Goal: Answer question/provide support: Share knowledge or assist other users

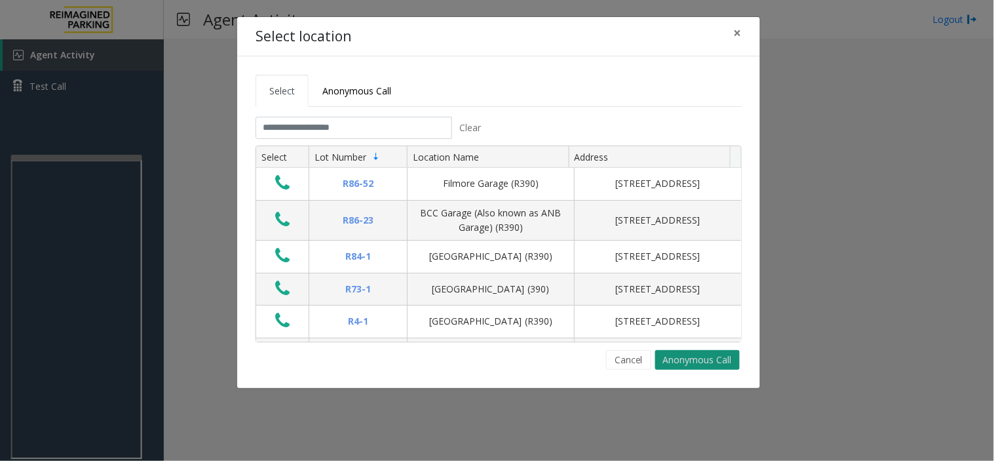
click at [678, 361] on button "Anonymous Call" at bounding box center [697, 360] width 85 height 20
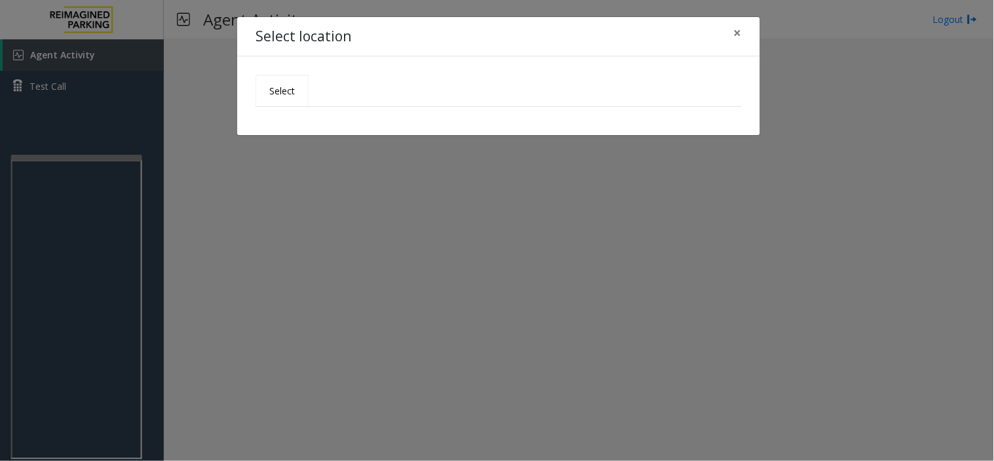
click at [282, 82] on link "Select" at bounding box center [282, 91] width 53 height 32
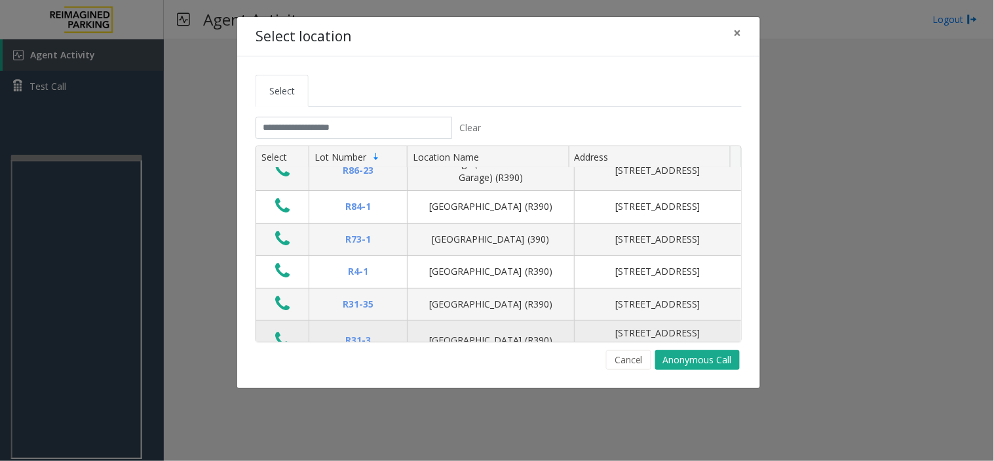
scroll to position [146, 0]
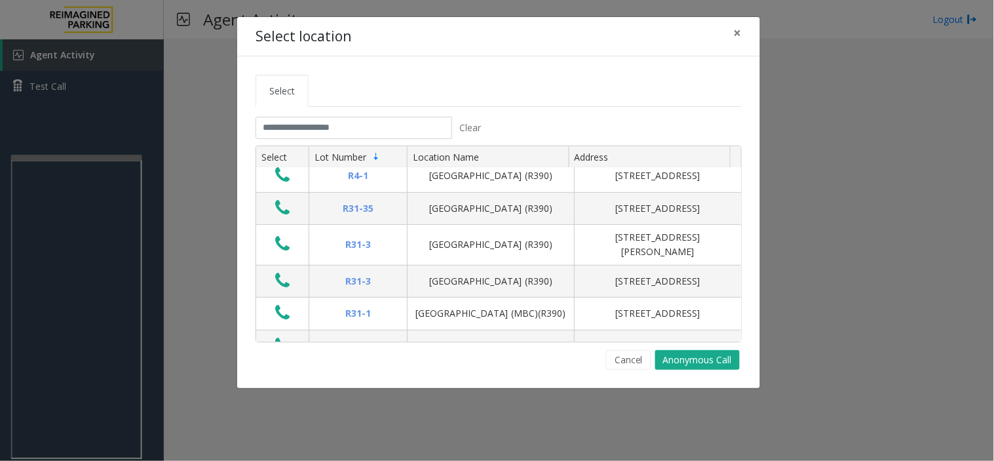
drag, startPoint x: 171, startPoint y: 165, endPoint x: 197, endPoint y: 159, distance: 26.2
click at [172, 165] on div "Select location × Select Clear Select Lot Number Location Name Address R86-52 F…" at bounding box center [497, 230] width 994 height 461
click at [735, 36] on span "×" at bounding box center [738, 33] width 8 height 18
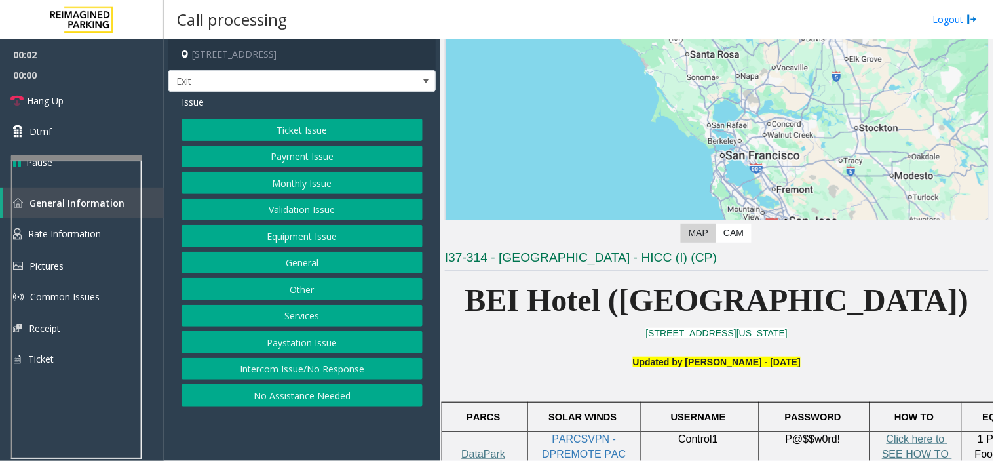
scroll to position [218, 0]
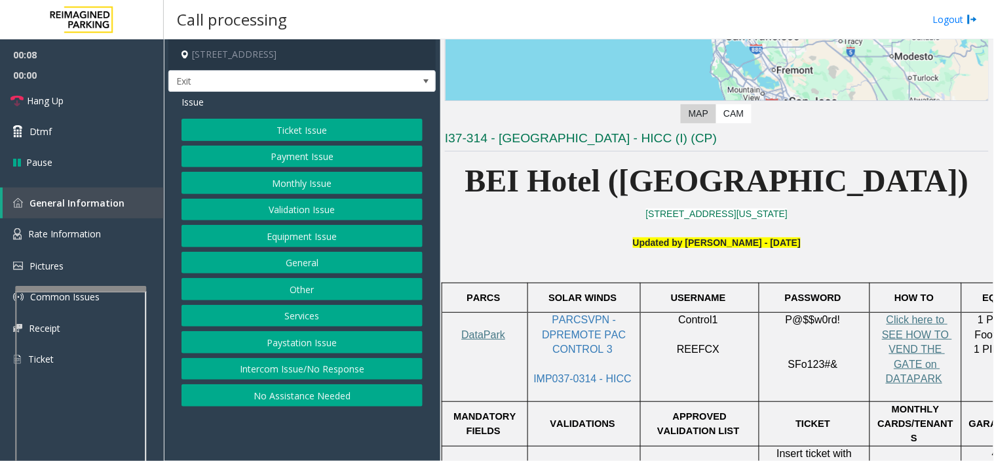
click at [98, 291] on div at bounding box center [80, 288] width 131 height 5
click at [104, 233] on link "Rate Information" at bounding box center [82, 234] width 164 height 32
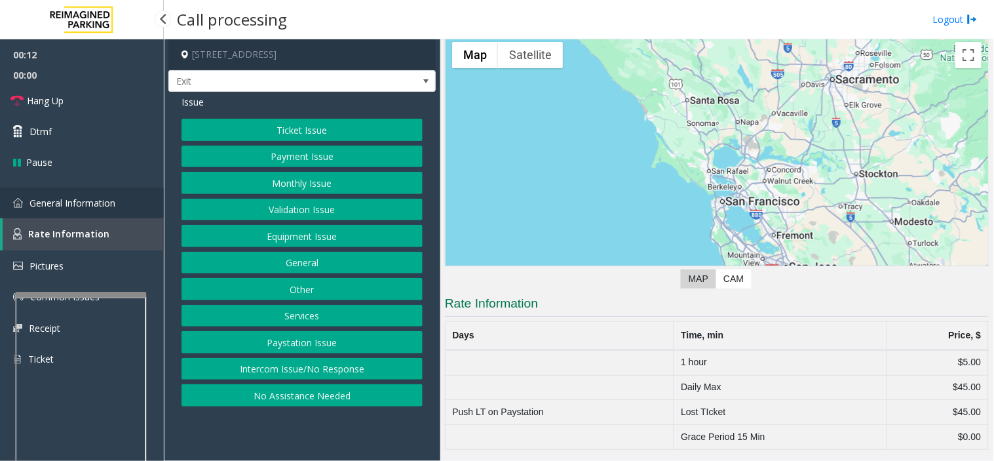
click at [102, 206] on span "General Information" at bounding box center [72, 203] width 86 height 12
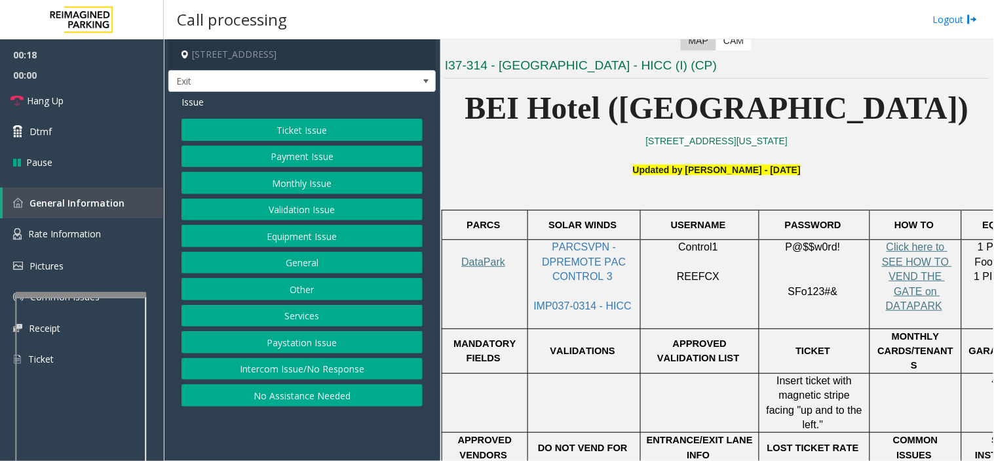
scroll to position [364, 0]
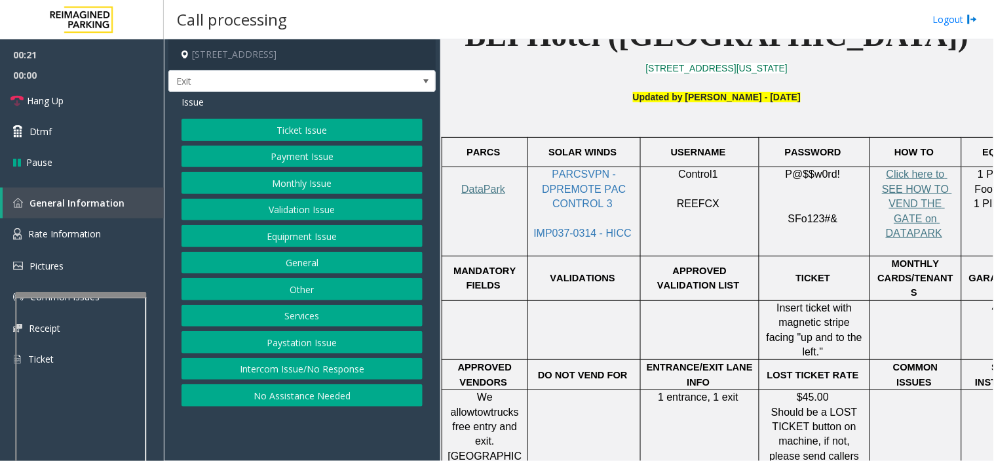
click at [301, 127] on button "Ticket Issue" at bounding box center [302, 130] width 241 height 22
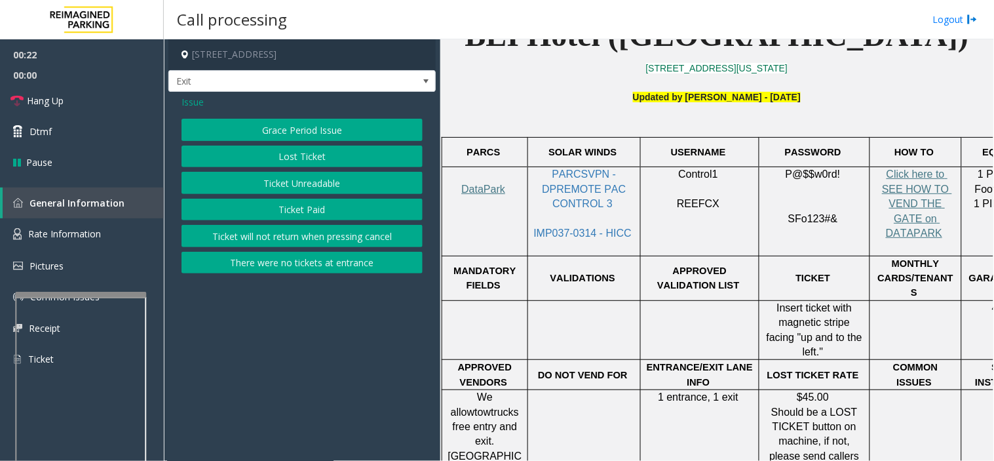
click at [304, 148] on button "Lost Ticket" at bounding box center [302, 157] width 241 height 22
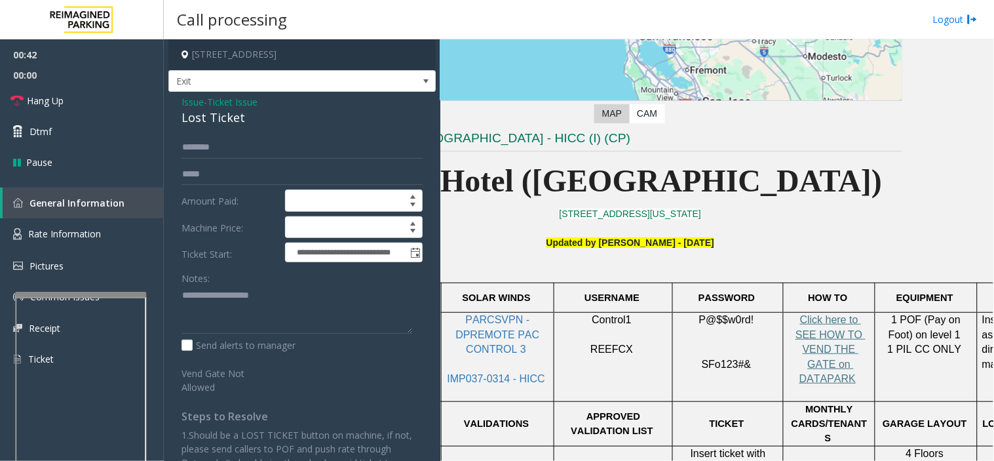
scroll to position [218, 170]
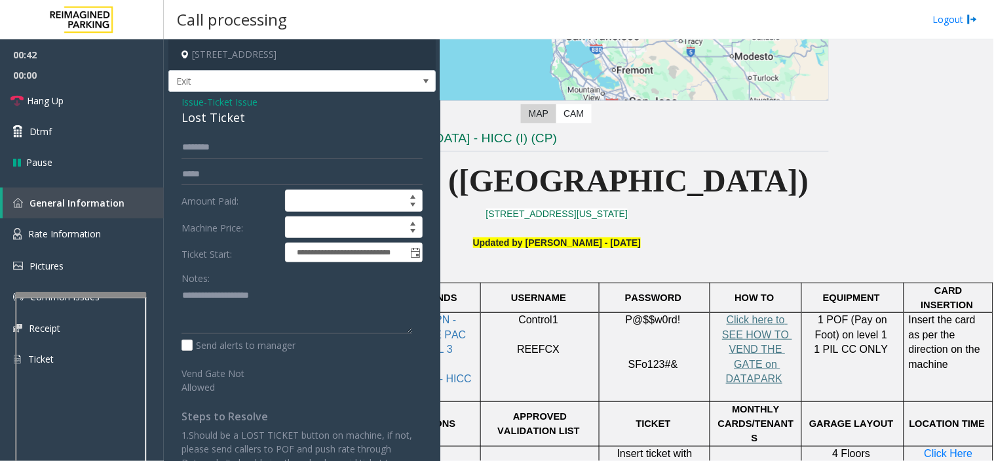
drag, startPoint x: 612, startPoint y: 264, endPoint x: 723, endPoint y: 267, distance: 110.8
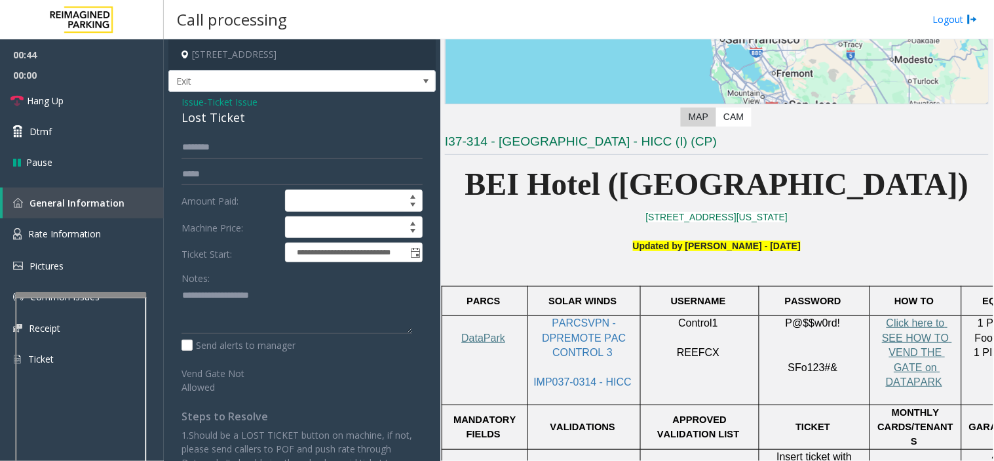
drag, startPoint x: 724, startPoint y: 267, endPoint x: 549, endPoint y: 254, distance: 175.5
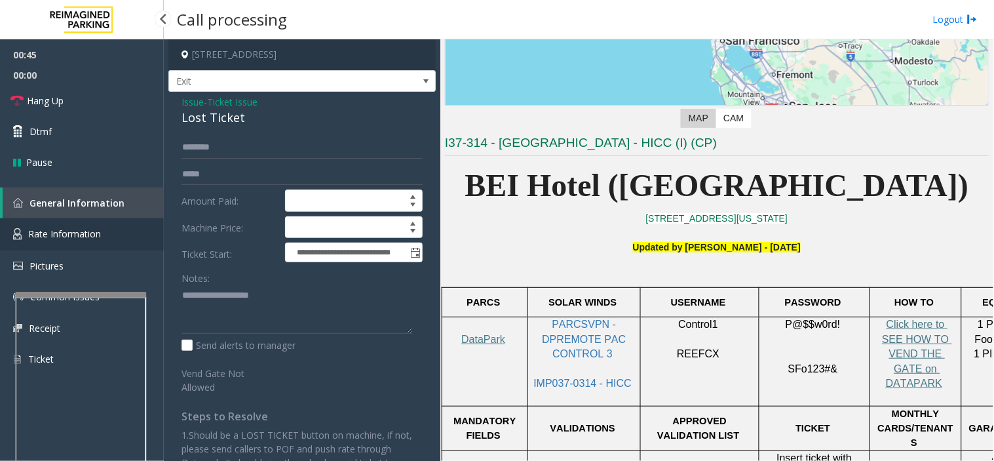
click at [94, 227] on span "Rate Information" at bounding box center [64, 233] width 73 height 12
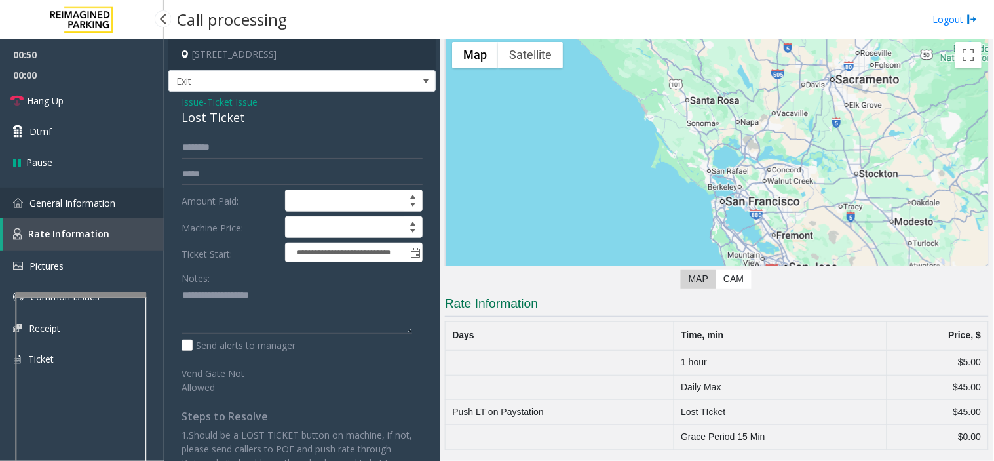
click at [51, 199] on span "General Information" at bounding box center [72, 203] width 86 height 12
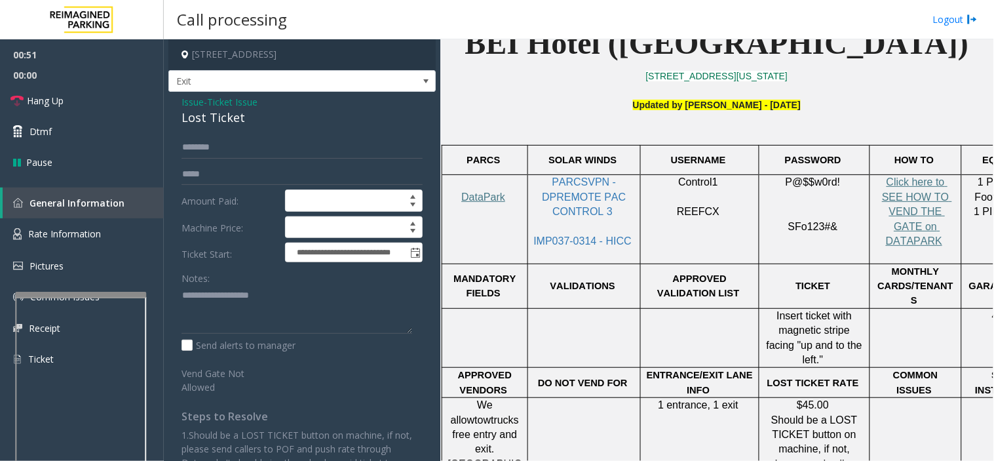
scroll to position [359, 0]
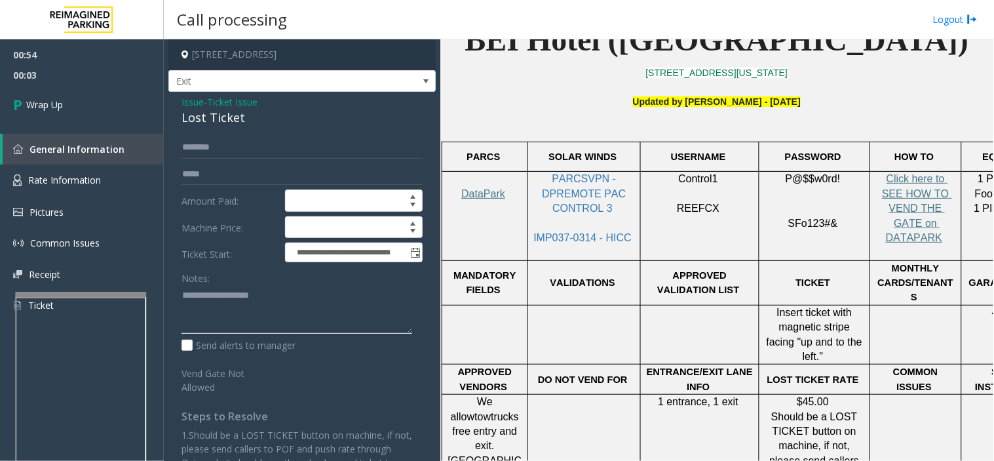
click at [238, 299] on textarea at bounding box center [297, 309] width 231 height 49
drag, startPoint x: 179, startPoint y: 100, endPoint x: 201, endPoint y: 106, distance: 22.3
click at [205, 106] on div "**********" at bounding box center [301, 300] width 267 height 417
copy div "Issue"
paste textarea "*****"
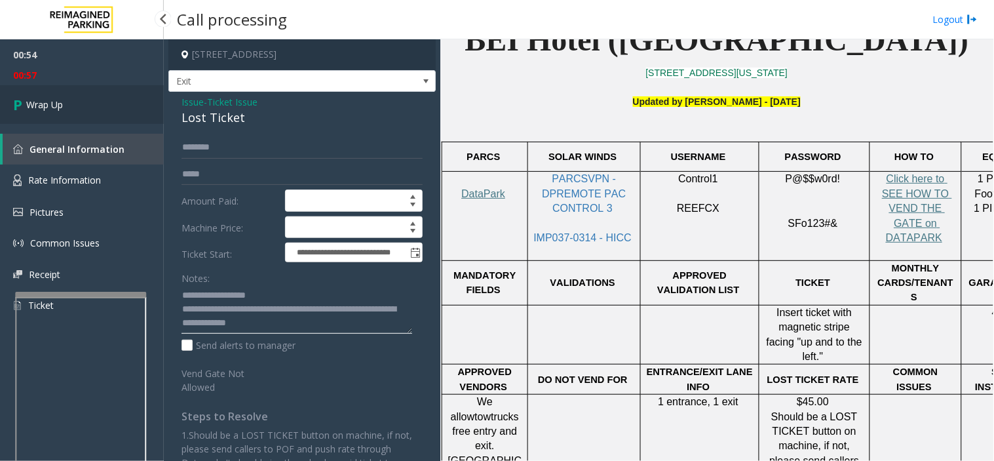
type textarea "**********"
click at [109, 110] on link "Wrap Up" at bounding box center [82, 104] width 164 height 39
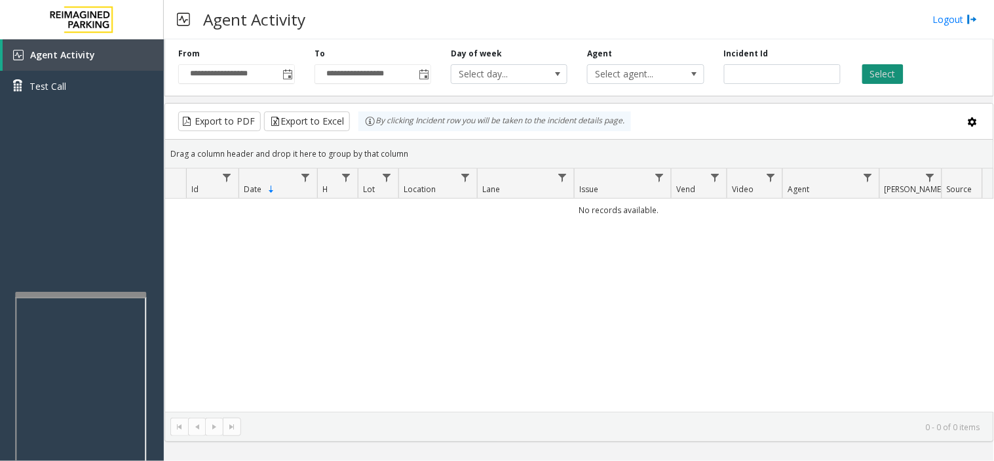
click at [879, 68] on button "Select" at bounding box center [883, 74] width 41 height 20
click at [294, 77] on span "Toggle popup" at bounding box center [287, 74] width 14 height 21
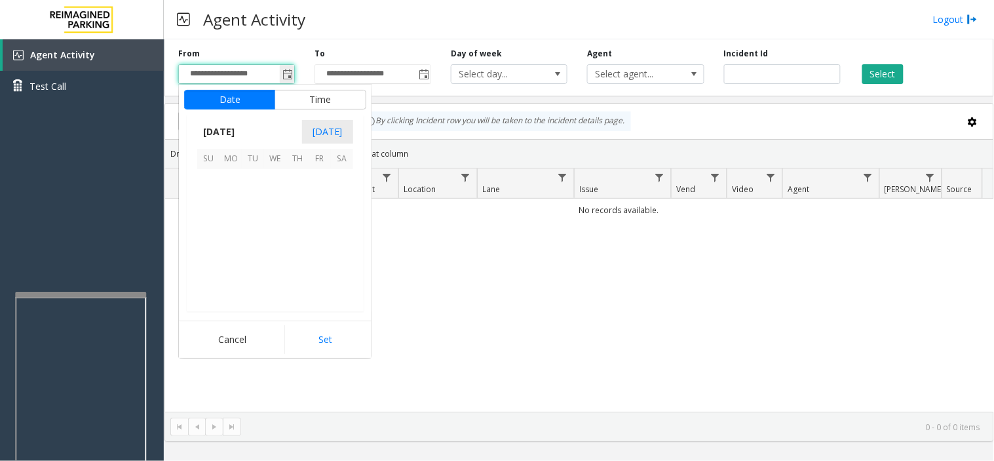
scroll to position [235337, 0]
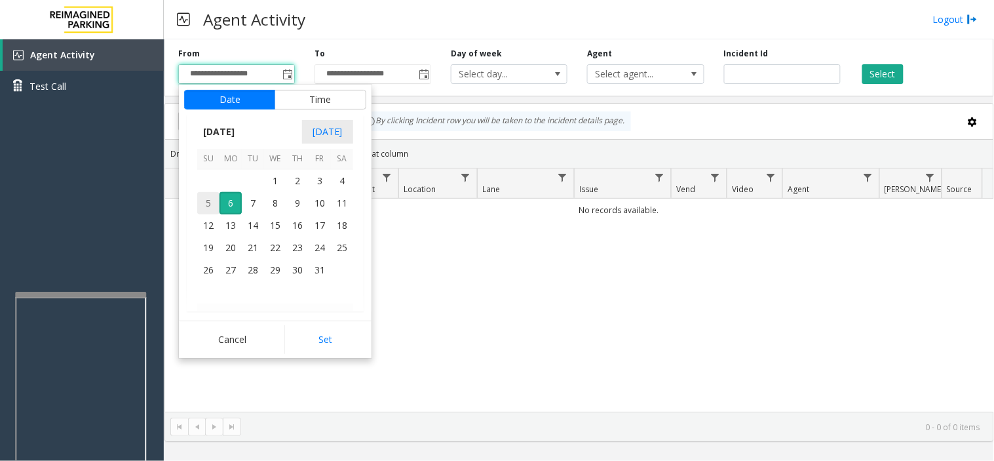
click at [216, 203] on span "5" at bounding box center [208, 203] width 22 height 22
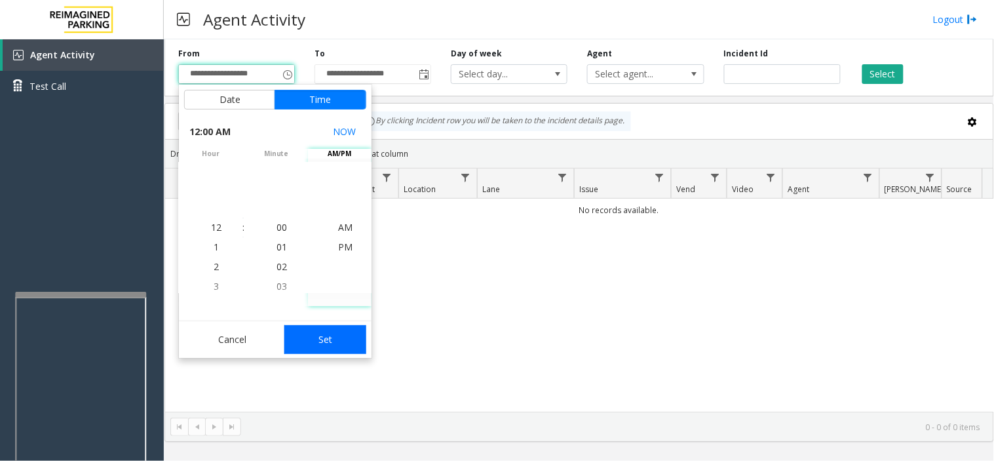
click at [321, 329] on button "Set" at bounding box center [325, 339] width 83 height 29
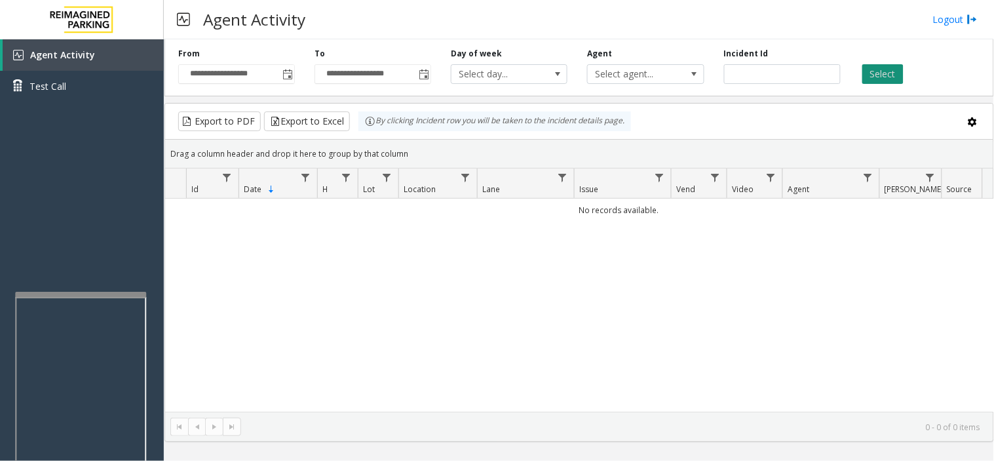
click at [872, 75] on button "Select" at bounding box center [883, 74] width 41 height 20
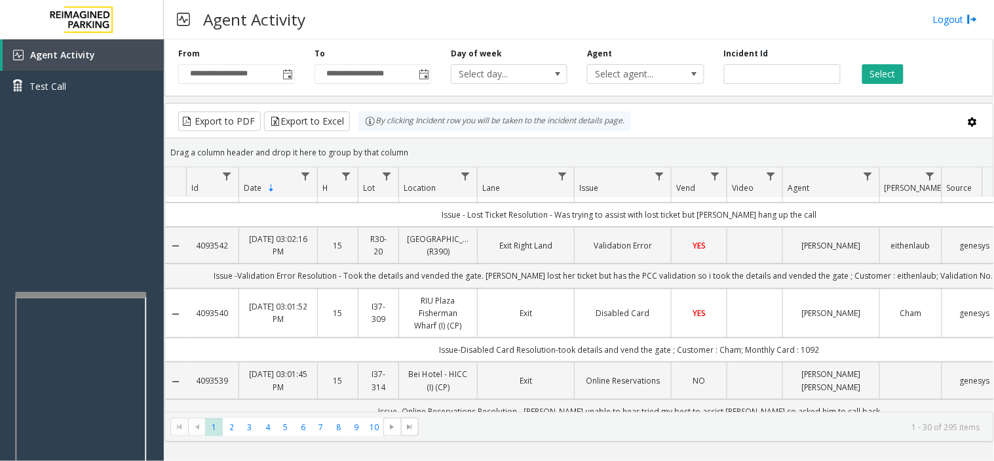
scroll to position [0, 0]
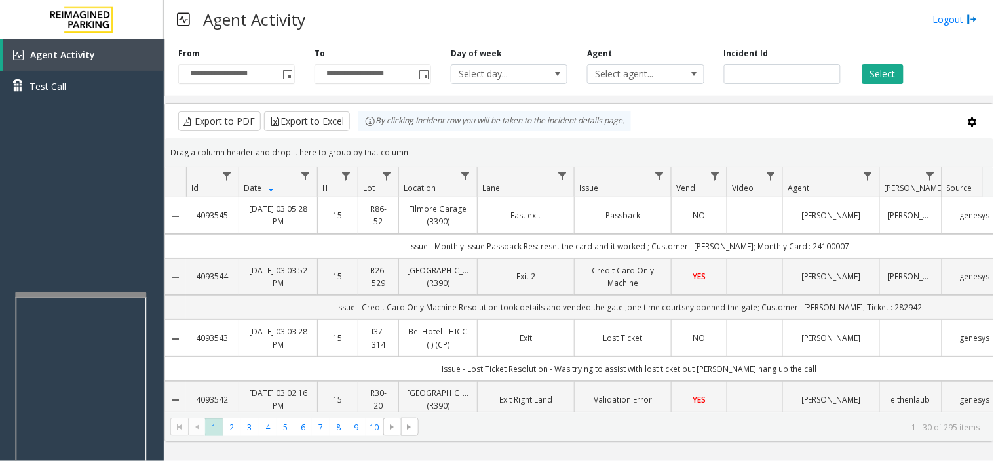
click at [296, 76] on div "**********" at bounding box center [236, 66] width 136 height 36
click at [289, 73] on span "Toggle popup" at bounding box center [287, 74] width 10 height 10
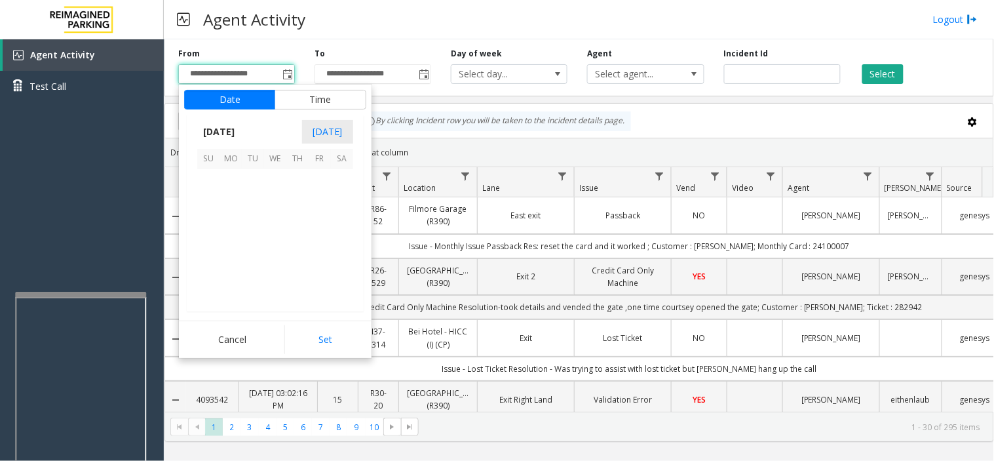
scroll to position [235337, 0]
click at [233, 206] on span "6" at bounding box center [231, 203] width 22 height 22
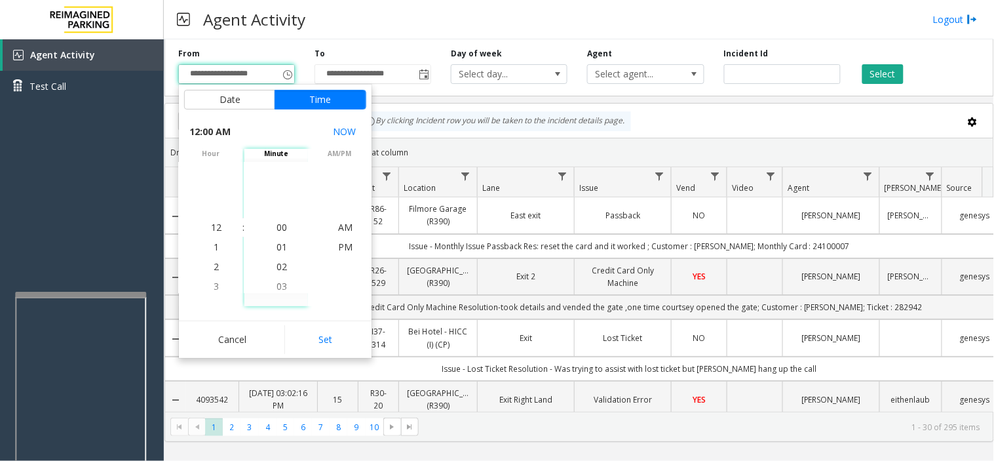
click at [324, 353] on button "Set" at bounding box center [325, 339] width 83 height 29
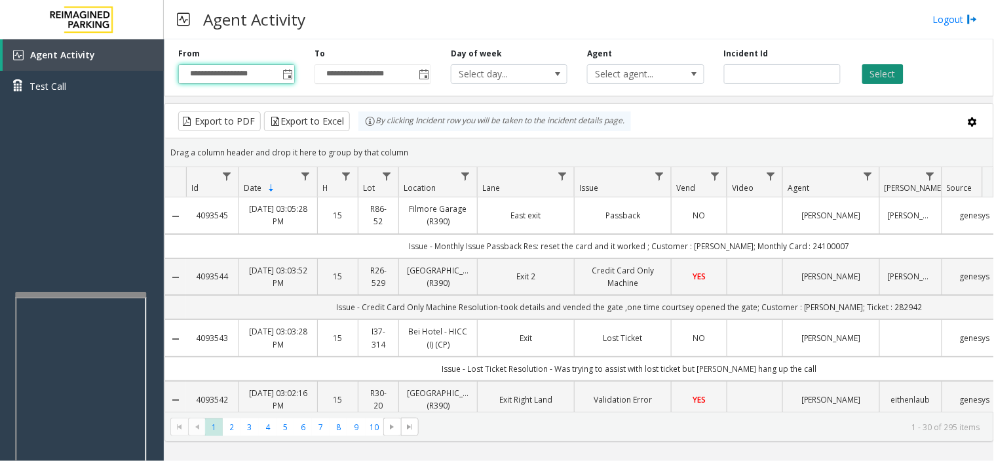
click at [872, 69] on button "Select" at bounding box center [883, 74] width 41 height 20
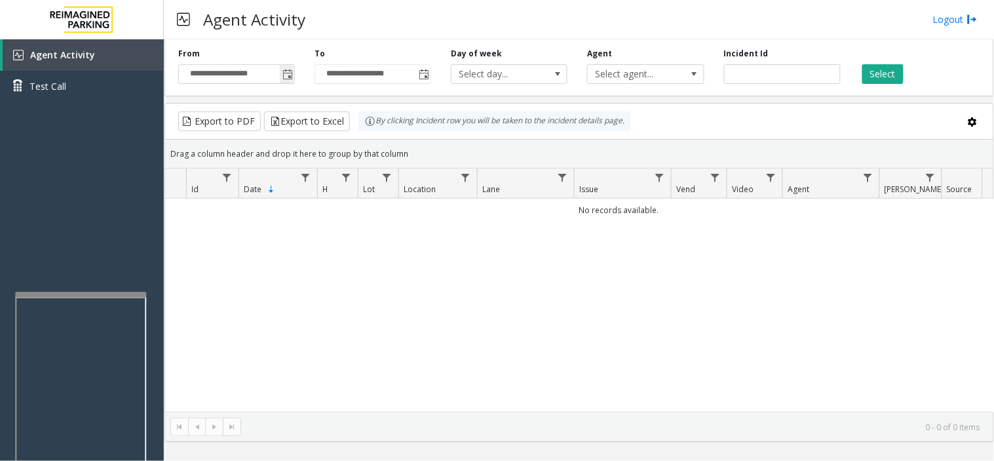
click at [291, 75] on span "Toggle popup" at bounding box center [287, 74] width 10 height 10
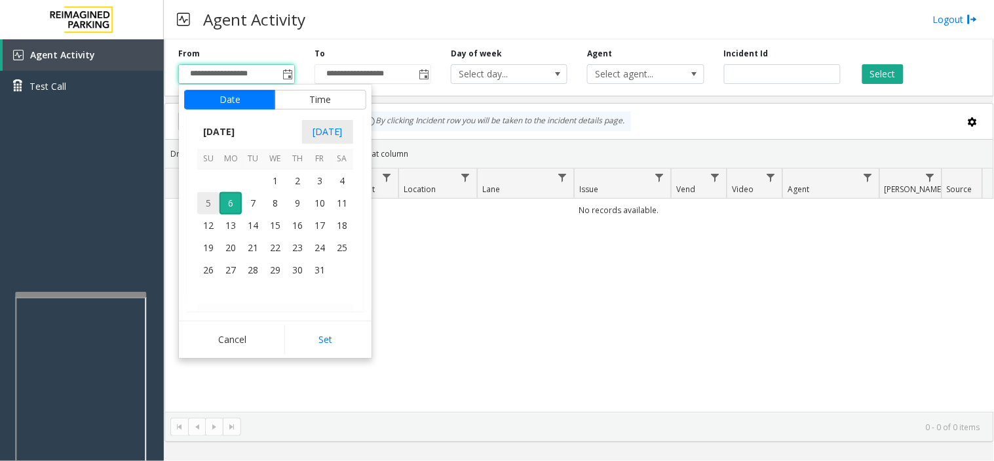
click at [207, 204] on span "5" at bounding box center [208, 203] width 22 height 22
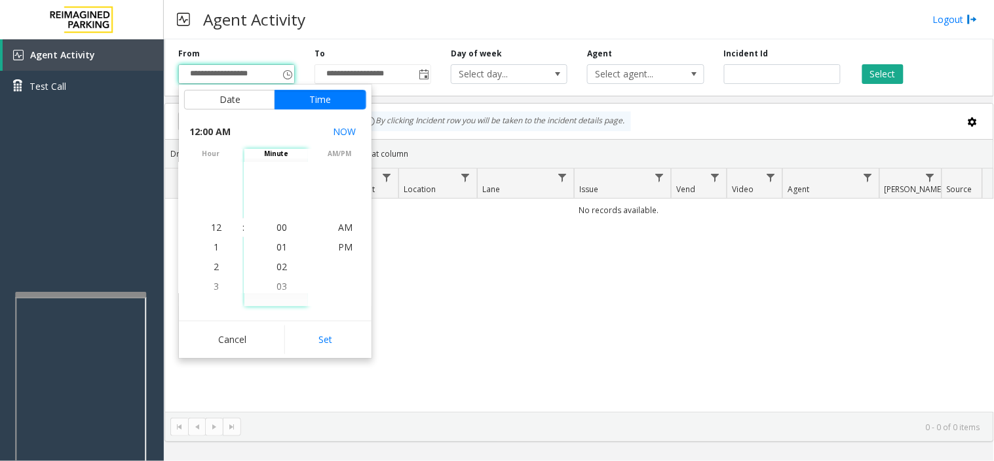
click at [332, 337] on button "Set" at bounding box center [325, 339] width 83 height 29
type input "**********"
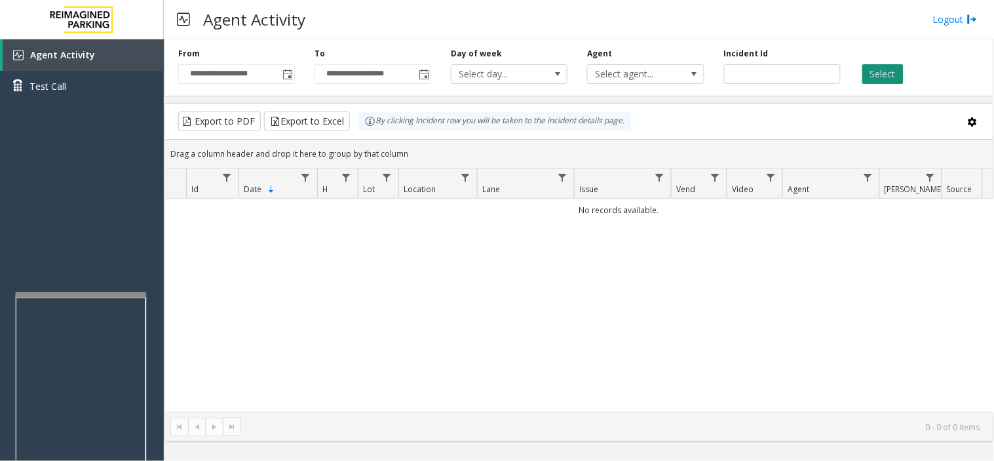
click at [883, 77] on button "Select" at bounding box center [883, 74] width 41 height 20
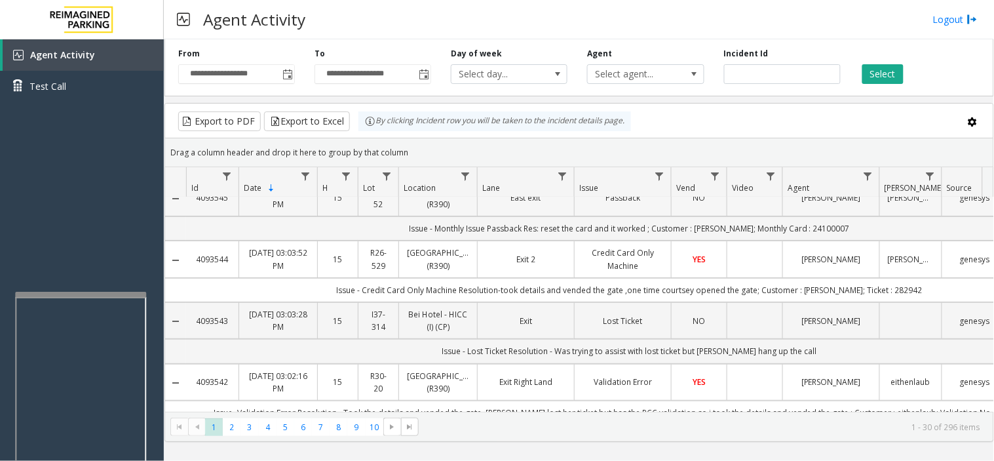
scroll to position [0, 0]
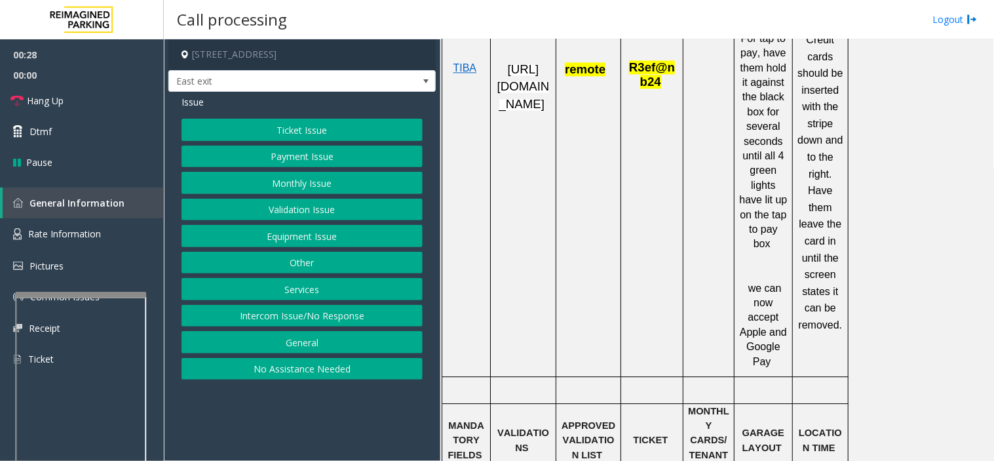
scroll to position [874, 0]
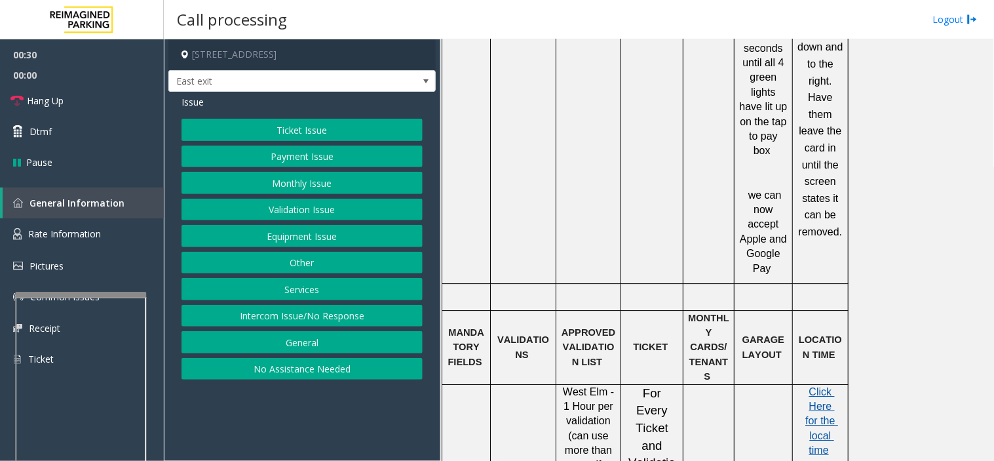
click at [824, 386] on span "Click Here for the local time" at bounding box center [822, 421] width 33 height 70
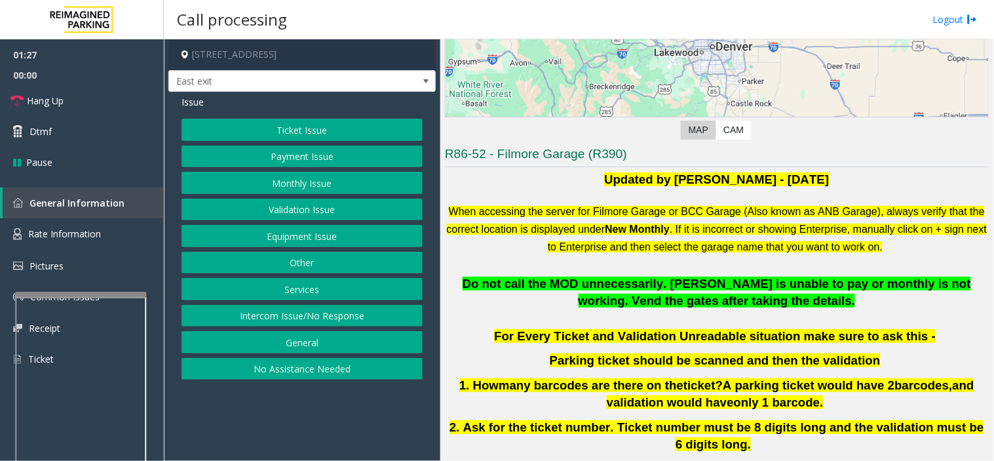
scroll to position [146, 0]
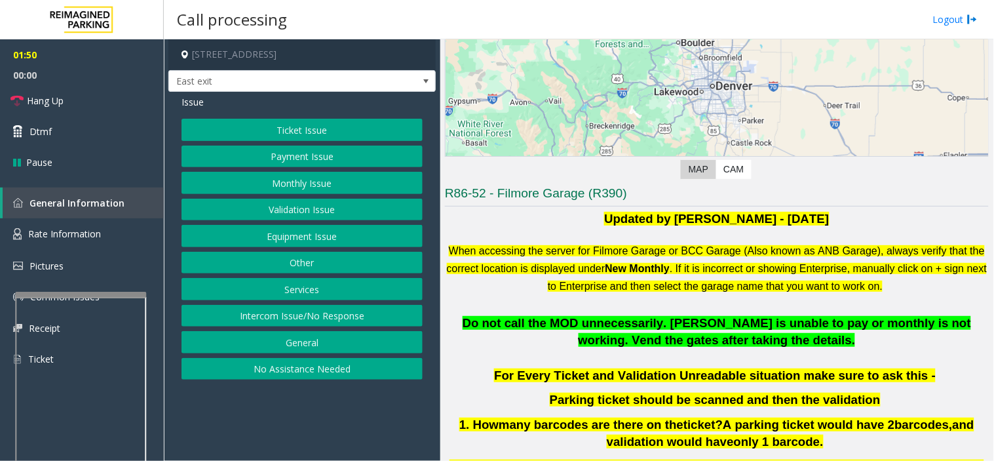
drag, startPoint x: 241, startPoint y: 126, endPoint x: 247, endPoint y: 128, distance: 6.8
click at [247, 128] on button "Ticket Issue" at bounding box center [302, 130] width 241 height 22
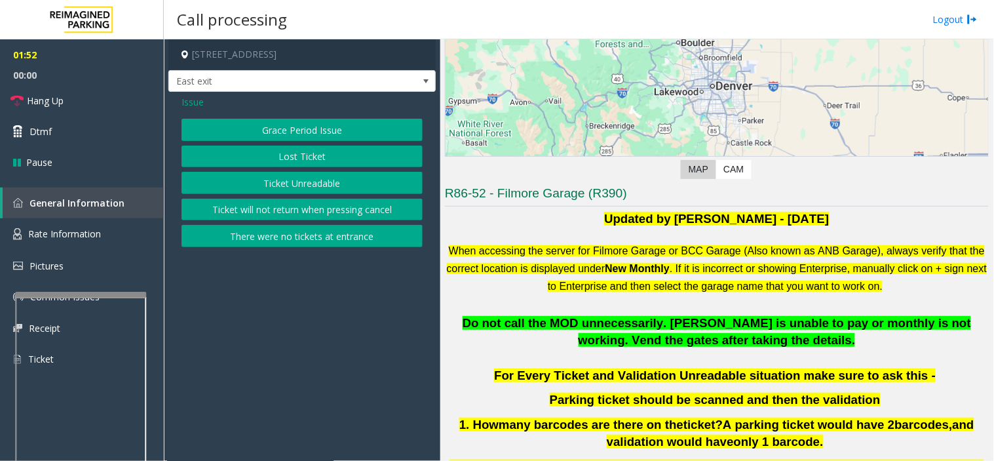
click at [284, 185] on button "Ticket Unreadable" at bounding box center [302, 183] width 241 height 22
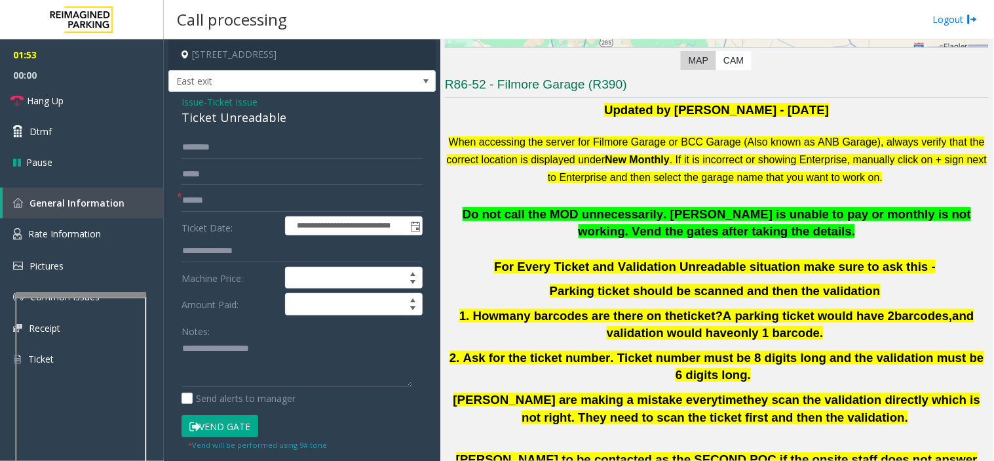
scroll to position [291, 0]
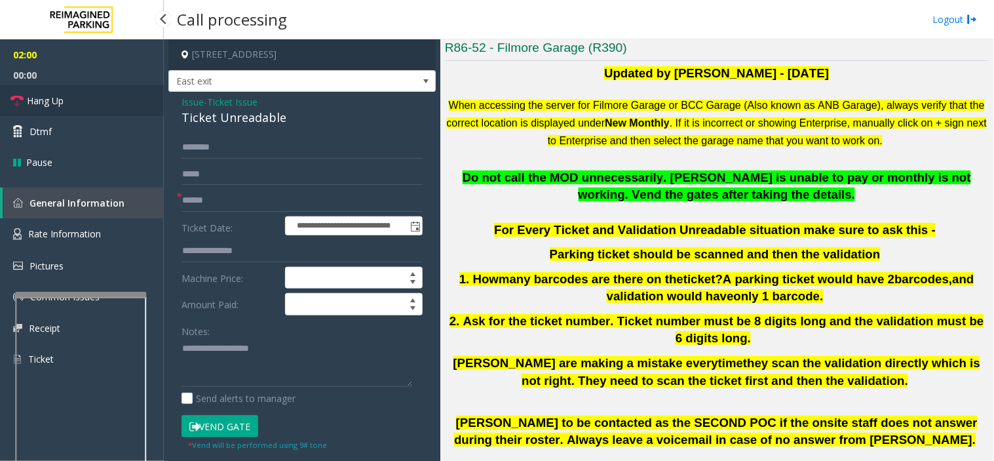
click at [14, 103] on icon at bounding box center [16, 100] width 13 height 13
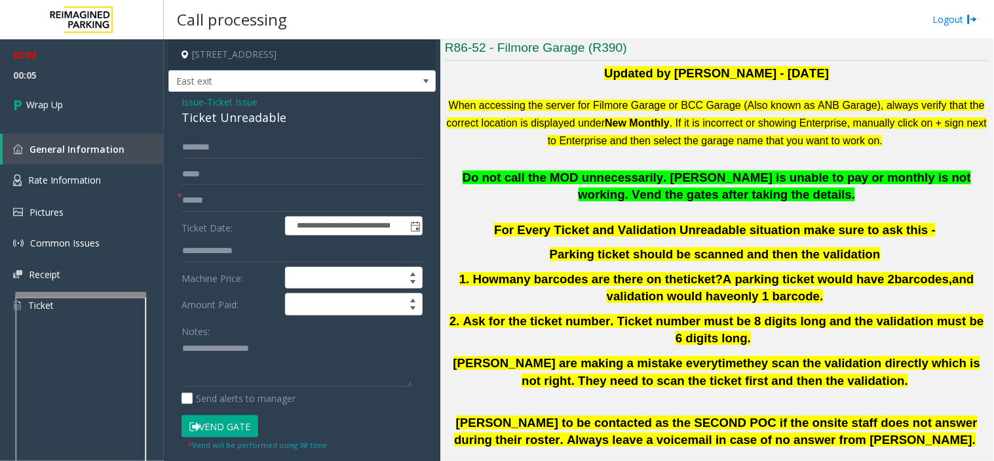
click at [214, 332] on div "Notes:" at bounding box center [302, 354] width 241 height 68
click at [220, 343] on textarea at bounding box center [297, 362] width 231 height 49
paste textarea "**********"
click at [245, 334] on div "Notes:" at bounding box center [302, 354] width 241 height 68
click at [244, 345] on textarea at bounding box center [297, 362] width 231 height 49
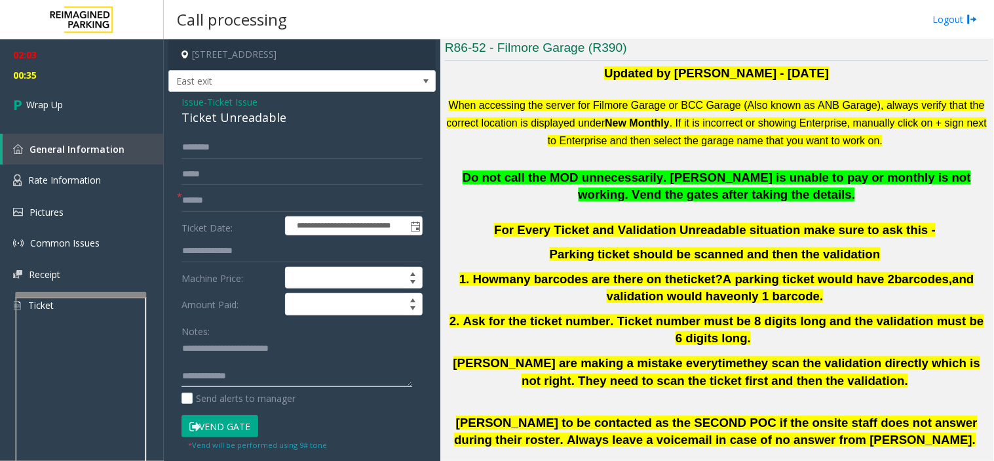
click at [258, 376] on textarea at bounding box center [297, 362] width 231 height 49
type textarea "**********"
click at [199, 198] on input "text" at bounding box center [302, 200] width 241 height 22
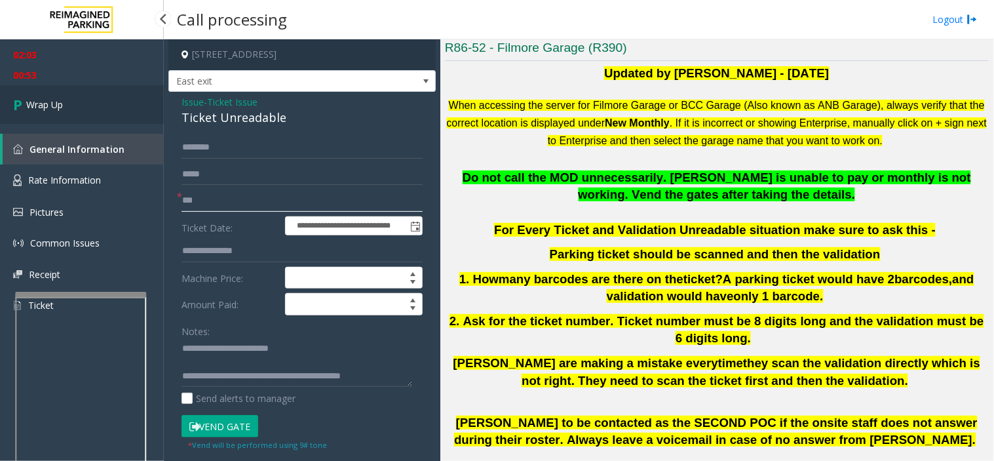
type input "***"
click at [41, 100] on span "Wrap Up" at bounding box center [44, 105] width 37 height 14
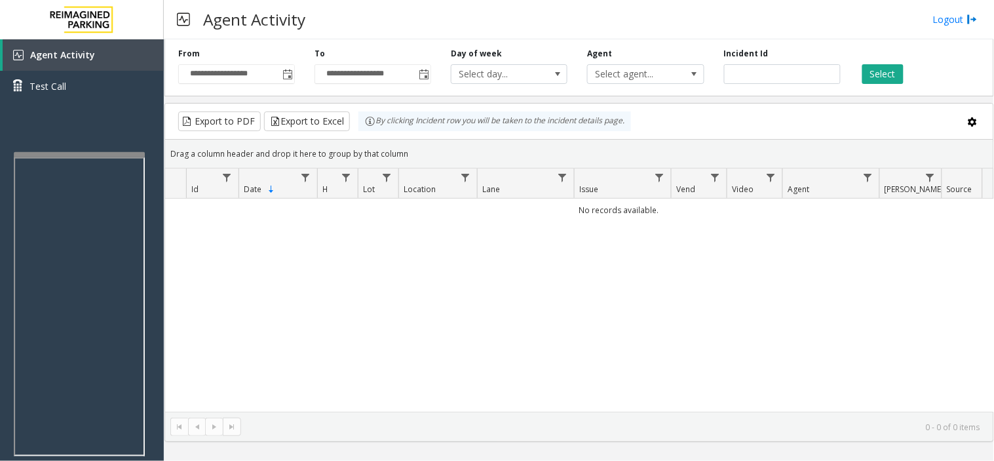
click at [77, 153] on div at bounding box center [79, 154] width 131 height 5
click at [58, 140] on div "Agent Activity Test Call" at bounding box center [82, 269] width 164 height 461
drag, startPoint x: 28, startPoint y: 139, endPoint x: 390, endPoint y: 295, distance: 394.6
click at [390, 295] on div "No records available." at bounding box center [579, 305] width 828 height 213
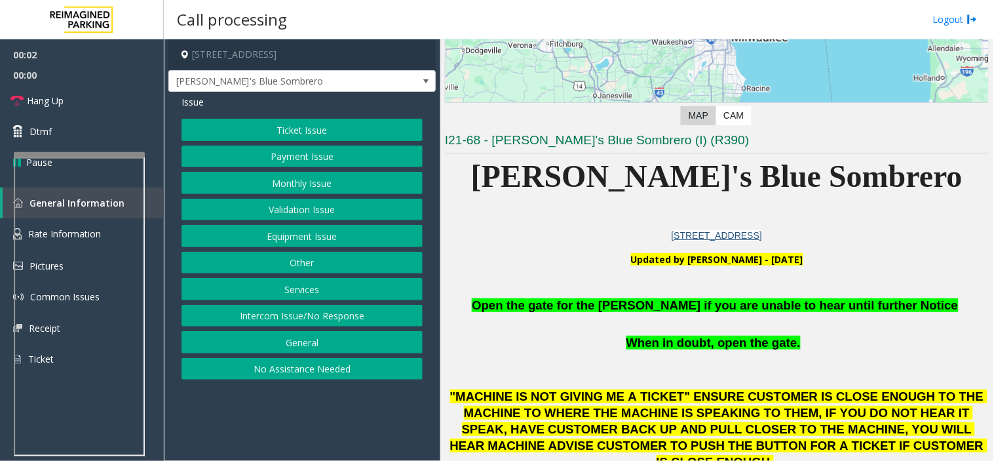
scroll to position [218, 0]
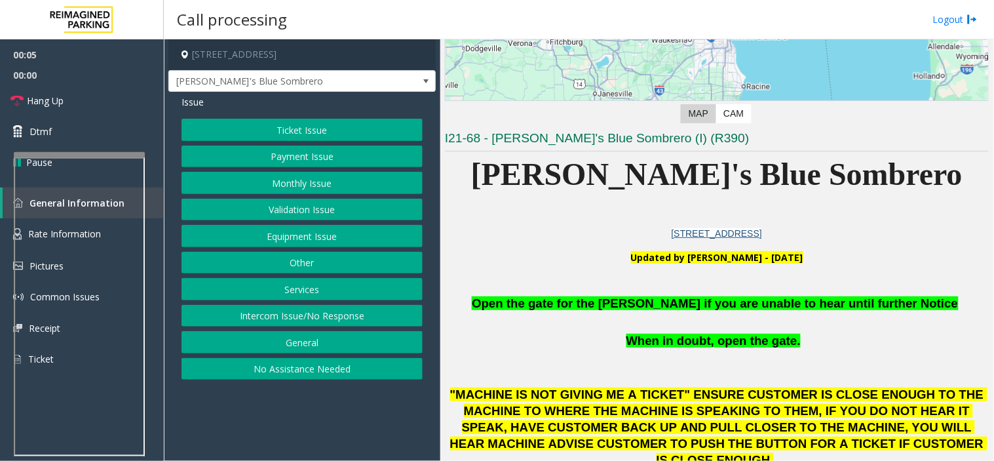
click at [295, 129] on button "Ticket Issue" at bounding box center [302, 130] width 241 height 22
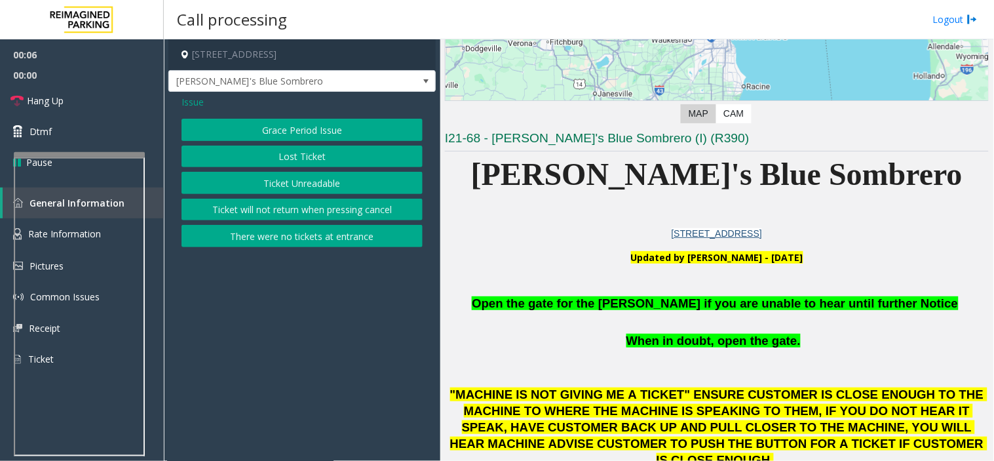
click at [292, 123] on button "Grace Period Issue" at bounding box center [302, 130] width 241 height 22
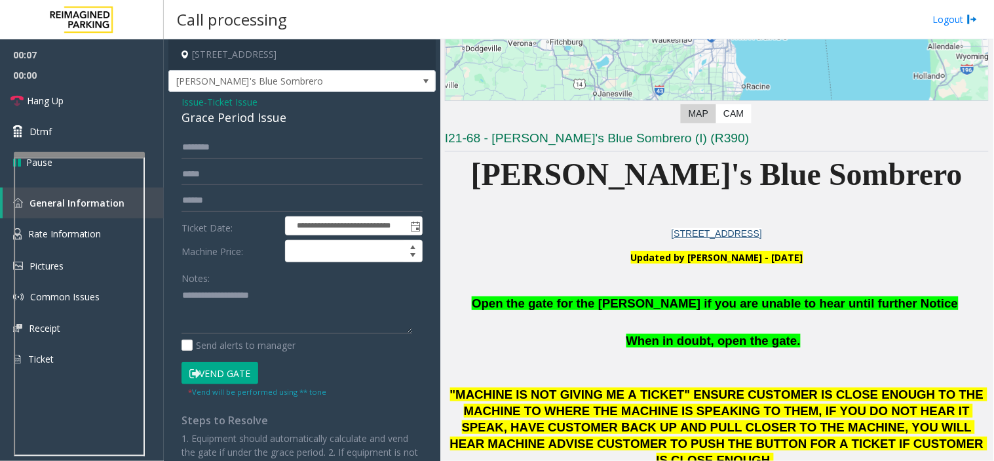
click at [212, 369] on button "Vend Gate" at bounding box center [220, 373] width 77 height 22
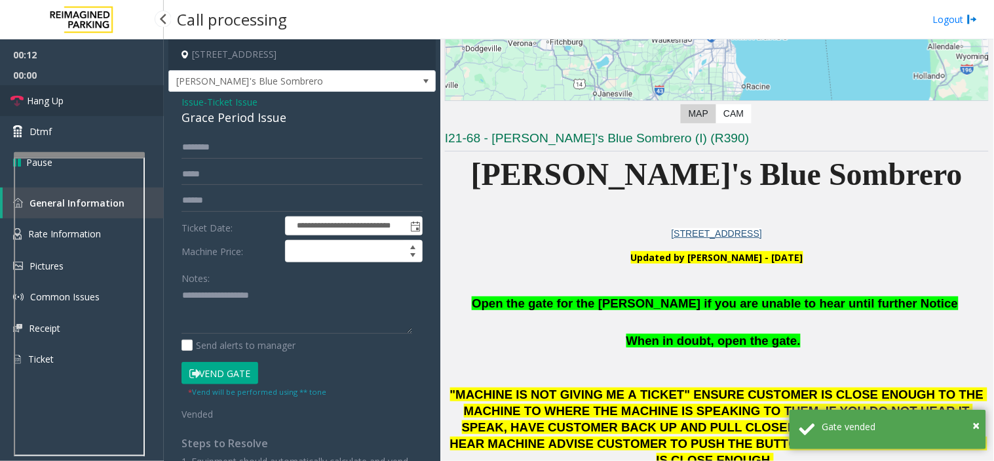
click at [96, 95] on link "Hang Up" at bounding box center [82, 100] width 164 height 31
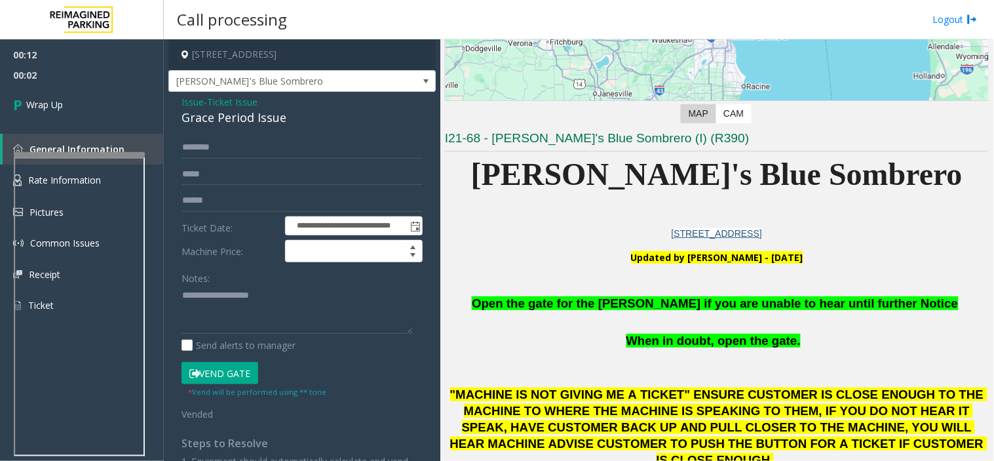
click at [187, 96] on span "Issue" at bounding box center [193, 102] width 22 height 14
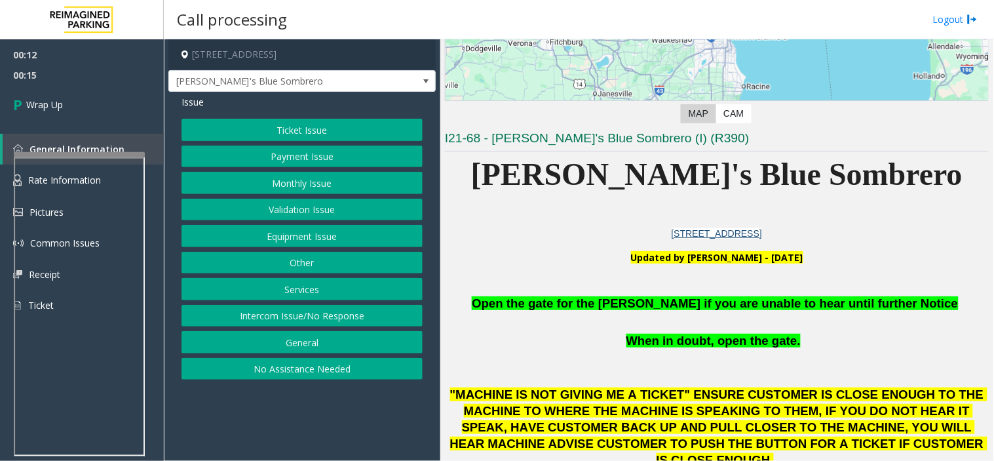
click at [343, 321] on button "Intercom Issue/No Response" at bounding box center [302, 316] width 241 height 22
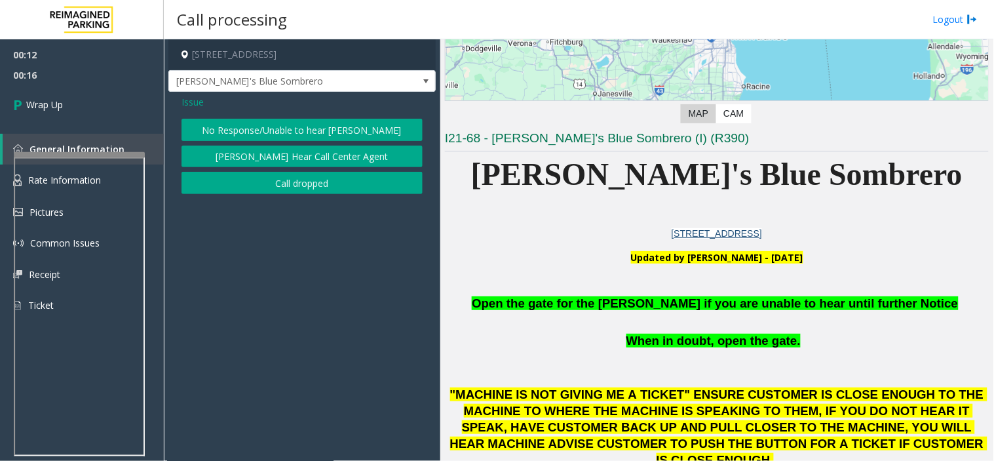
click at [294, 132] on button "No Response/Unable to hear [PERSON_NAME]" at bounding box center [302, 130] width 241 height 22
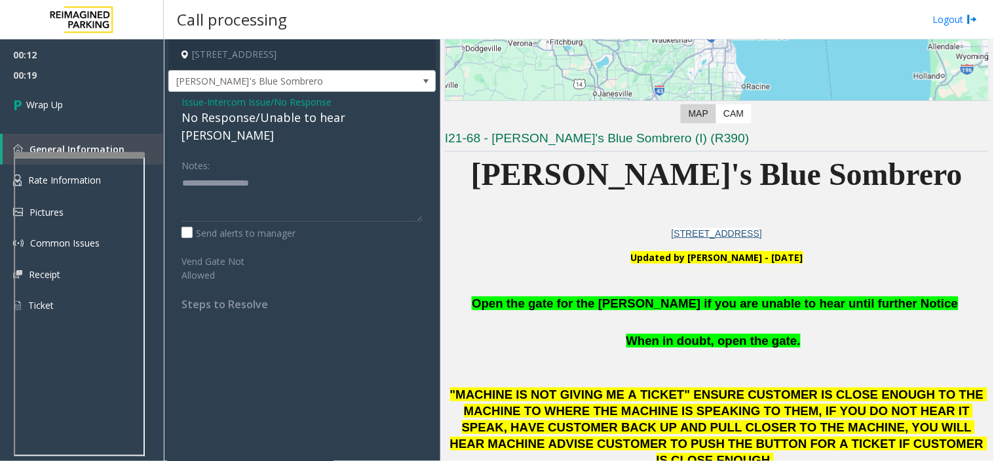
click at [529, 307] on span "Open the gate for the [PERSON_NAME] if you are unable to hear until further Not…" at bounding box center [715, 303] width 486 height 14
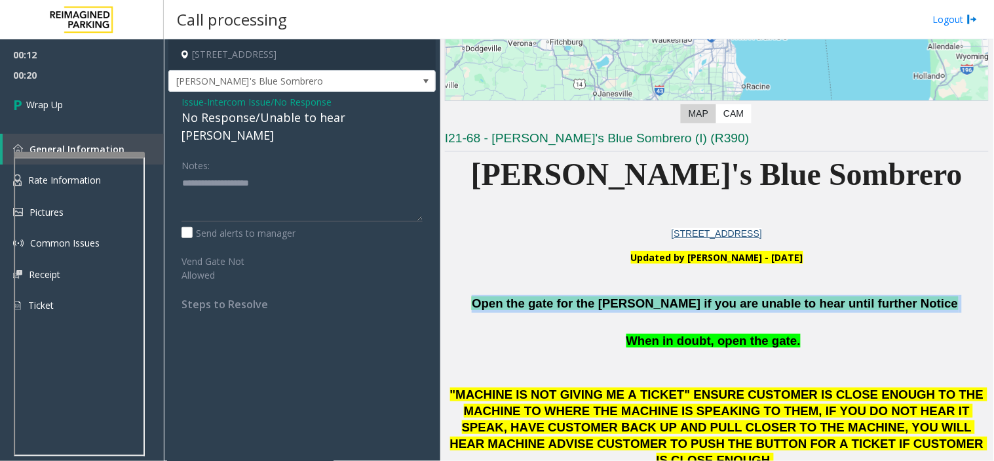
click at [529, 307] on span "Open the gate for the [PERSON_NAME] if you are unable to hear until further Not…" at bounding box center [715, 303] width 486 height 14
copy p "Open the gate for the [PERSON_NAME] if you are unable to hear until further Not…"
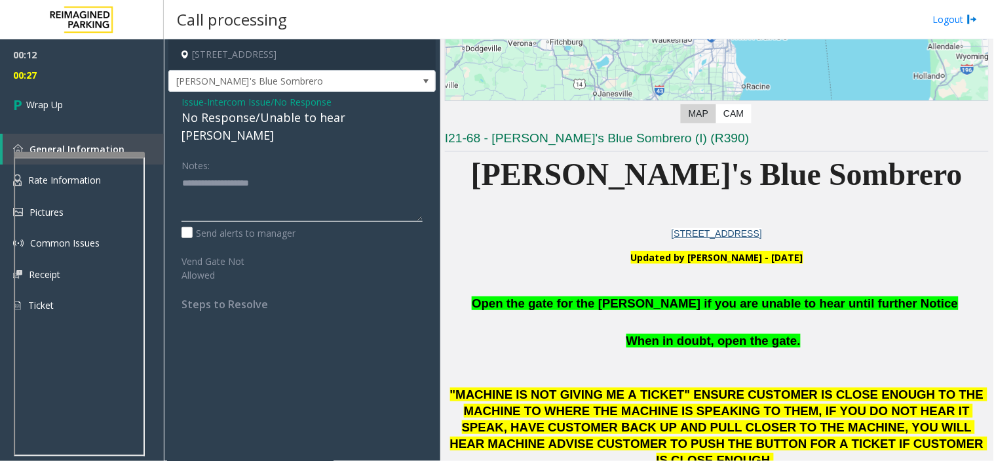
paste textarea "**********"
type textarea "**********"
click at [67, 92] on link "Wrap Up" at bounding box center [82, 104] width 164 height 39
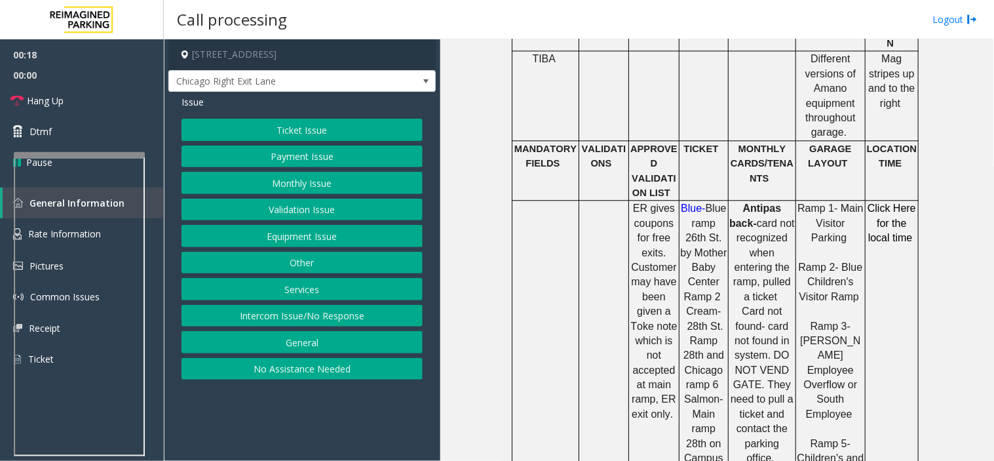
scroll to position [801, 0]
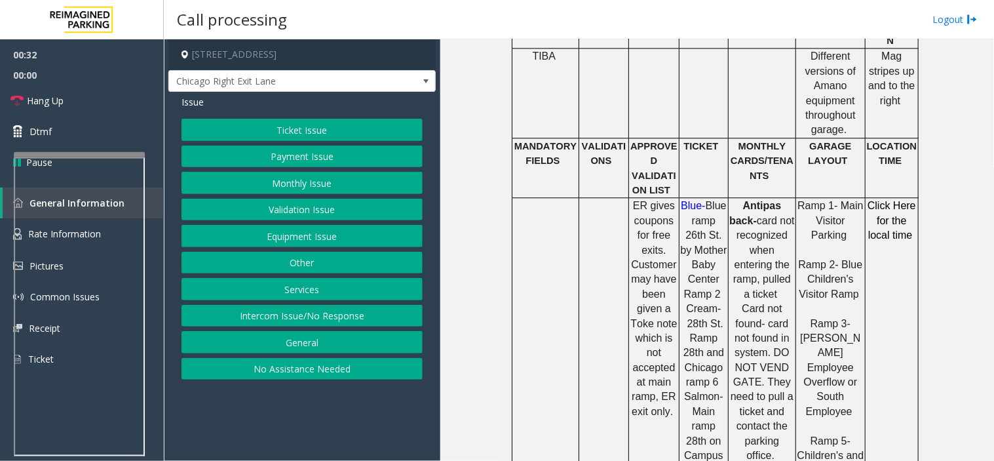
click at [329, 180] on button "Monthly Issue" at bounding box center [302, 183] width 241 height 22
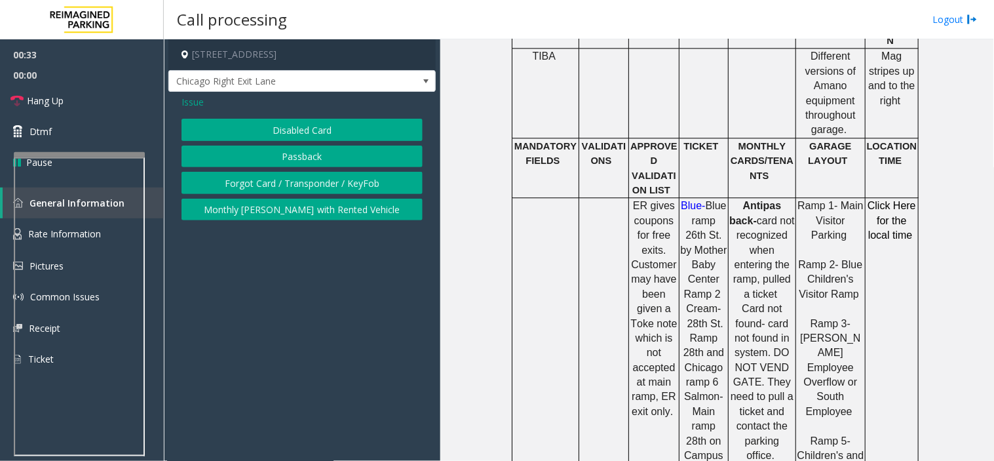
click at [337, 123] on button "Disabled Card" at bounding box center [302, 130] width 241 height 22
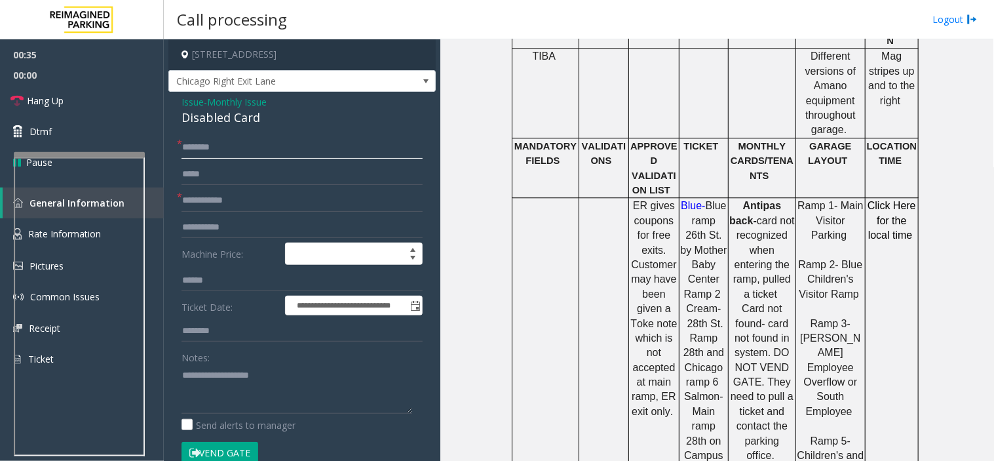
click at [269, 153] on input "text" at bounding box center [302, 147] width 241 height 22
click at [112, 98] on link "Hang Up" at bounding box center [82, 100] width 164 height 31
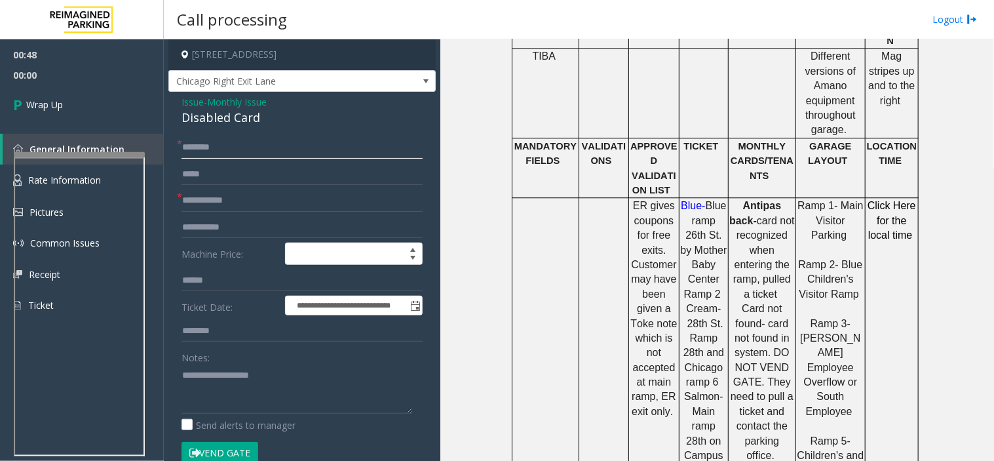
click at [205, 148] on input "text" at bounding box center [302, 147] width 241 height 22
type input "***"
click at [212, 199] on input "text" at bounding box center [302, 200] width 241 height 22
type input "***"
paste textarea "**********"
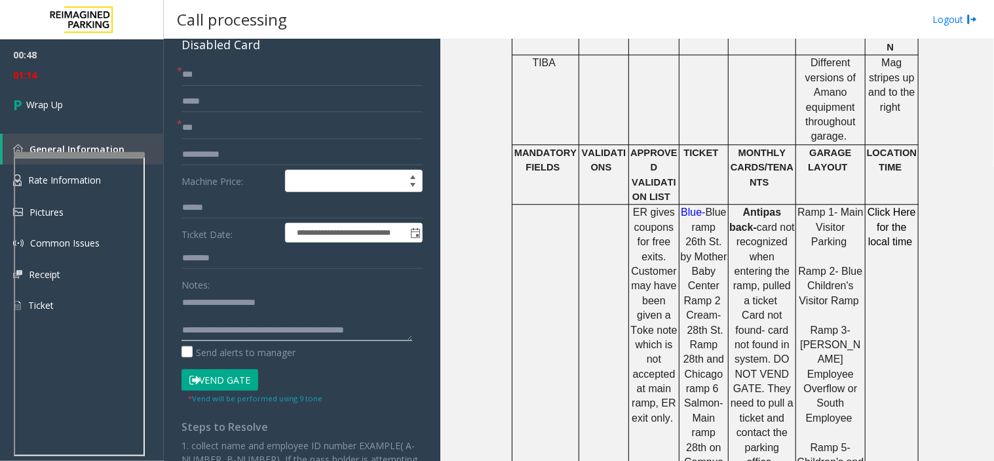
scroll to position [874, 0]
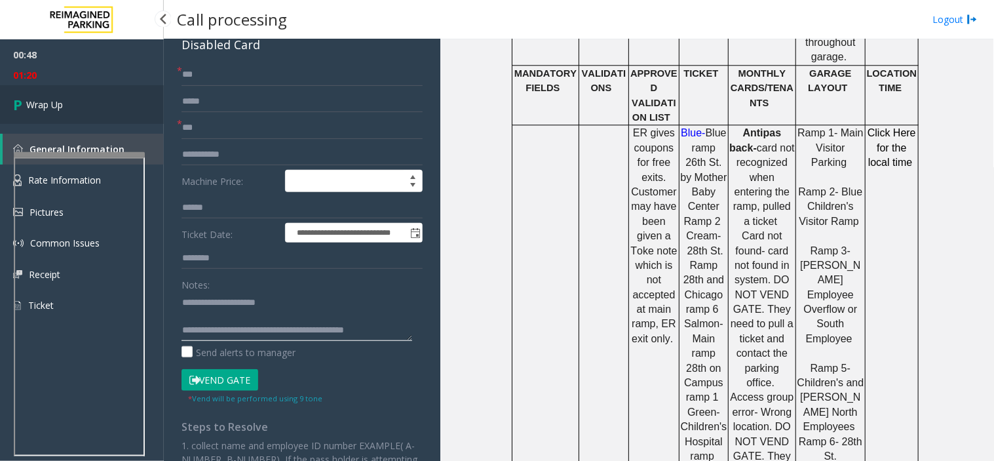
type textarea "**********"
click at [57, 88] on link "Wrap Up" at bounding box center [82, 104] width 164 height 39
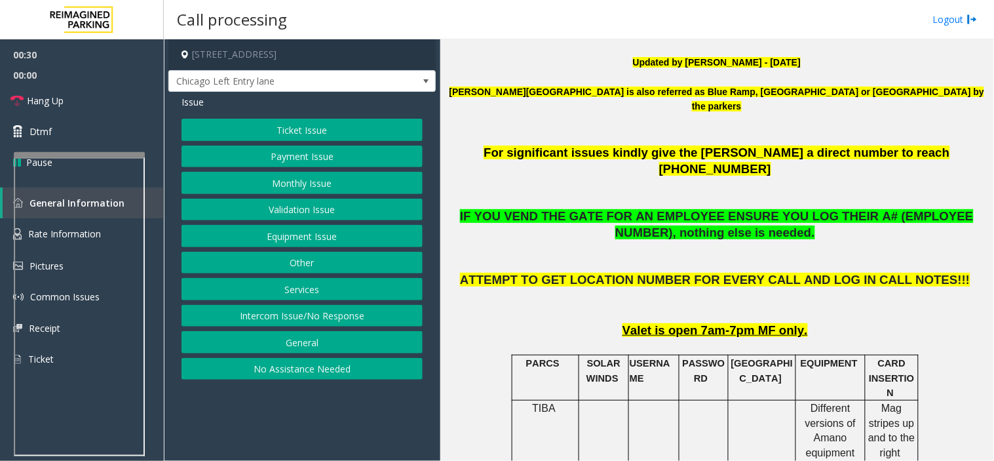
scroll to position [437, 0]
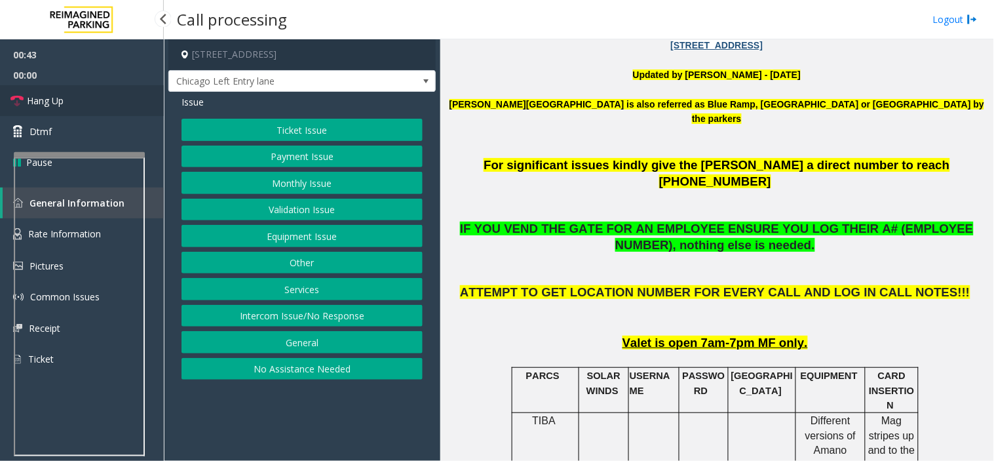
click at [48, 104] on span "Hang Up" at bounding box center [45, 101] width 37 height 14
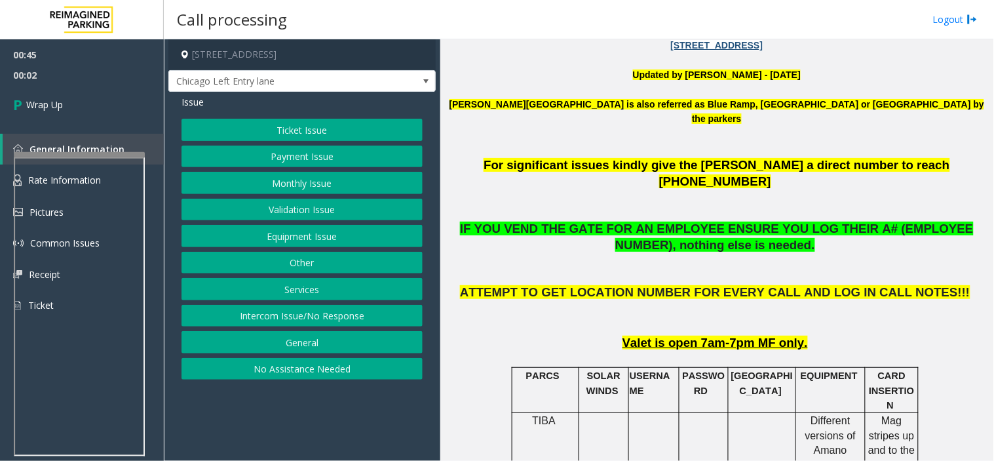
click at [258, 315] on button "Intercom Issue/No Response" at bounding box center [302, 316] width 241 height 22
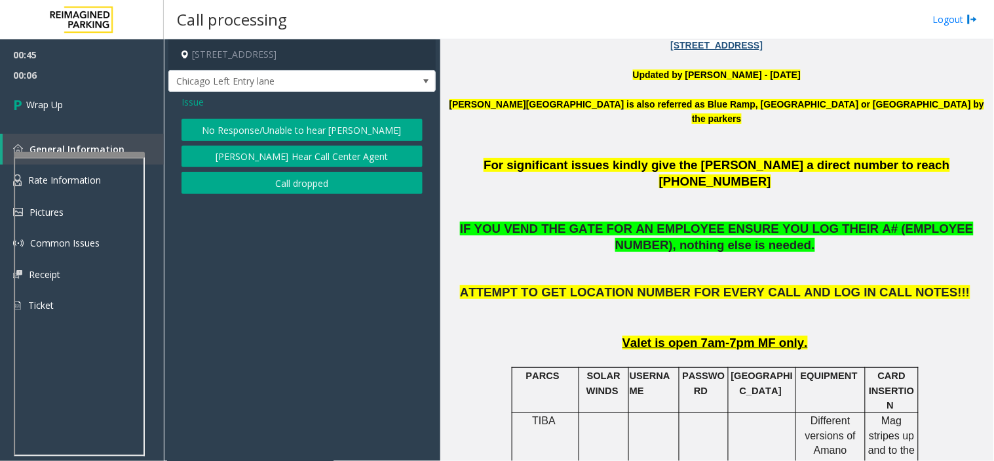
click at [252, 131] on button "No Response/Unable to hear [PERSON_NAME]" at bounding box center [302, 130] width 241 height 22
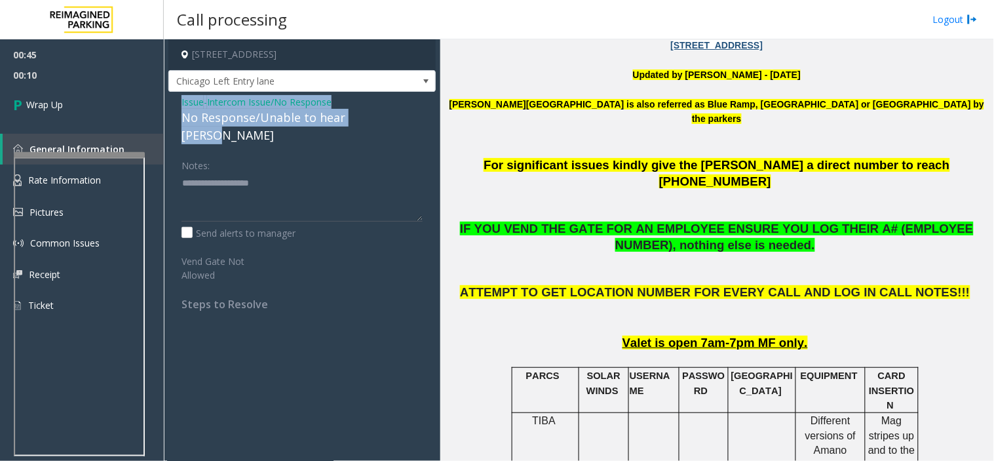
drag, startPoint x: 179, startPoint y: 101, endPoint x: 379, endPoint y: 115, distance: 200.4
click at [379, 115] on div "Issue - Intercom Issue/No Response No Response/Unable to hear [PERSON_NAME] Not…" at bounding box center [301, 208] width 267 height 232
copy div "Issue - Intercom Issue/No Response No Response/Unable to hear [PERSON_NAME]"
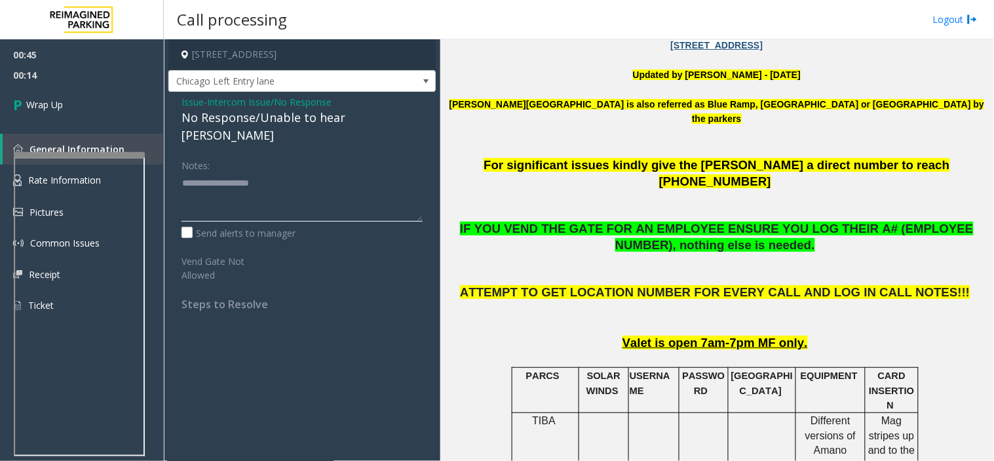
paste textarea "**********"
click at [345, 172] on textarea at bounding box center [302, 196] width 241 height 49
type textarea "**********"
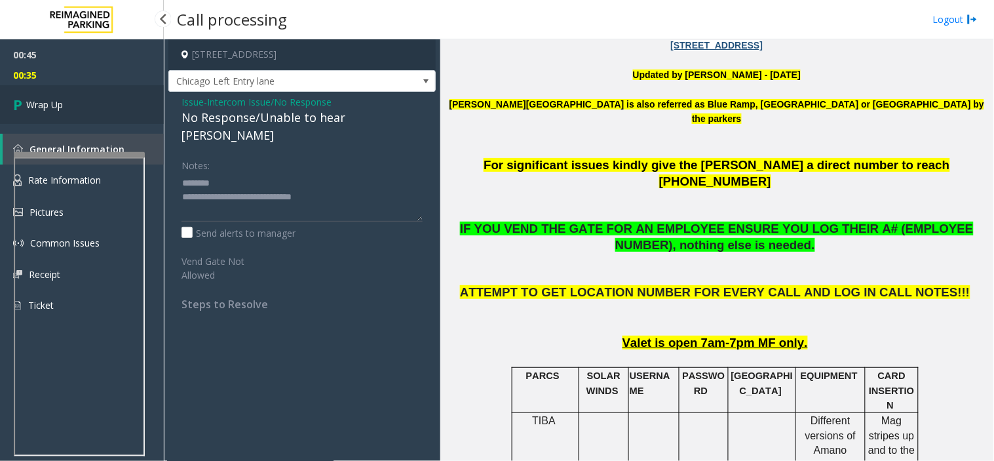
click at [75, 98] on link "Wrap Up" at bounding box center [82, 104] width 164 height 39
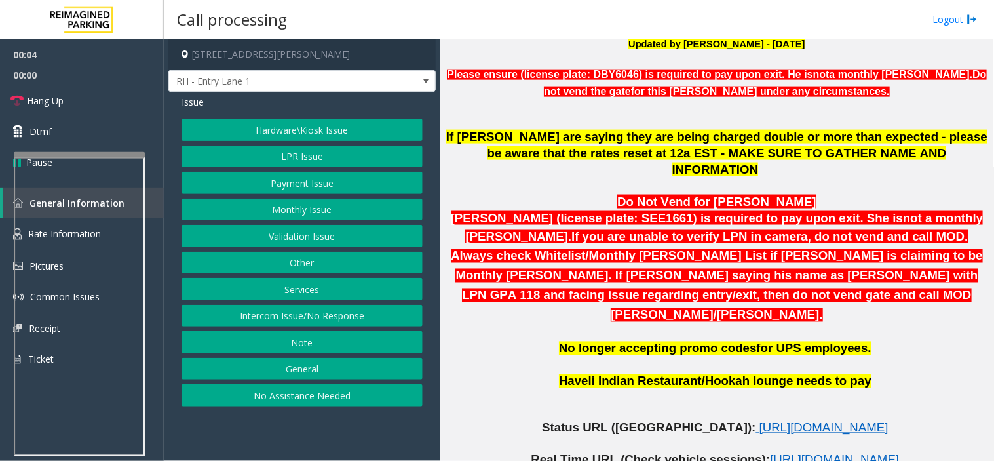
scroll to position [509, 0]
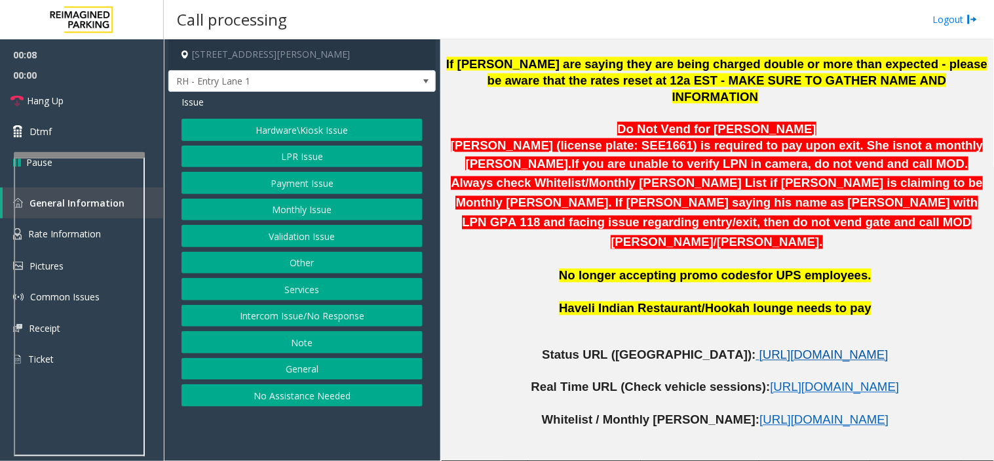
click at [760, 348] on span "[URL][DOMAIN_NAME]" at bounding box center [824, 355] width 129 height 14
click at [312, 153] on button "LPR Issue" at bounding box center [302, 157] width 241 height 22
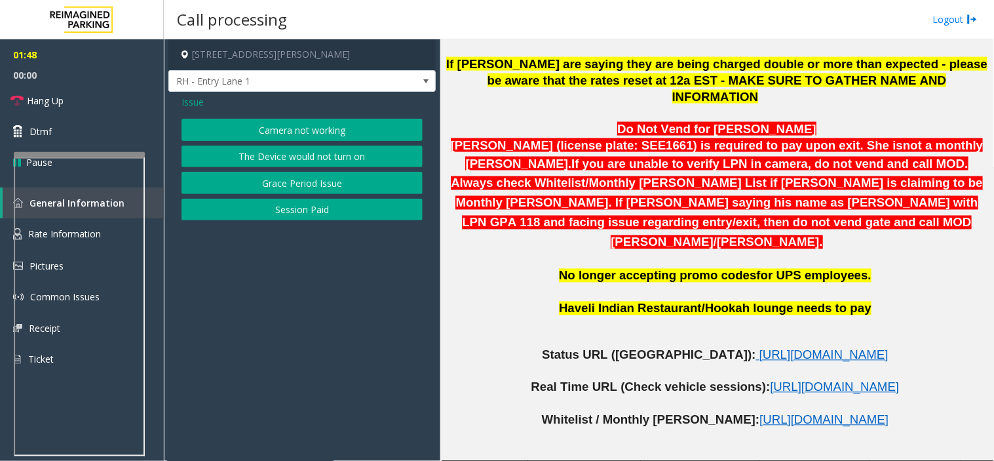
click at [311, 133] on button "Camera not working" at bounding box center [302, 130] width 241 height 22
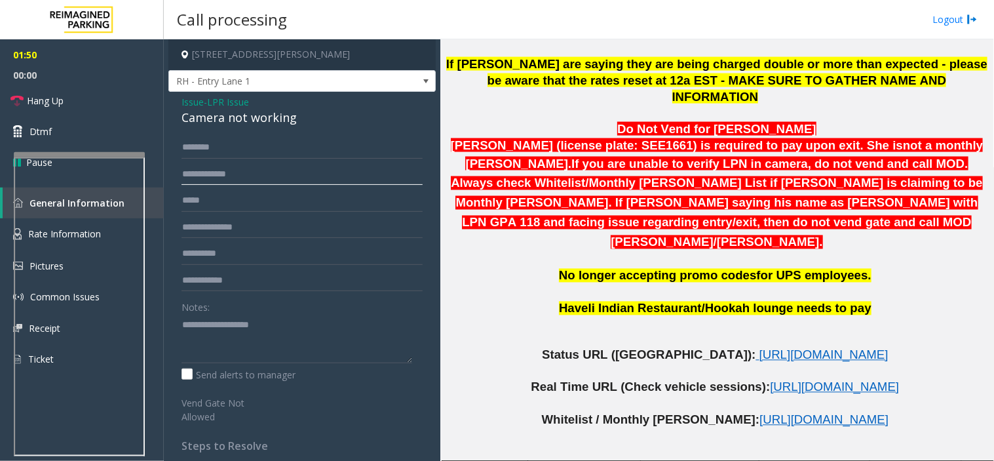
click at [237, 179] on input "text" at bounding box center [302, 174] width 241 height 22
click at [219, 147] on input "text" at bounding box center [302, 147] width 241 height 22
type input "*"
click at [220, 145] on input "text" at bounding box center [302, 147] width 241 height 22
type input "*"
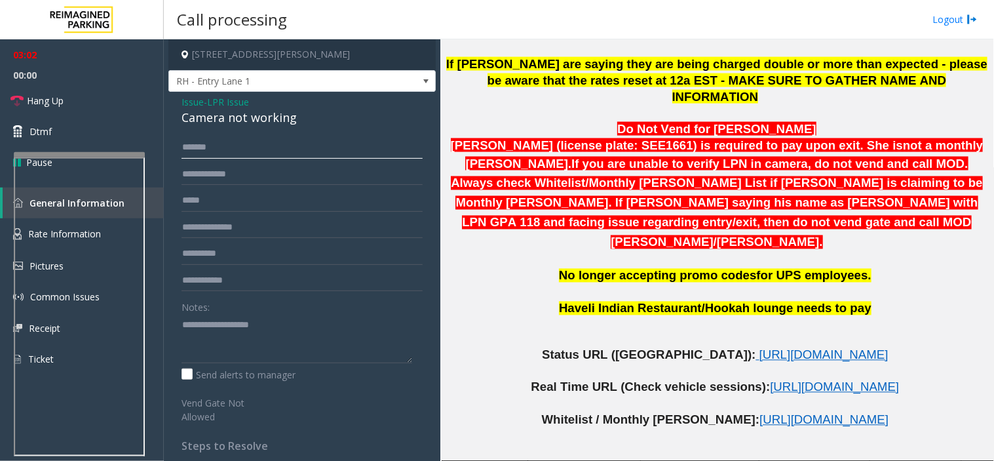
type input "*******"
click at [225, 172] on input "text" at bounding box center [302, 174] width 241 height 22
type input "*"
type input "******"
click at [75, 95] on link "Hang Up" at bounding box center [82, 100] width 164 height 31
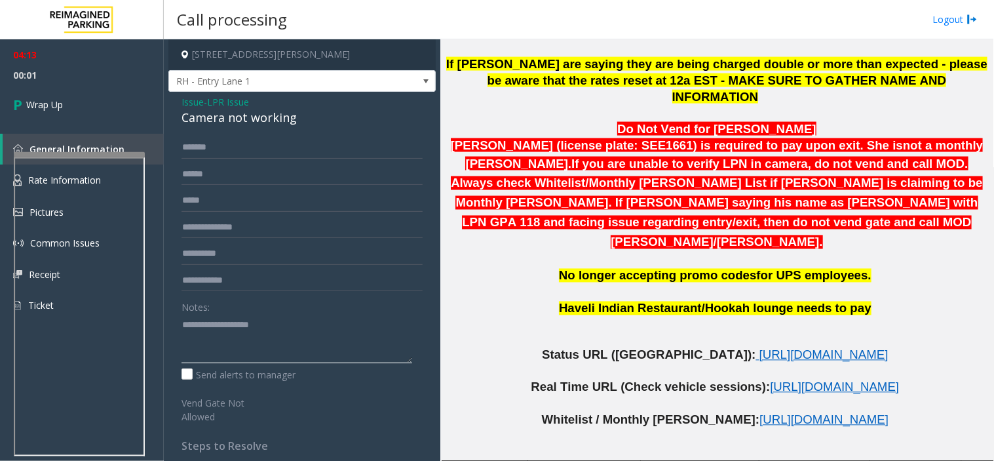
click at [210, 320] on textarea at bounding box center [297, 338] width 231 height 49
drag, startPoint x: 179, startPoint y: 98, endPoint x: 254, endPoint y: 104, distance: 74.9
click at [254, 104] on div "Issue - LPR Issue Camera not working ******* ****** Notes: Send alerts to manag…" at bounding box center [301, 350] width 267 height 516
copy div "Issue - LPR Issue"
paste textarea "**********"
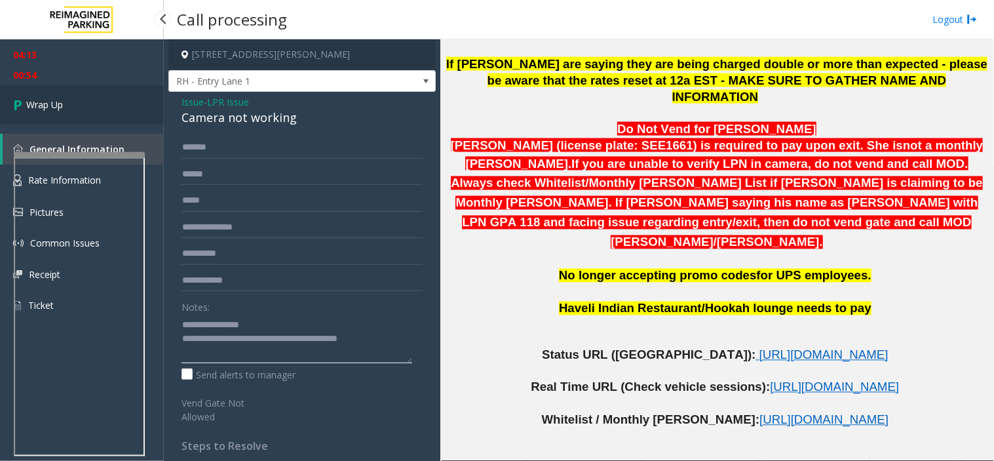
type textarea "**********"
click at [73, 107] on link "Wrap Up" at bounding box center [82, 104] width 164 height 39
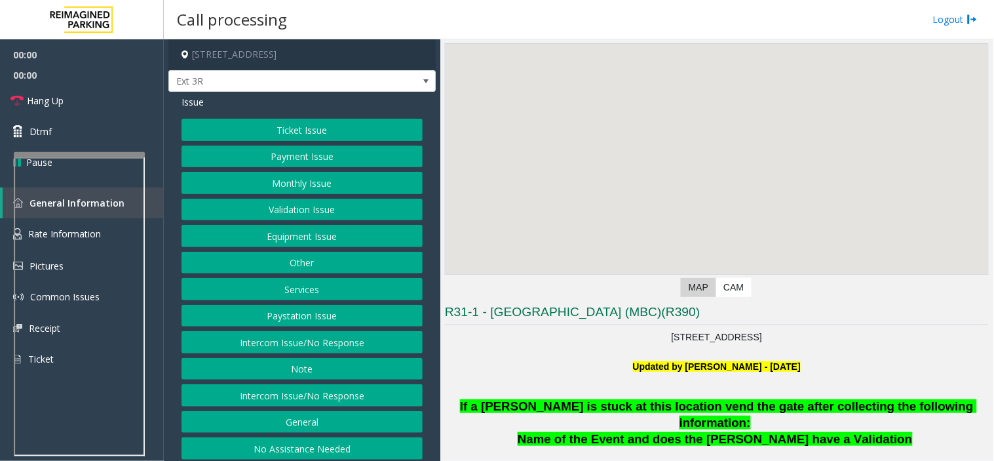
scroll to position [291, 0]
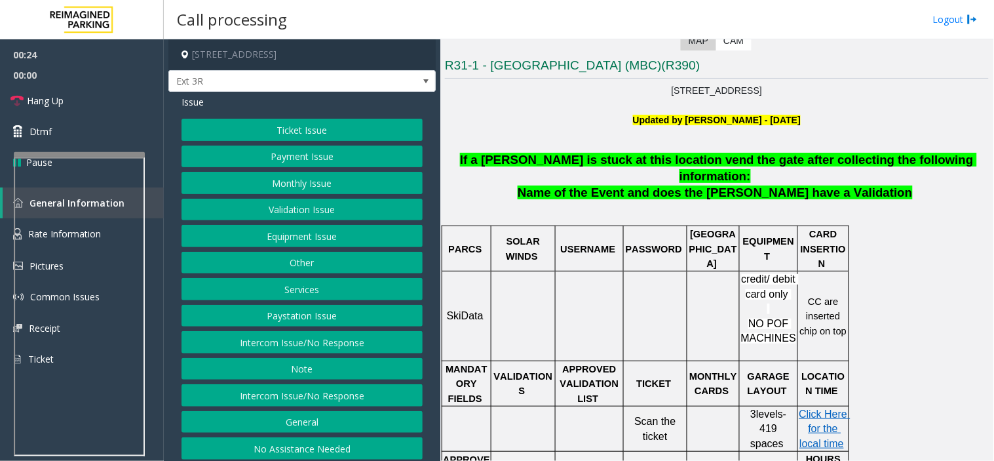
click at [370, 126] on button "Ticket Issue" at bounding box center [302, 130] width 241 height 22
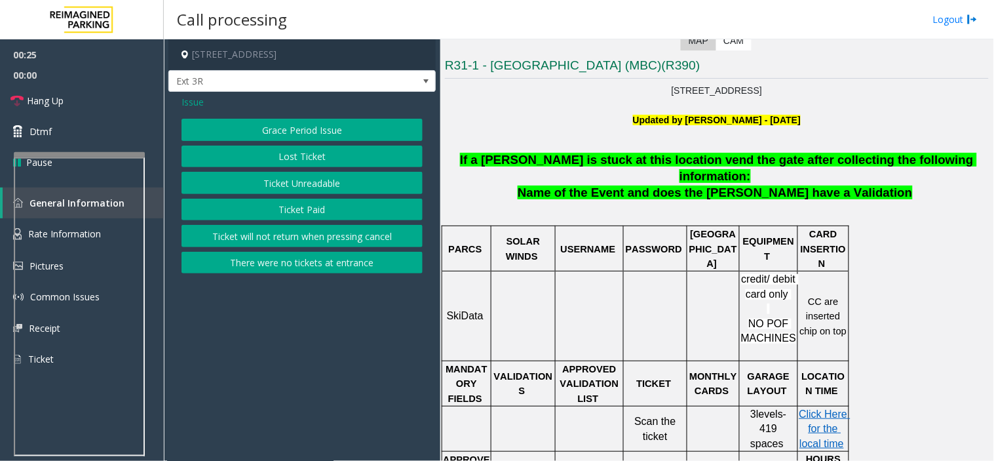
click at [341, 204] on button "Ticket Paid" at bounding box center [302, 210] width 241 height 22
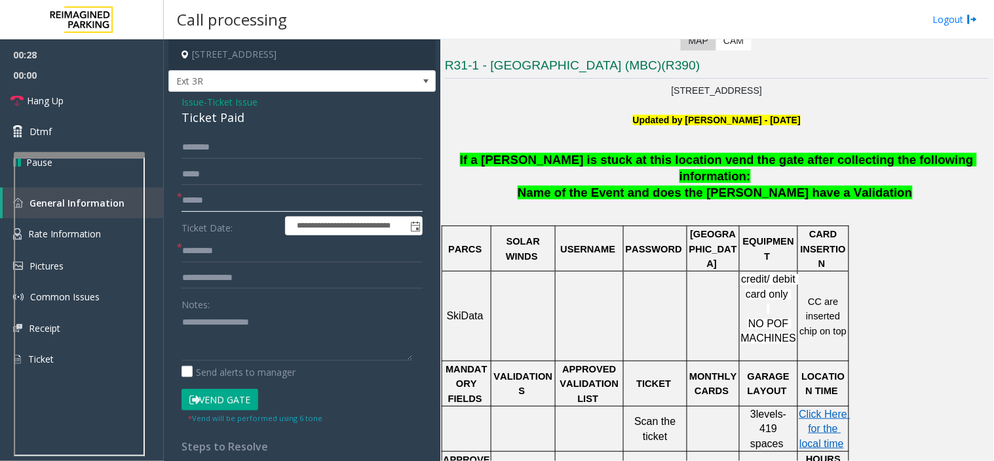
click at [277, 203] on input "text" at bounding box center [302, 200] width 241 height 22
click at [226, 250] on input "text" at bounding box center [302, 251] width 241 height 22
click at [233, 202] on input "*********" at bounding box center [302, 200] width 241 height 22
type input "*"
type input "******"
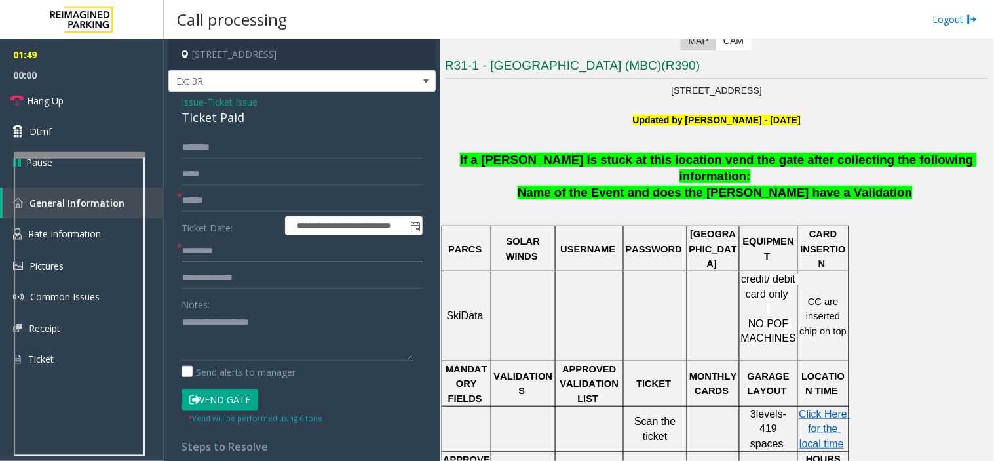
click at [225, 250] on input "text" at bounding box center [302, 251] width 241 height 22
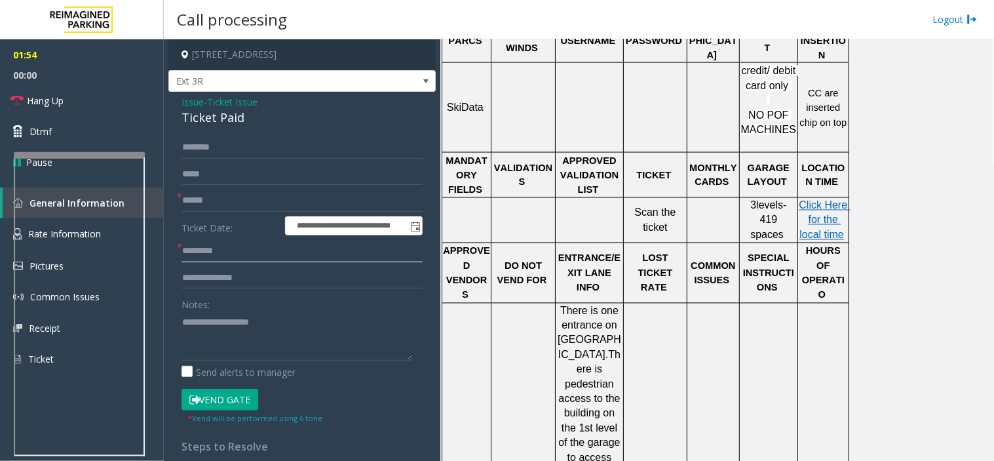
scroll to position [582, 0]
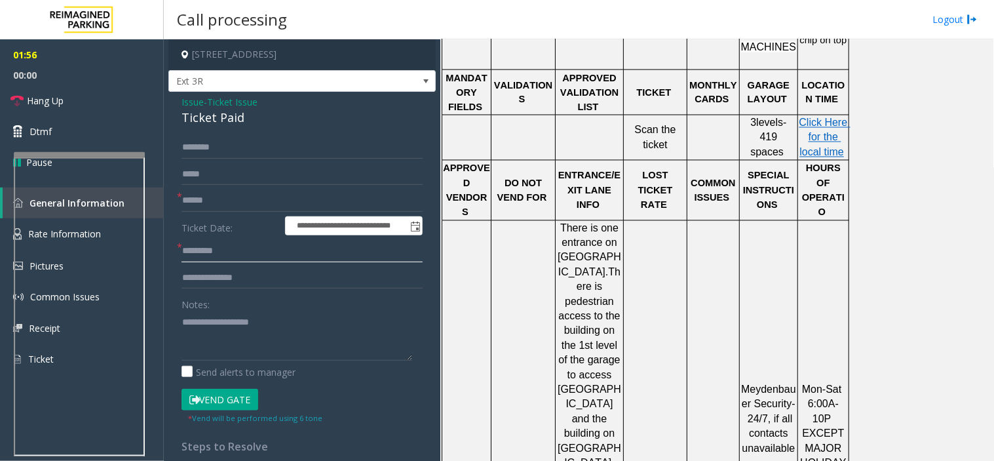
click at [293, 253] on input "text" at bounding box center [302, 251] width 241 height 22
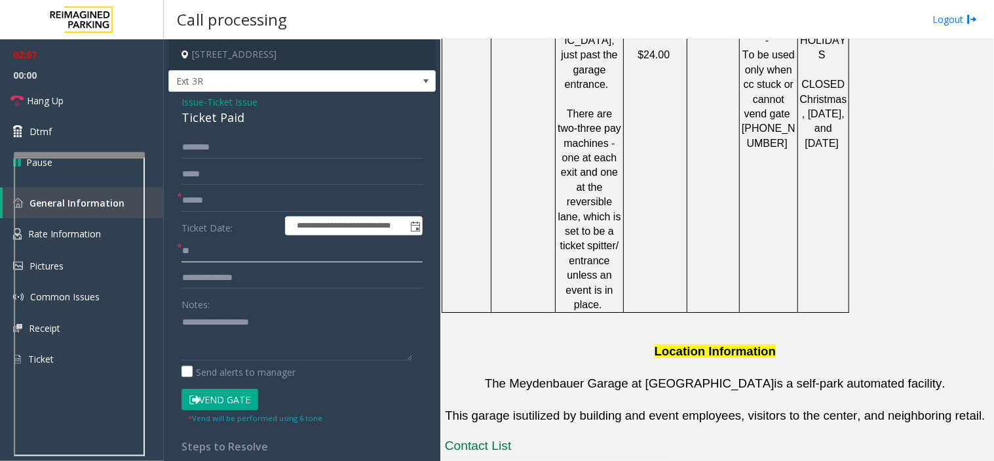
scroll to position [1019, 0]
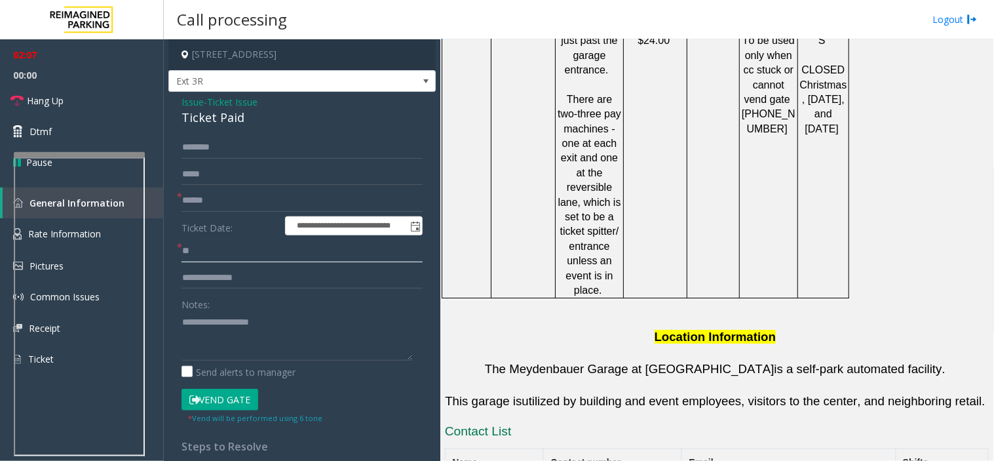
type input "**"
click at [316, 155] on input "text" at bounding box center [302, 147] width 241 height 22
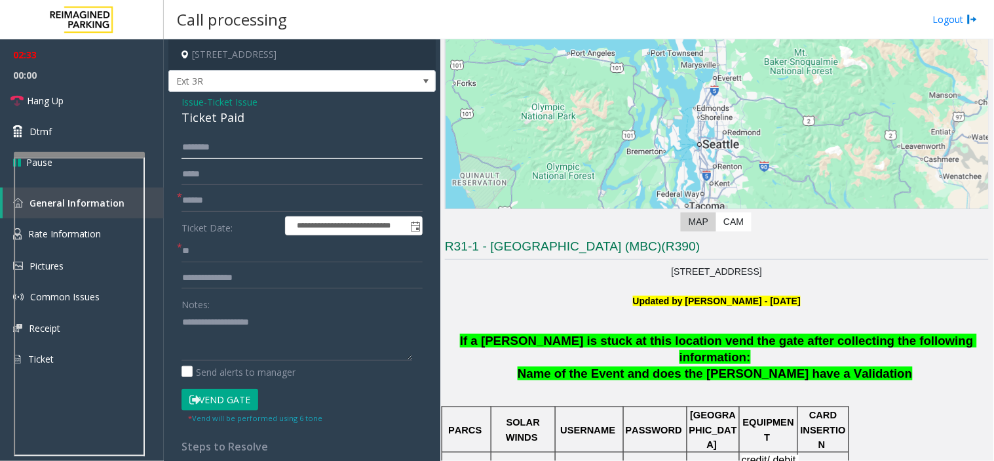
scroll to position [109, 0]
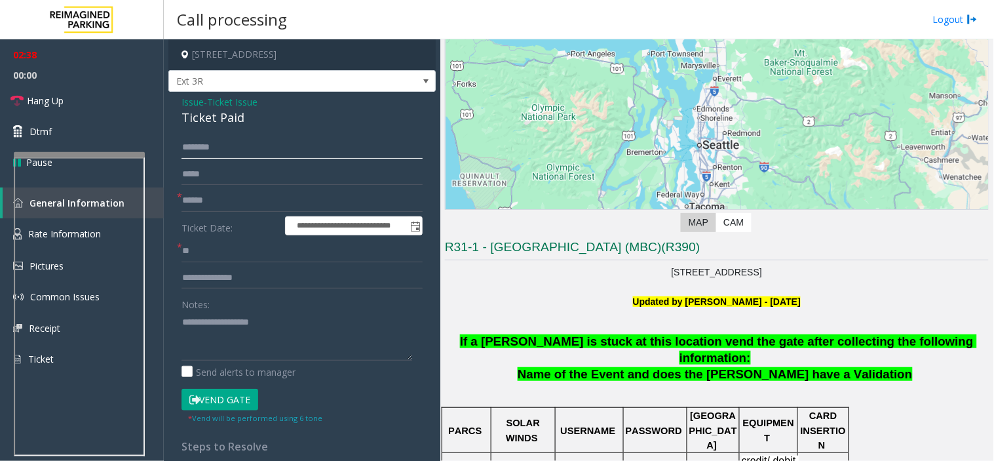
click at [341, 147] on input "text" at bounding box center [302, 147] width 241 height 22
click at [85, 106] on link "Hang Up" at bounding box center [82, 100] width 164 height 31
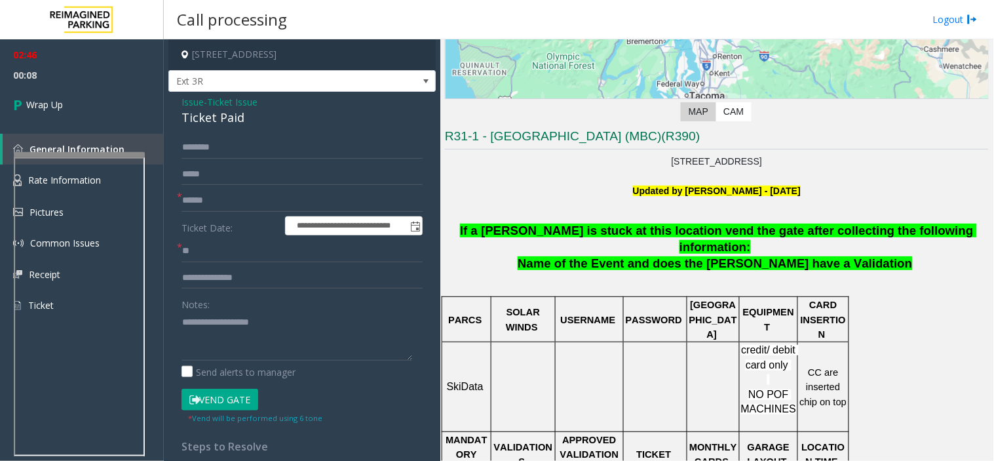
scroll to position [256, 0]
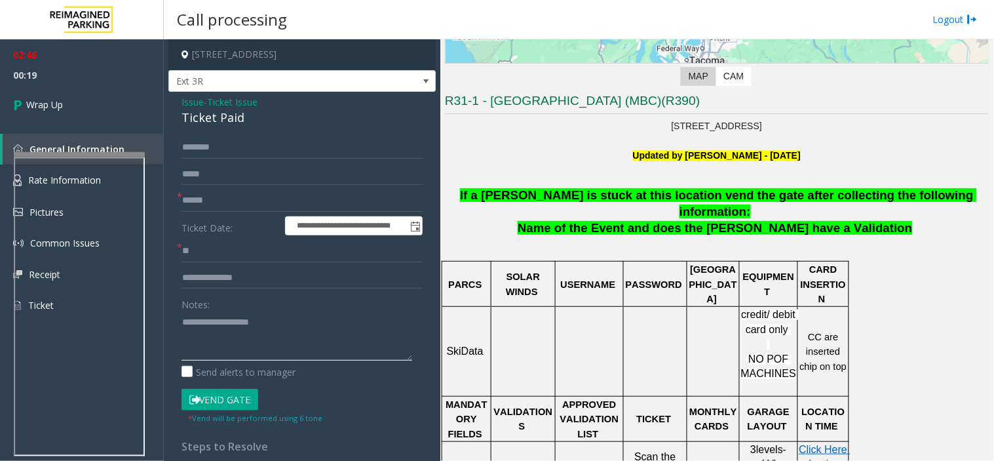
click at [228, 340] on textarea at bounding box center [297, 335] width 231 height 49
drag, startPoint x: 178, startPoint y: 95, endPoint x: 205, endPoint y: 106, distance: 29.7
click at [208, 104] on div "**********" at bounding box center [301, 371] width 267 height 558
copy div "Issue -"
paste textarea "*******"
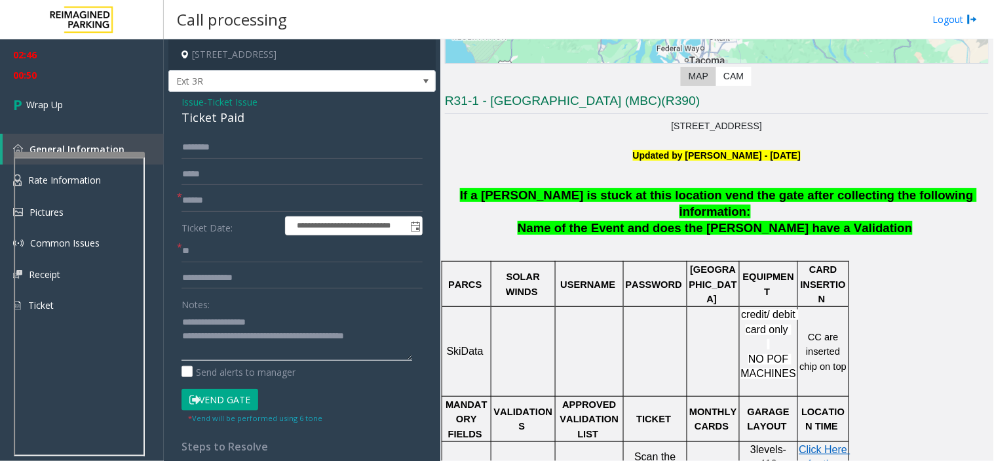
click at [250, 321] on textarea at bounding box center [297, 335] width 231 height 49
click at [252, 321] on textarea at bounding box center [297, 335] width 231 height 49
type textarea "**********"
click at [68, 98] on link "Wrap Up" at bounding box center [82, 104] width 164 height 39
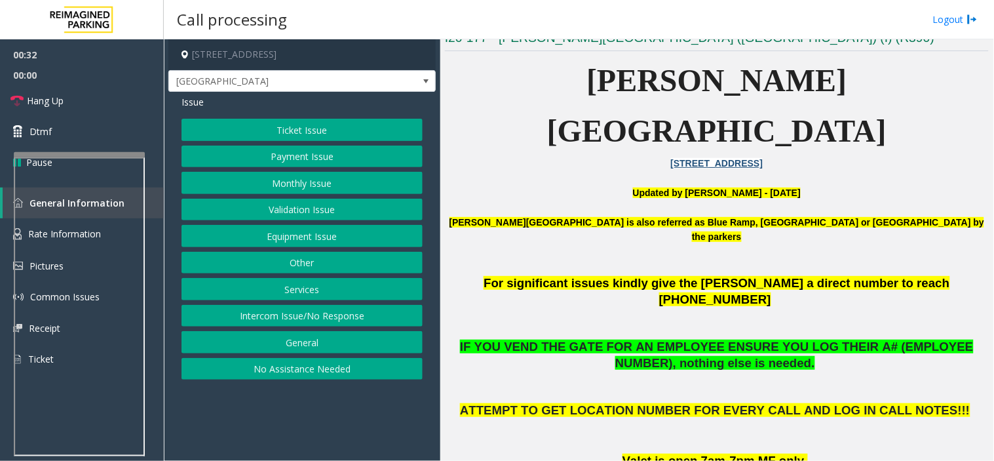
scroll to position [364, 0]
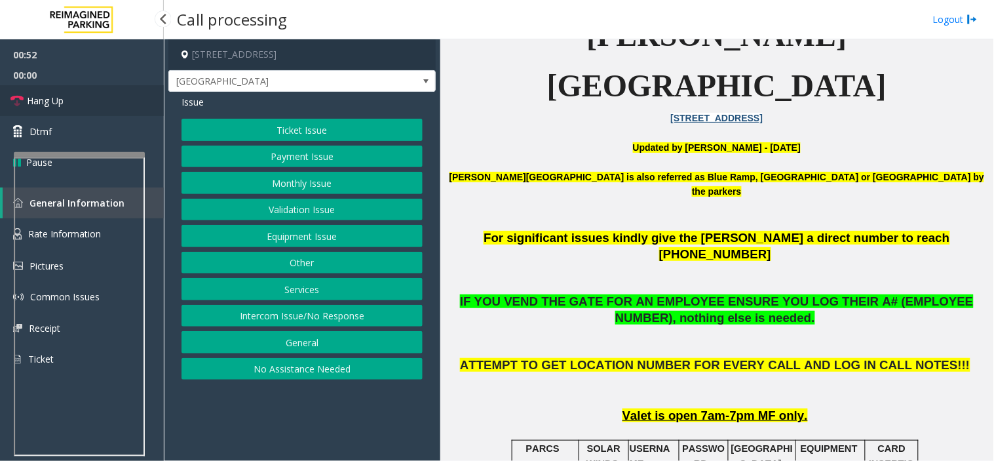
click at [54, 92] on link "Hang Up" at bounding box center [82, 100] width 164 height 31
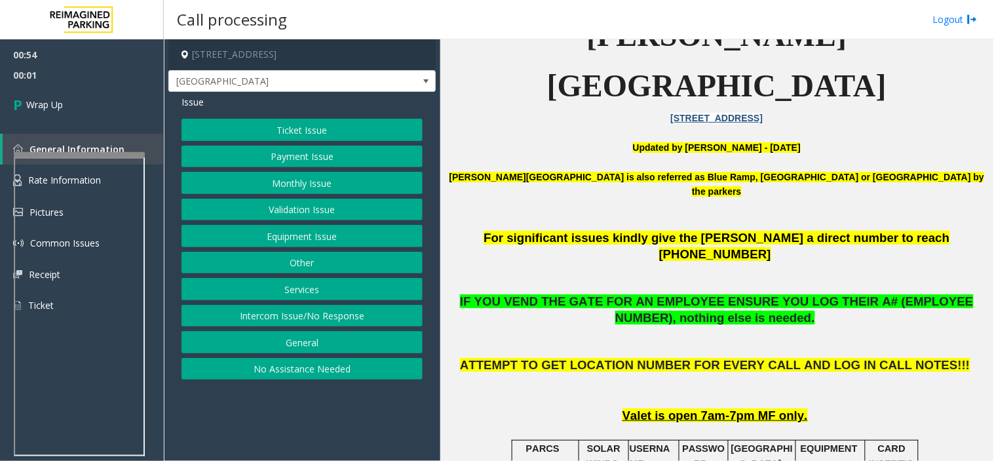
click at [253, 316] on button "Intercom Issue/No Response" at bounding box center [302, 316] width 241 height 22
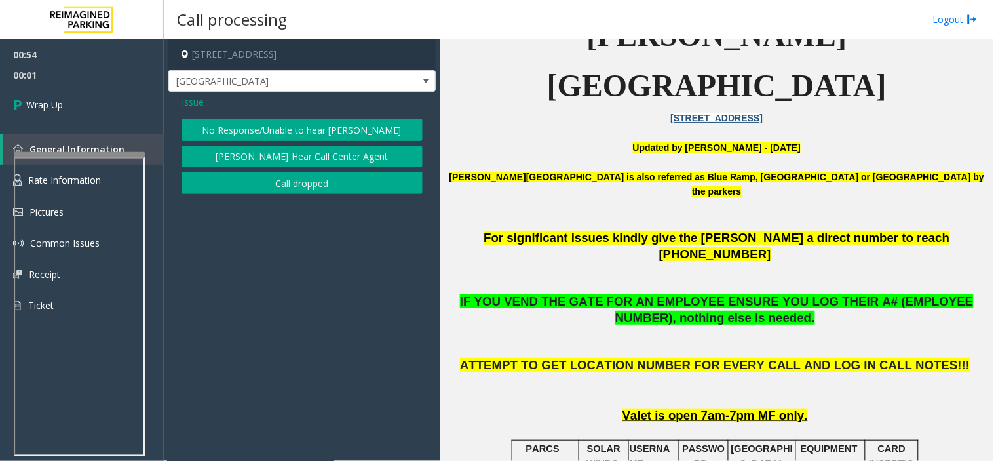
click at [224, 128] on button "No Response/Unable to hear [PERSON_NAME]" at bounding box center [302, 130] width 241 height 22
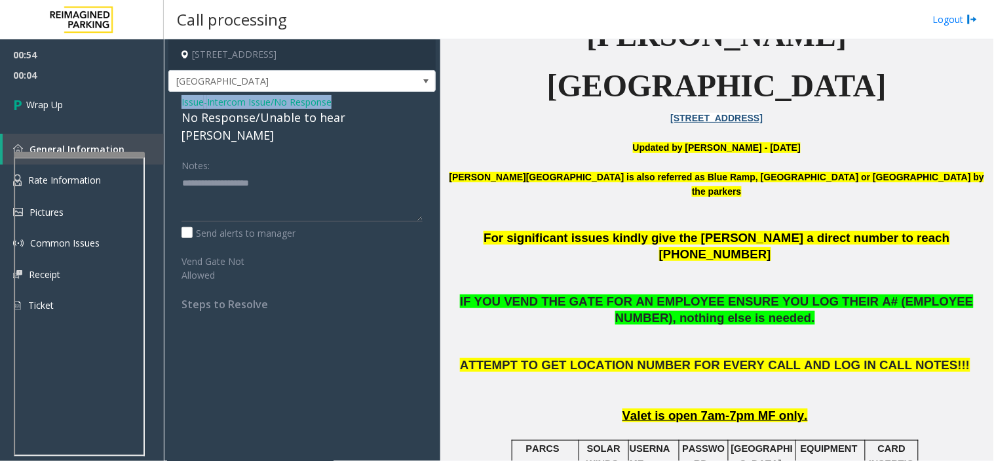
drag, startPoint x: 179, startPoint y: 101, endPoint x: 336, endPoint y: 97, distance: 156.7
click at [336, 97] on div "Issue - Intercom Issue/No Response No Response/Unable to hear [PERSON_NAME] Not…" at bounding box center [301, 208] width 267 height 232
copy div "Issue - Intercom Issue/No Response"
paste textarea "**********"
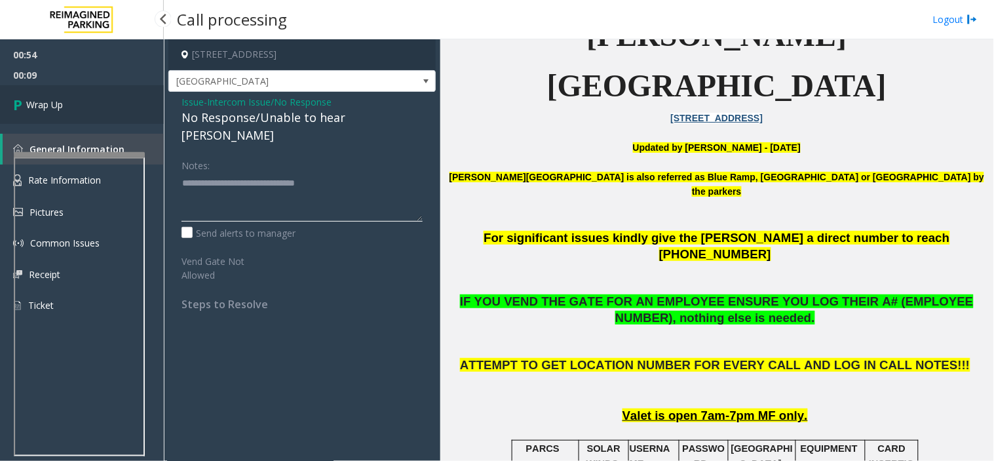
type textarea "**********"
click at [50, 101] on span "Wrap Up" at bounding box center [44, 105] width 37 height 14
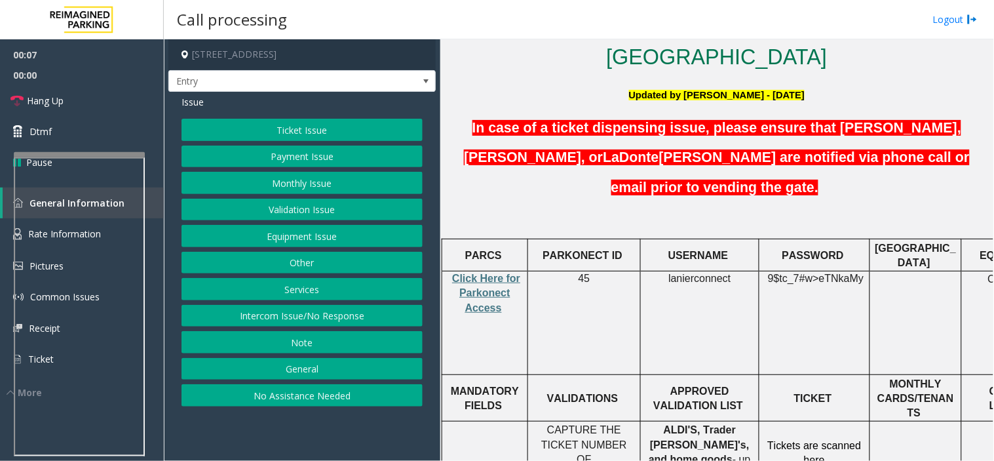
scroll to position [364, 0]
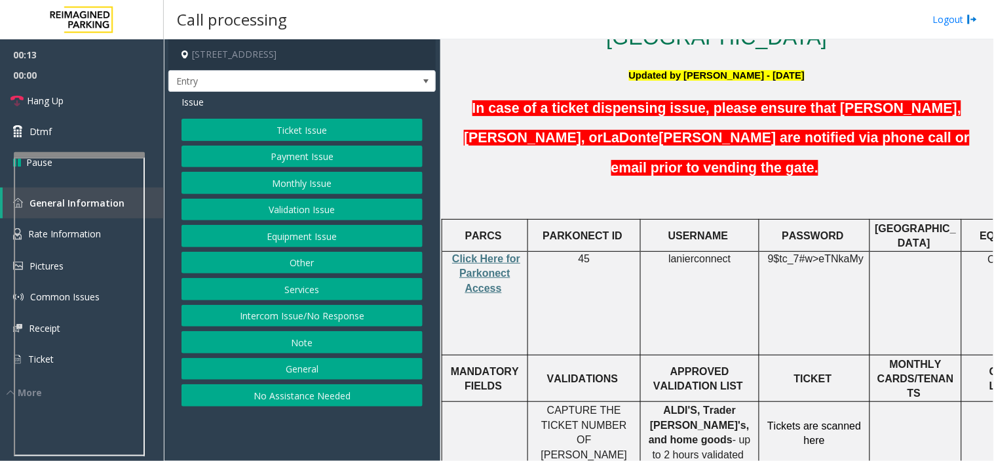
click at [272, 312] on button "Intercom Issue/No Response" at bounding box center [302, 316] width 241 height 22
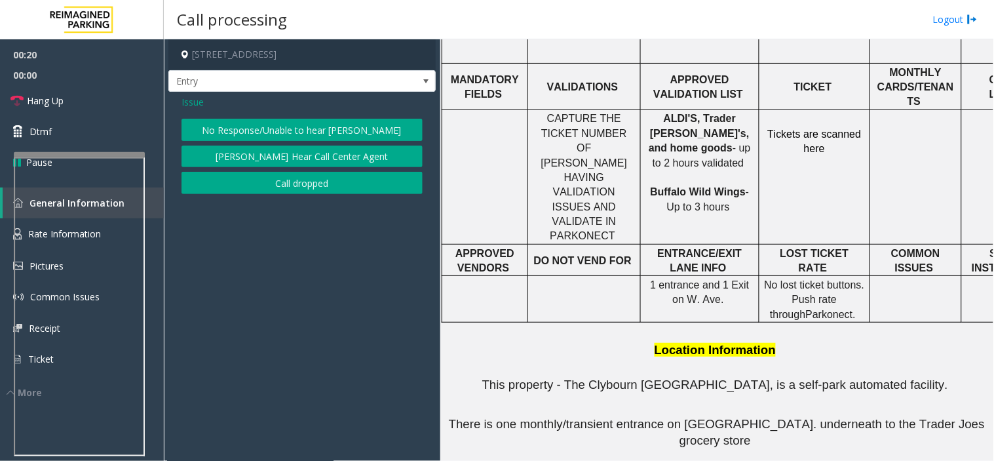
scroll to position [848, 0]
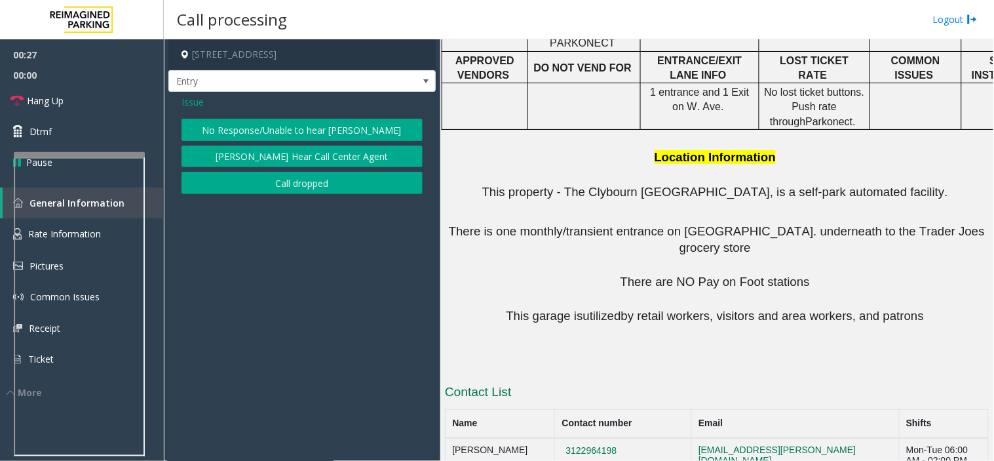
click at [299, 128] on button "No Response/Unable to hear [PERSON_NAME]" at bounding box center [302, 130] width 241 height 22
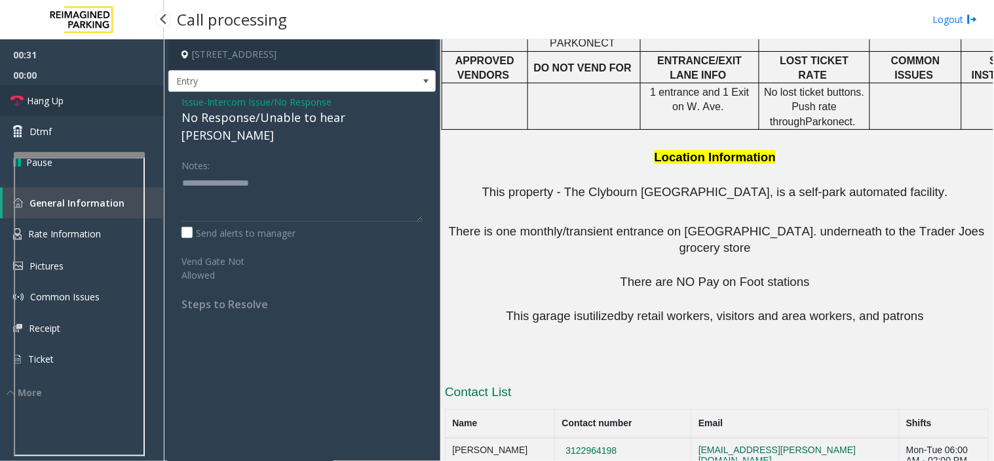
click at [125, 101] on link "Hang Up" at bounding box center [82, 100] width 164 height 31
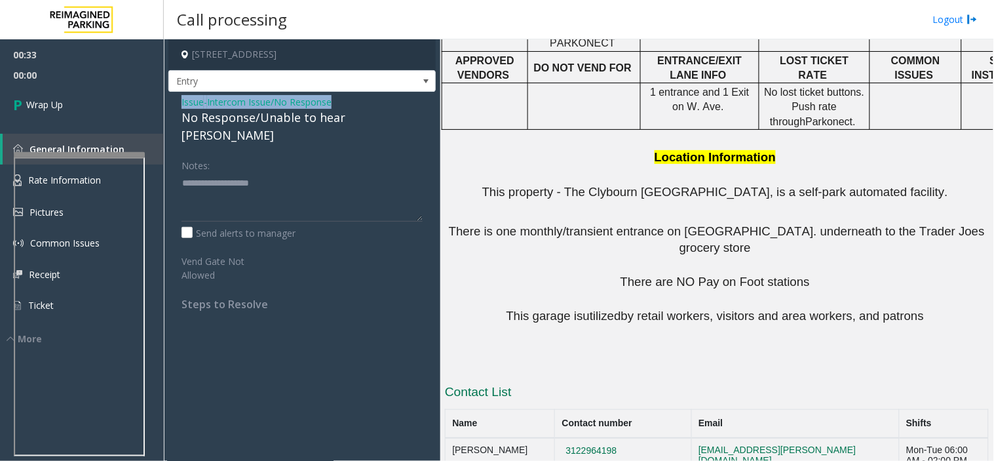
drag, startPoint x: 182, startPoint y: 98, endPoint x: 336, endPoint y: 100, distance: 154.7
click at [336, 100] on div "Issue - Intercom Issue/No Response No Response/Unable to hear [PERSON_NAME]" at bounding box center [302, 119] width 241 height 49
copy div "Issue - Intercom Issue/No Response"
paste textarea "**********"
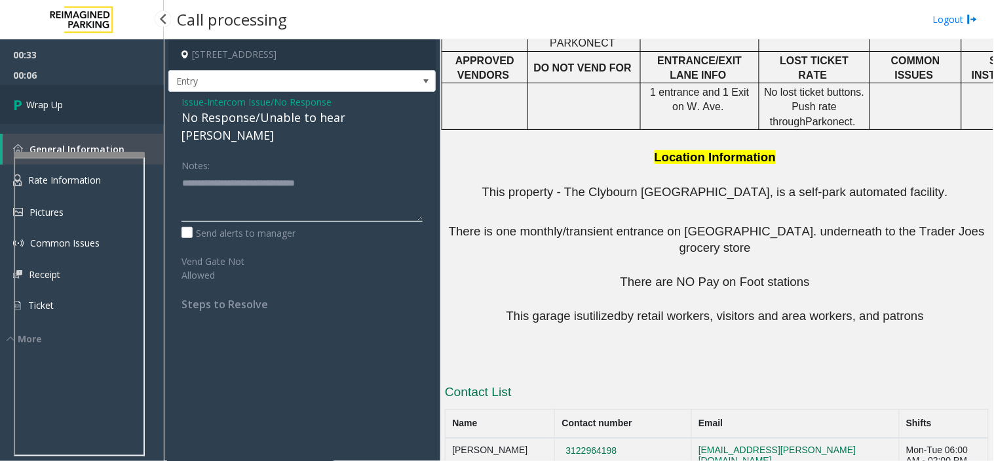
type textarea "**********"
click at [62, 106] on span "Wrap Up" at bounding box center [44, 105] width 37 height 14
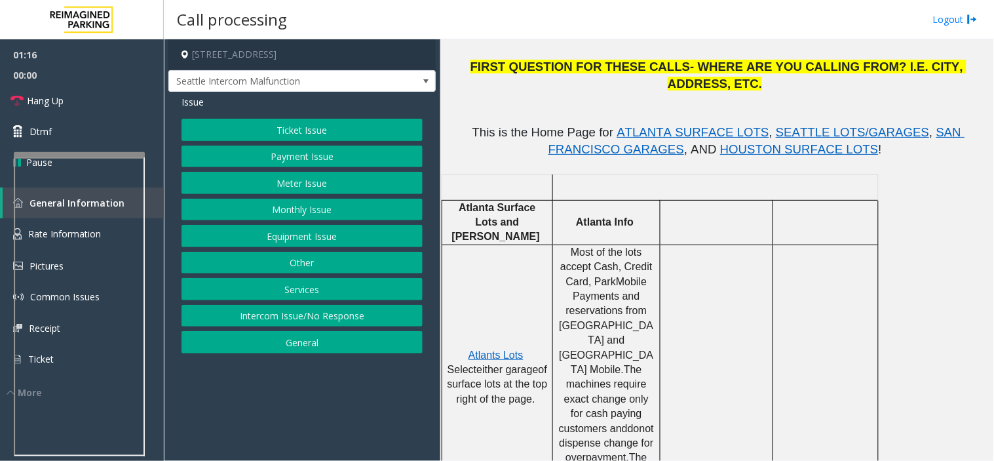
scroll to position [437, 0]
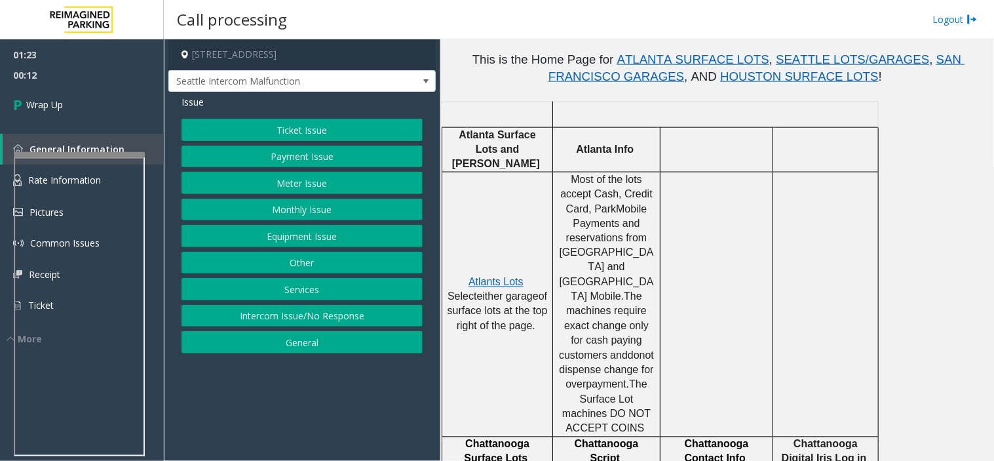
click at [307, 128] on button "Ticket Issue" at bounding box center [302, 130] width 241 height 22
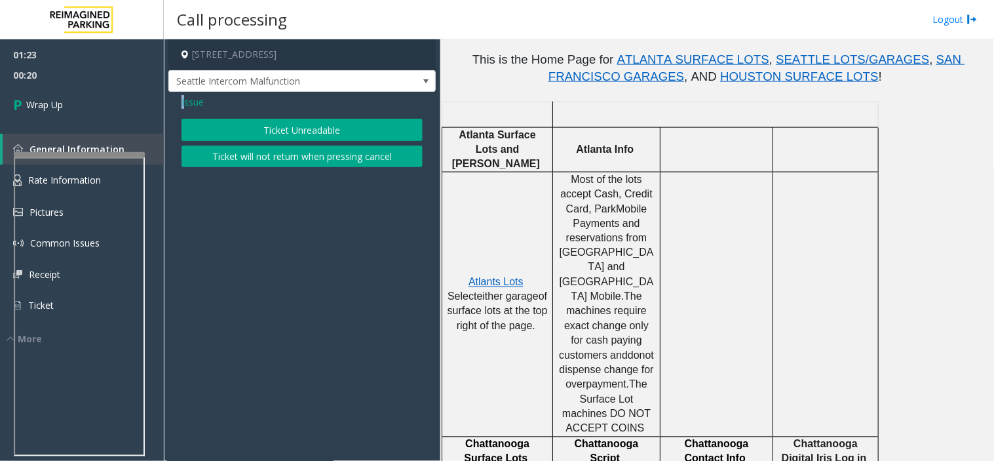
click at [184, 101] on span "Issue" at bounding box center [193, 102] width 22 height 14
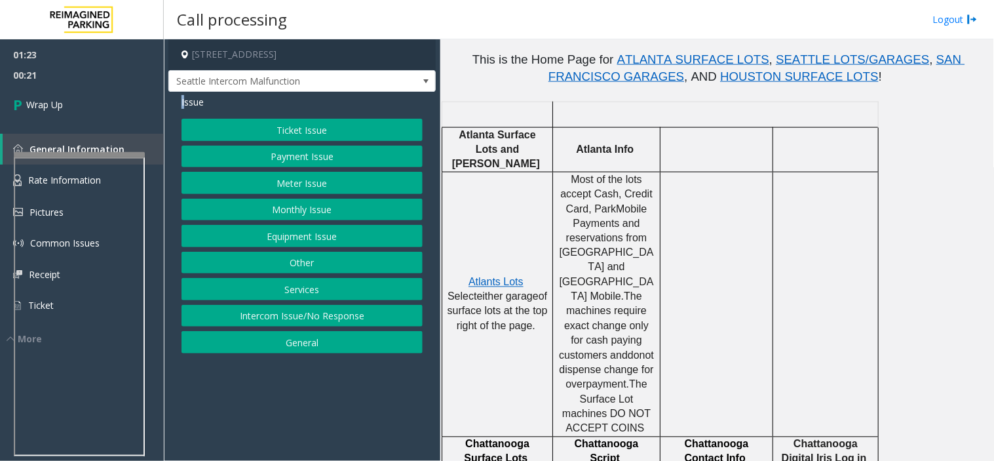
click at [247, 127] on button "Ticket Issue" at bounding box center [302, 130] width 241 height 22
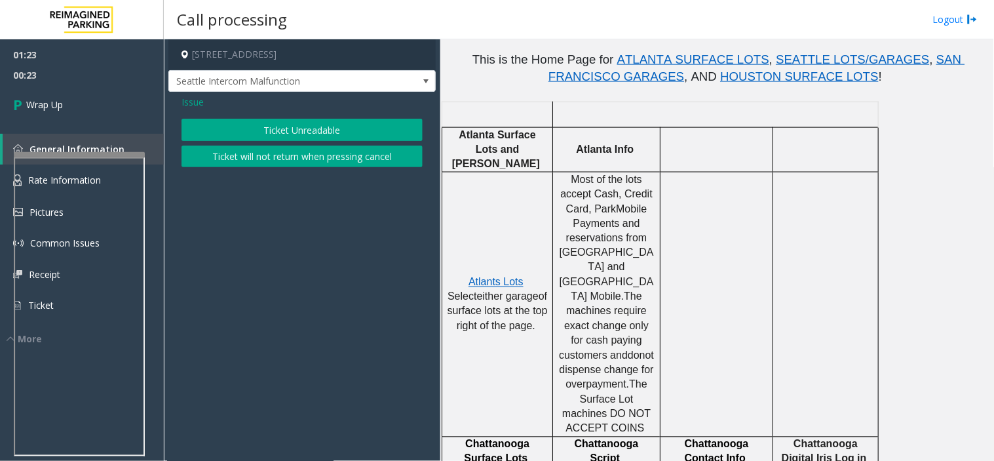
click at [188, 105] on span "Issue" at bounding box center [193, 102] width 22 height 14
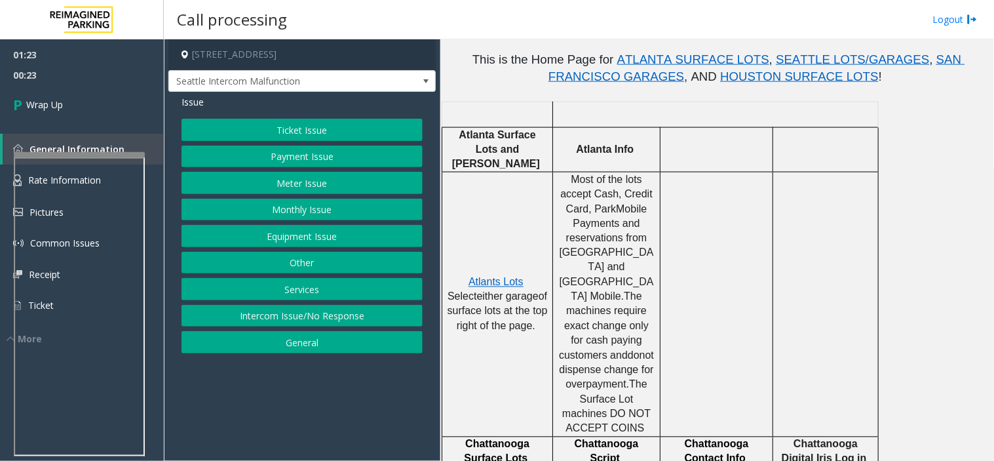
click at [282, 236] on button "Equipment Issue" at bounding box center [302, 236] width 241 height 22
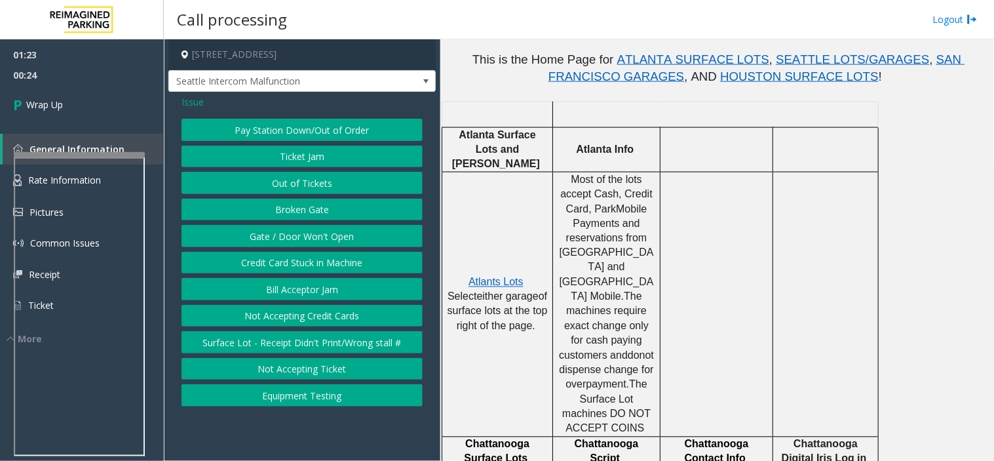
click at [283, 234] on button "Gate / Door Won't Open" at bounding box center [302, 236] width 241 height 22
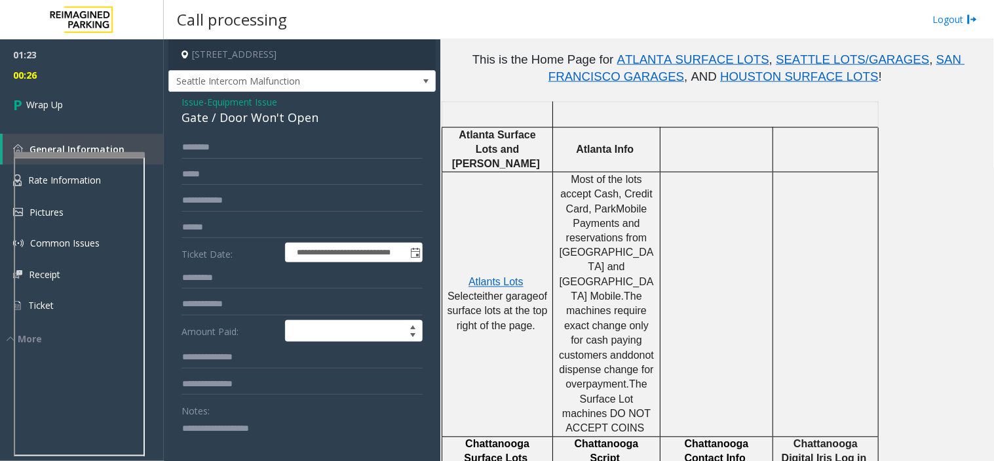
click at [189, 107] on span "Issue" at bounding box center [193, 102] width 22 height 14
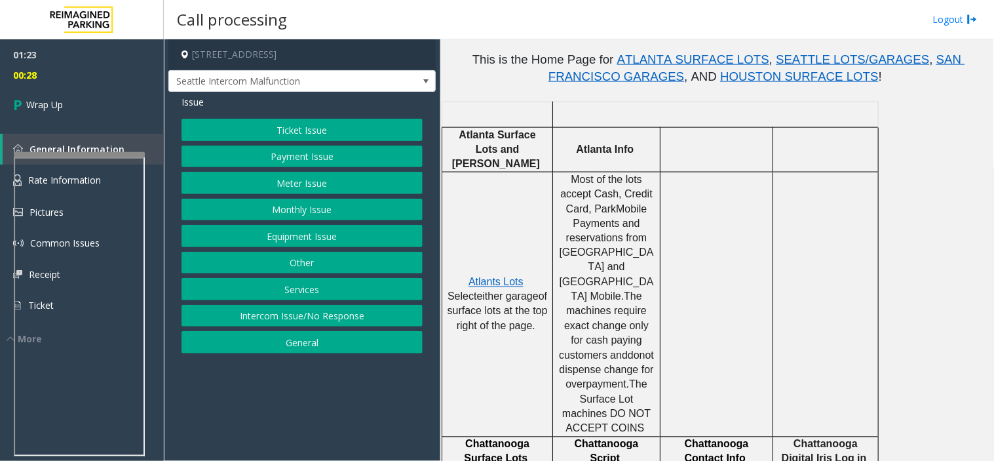
click at [295, 259] on button "Other" at bounding box center [302, 263] width 241 height 22
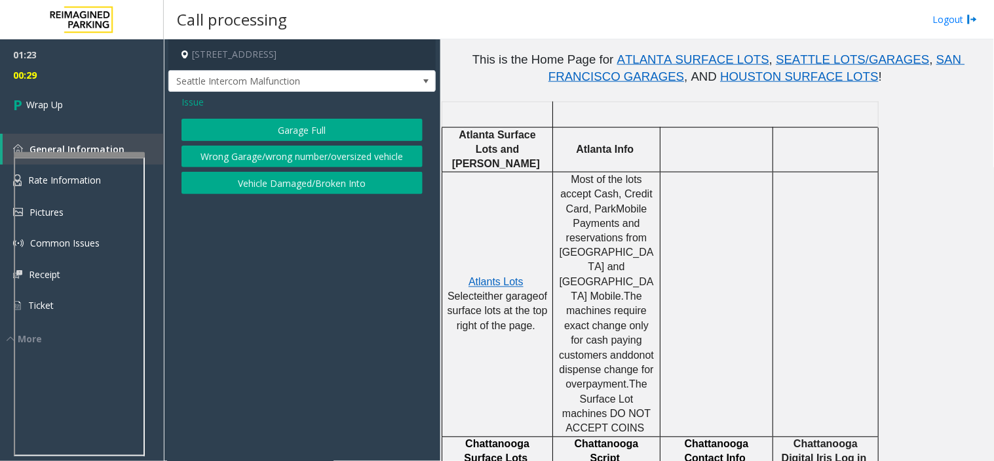
click at [194, 102] on span "Issue" at bounding box center [193, 102] width 22 height 14
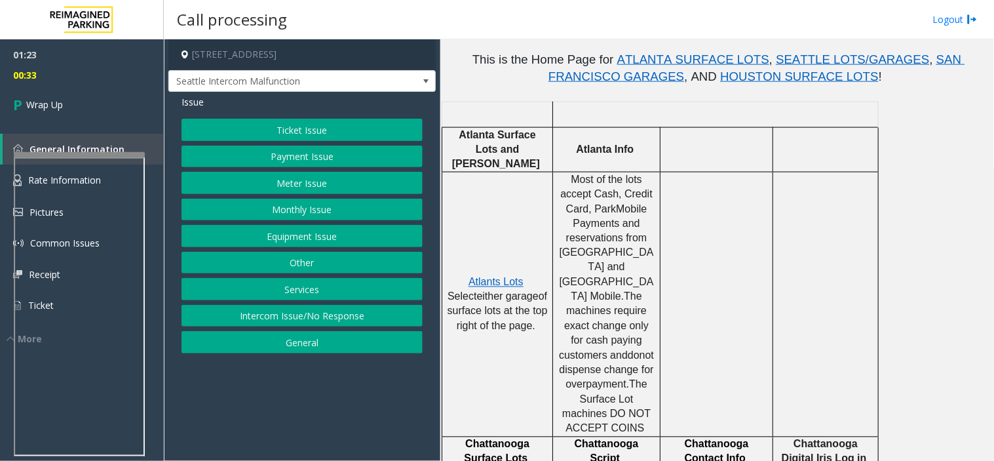
click at [297, 341] on button "General" at bounding box center [302, 342] width 241 height 22
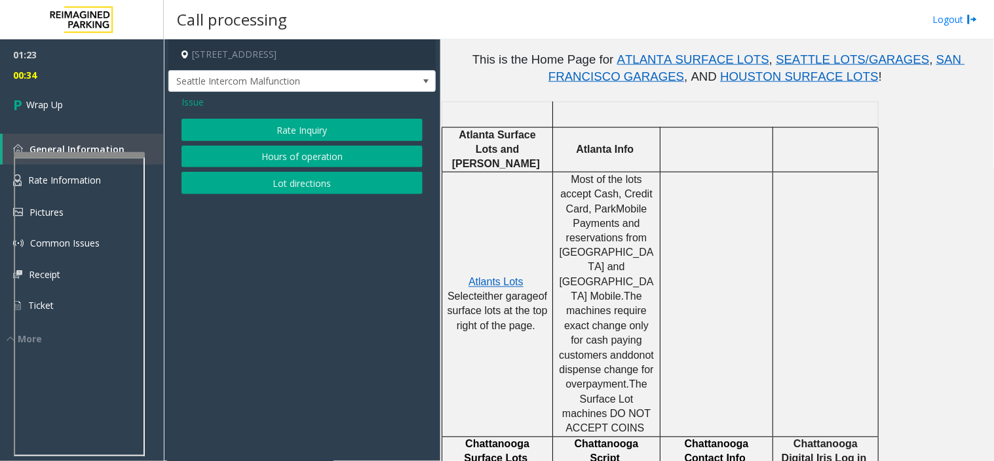
click at [292, 182] on button "Lot directions" at bounding box center [302, 183] width 241 height 22
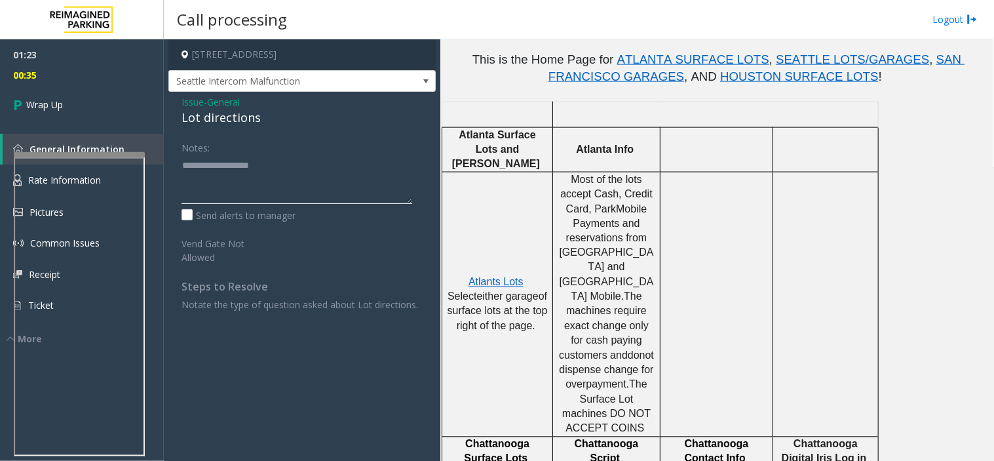
click at [239, 155] on textarea at bounding box center [297, 179] width 231 height 49
click at [197, 100] on span "Issue" at bounding box center [193, 102] width 22 height 14
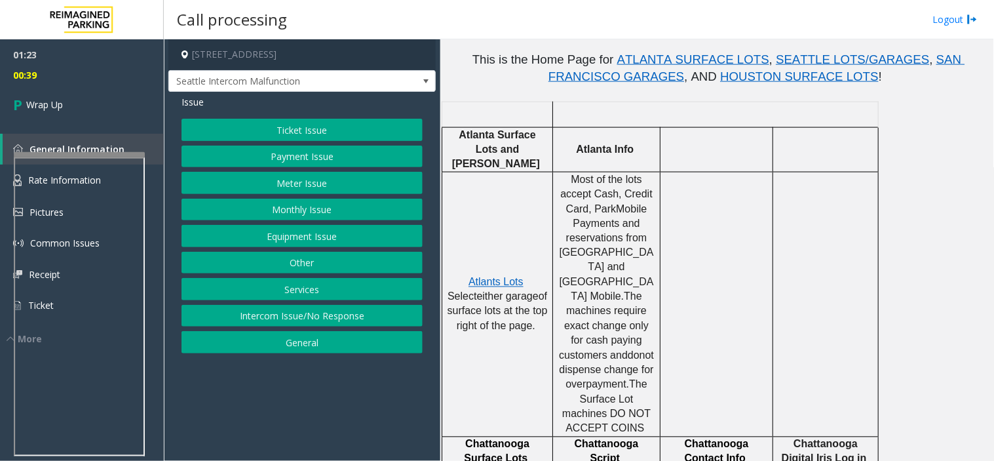
click at [300, 240] on button "Equipment Issue" at bounding box center [302, 236] width 241 height 22
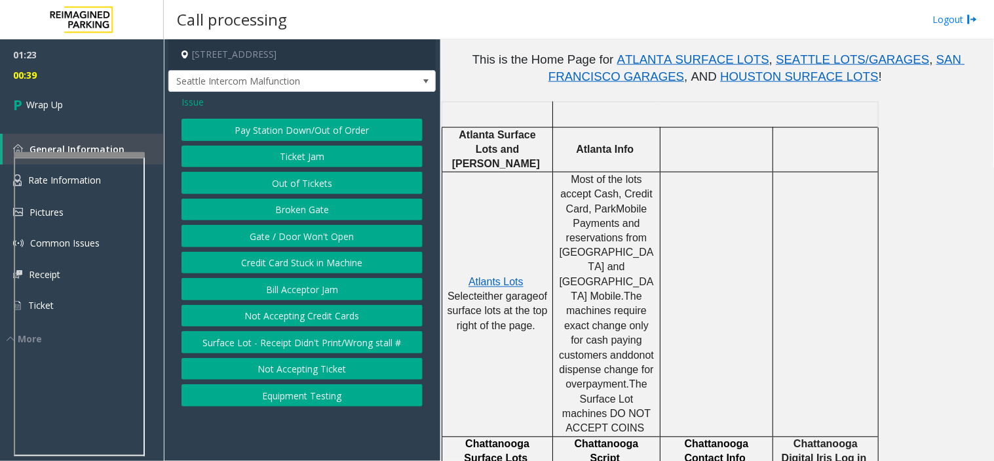
click at [295, 239] on button "Gate / Door Won't Open" at bounding box center [302, 236] width 241 height 22
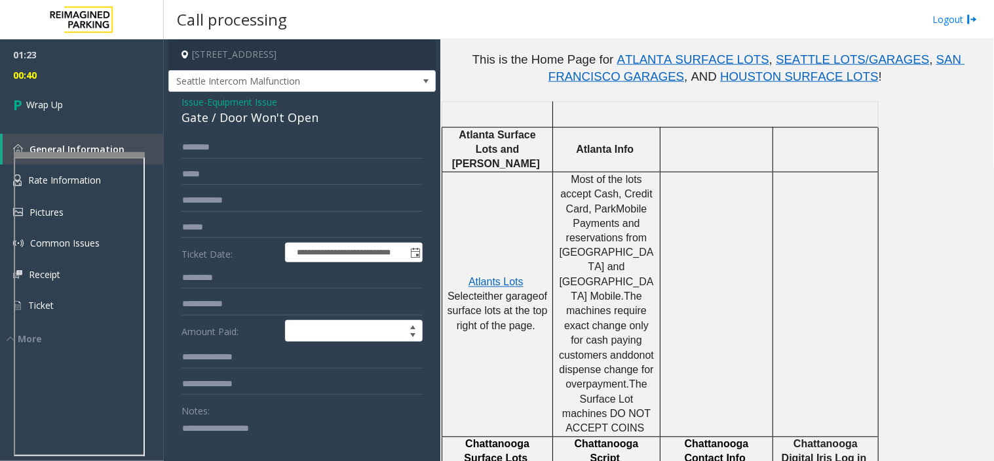
click at [226, 431] on textarea at bounding box center [297, 441] width 231 height 49
type textarea "**********"
click at [60, 99] on span "Wrap Up" at bounding box center [44, 105] width 37 height 14
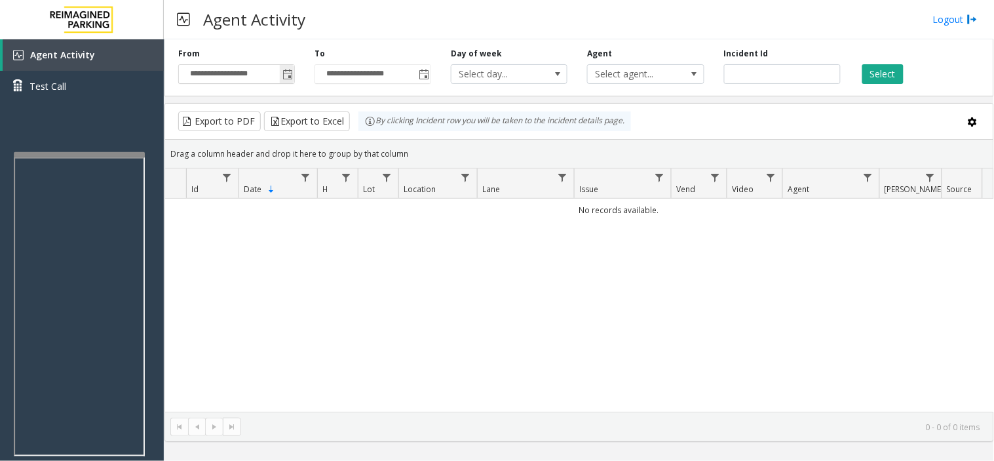
click at [286, 77] on span "Toggle popup" at bounding box center [287, 74] width 10 height 10
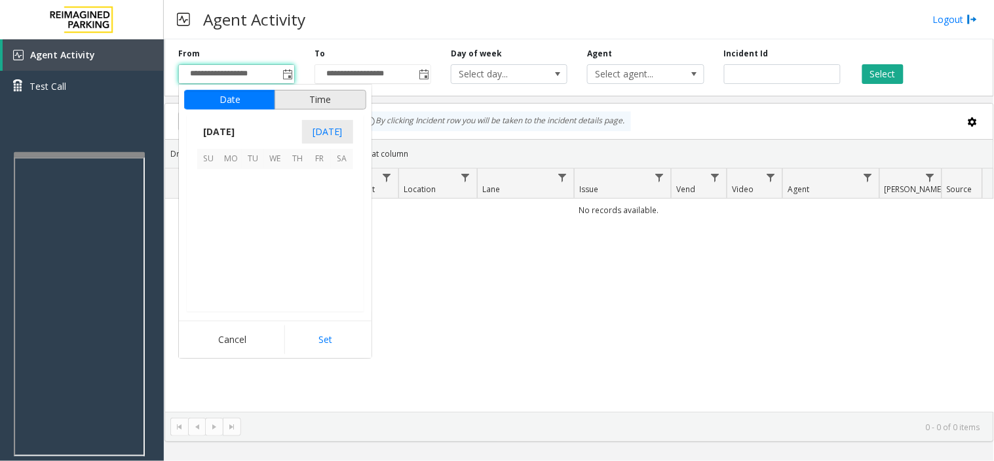
scroll to position [235337, 0]
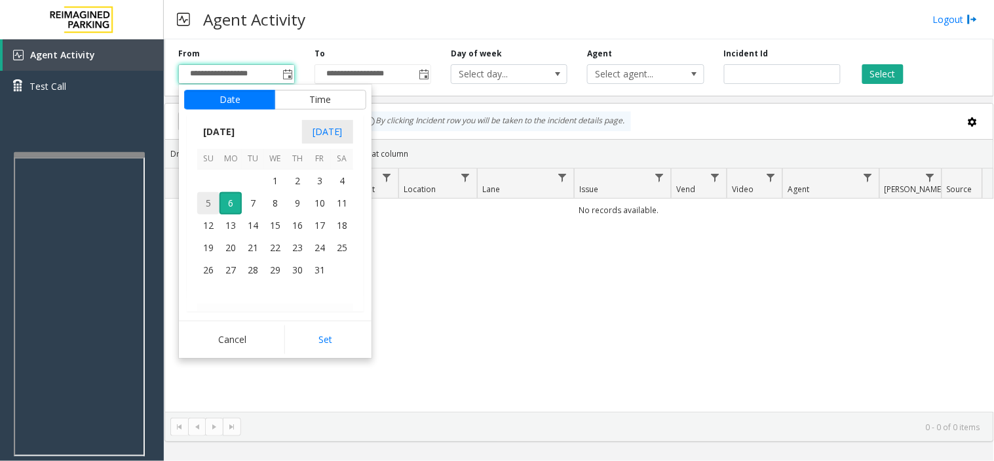
click at [212, 195] on span "5" at bounding box center [208, 203] width 22 height 22
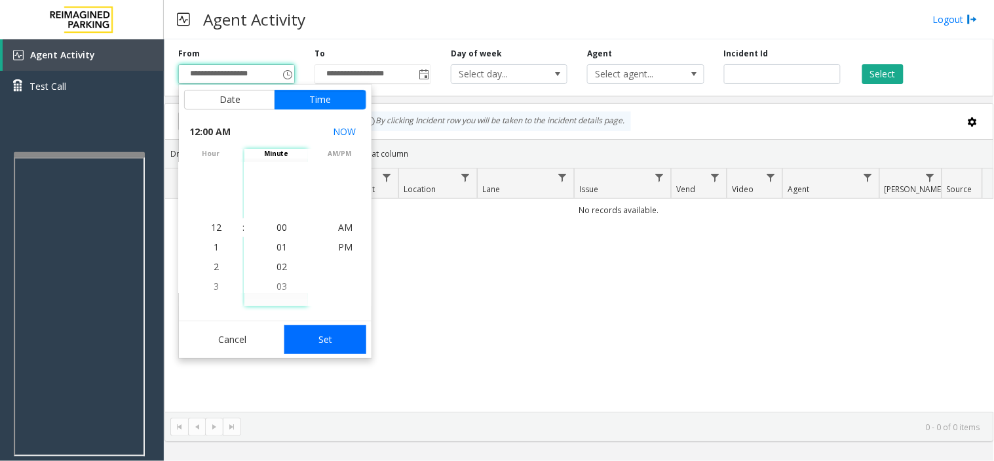
click at [319, 349] on button "Set" at bounding box center [325, 339] width 83 height 29
type input "**********"
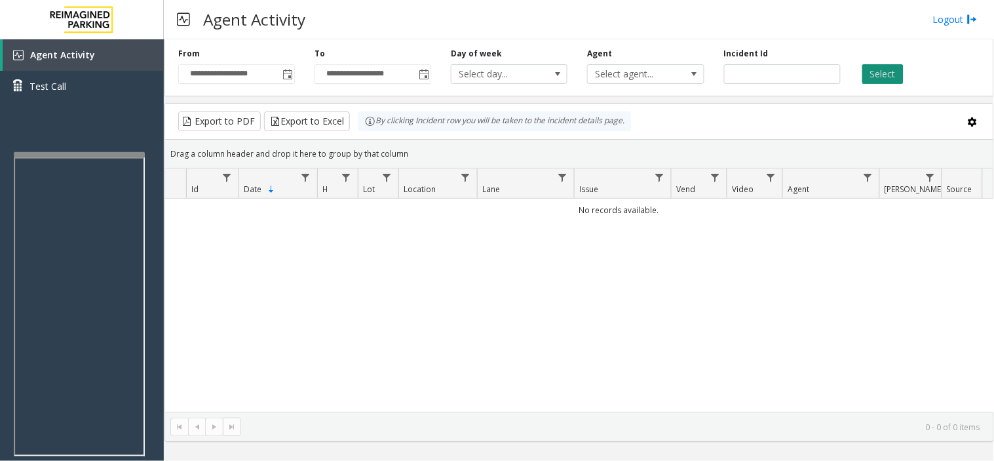
click at [887, 69] on button "Select" at bounding box center [883, 74] width 41 height 20
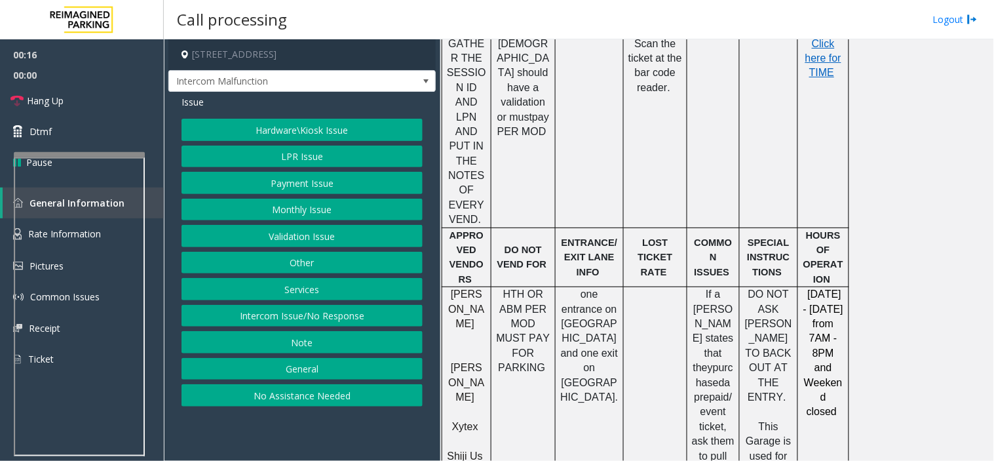
scroll to position [728, 0]
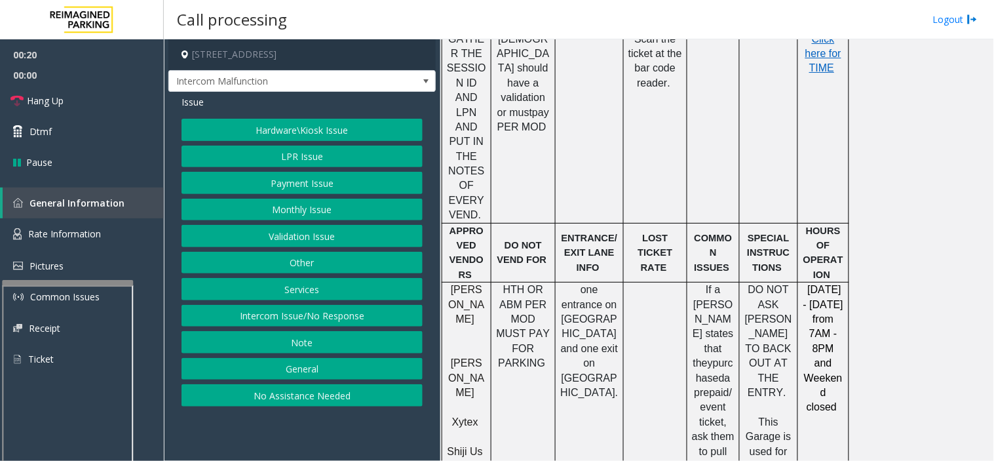
click at [83, 285] on div at bounding box center [67, 282] width 131 height 5
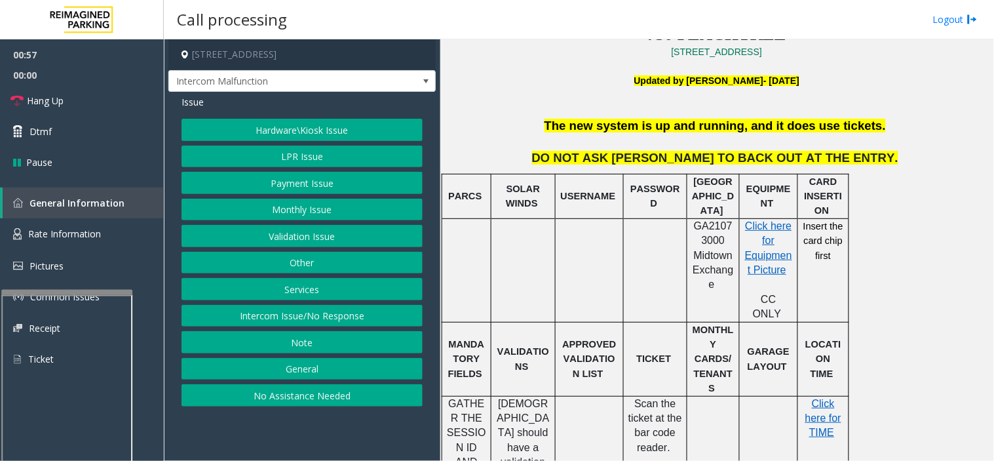
scroll to position [291, 0]
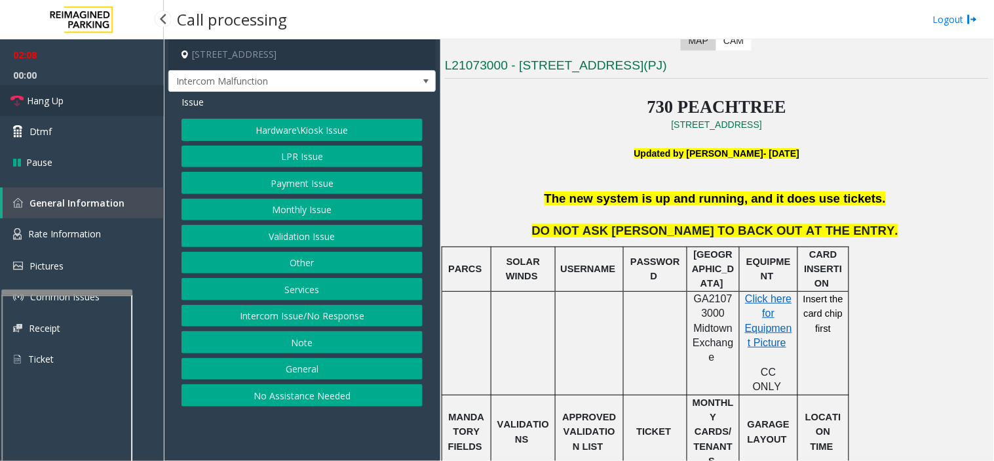
click at [98, 97] on link "Hang Up" at bounding box center [82, 100] width 164 height 31
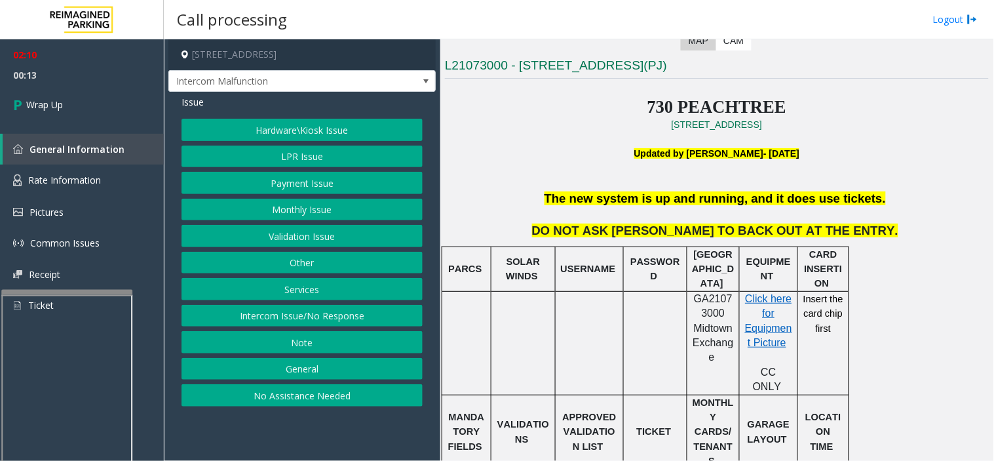
click at [304, 132] on button "Hardware\Kiosk Issue" at bounding box center [302, 130] width 241 height 22
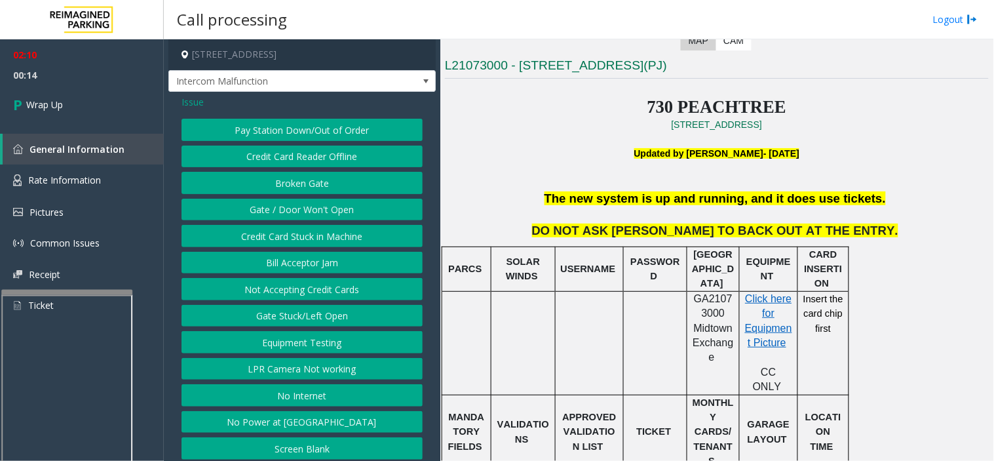
click at [289, 206] on button "Gate / Door Won't Open" at bounding box center [302, 210] width 241 height 22
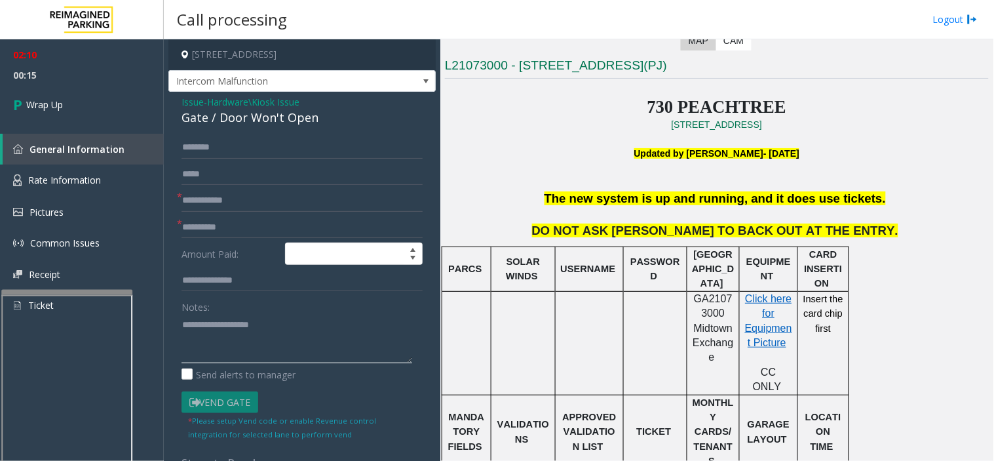
click at [227, 328] on textarea at bounding box center [297, 338] width 231 height 49
paste textarea "**********"
click at [303, 324] on textarea at bounding box center [297, 338] width 231 height 49
click at [258, 361] on textarea at bounding box center [297, 338] width 231 height 49
drag, startPoint x: 339, startPoint y: 355, endPoint x: 237, endPoint y: 355, distance: 101.6
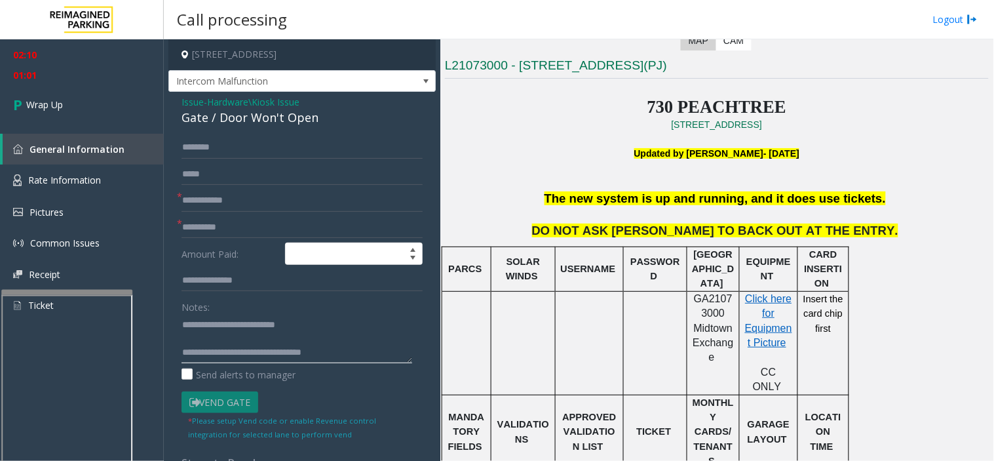
click at [237, 355] on textarea at bounding box center [297, 338] width 231 height 49
drag, startPoint x: 324, startPoint y: 322, endPoint x: 215, endPoint y: 321, distance: 108.8
click at [215, 321] on textarea at bounding box center [297, 338] width 231 height 49
paste textarea "**"
click at [210, 336] on textarea at bounding box center [297, 338] width 231 height 49
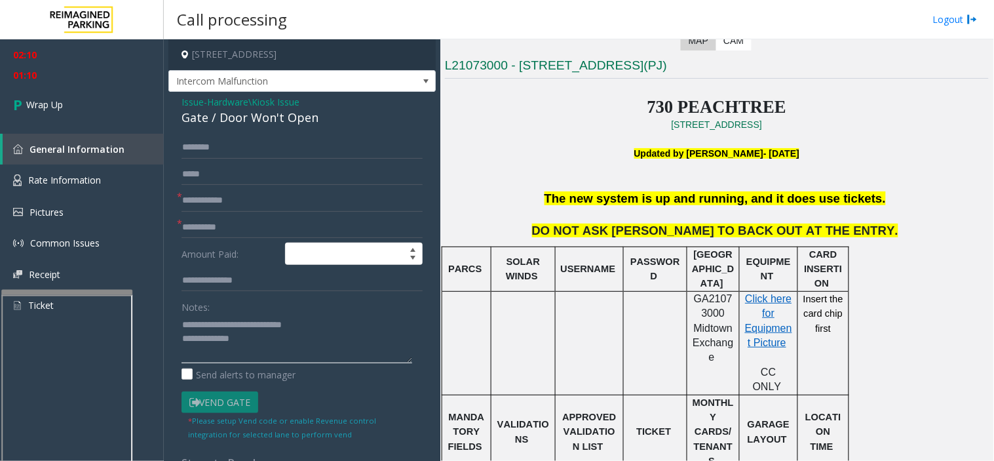
click at [272, 349] on textarea at bounding box center [297, 338] width 231 height 49
type textarea "**********"
click at [70, 94] on link "Wrap Up" at bounding box center [82, 104] width 164 height 39
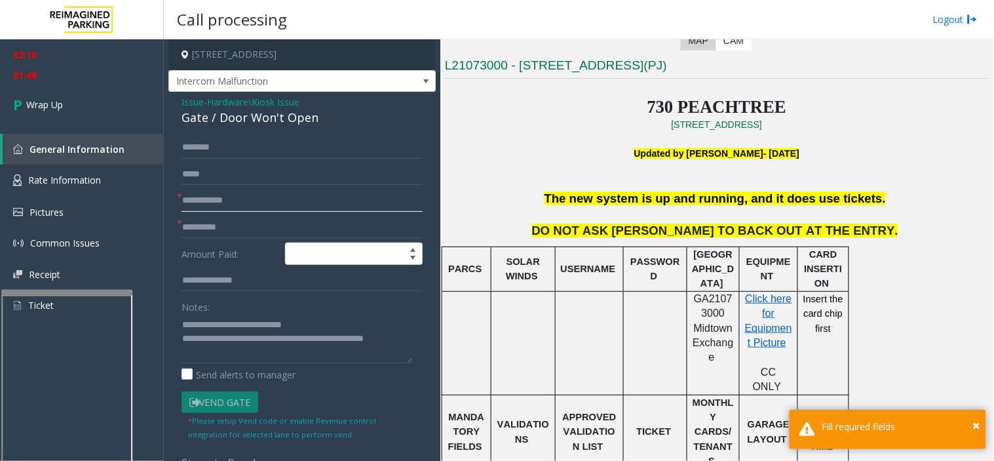
click at [188, 203] on input "text" at bounding box center [302, 200] width 241 height 22
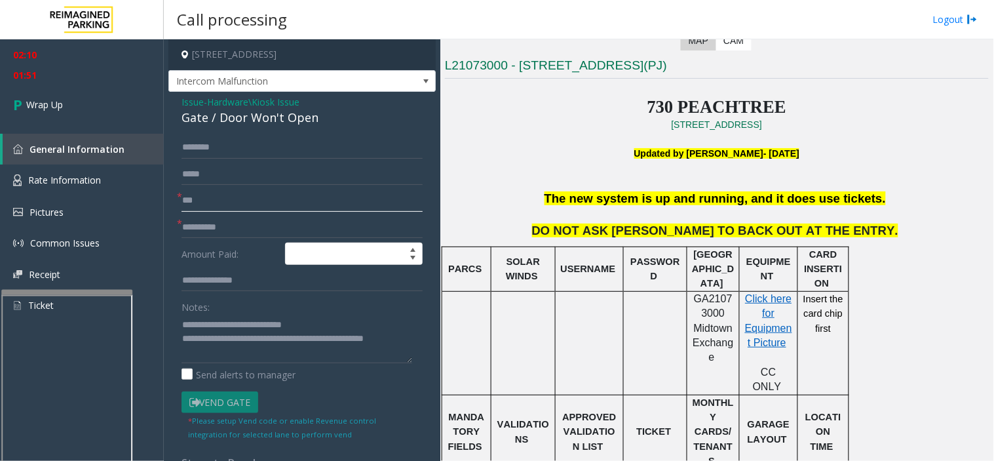
type input "***"
click at [227, 231] on input "text" at bounding box center [302, 227] width 241 height 22
type input "*"
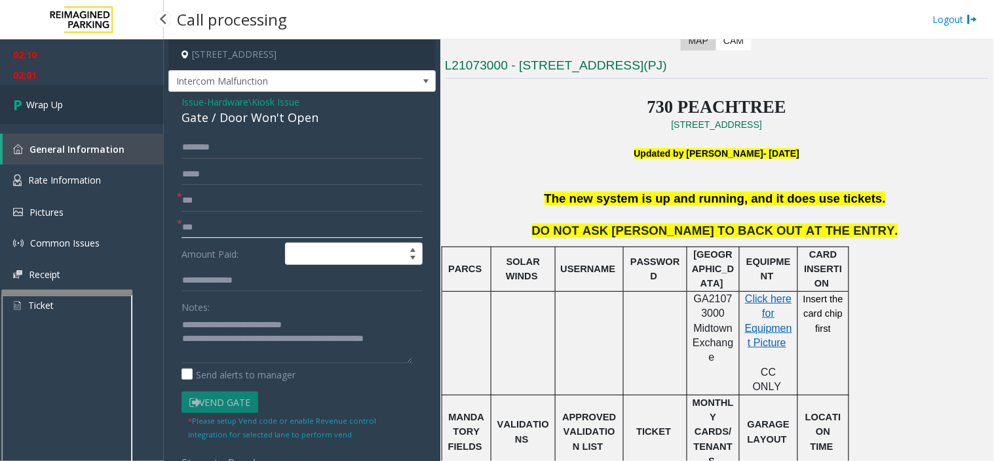
type input "***"
click at [119, 94] on link "Wrap Up" at bounding box center [82, 104] width 164 height 39
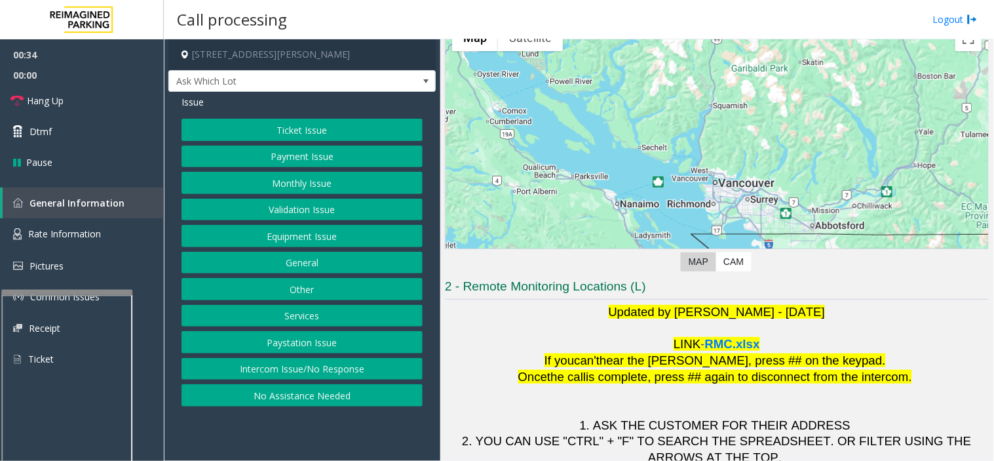
scroll to position [138, 0]
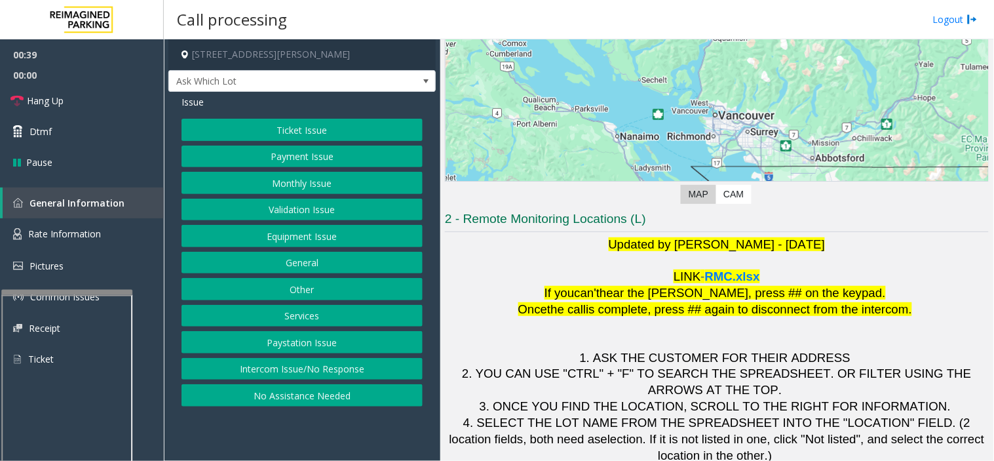
click at [292, 241] on button "Equipment Issue" at bounding box center [302, 236] width 241 height 22
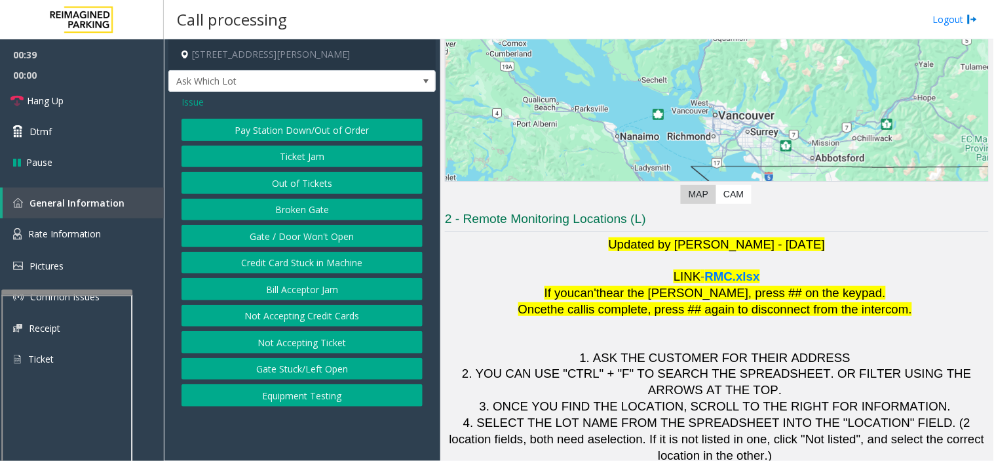
click at [298, 232] on button "Gate / Door Won't Open" at bounding box center [302, 236] width 241 height 22
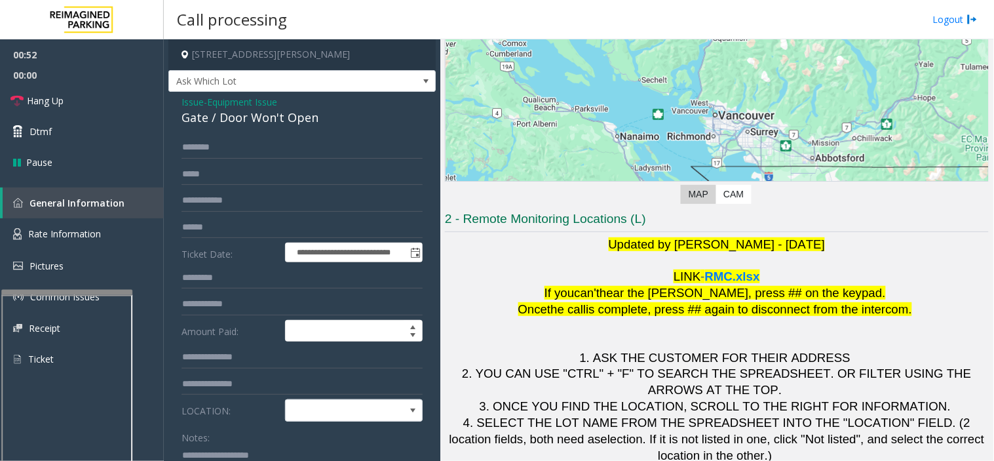
click at [182, 106] on span "Issue" at bounding box center [193, 102] width 22 height 14
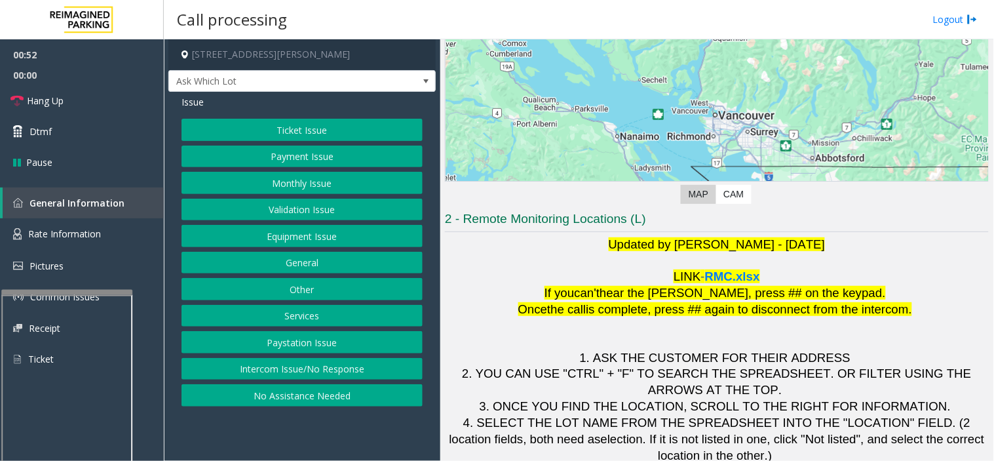
click at [243, 128] on button "Ticket Issue" at bounding box center [302, 130] width 241 height 22
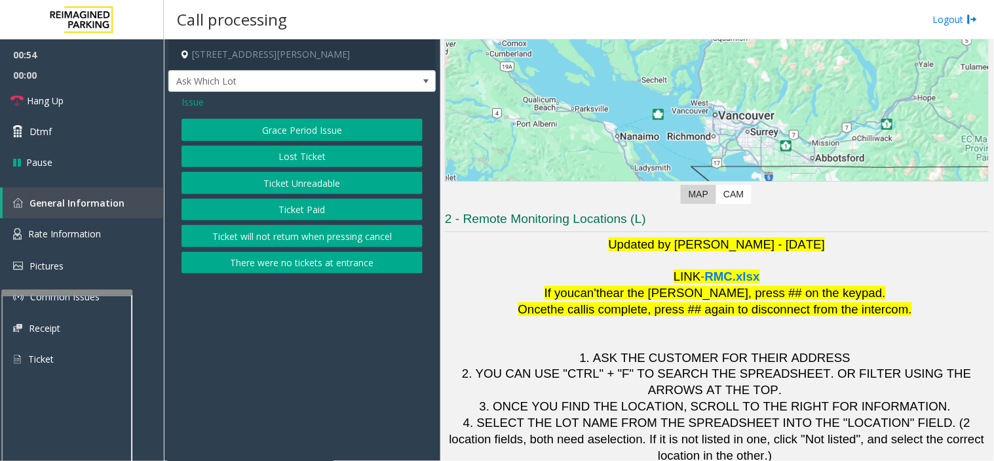
click at [278, 177] on button "Ticket Unreadable" at bounding box center [302, 183] width 241 height 22
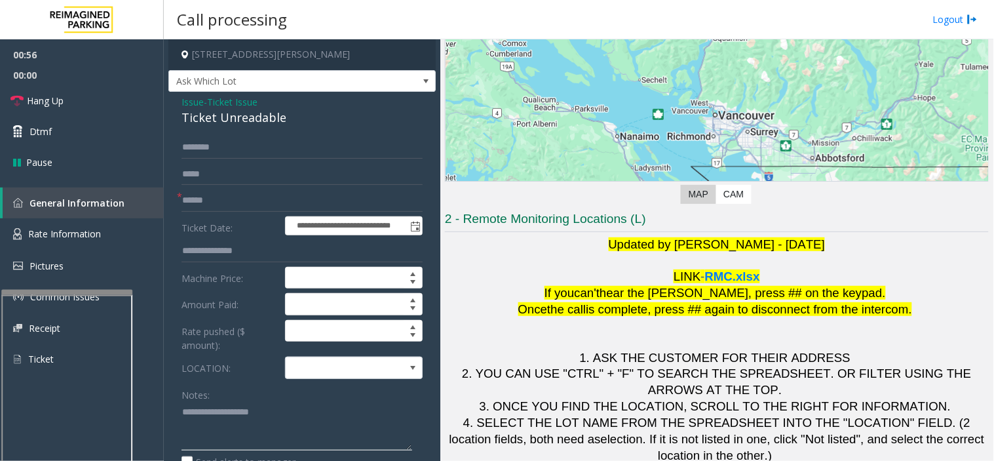
paste textarea "**********"
click at [195, 429] on textarea at bounding box center [297, 426] width 231 height 49
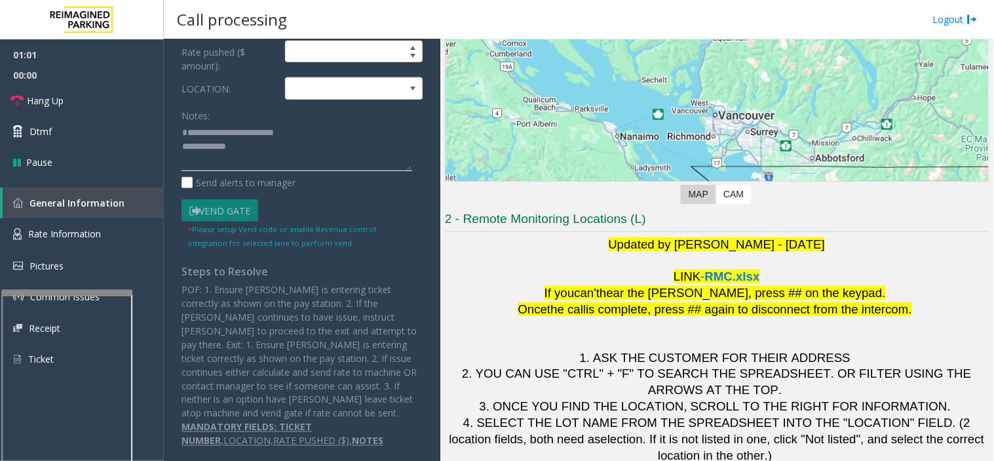
drag, startPoint x: 210, startPoint y: 431, endPoint x: 815, endPoint y: 495, distance: 608.3
click at [815, 460] on html "**********" at bounding box center [497, 230] width 994 height 461
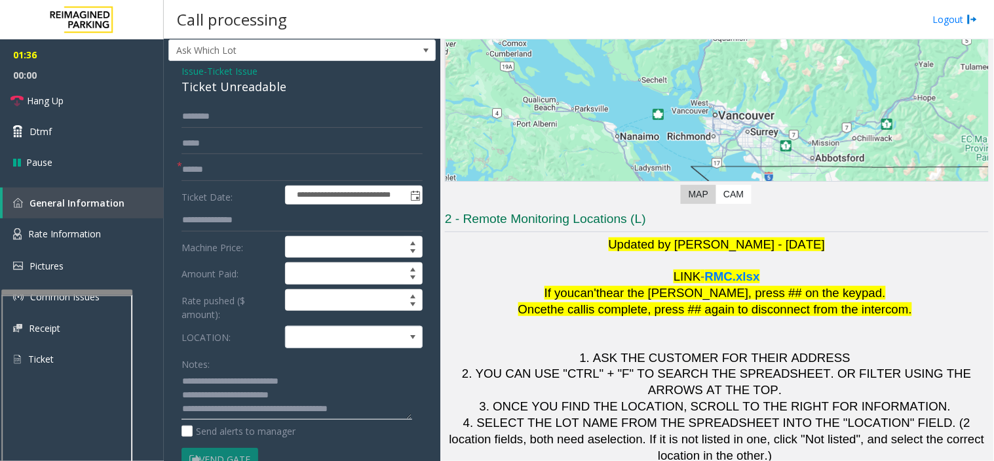
scroll to position [0, 0]
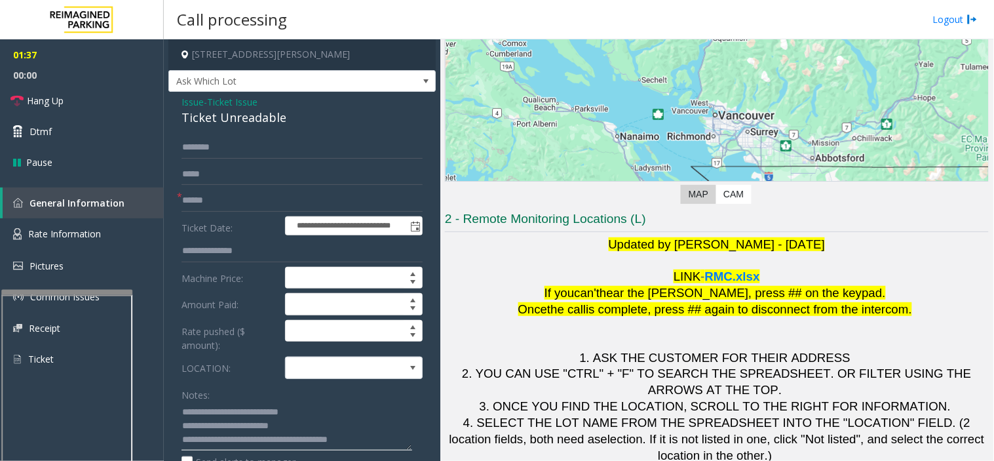
type textarea "**********"
click at [223, 212] on form "**********" at bounding box center [302, 332] width 241 height 392
click at [220, 201] on input "text" at bounding box center [302, 200] width 241 height 22
type input "****"
click at [225, 152] on input "text" at bounding box center [302, 147] width 241 height 22
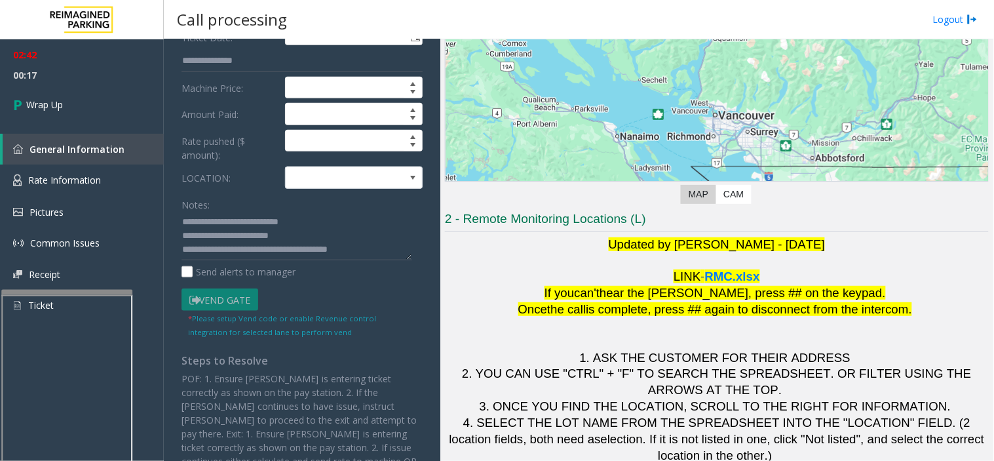
scroll to position [218, 0]
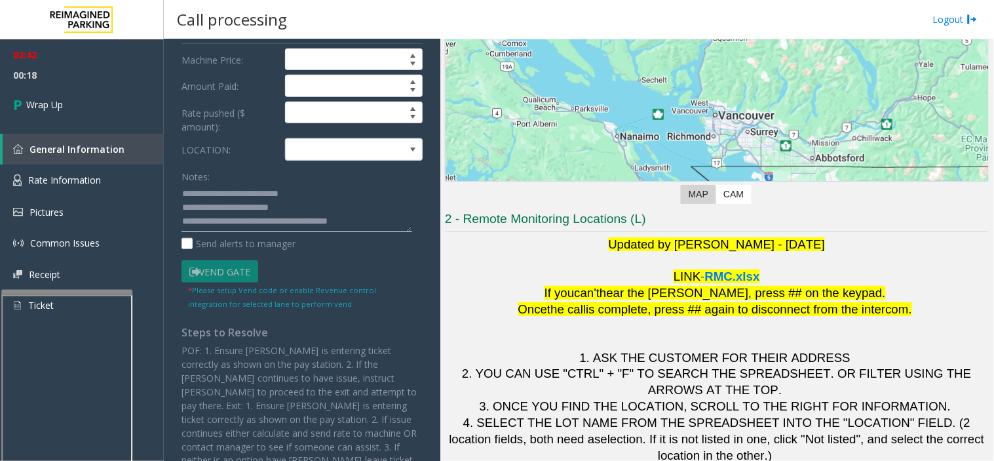
click at [377, 226] on textarea at bounding box center [297, 208] width 231 height 49
click at [266, 212] on textarea at bounding box center [297, 208] width 231 height 49
click at [279, 218] on textarea at bounding box center [297, 208] width 231 height 49
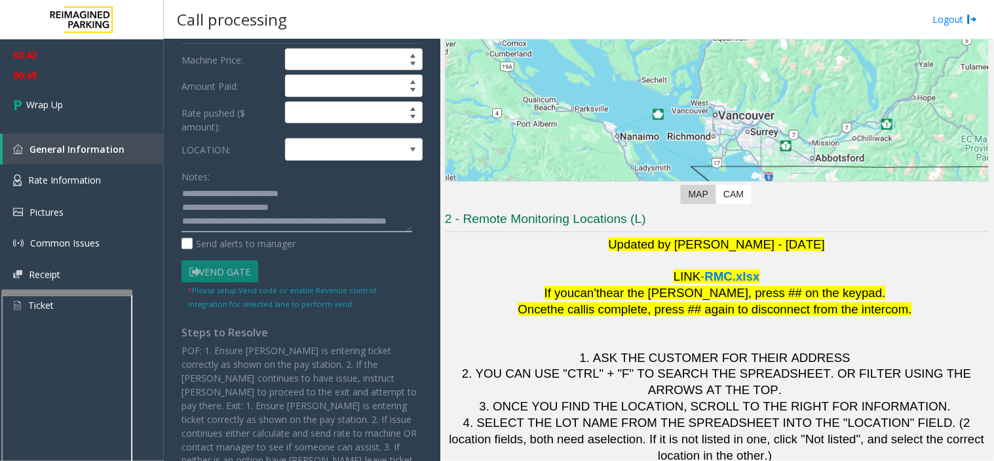
click at [262, 208] on textarea at bounding box center [297, 208] width 231 height 49
click at [286, 208] on textarea at bounding box center [297, 208] width 231 height 49
click at [279, 208] on textarea at bounding box center [297, 208] width 231 height 49
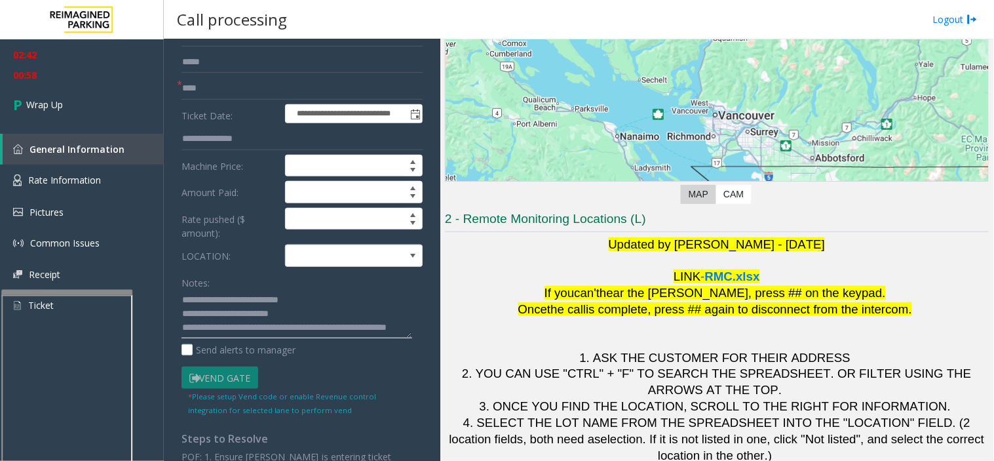
scroll to position [0, 0]
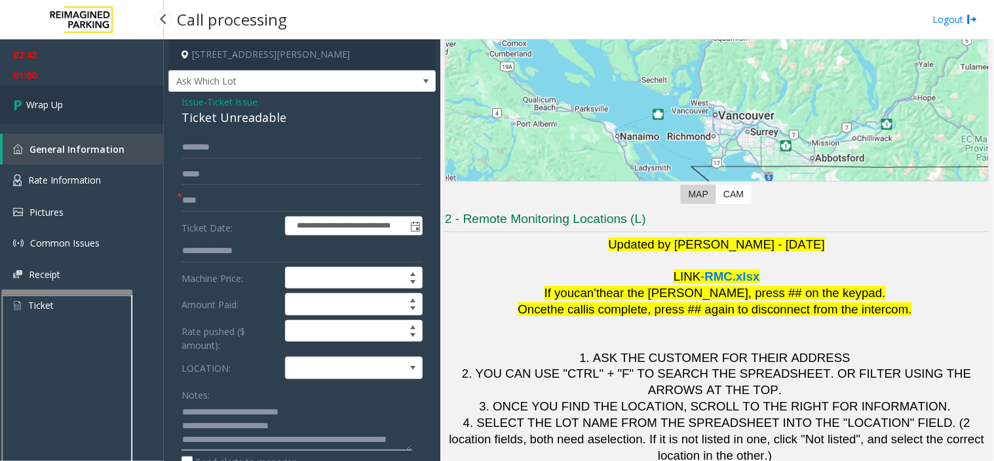
type textarea "**********"
click at [84, 113] on link "Wrap Up" at bounding box center [82, 104] width 164 height 39
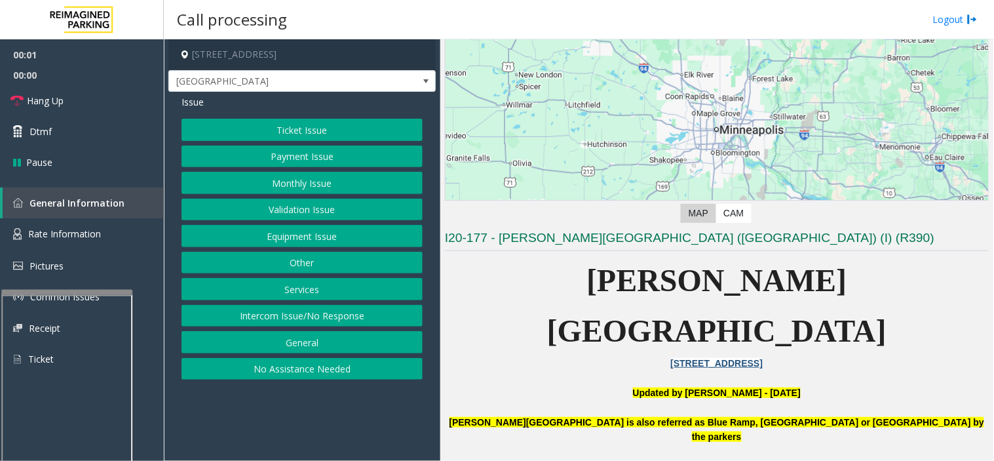
scroll to position [146, 0]
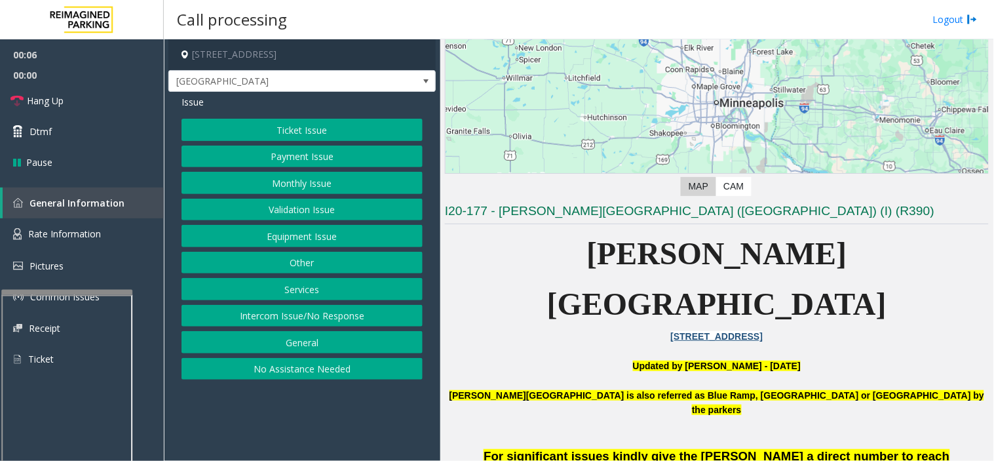
click at [302, 185] on button "Monthly Issue" at bounding box center [302, 183] width 241 height 22
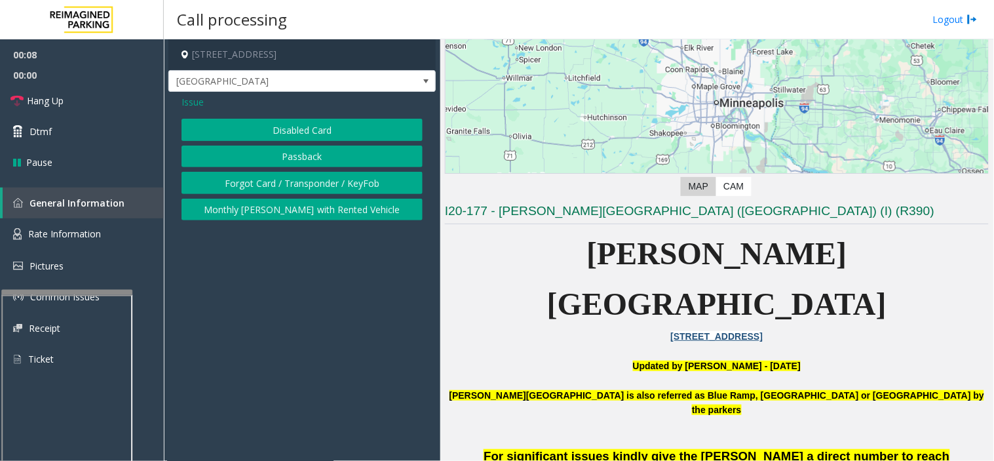
click at [311, 130] on button "Disabled Card" at bounding box center [302, 130] width 241 height 22
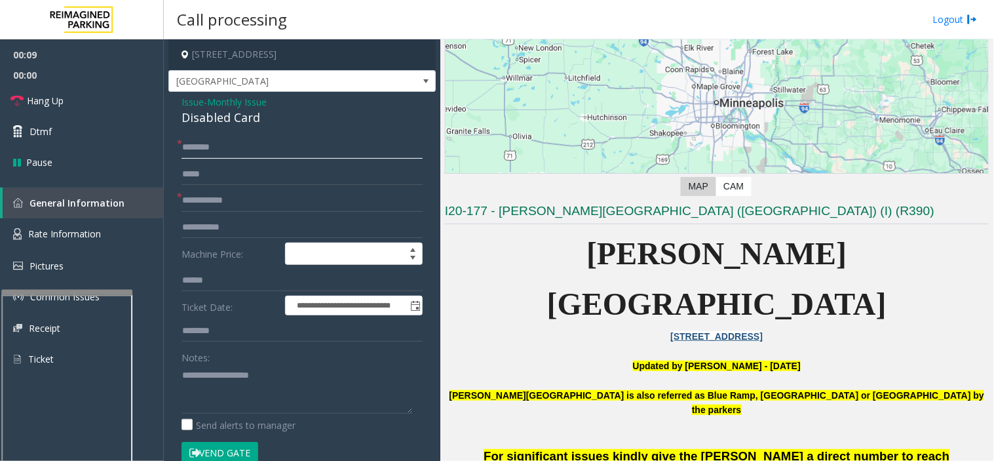
click at [216, 152] on input "text" at bounding box center [302, 147] width 241 height 22
click at [218, 202] on input "text" at bounding box center [302, 200] width 241 height 22
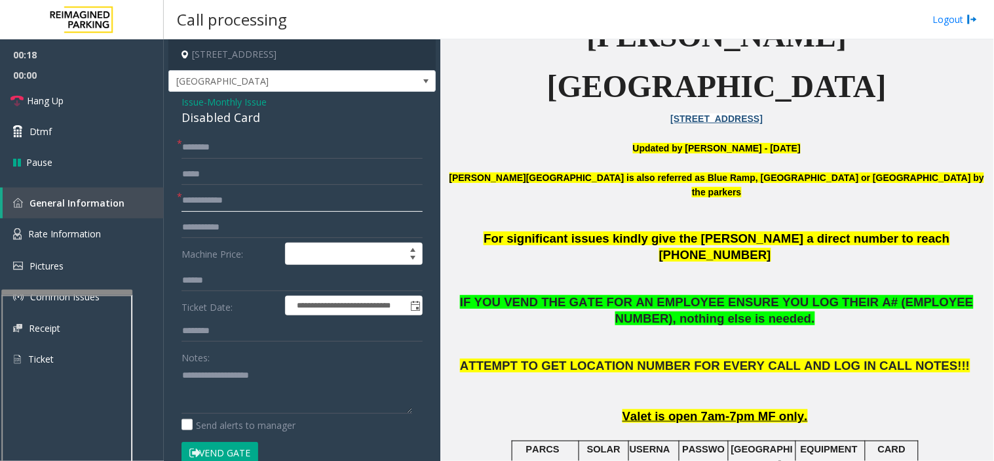
scroll to position [364, 0]
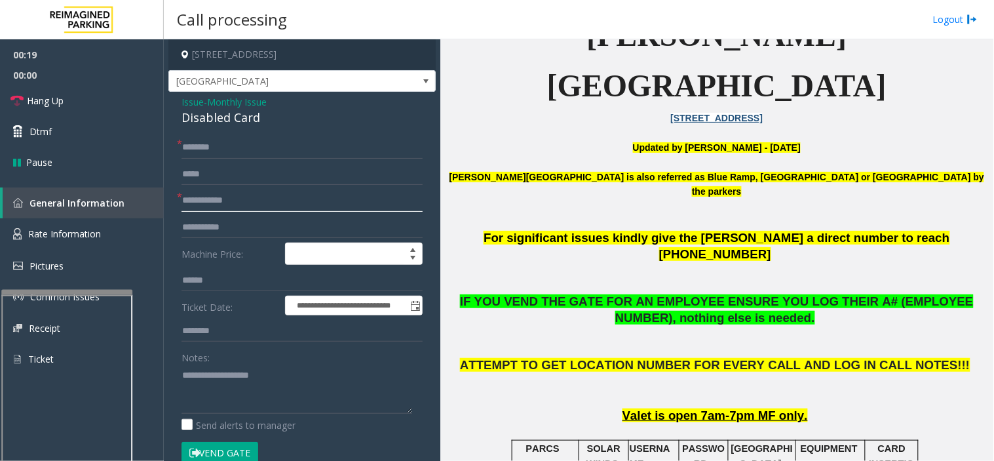
click at [246, 204] on input "text" at bounding box center [302, 200] width 241 height 22
type input "*"
click at [227, 147] on input "text" at bounding box center [302, 147] width 241 height 22
click at [223, 197] on input "*****" at bounding box center [302, 200] width 241 height 22
click at [223, 144] on input "text" at bounding box center [302, 147] width 241 height 22
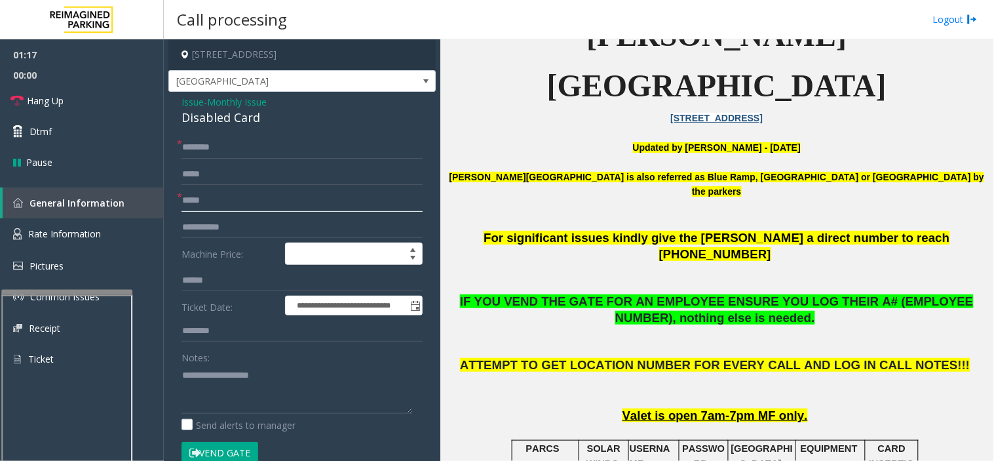
click at [227, 201] on input "*****" at bounding box center [302, 200] width 241 height 22
click at [218, 141] on input "text" at bounding box center [302, 147] width 241 height 22
click at [218, 199] on input "*****" at bounding box center [302, 200] width 241 height 22
click at [219, 148] on input "text" at bounding box center [302, 147] width 241 height 22
click at [219, 201] on input "******" at bounding box center [302, 200] width 241 height 22
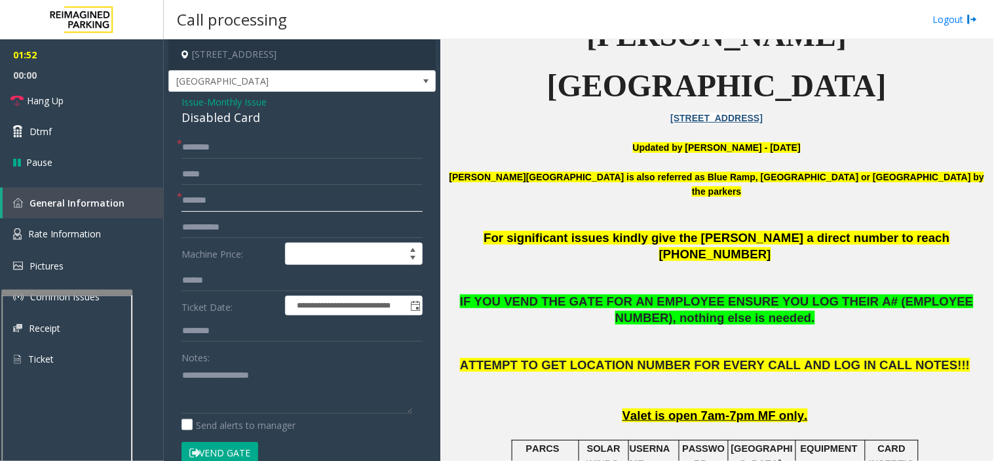
type input "*******"
click at [201, 145] on input "text" at bounding box center [302, 147] width 241 height 22
type input "*"
type input "*****"
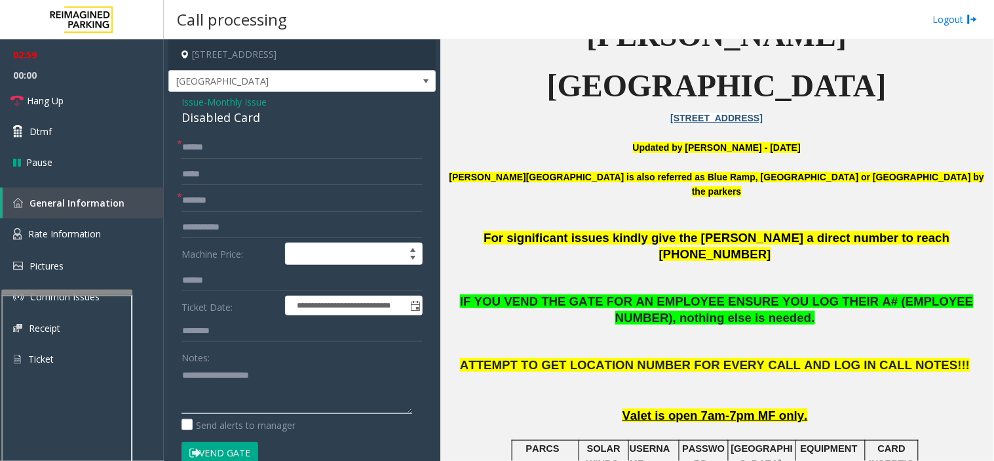
click at [249, 370] on textarea at bounding box center [297, 388] width 231 height 49
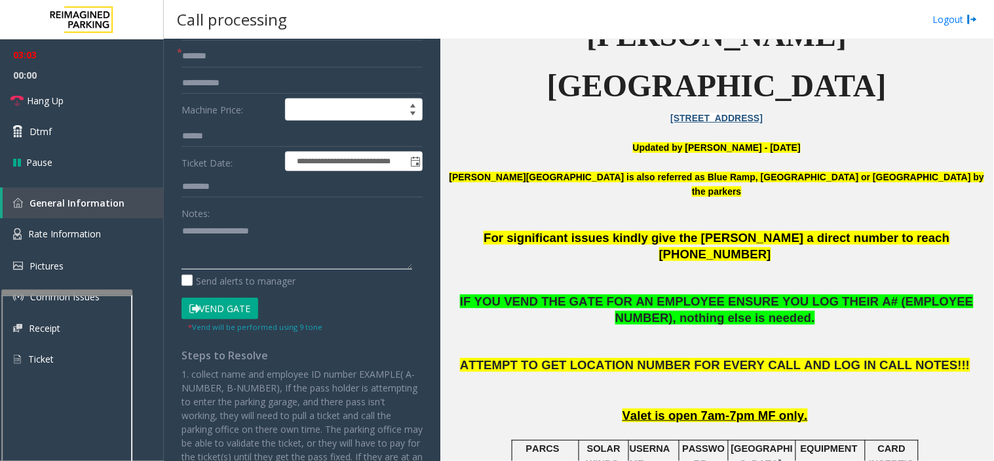
scroll to position [146, 0]
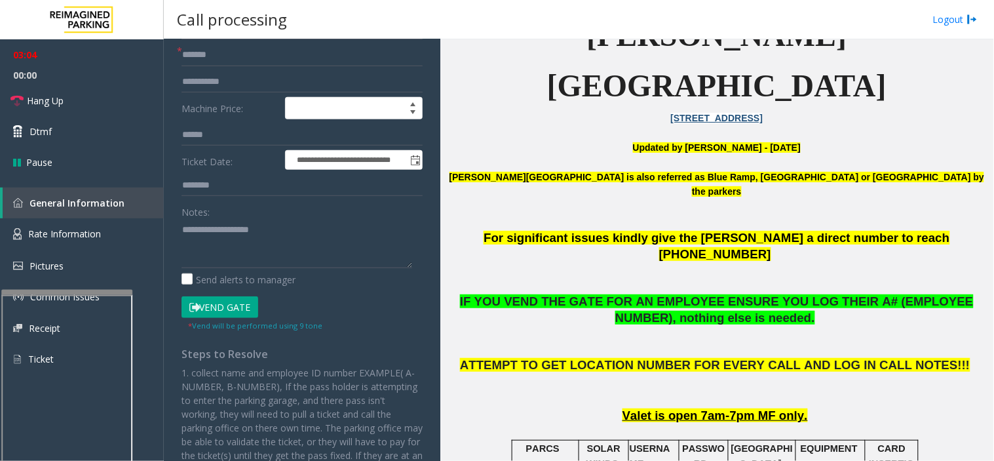
click at [223, 305] on button "Vend Gate" at bounding box center [220, 307] width 77 height 22
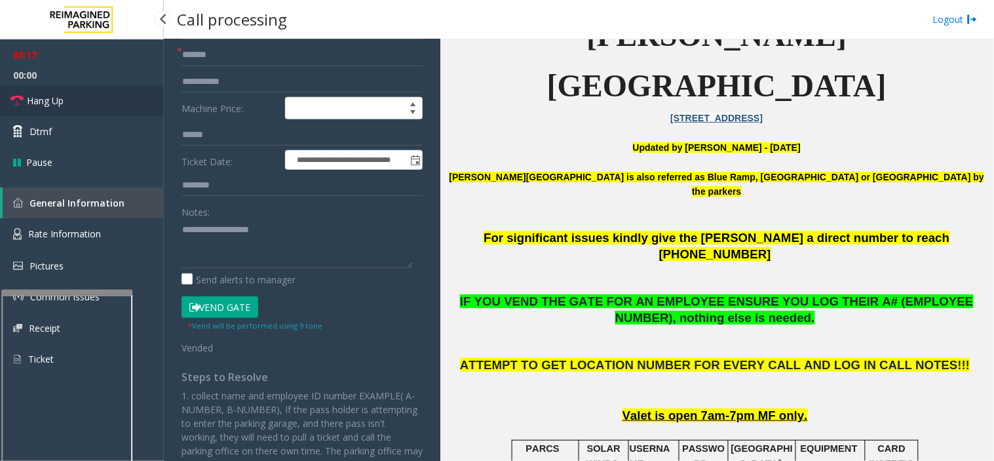
click at [63, 106] on span "Hang Up" at bounding box center [45, 101] width 37 height 14
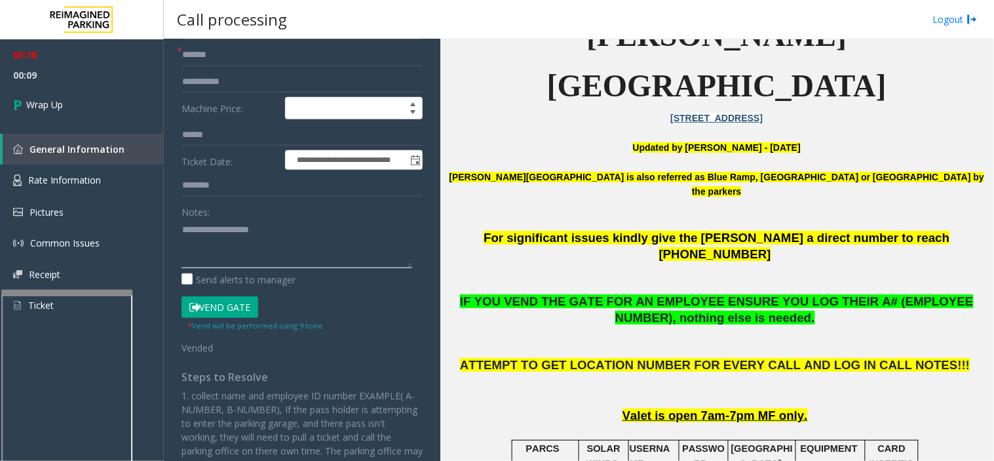
drag, startPoint x: 202, startPoint y: 211, endPoint x: 190, endPoint y: 231, distance: 23.5
paste textarea "**********"
type textarea "**********"
click at [50, 99] on span "Wrap Up" at bounding box center [44, 105] width 37 height 14
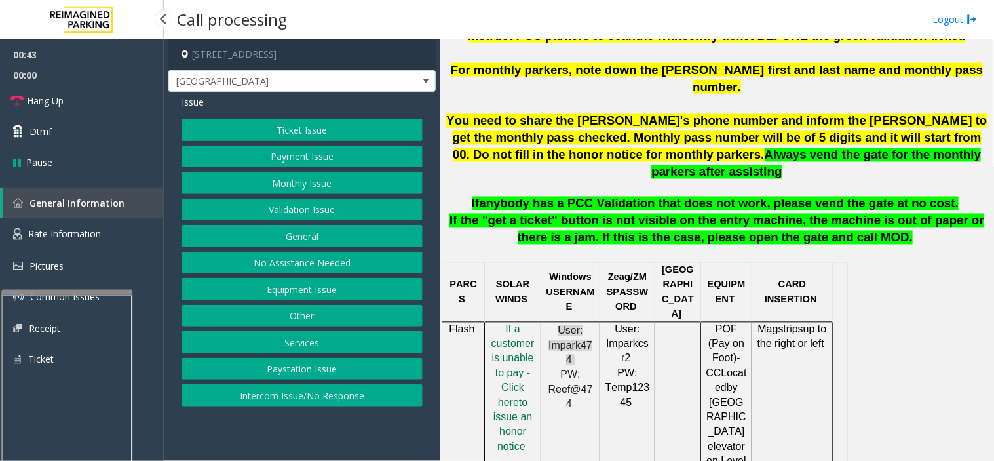
scroll to position [627, 0]
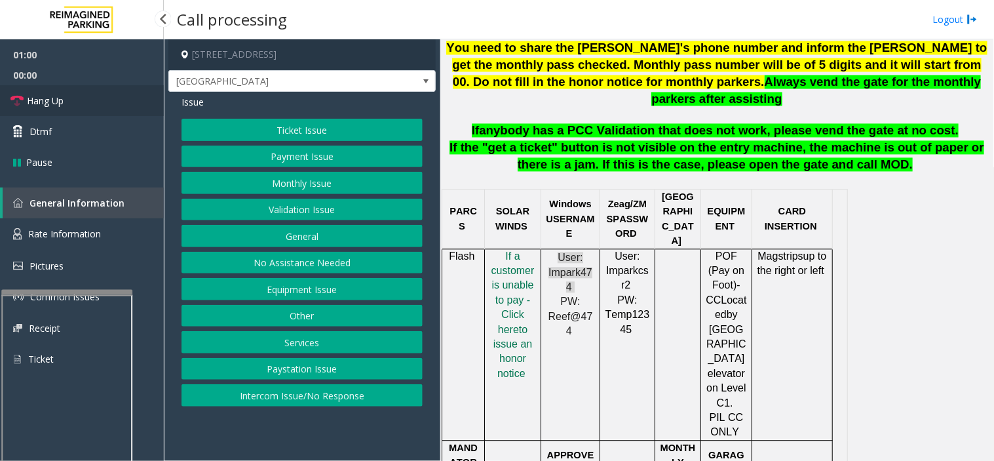
click at [106, 102] on link "Hang Up" at bounding box center [82, 100] width 164 height 31
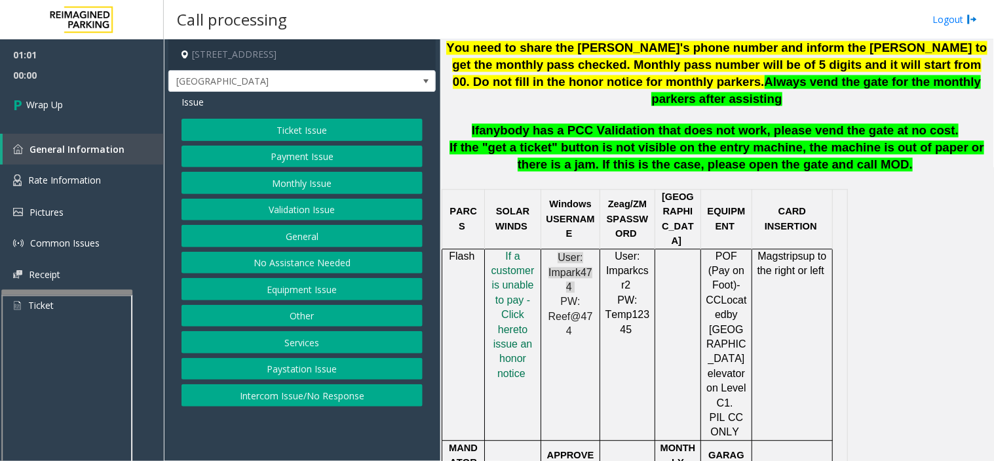
click at [254, 262] on button "No Assistance Needed" at bounding box center [302, 263] width 241 height 22
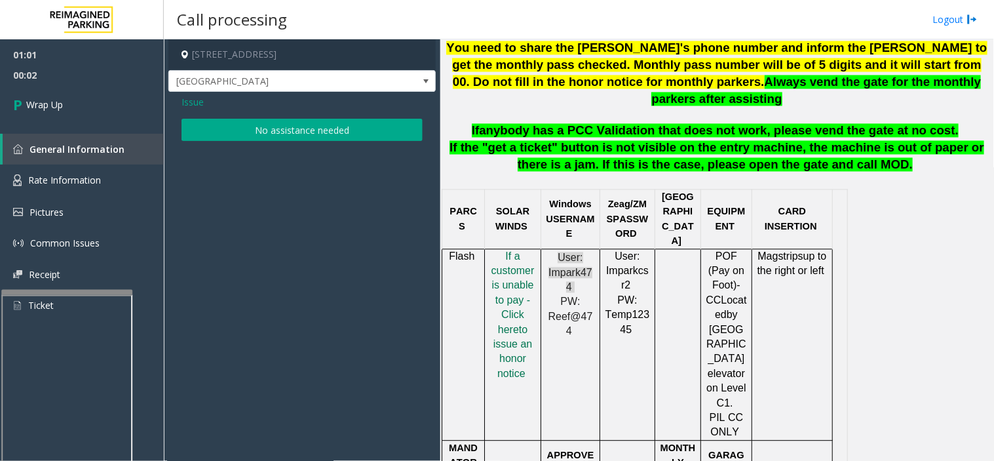
click at [235, 132] on button "No assistance needed" at bounding box center [302, 130] width 241 height 22
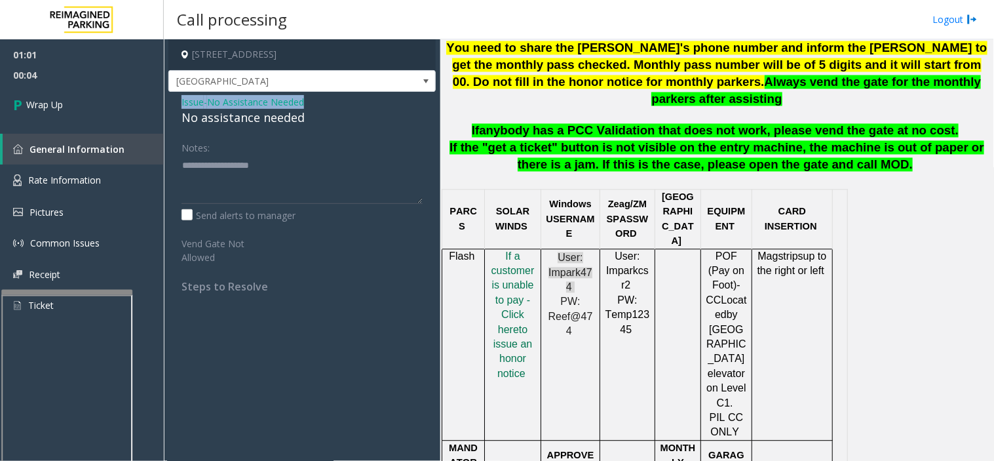
drag, startPoint x: 174, startPoint y: 94, endPoint x: 300, endPoint y: 100, distance: 125.4
click at [311, 96] on div "Issue - No Assistance Needed No assistance needed Notes: Send alerts to manager…" at bounding box center [301, 199] width 267 height 214
copy div "Issue - No Assistance Needed"
paste textarea "**********"
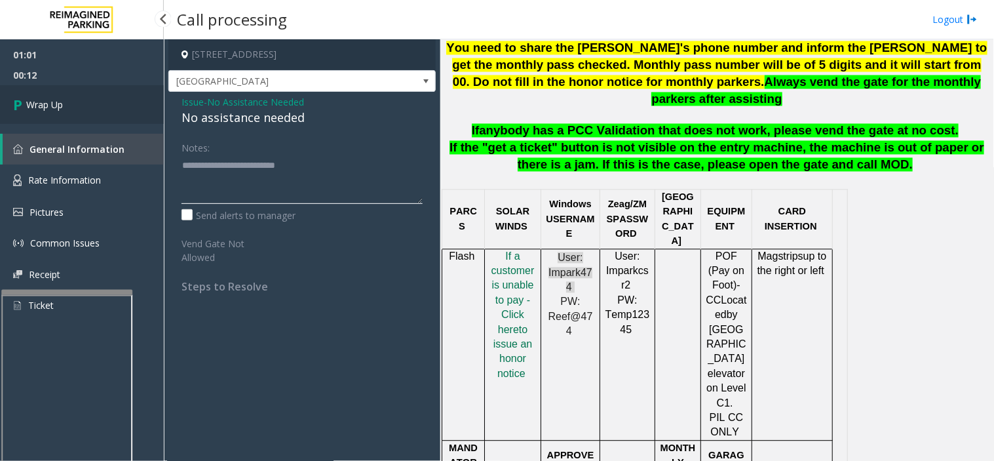
type textarea "**********"
click at [63, 95] on link "Wrap Up" at bounding box center [82, 104] width 164 height 39
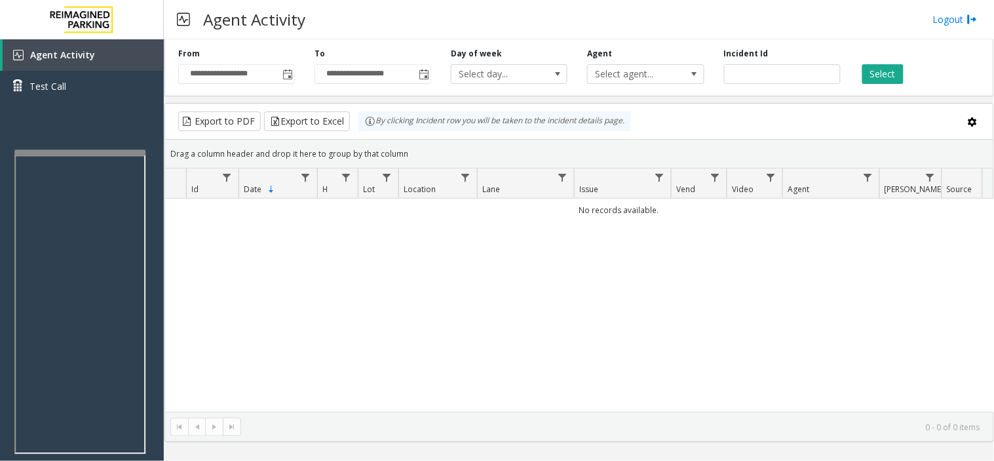
click at [70, 149] on div at bounding box center [79, 151] width 131 height 5
click at [280, 77] on span "Toggle popup" at bounding box center [287, 74] width 14 height 21
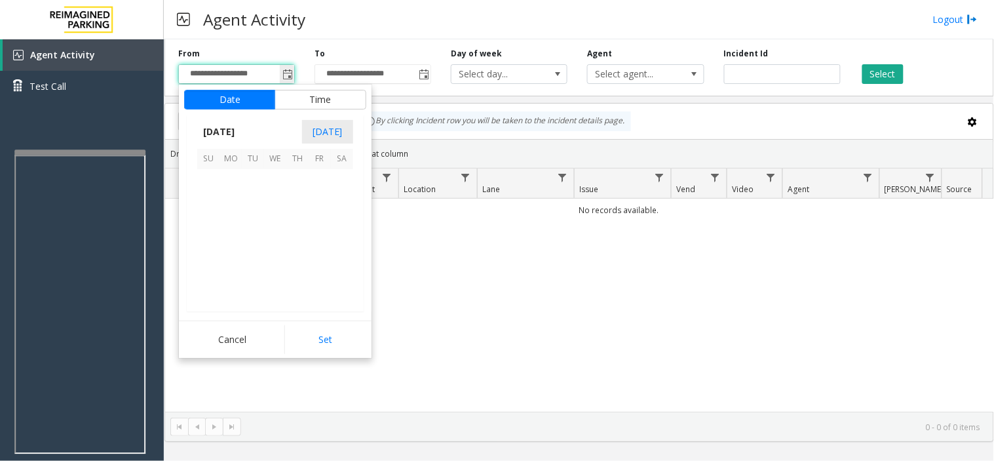
scroll to position [235337, 0]
click at [217, 193] on span "5" at bounding box center [208, 203] width 22 height 22
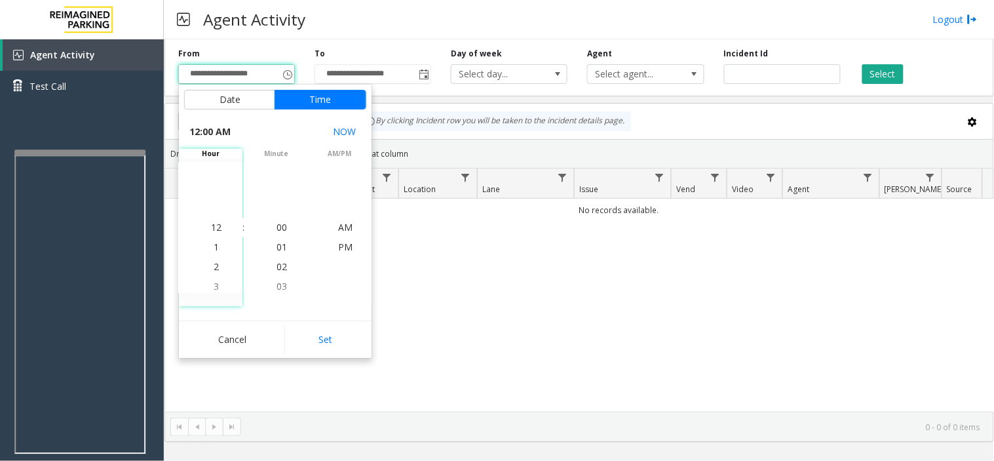
click at [337, 326] on button "Set" at bounding box center [325, 339] width 83 height 29
type input "**********"
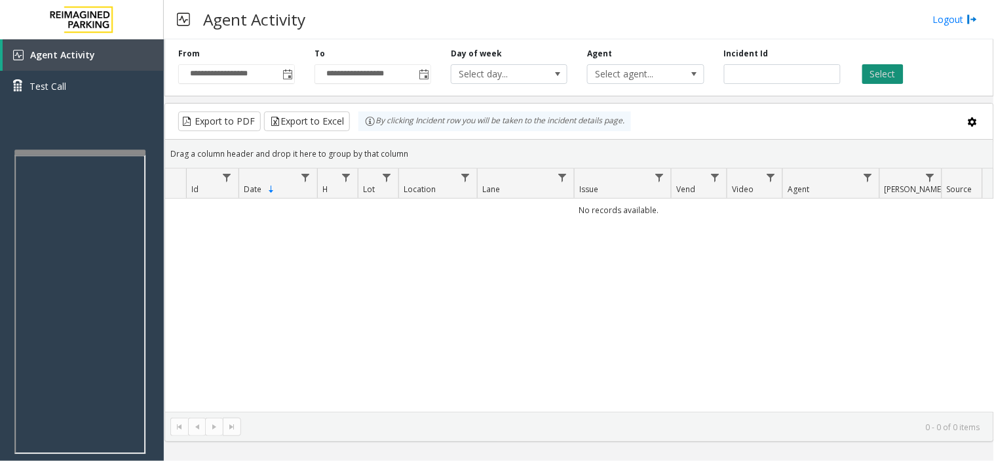
click at [874, 72] on button "Select" at bounding box center [883, 74] width 41 height 20
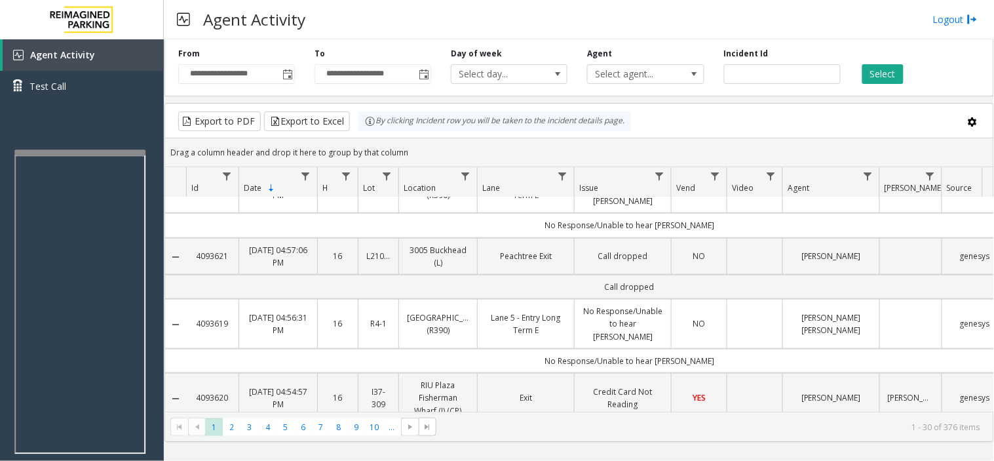
scroll to position [0, 0]
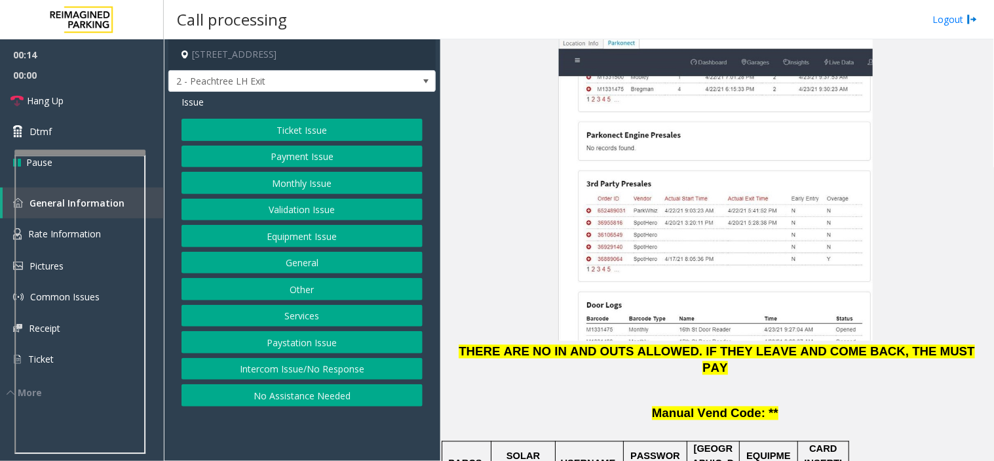
scroll to position [1820, 0]
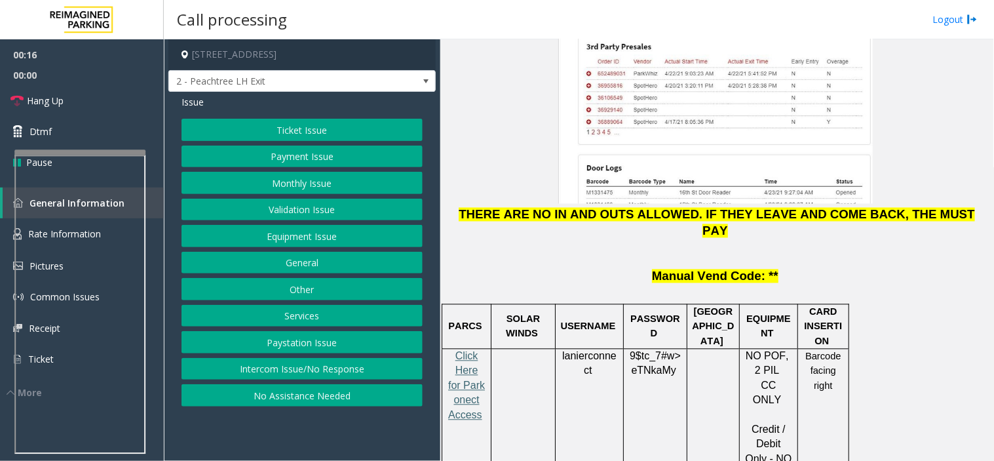
click at [472, 351] on span "Click Here for Parkonect Access" at bounding box center [466, 386] width 37 height 70
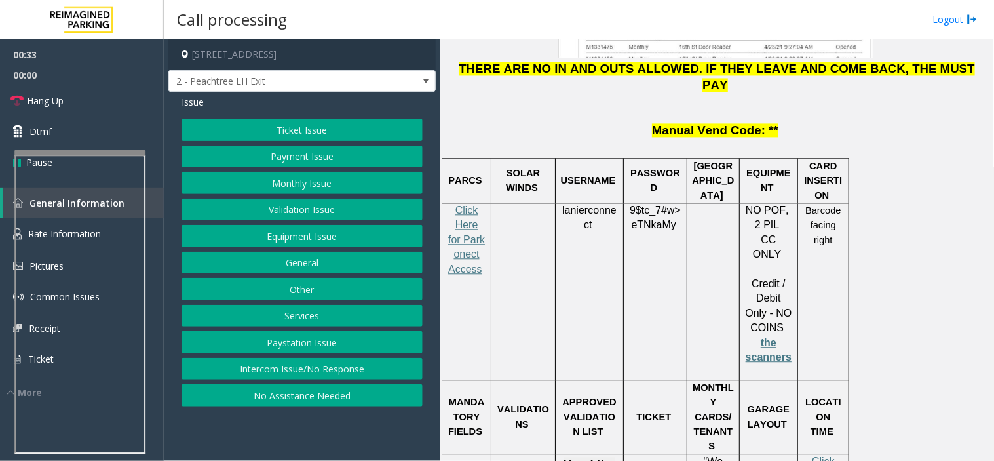
scroll to position [1893, 0]
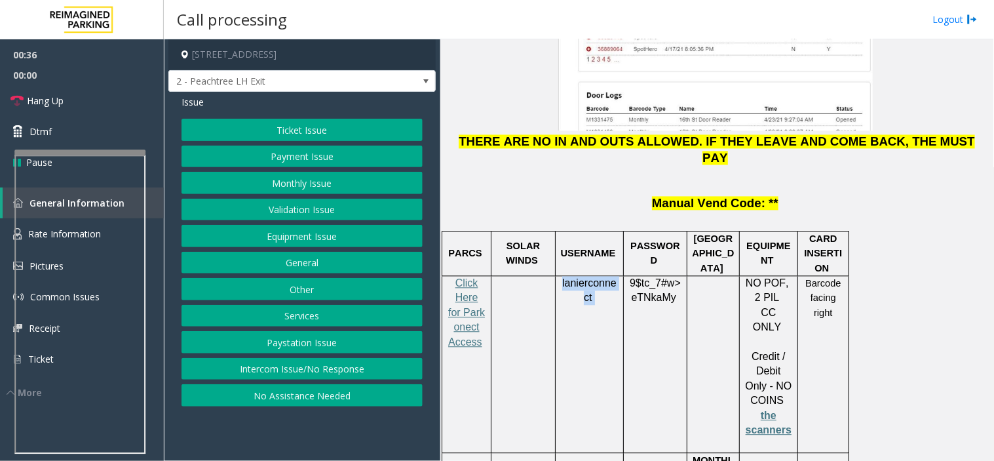
drag, startPoint x: 559, startPoint y: 135, endPoint x: 616, endPoint y: 146, distance: 58.0
click at [616, 277] on div "lanierconnect" at bounding box center [590, 291] width 68 height 29
copy p "lanierconnect"
click at [534, 277] on td at bounding box center [524, 365] width 64 height 177
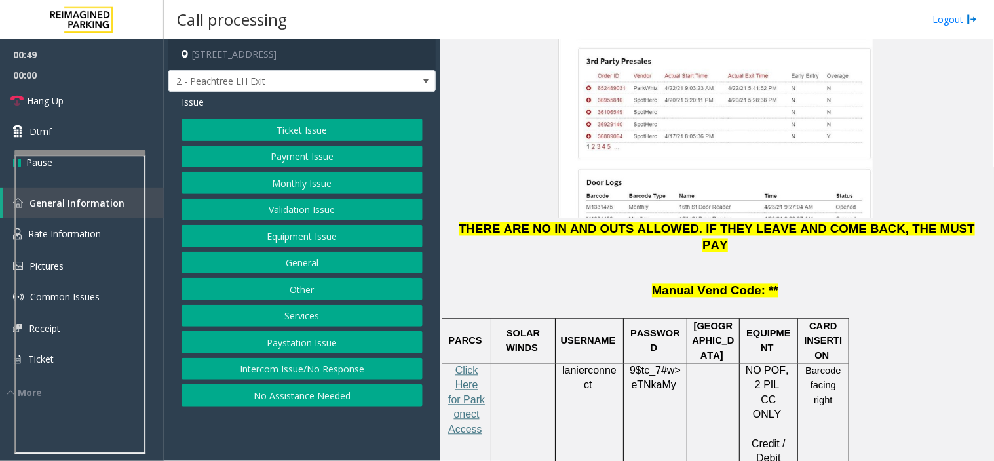
scroll to position [1747, 0]
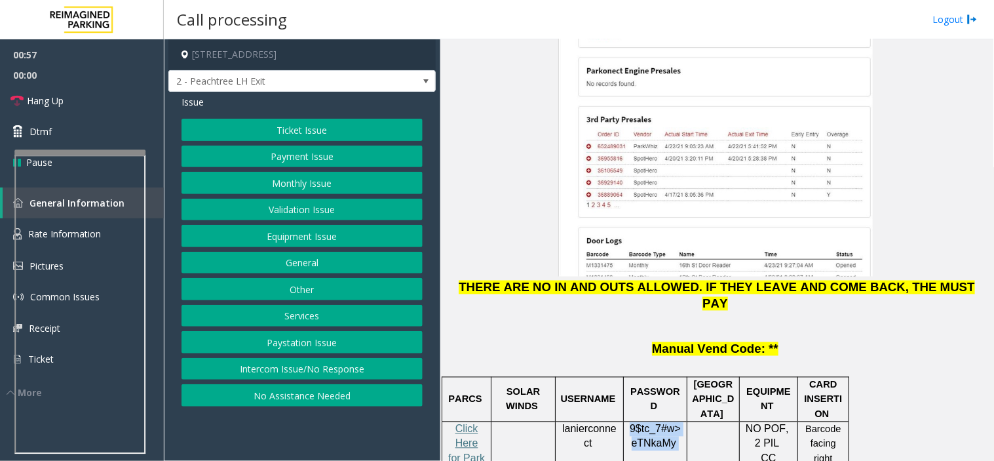
drag, startPoint x: 626, startPoint y: 276, endPoint x: 667, endPoint y: 285, distance: 42.3
click at [672, 422] on div "9$tc_7#w> eTNkaMy" at bounding box center [655, 451] width 63 height 59
copy span "9$tc_7#w> eTNkaMy"
click at [265, 131] on button "Ticket Issue" at bounding box center [302, 130] width 241 height 22
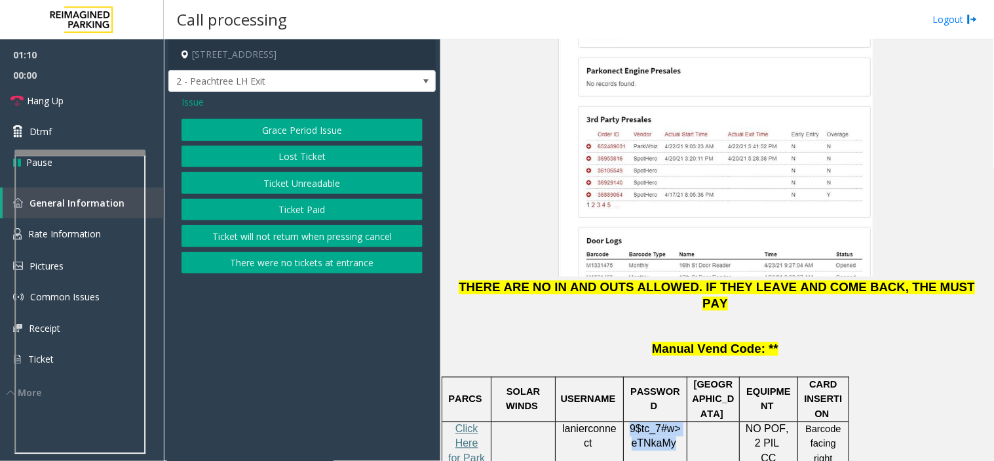
click at [278, 181] on button "Ticket Unreadable" at bounding box center [302, 183] width 241 height 22
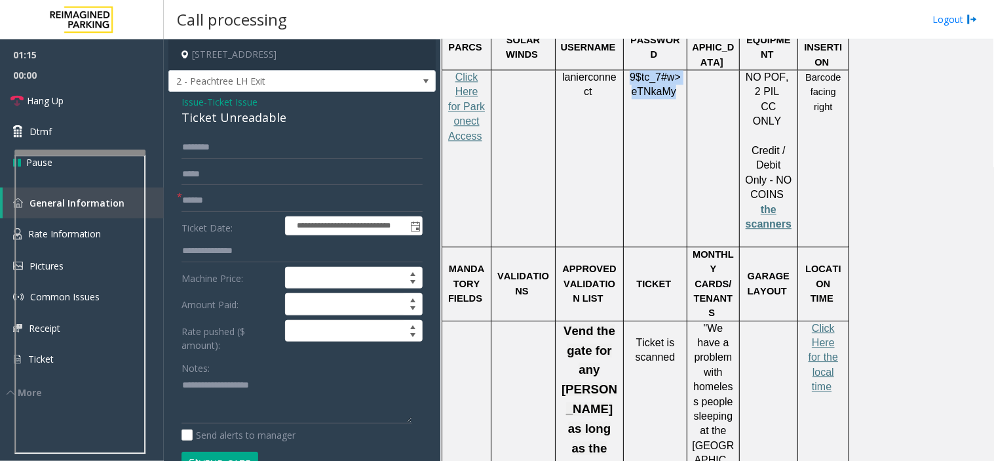
scroll to position [1881, 0]
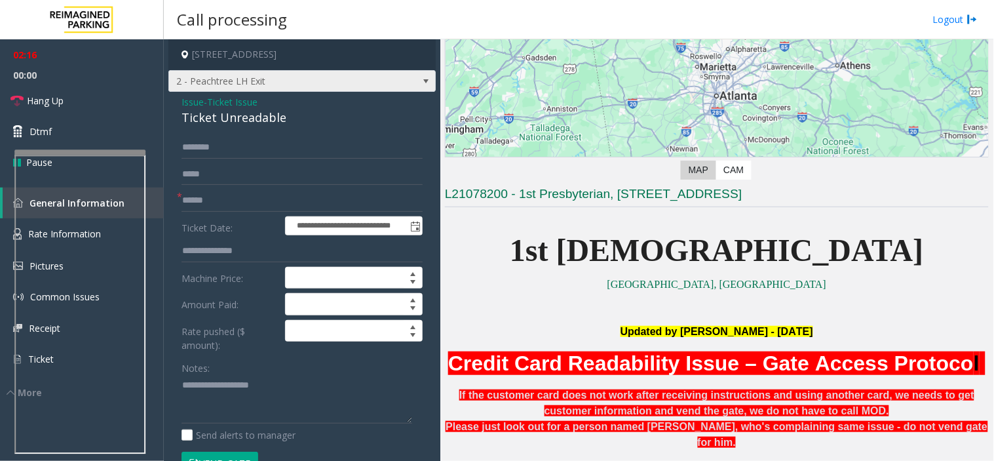
scroll to position [146, 0]
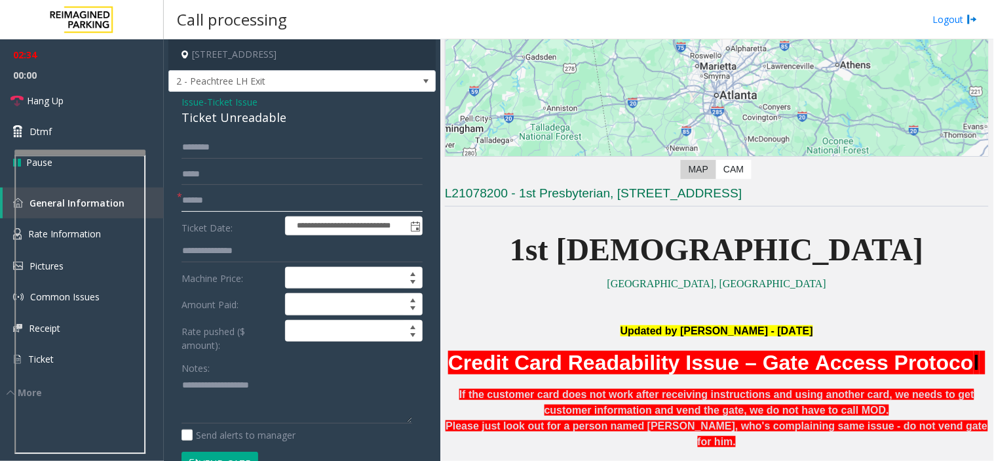
click at [222, 200] on input "text" at bounding box center [302, 200] width 241 height 22
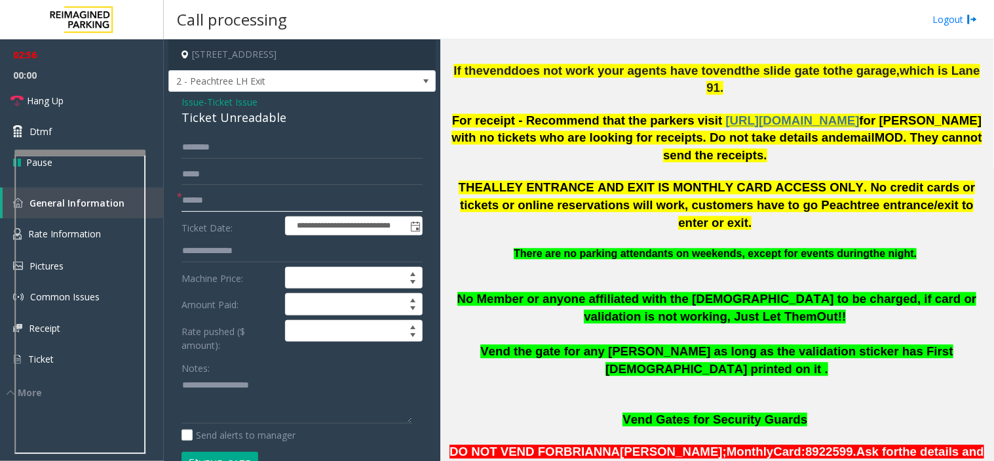
scroll to position [728, 0]
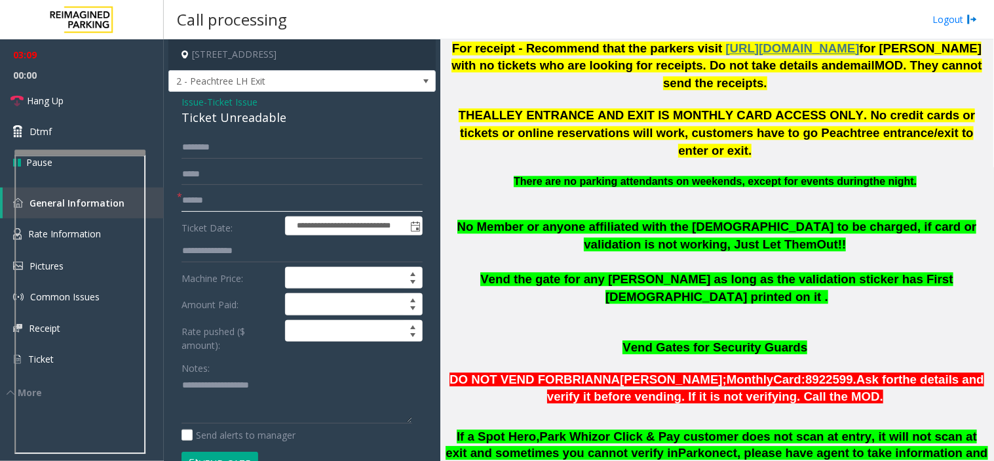
click at [214, 206] on input "text" at bounding box center [302, 200] width 241 height 22
type input "*********"
click at [210, 149] on input "text" at bounding box center [302, 147] width 241 height 22
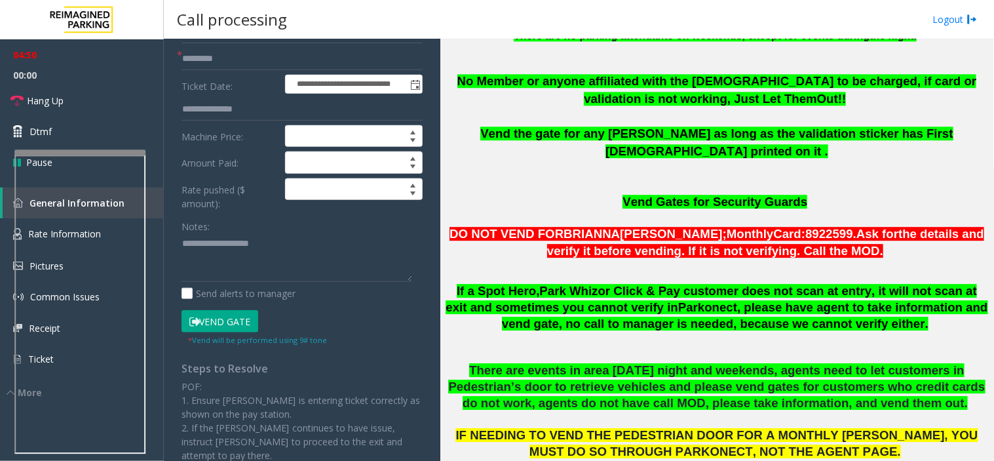
scroll to position [146, 0]
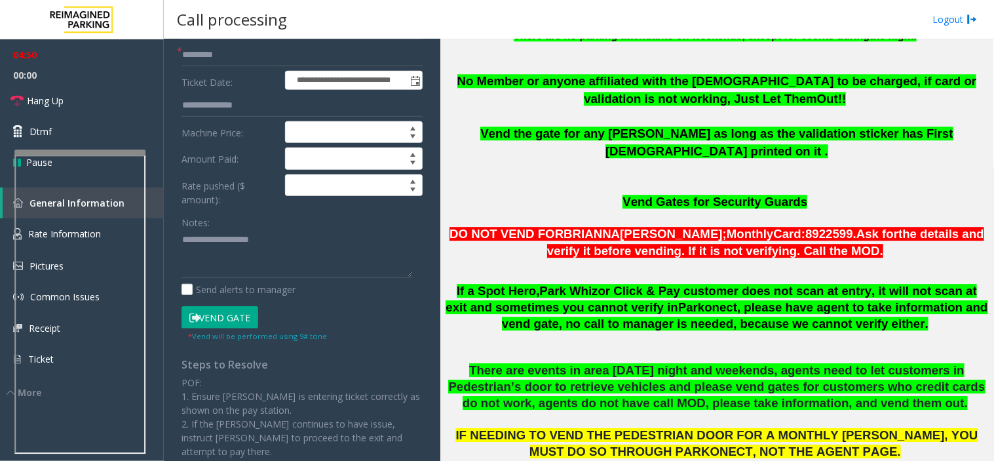
click at [214, 318] on button "Vend Gate" at bounding box center [220, 317] width 77 height 22
click at [243, 277] on textarea at bounding box center [297, 253] width 231 height 49
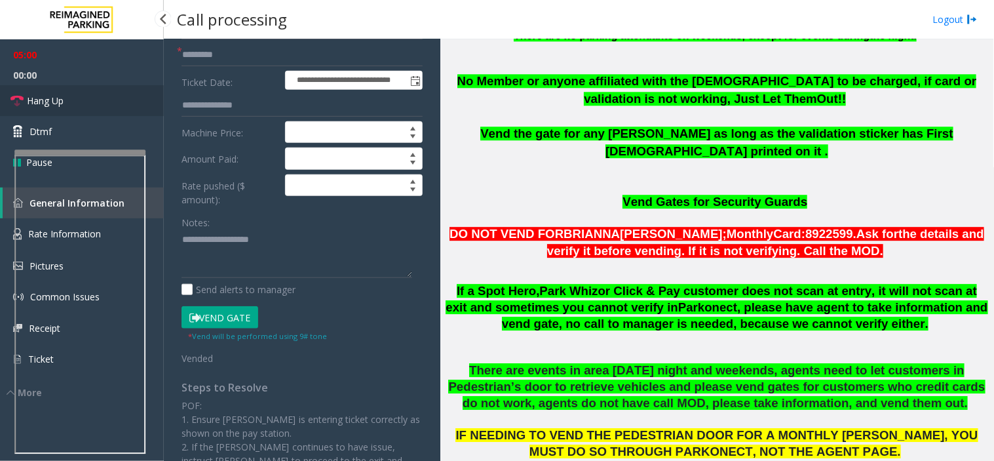
click at [69, 93] on link "Hang Up" at bounding box center [82, 100] width 164 height 31
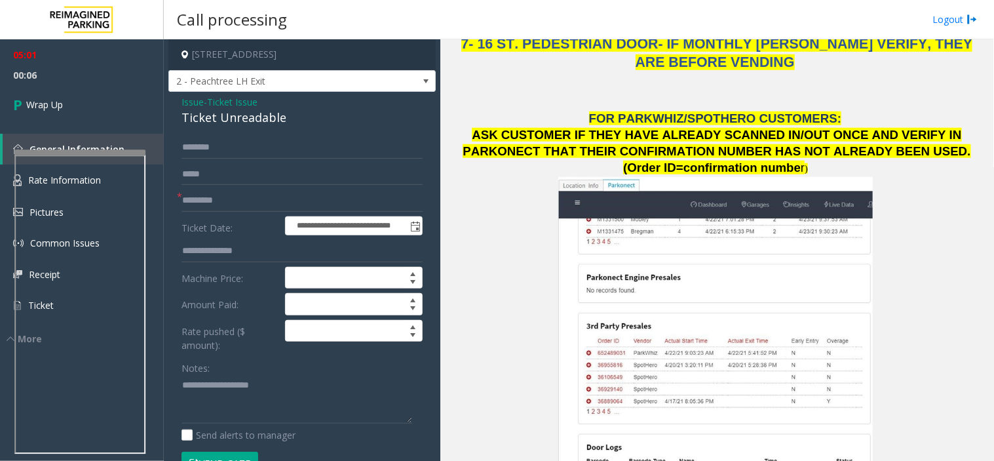
scroll to position [1747, 0]
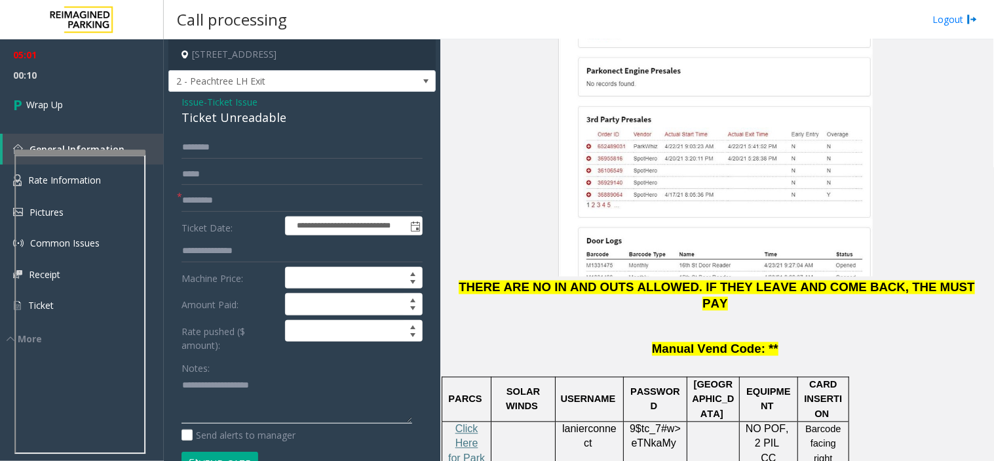
click at [217, 397] on textarea at bounding box center [297, 399] width 231 height 49
type textarea "*"
click at [194, 101] on span "Issue" at bounding box center [193, 102] width 22 height 14
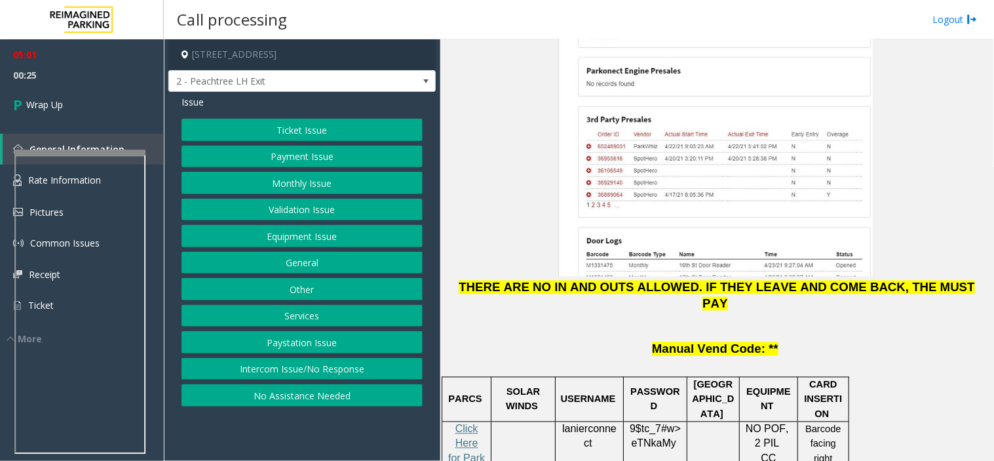
click at [285, 317] on button "Services" at bounding box center [302, 316] width 241 height 22
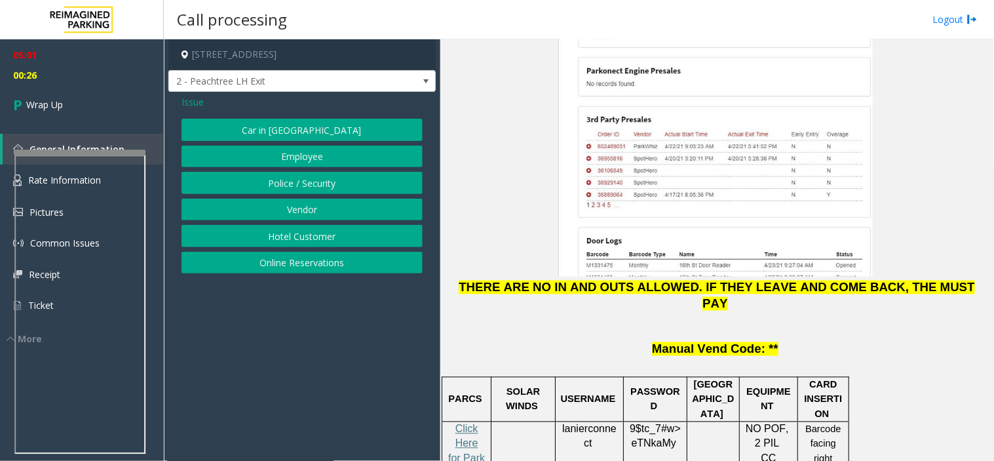
click at [284, 266] on button "Online Reservations" at bounding box center [302, 263] width 241 height 22
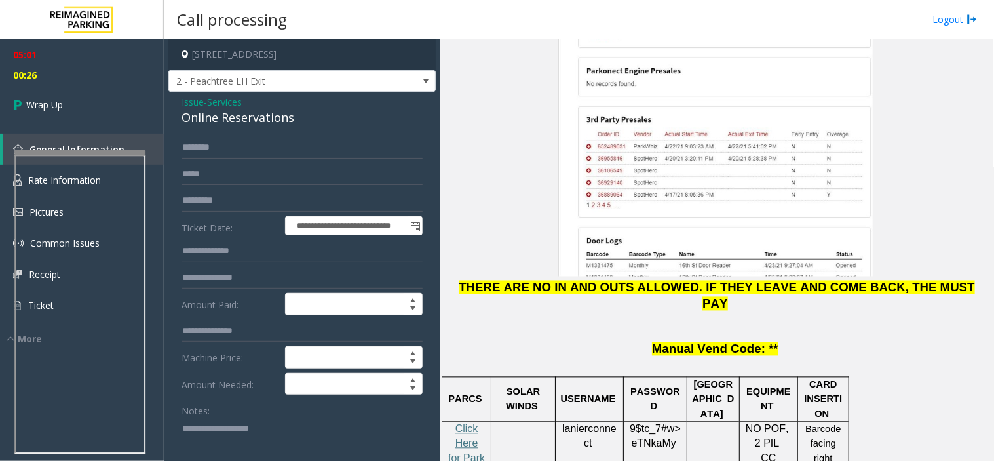
click at [199, 431] on textarea at bounding box center [297, 441] width 231 height 49
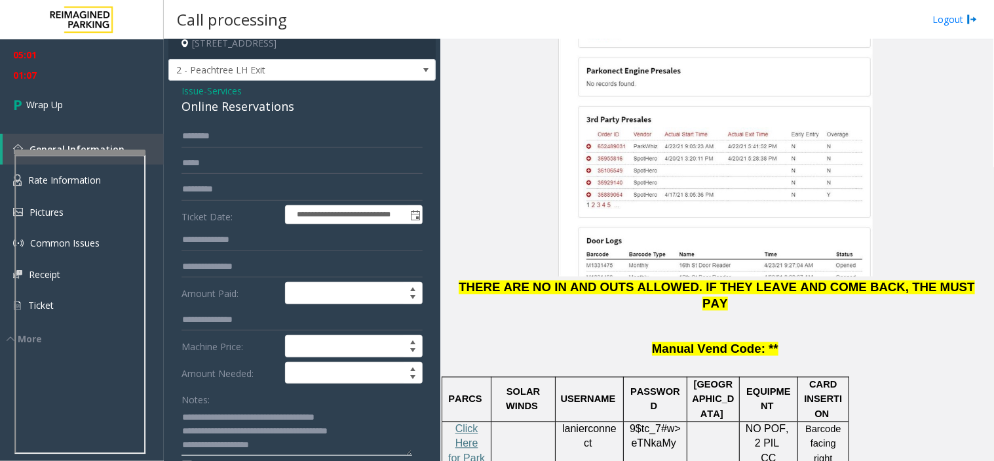
click at [351, 429] on textarea at bounding box center [297, 430] width 231 height 49
type textarea "**********"
click at [35, 90] on link "Wrap Up" at bounding box center [82, 104] width 164 height 39
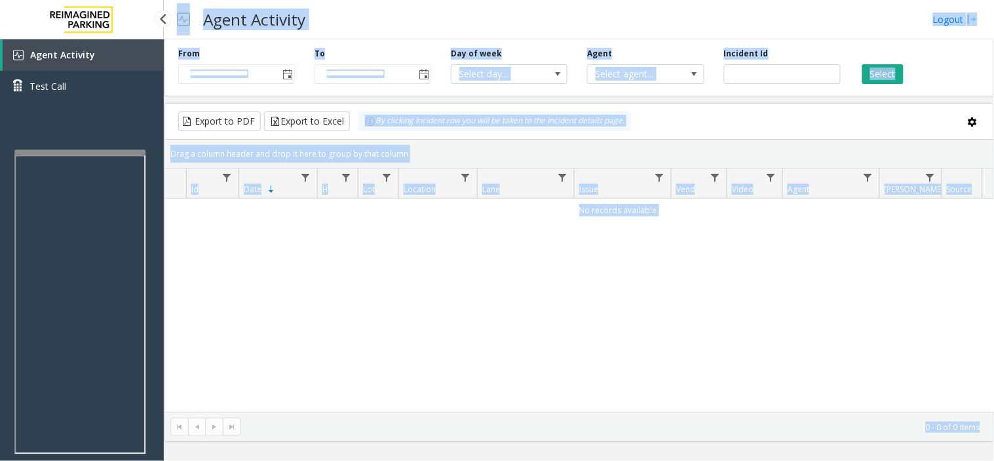
drag, startPoint x: 56, startPoint y: 116, endPoint x: 57, endPoint y: 151, distance: 35.4
click at [57, 151] on app-root "**********" at bounding box center [497, 230] width 994 height 461
click at [59, 138] on div "Agent Activity Test Call" at bounding box center [82, 269] width 164 height 461
drag, startPoint x: 168, startPoint y: 216, endPoint x: 234, endPoint y: 228, distance: 66.6
click at [234, 228] on app-root "**********" at bounding box center [497, 230] width 994 height 461
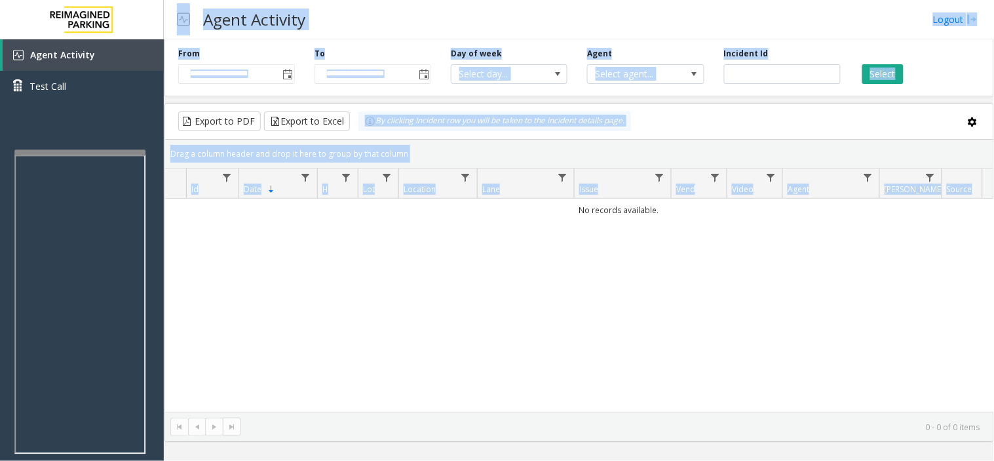
click at [234, 228] on div "No records available." at bounding box center [579, 305] width 828 height 213
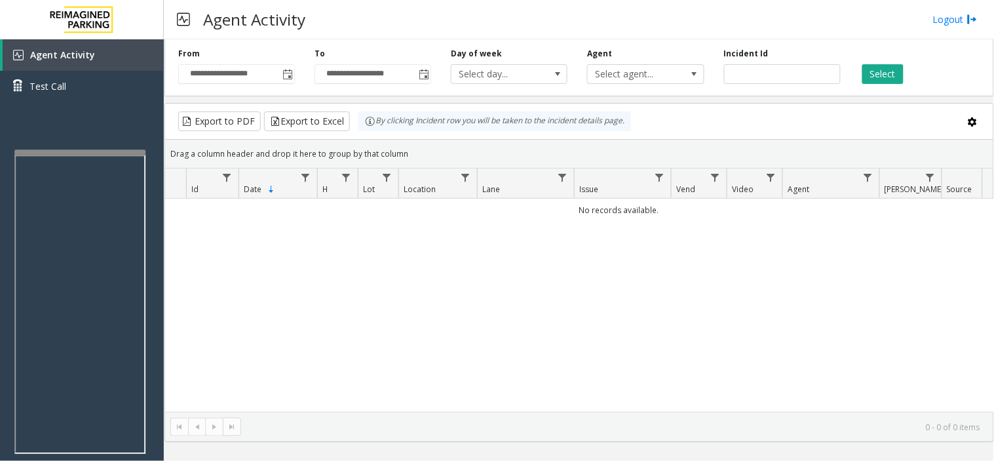
click at [225, 211] on td "No records available." at bounding box center [619, 210] width 908 height 23
click at [227, 211] on td "No records available." at bounding box center [619, 210] width 908 height 23
click at [271, 223] on div "No records available." at bounding box center [579, 305] width 828 height 213
click at [274, 221] on td "No records available." at bounding box center [619, 210] width 908 height 23
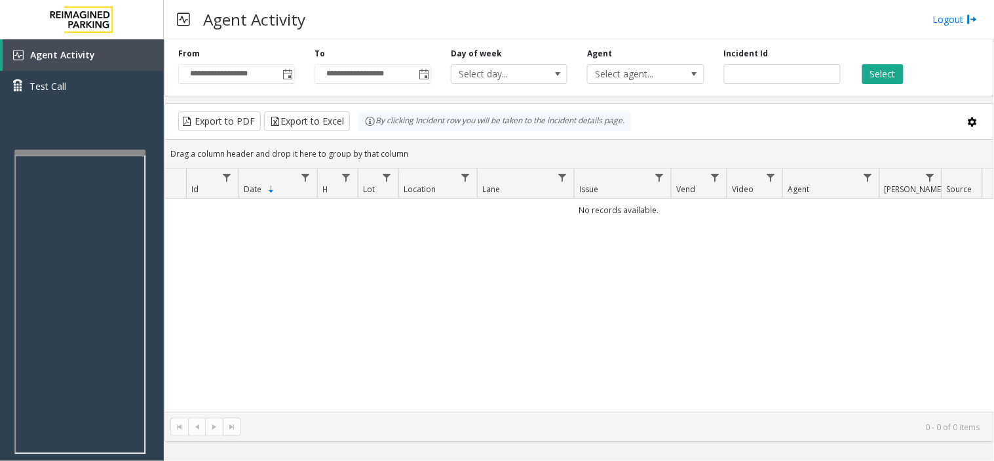
click at [325, 211] on td "No records available." at bounding box center [619, 210] width 908 height 23
click at [368, 204] on td "No records available." at bounding box center [619, 210] width 908 height 23
click at [411, 201] on td "No records available." at bounding box center [619, 210] width 908 height 23
click at [492, 215] on td "No records available." at bounding box center [619, 210] width 908 height 23
click at [619, 218] on td "No records available." at bounding box center [619, 210] width 908 height 23
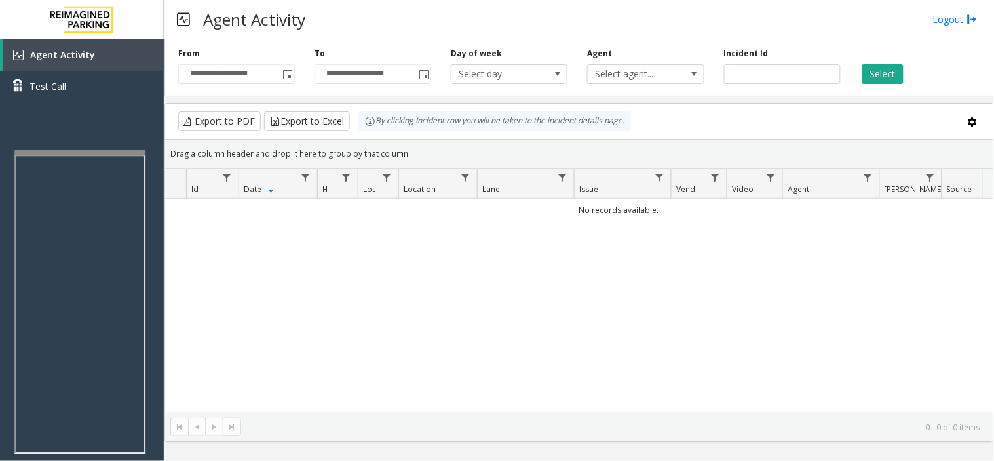
click at [697, 203] on td "No records available." at bounding box center [619, 210] width 908 height 23
click at [767, 212] on td "No records available." at bounding box center [619, 210] width 908 height 23
click at [815, 208] on td "No records available." at bounding box center [619, 210] width 908 height 23
click at [916, 219] on td "No records available." at bounding box center [619, 210] width 908 height 23
click at [960, 213] on td "No records available." at bounding box center [619, 210] width 908 height 23
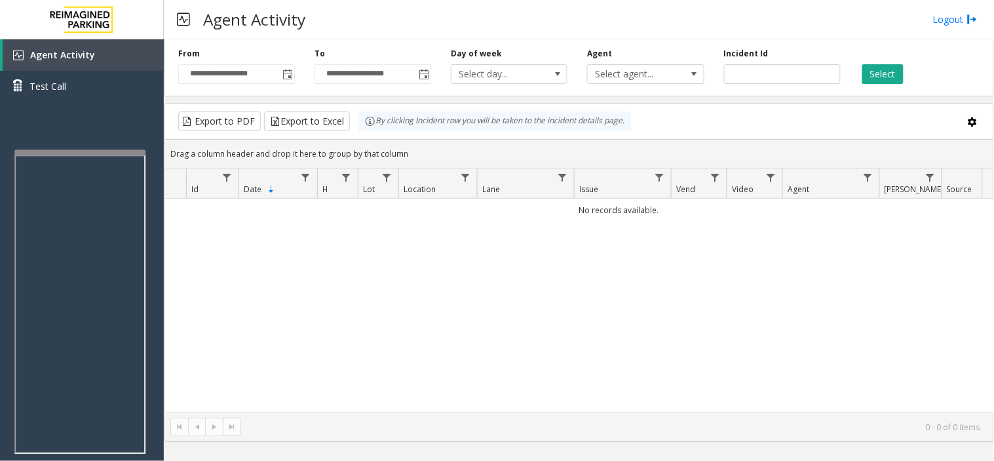
click at [906, 210] on td "No records available." at bounding box center [619, 210] width 908 height 23
click at [837, 201] on td "No records available." at bounding box center [619, 210] width 908 height 23
click at [755, 206] on td "No records available." at bounding box center [619, 210] width 908 height 23
click at [699, 213] on td "No records available." at bounding box center [619, 210] width 908 height 23
click at [644, 207] on td "No records available." at bounding box center [619, 210] width 908 height 23
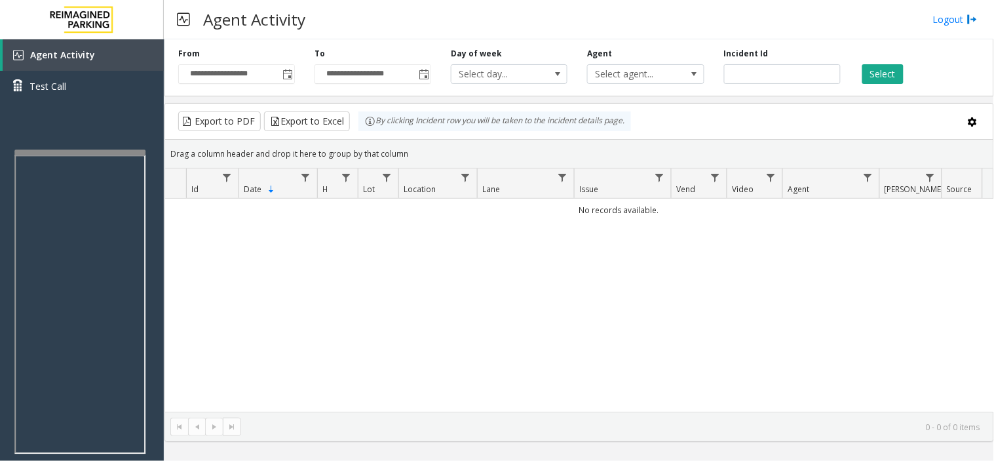
click at [528, 216] on td "No records available." at bounding box center [619, 210] width 908 height 23
click at [451, 206] on td "No records available." at bounding box center [619, 210] width 908 height 23
click at [381, 218] on td "No records available." at bounding box center [619, 210] width 908 height 23
click at [329, 226] on div "No records available." at bounding box center [579, 305] width 828 height 213
click at [302, 220] on td "No records available." at bounding box center [619, 210] width 908 height 23
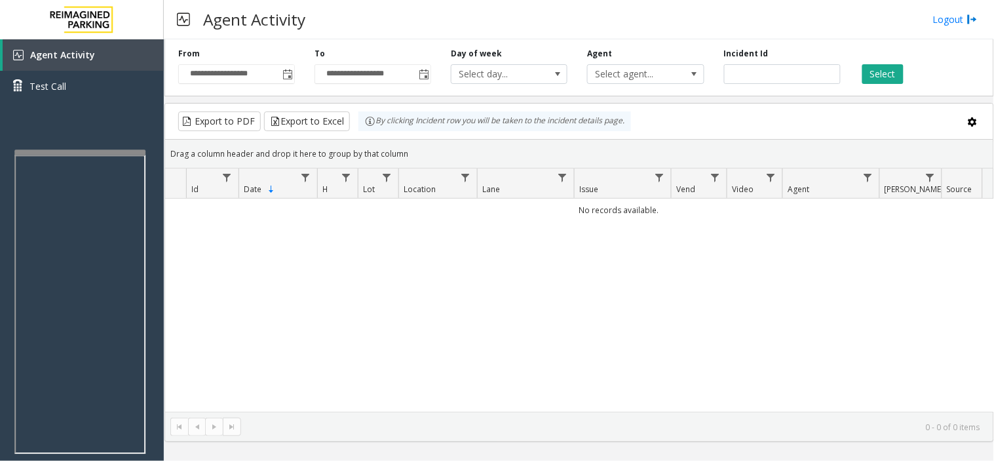
click at [227, 210] on td "No records available." at bounding box center [619, 210] width 908 height 23
click at [175, 206] on td "No records available." at bounding box center [619, 210] width 908 height 23
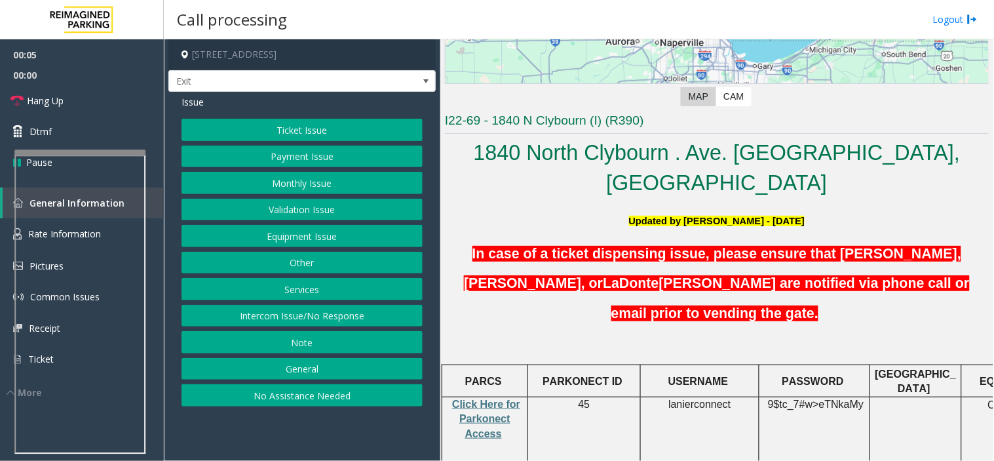
scroll to position [364, 0]
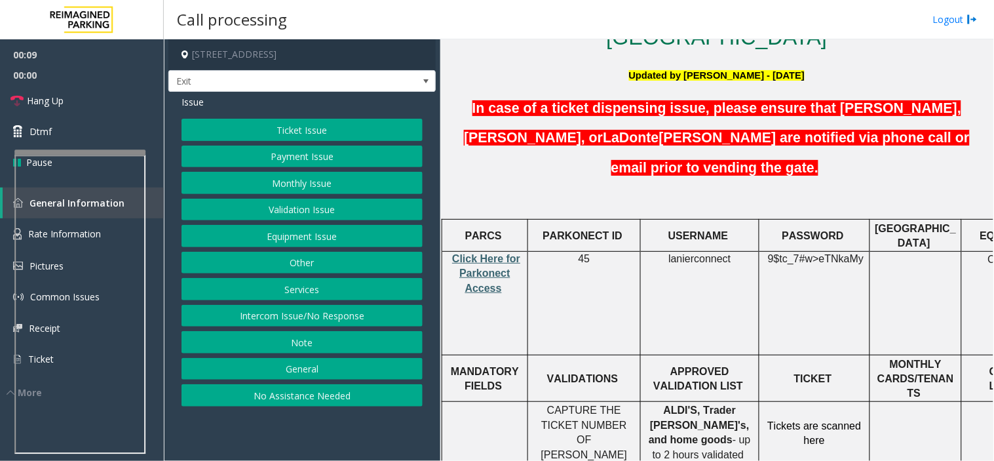
click at [487, 253] on span "Click Here for Parkonect Access" at bounding box center [486, 273] width 68 height 41
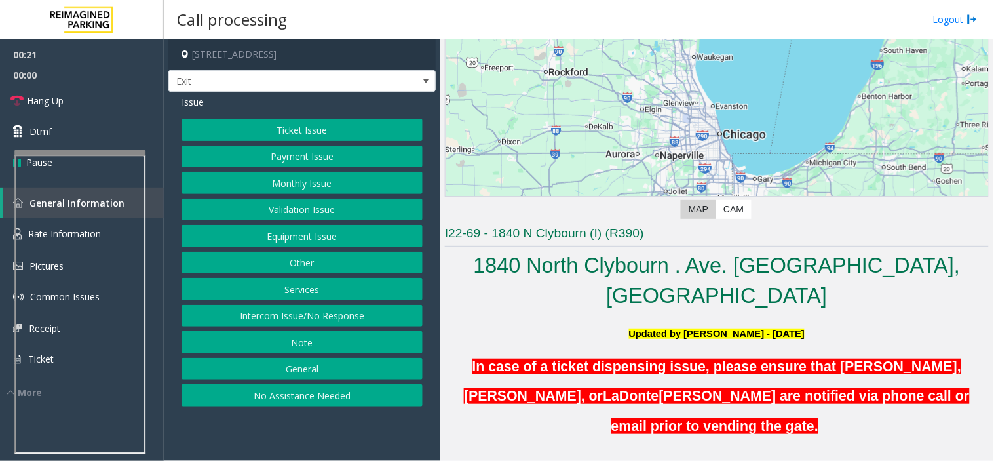
scroll to position [73, 0]
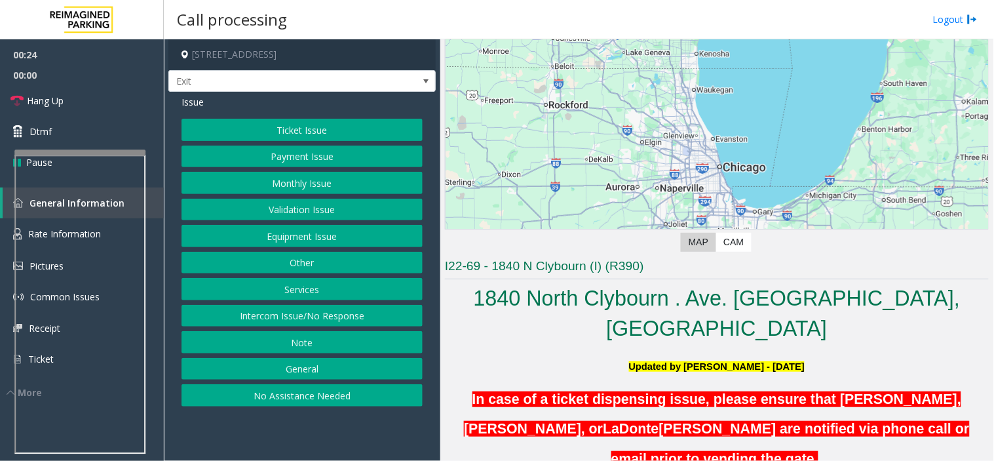
click at [303, 216] on button "Validation Issue" at bounding box center [302, 210] width 241 height 22
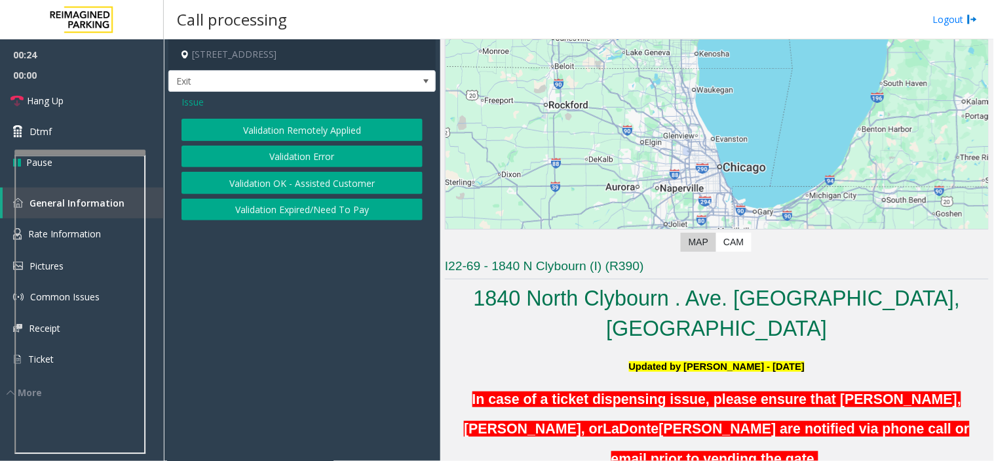
click at [286, 151] on button "Validation Error" at bounding box center [302, 157] width 241 height 22
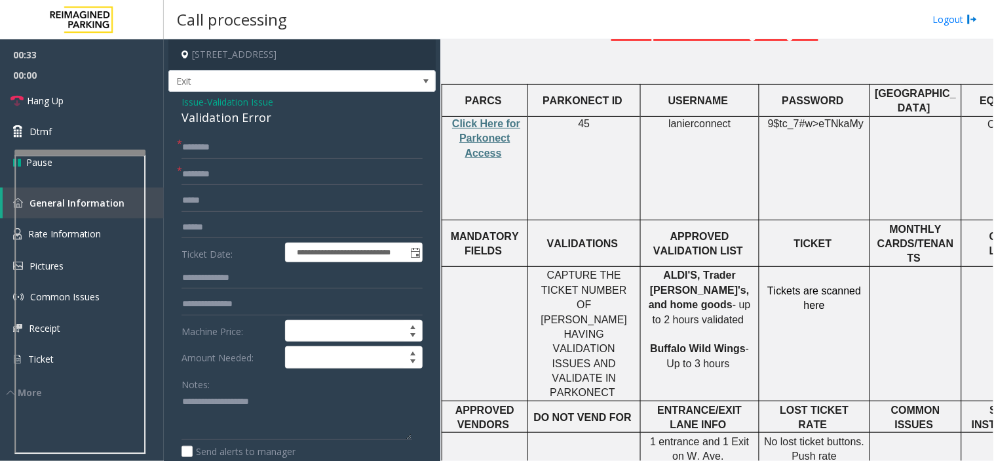
scroll to position [509, 0]
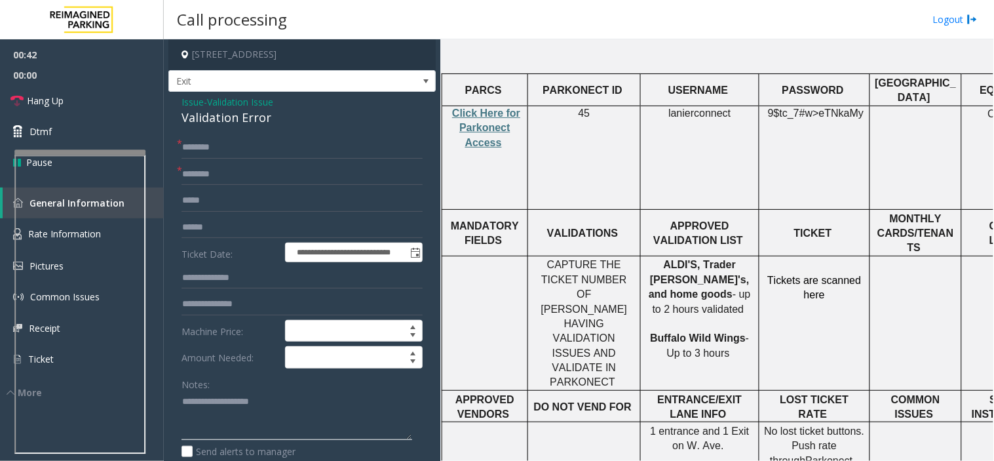
click at [223, 403] on textarea at bounding box center [297, 415] width 231 height 49
paste textarea "**********"
click at [214, 416] on textarea at bounding box center [297, 415] width 231 height 49
type textarea "**********"
click at [250, 174] on input "text" at bounding box center [302, 174] width 241 height 22
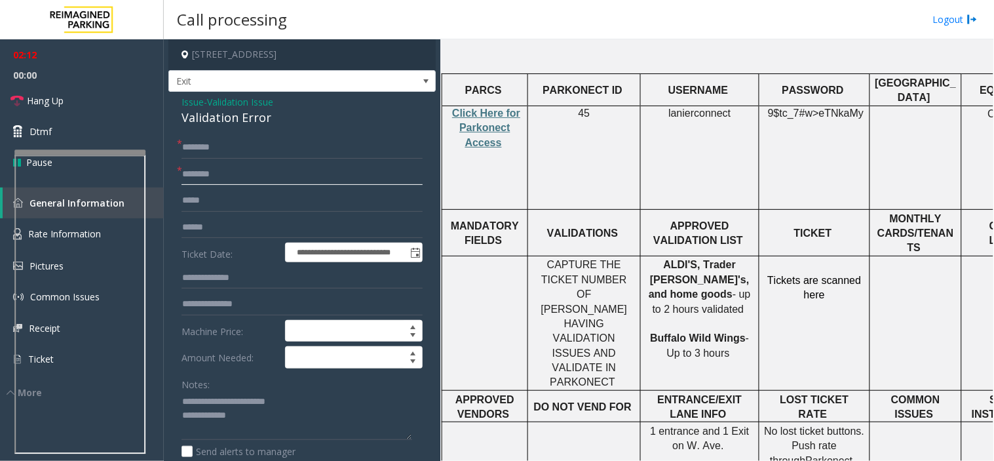
click at [250, 174] on input "text" at bounding box center [302, 174] width 241 height 22
drag, startPoint x: 679, startPoint y: 216, endPoint x: 722, endPoint y: 218, distance: 42.6
click at [729, 259] on span "ALDI'S, Trader [PERSON_NAME]'s, and home goods" at bounding box center [699, 279] width 100 height 41
drag, startPoint x: 709, startPoint y: 222, endPoint x: 705, endPoint y: 215, distance: 7.6
click at [705, 259] on span "ALDI'S, Trader [PERSON_NAME]'s, and home goods" at bounding box center [699, 279] width 100 height 41
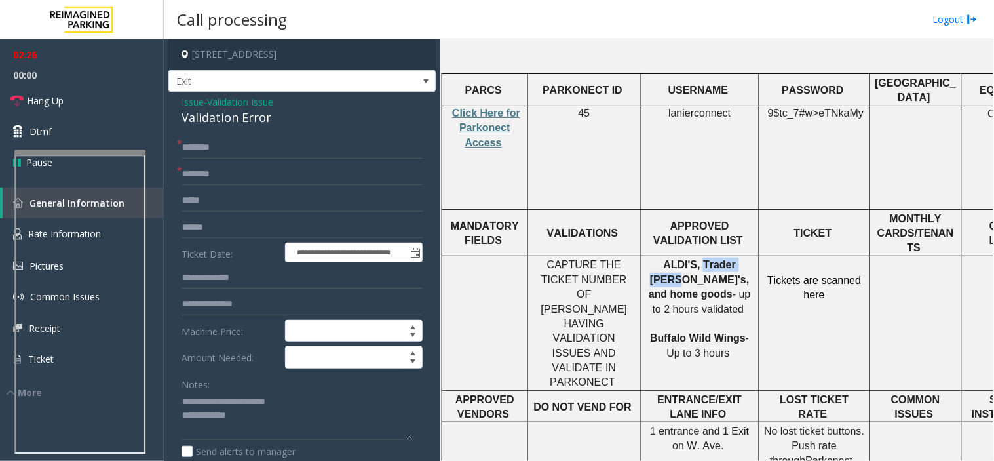
drag, startPoint x: 682, startPoint y: 213, endPoint x: 731, endPoint y: 218, distance: 50.1
click at [731, 259] on span "ALDI'S, Trader [PERSON_NAME]'s, and home goods" at bounding box center [699, 279] width 100 height 41
type input "**********"
click at [279, 146] on input "text" at bounding box center [302, 147] width 241 height 22
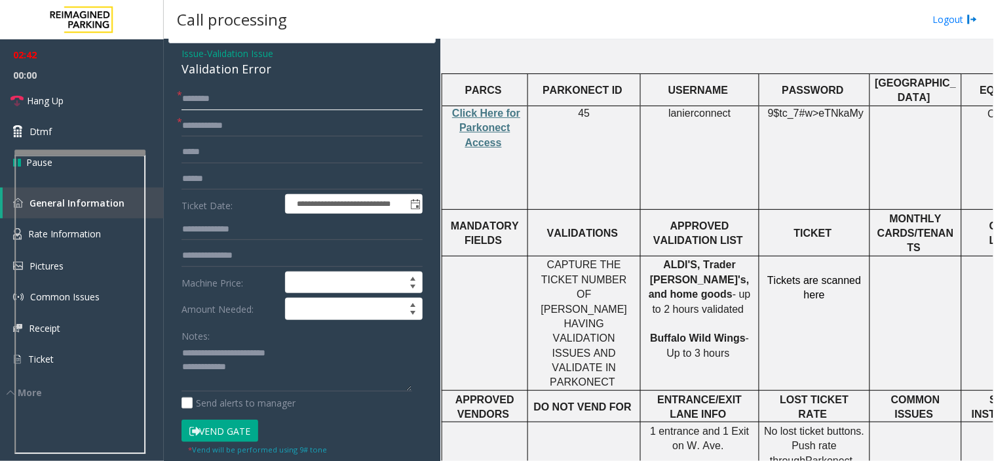
scroll to position [291, 0]
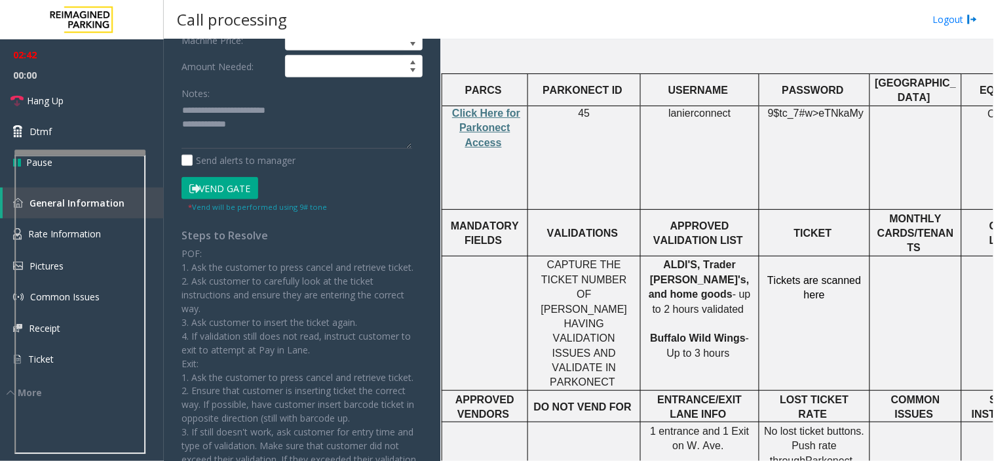
click at [225, 190] on button "Vend Gate" at bounding box center [220, 188] width 77 height 22
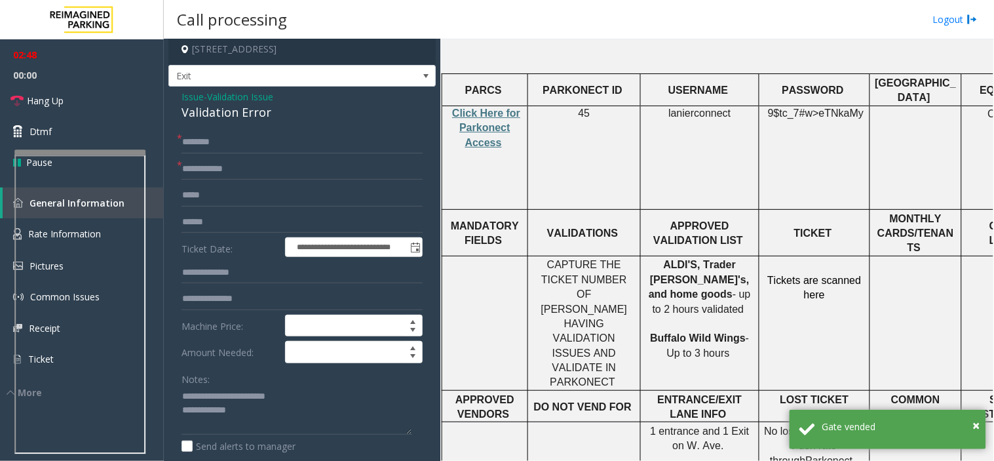
scroll to position [0, 0]
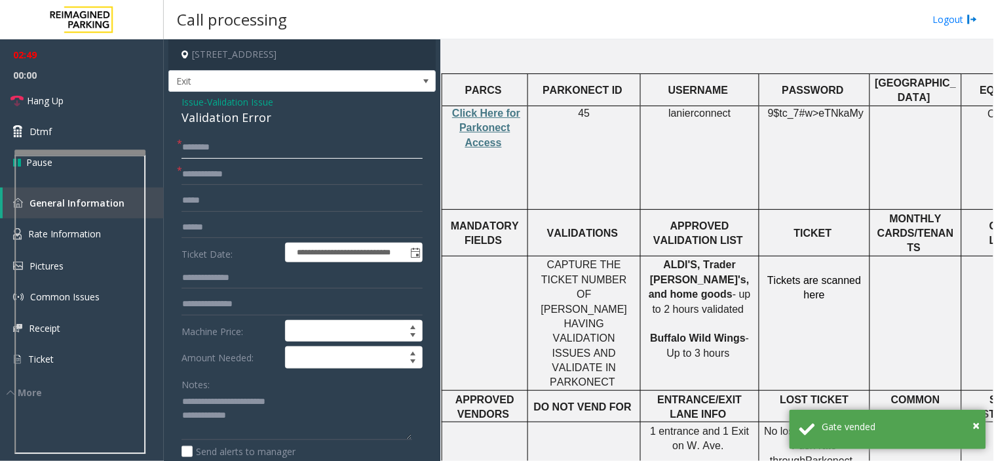
click at [187, 146] on input "*******" at bounding box center [302, 147] width 241 height 22
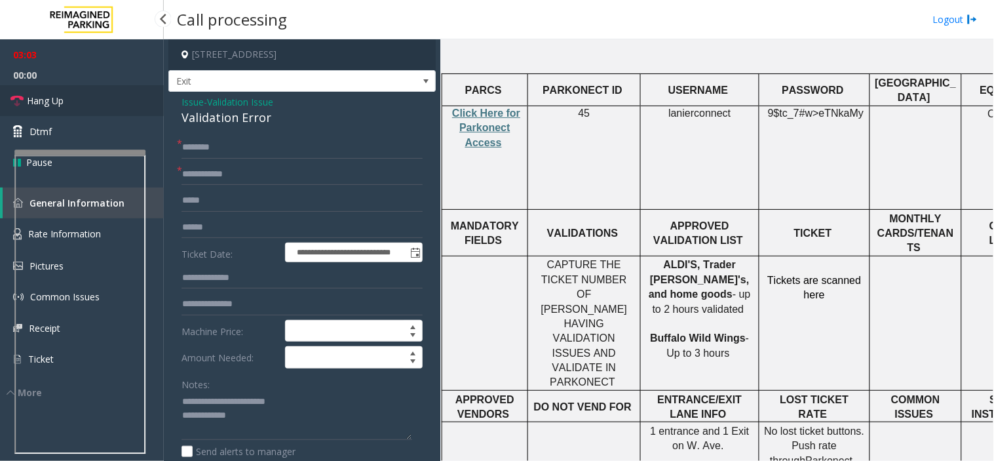
click at [105, 98] on link "Hang Up" at bounding box center [82, 100] width 164 height 31
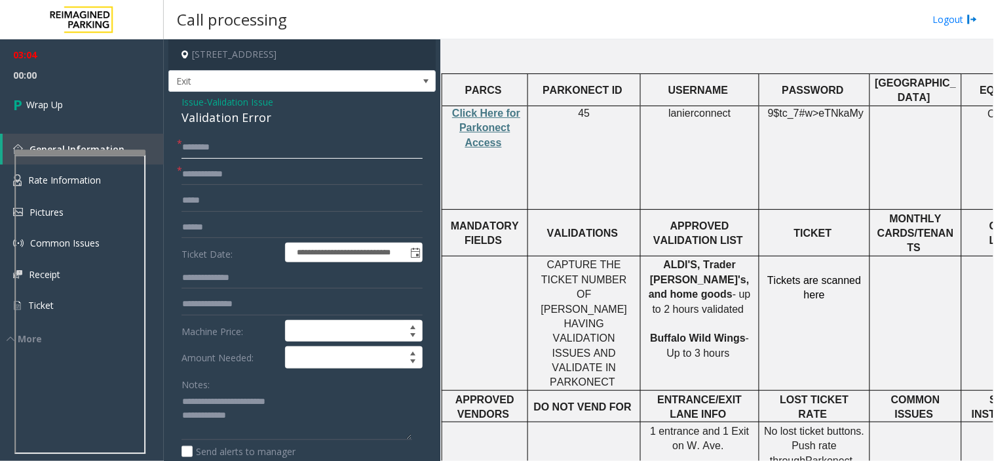
click at [235, 147] on input "*******" at bounding box center [302, 147] width 241 height 22
type input "*"
type input "*******"
click at [212, 225] on input "text" at bounding box center [302, 227] width 241 height 22
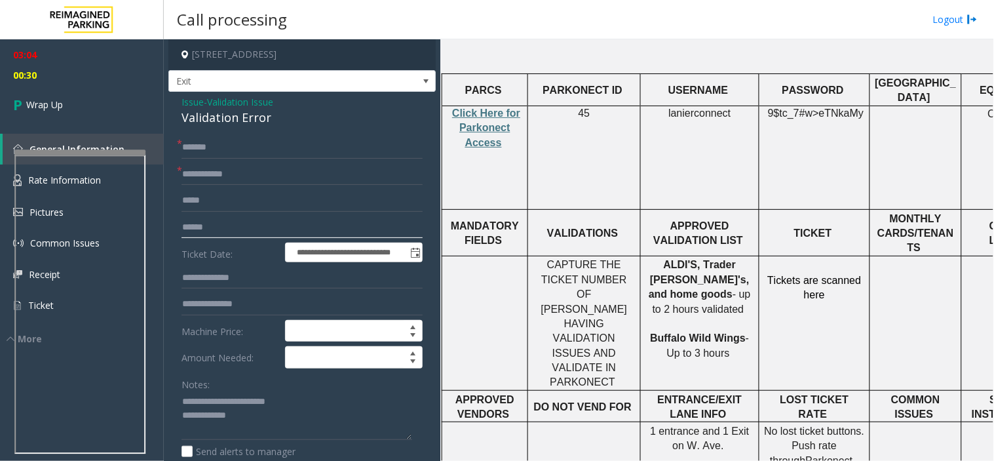
paste input "**********"
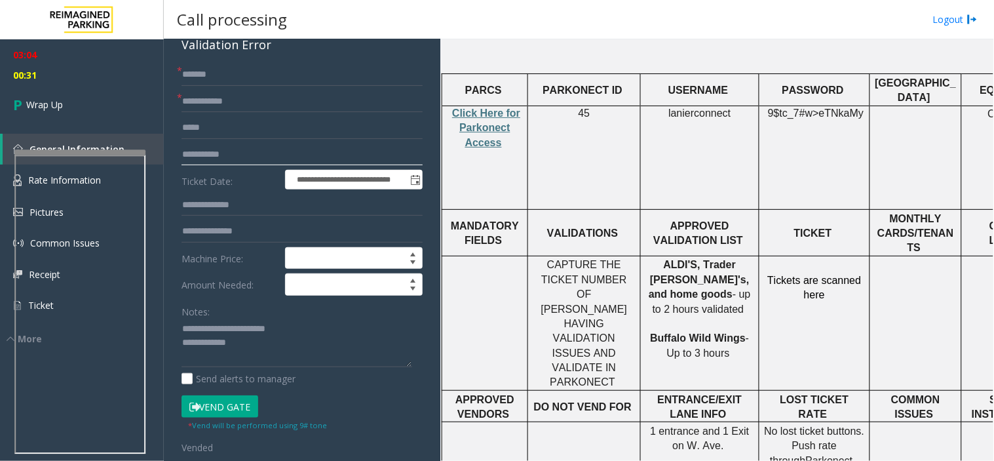
scroll to position [146, 0]
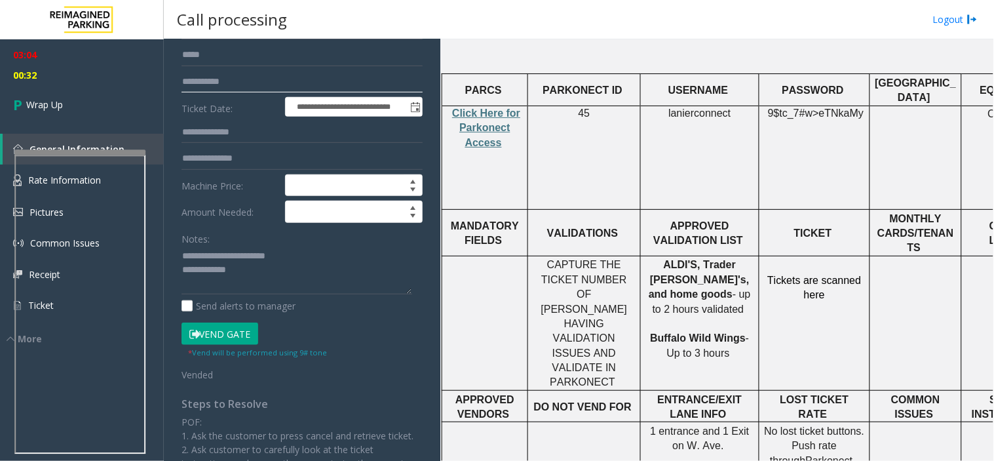
type input "**********"
click at [232, 271] on textarea at bounding box center [297, 270] width 231 height 49
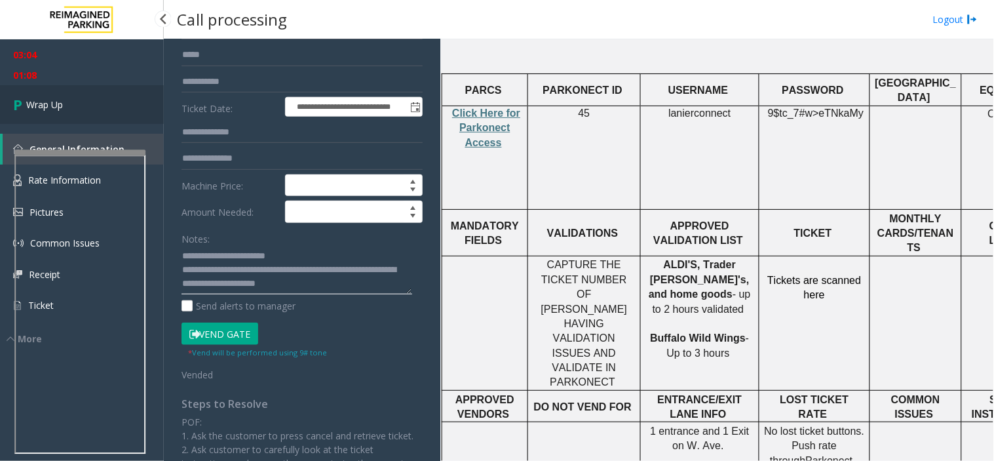
type textarea "**********"
click at [63, 99] on span "Wrap Up" at bounding box center [44, 105] width 37 height 14
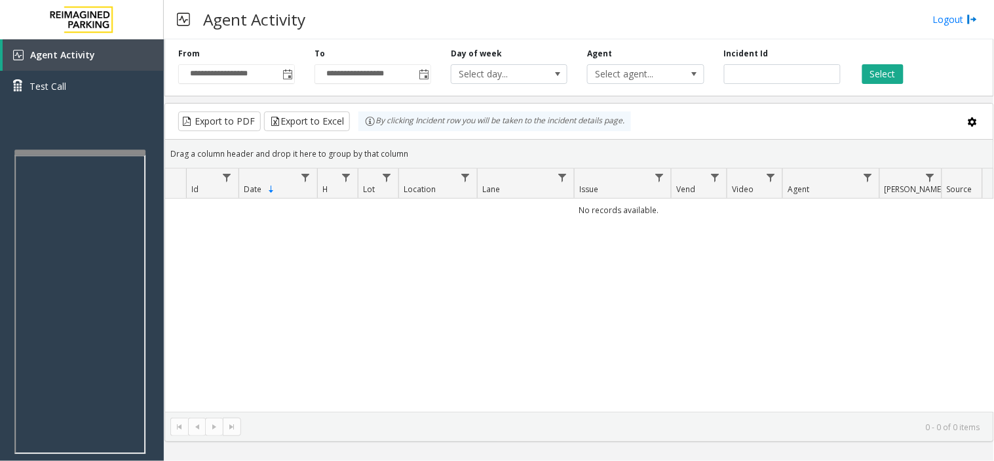
click at [818, 291] on div "No records available." at bounding box center [579, 305] width 828 height 213
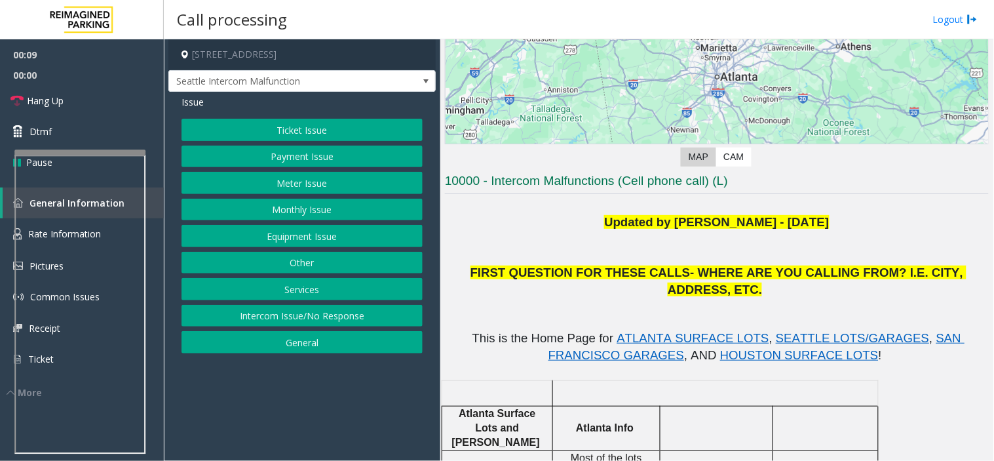
scroll to position [291, 0]
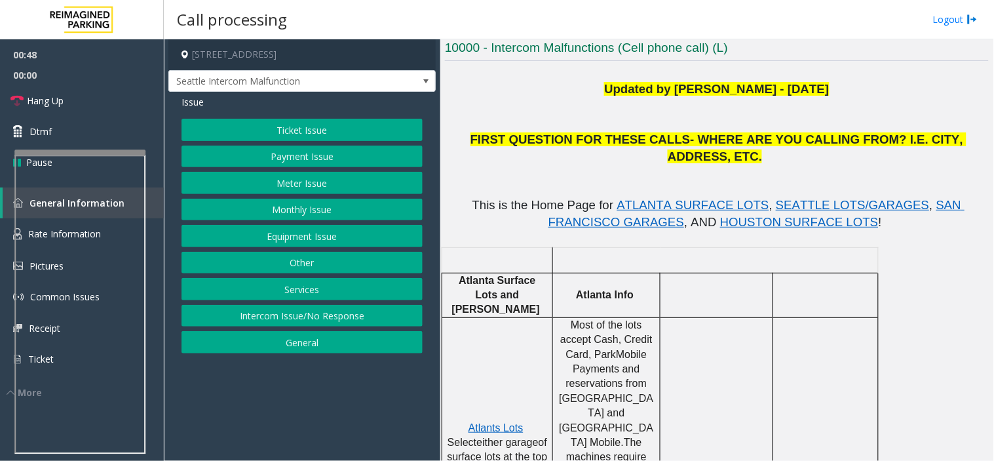
click at [347, 316] on button "Intercom Issue/No Response" at bounding box center [302, 316] width 241 height 22
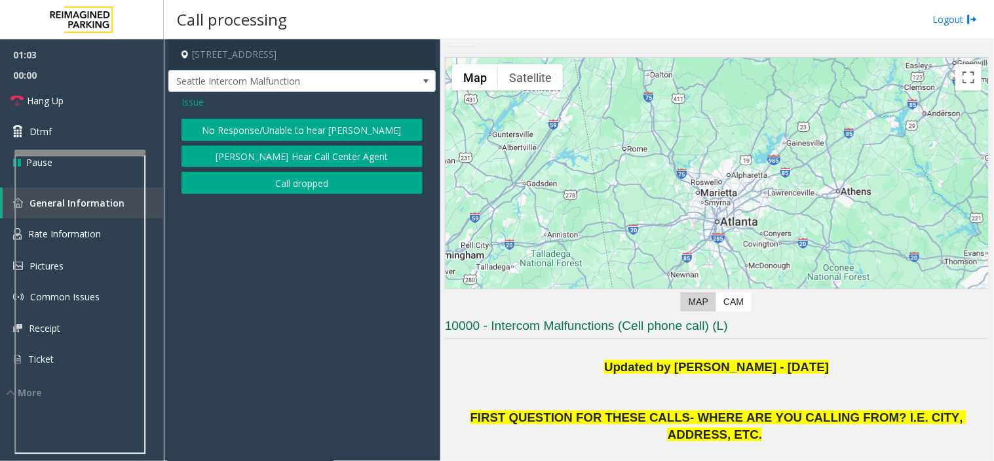
scroll to position [0, 0]
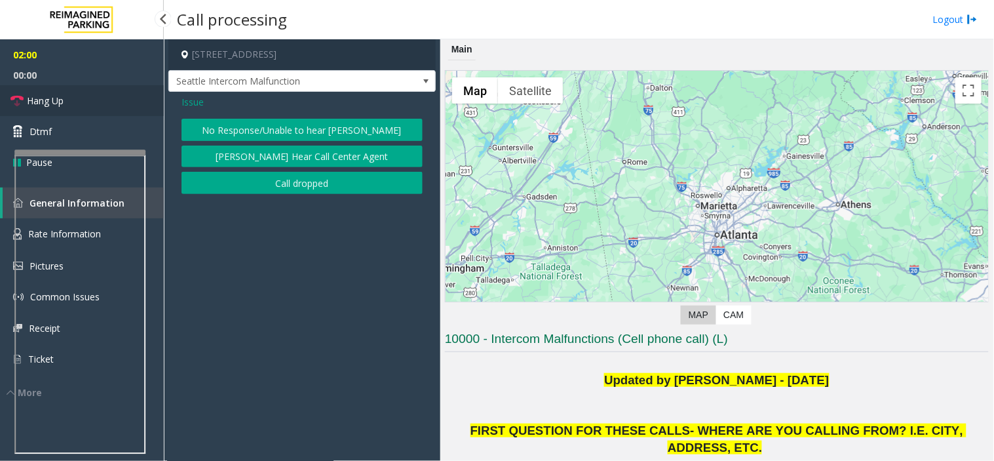
click at [134, 98] on link "Hang Up" at bounding box center [82, 100] width 164 height 31
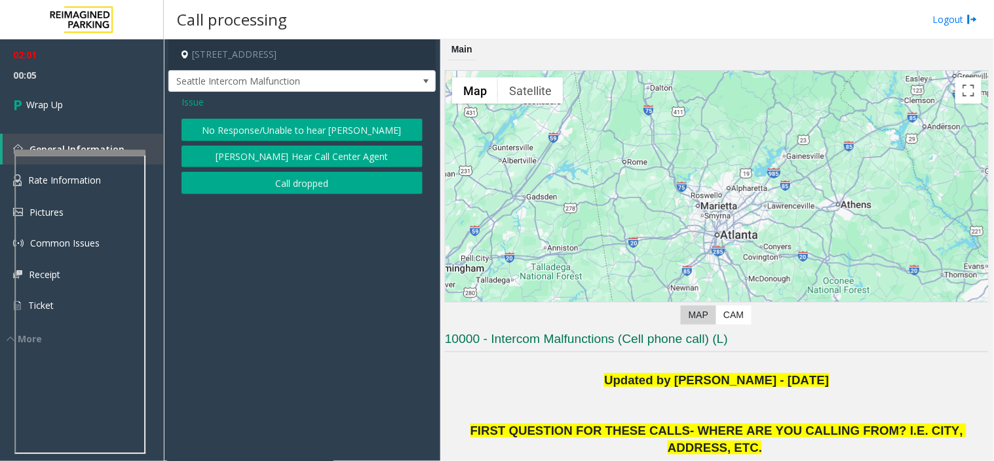
click at [190, 97] on span "Issue" at bounding box center [193, 102] width 22 height 14
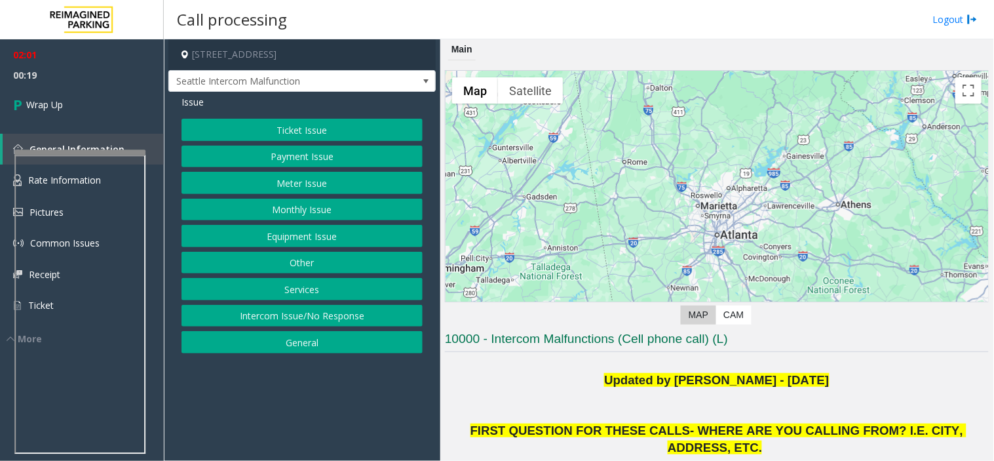
click at [290, 239] on button "Equipment Issue" at bounding box center [302, 236] width 241 height 22
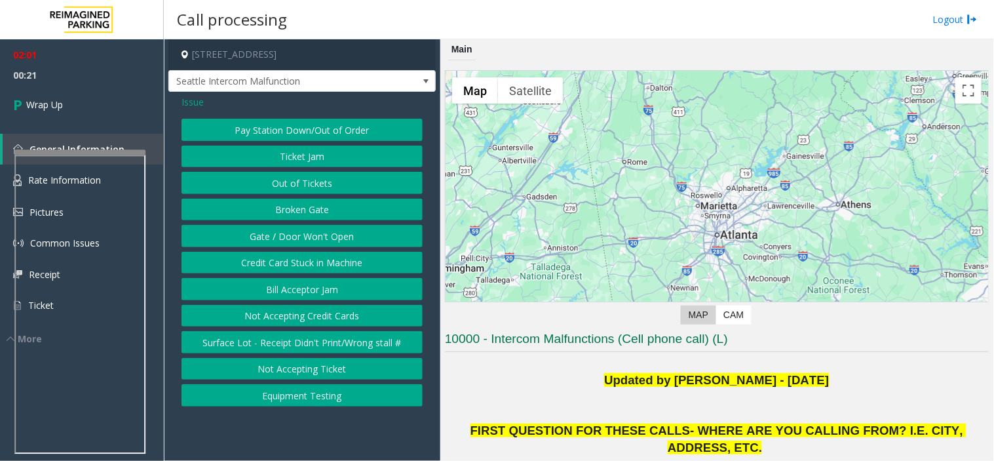
click at [294, 239] on button "Gate / Door Won't Open" at bounding box center [302, 236] width 241 height 22
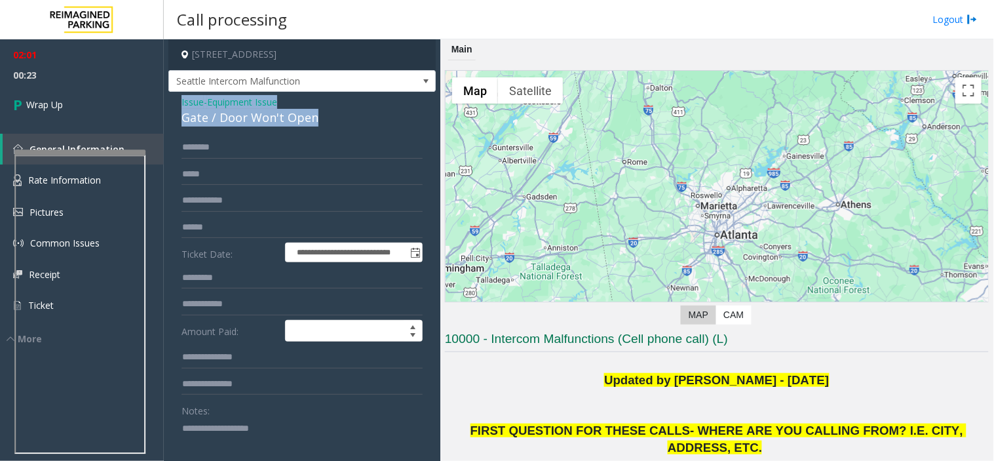
drag, startPoint x: 178, startPoint y: 99, endPoint x: 318, endPoint y: 120, distance: 141.8
click at [318, 120] on div "**********" at bounding box center [301, 376] width 267 height 568
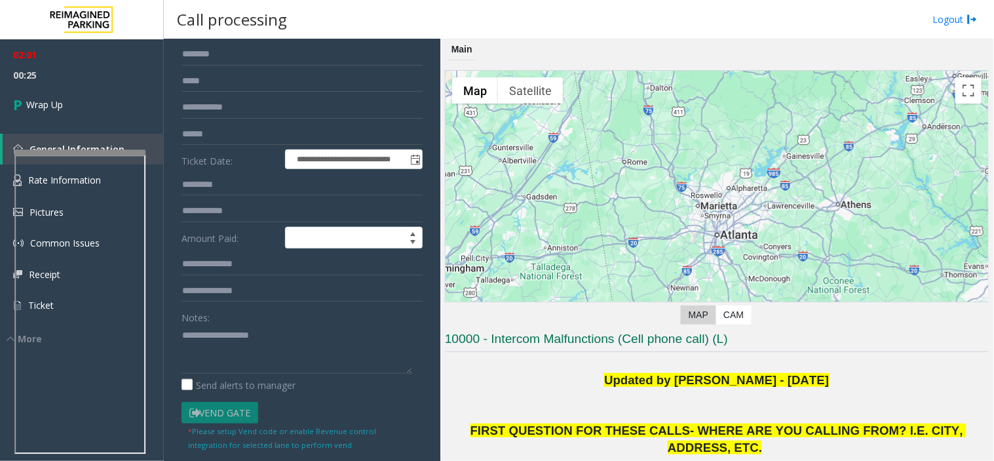
scroll to position [199, 0]
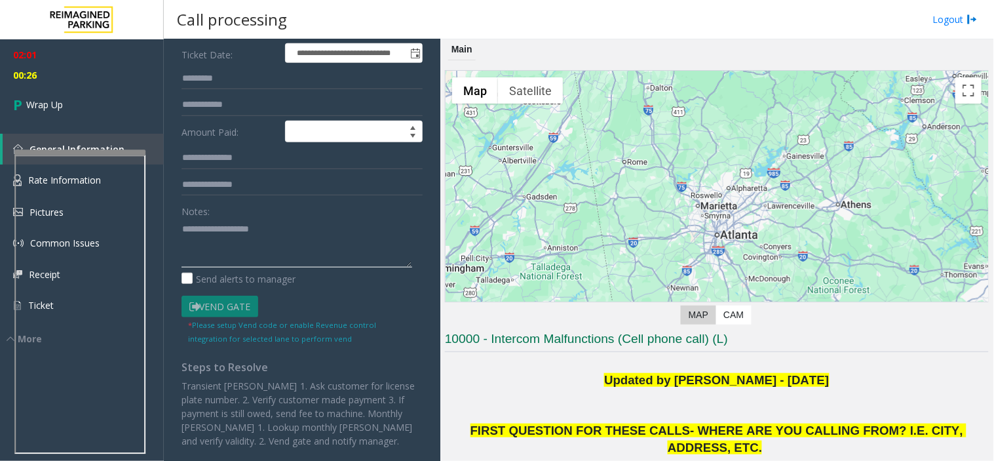
click at [244, 225] on textarea at bounding box center [297, 242] width 231 height 49
paste textarea "**********"
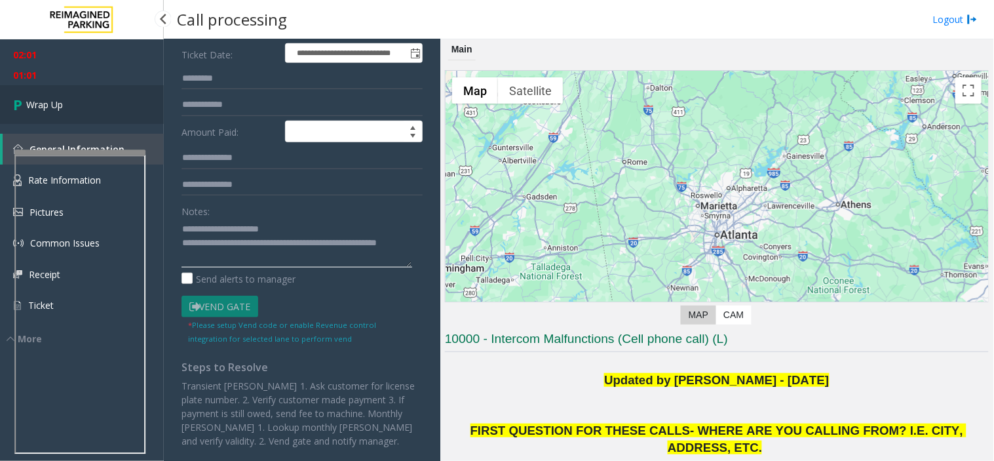
type textarea "**********"
click at [123, 97] on link "Wrap Up" at bounding box center [82, 104] width 164 height 39
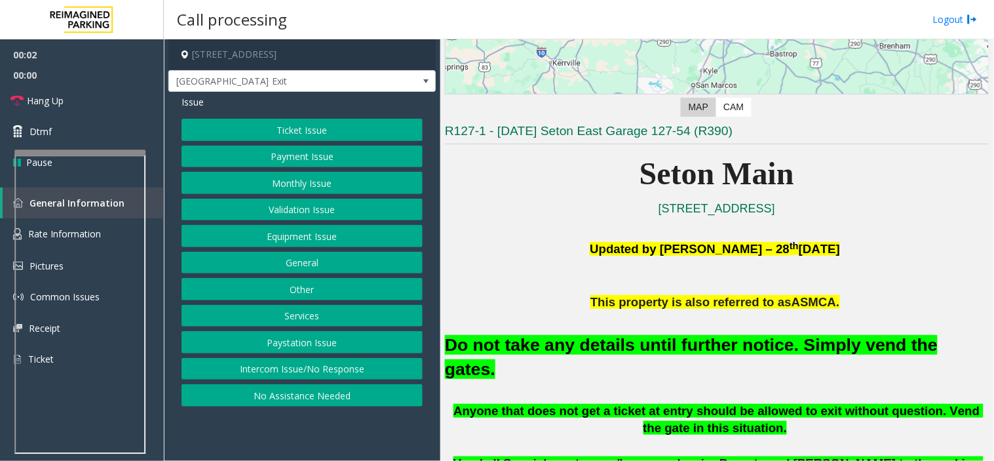
scroll to position [291, 0]
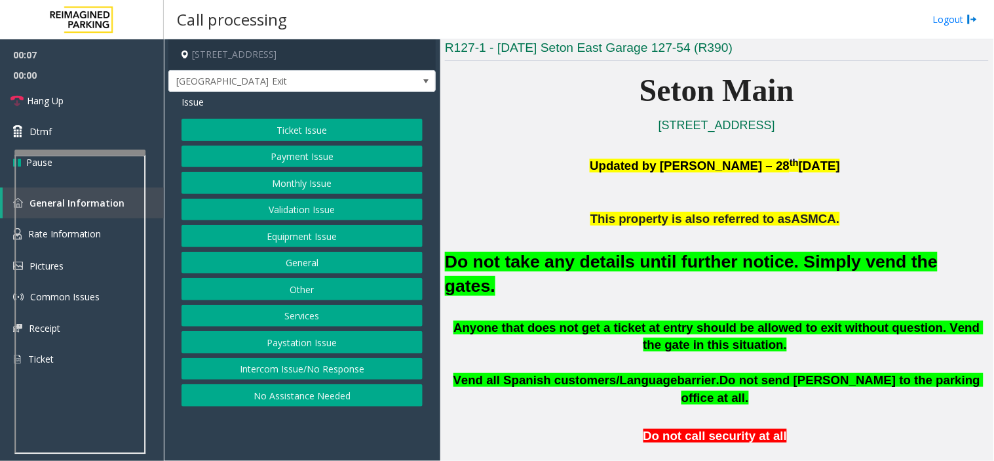
click at [239, 130] on button "Ticket Issue" at bounding box center [302, 130] width 241 height 22
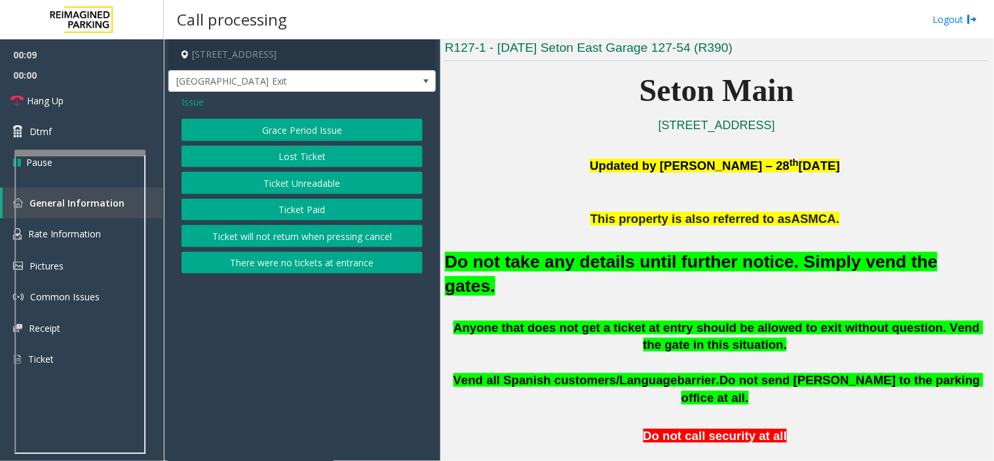
click at [292, 126] on button "Grace Period Issue" at bounding box center [302, 130] width 241 height 22
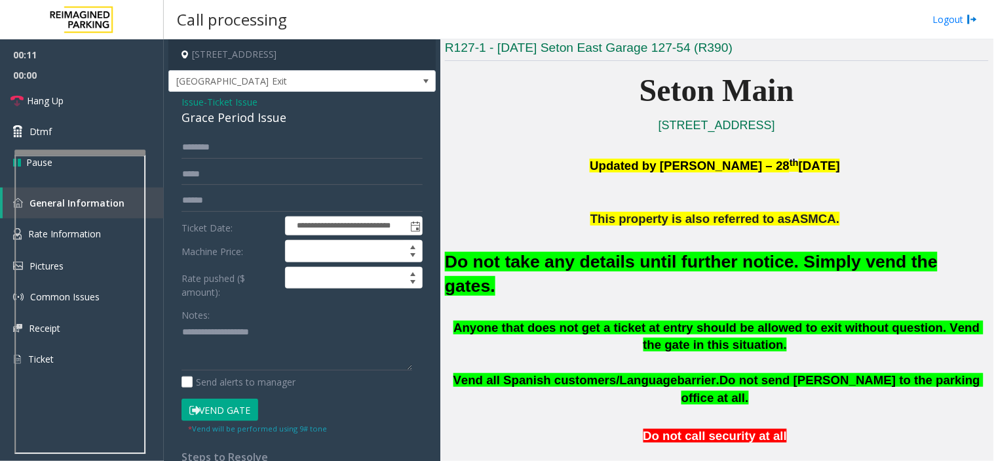
click at [213, 401] on button "Vend Gate" at bounding box center [220, 409] width 77 height 22
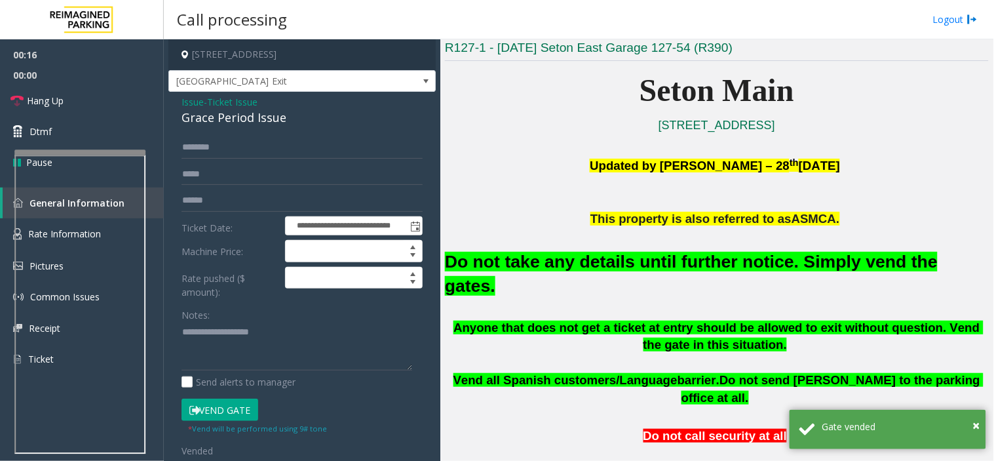
click at [230, 95] on span "Ticket Issue" at bounding box center [232, 102] width 50 height 14
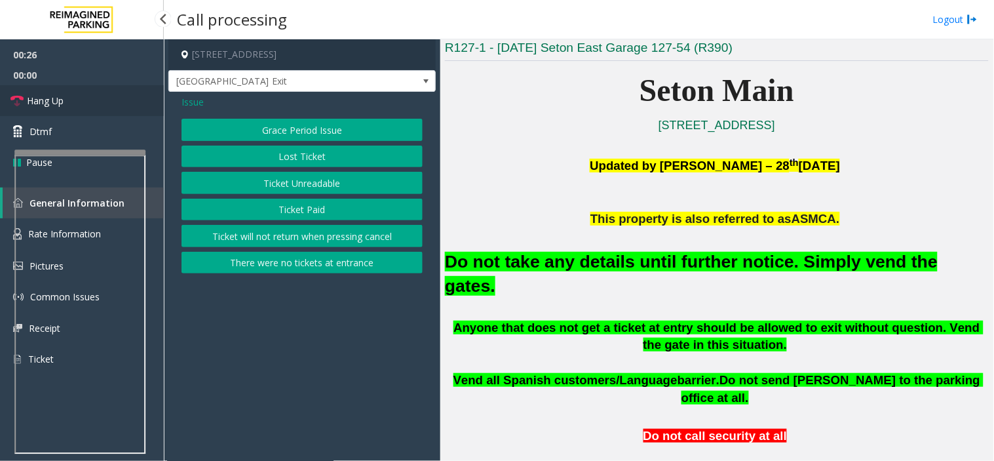
click at [95, 107] on link "Hang Up" at bounding box center [82, 100] width 164 height 31
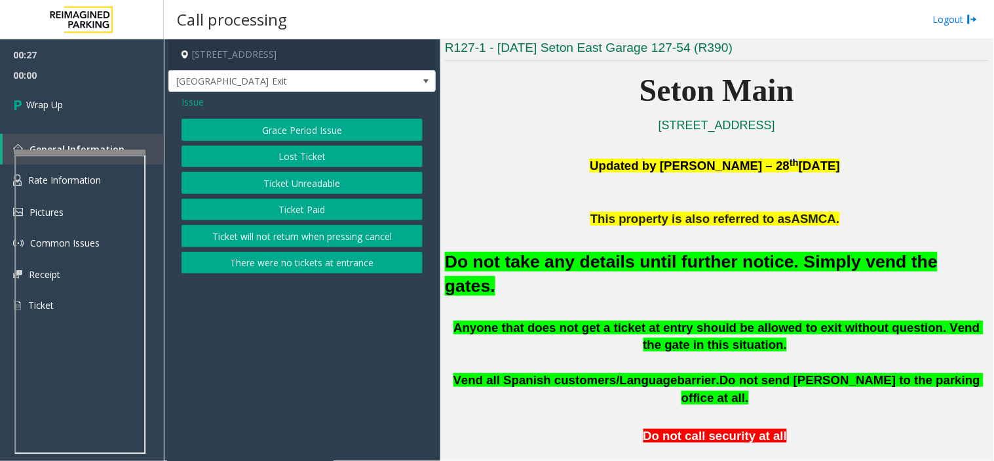
click at [192, 97] on span "Issue" at bounding box center [193, 102] width 22 height 14
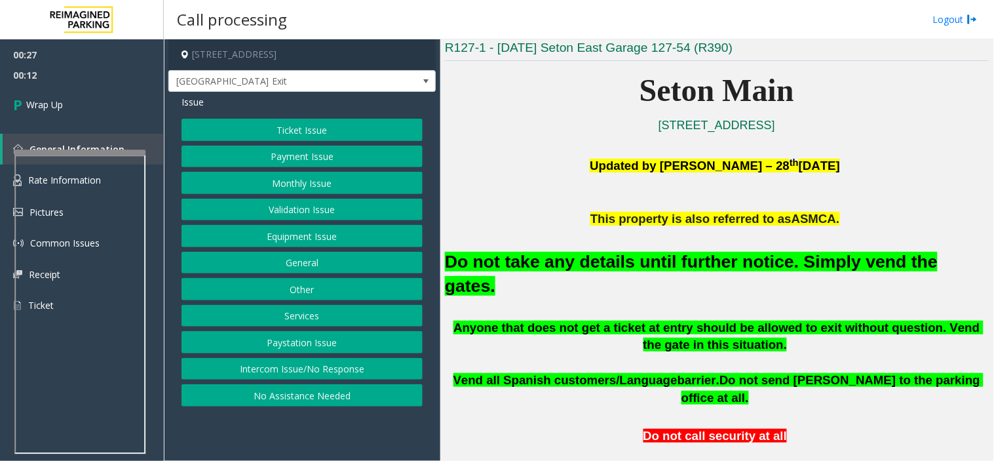
click at [290, 239] on button "Equipment Issue" at bounding box center [302, 236] width 241 height 22
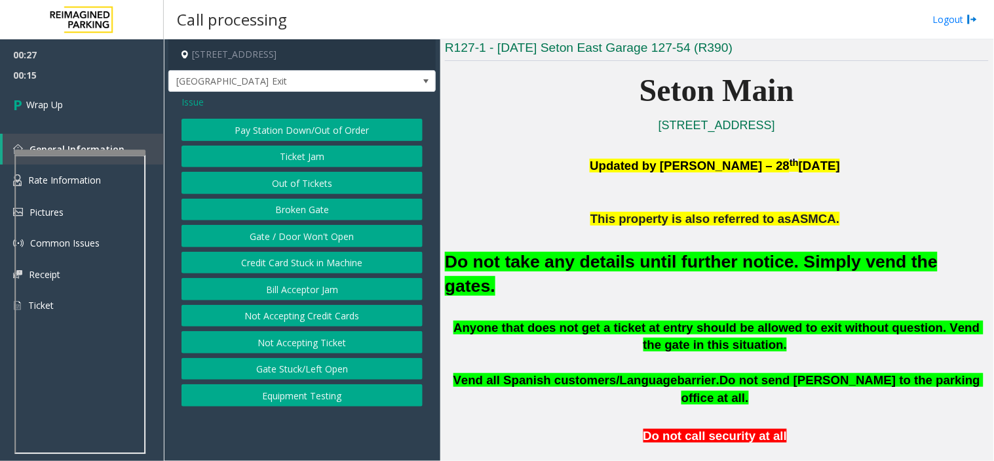
click at [282, 241] on button "Gate / Door Won't Open" at bounding box center [302, 236] width 241 height 22
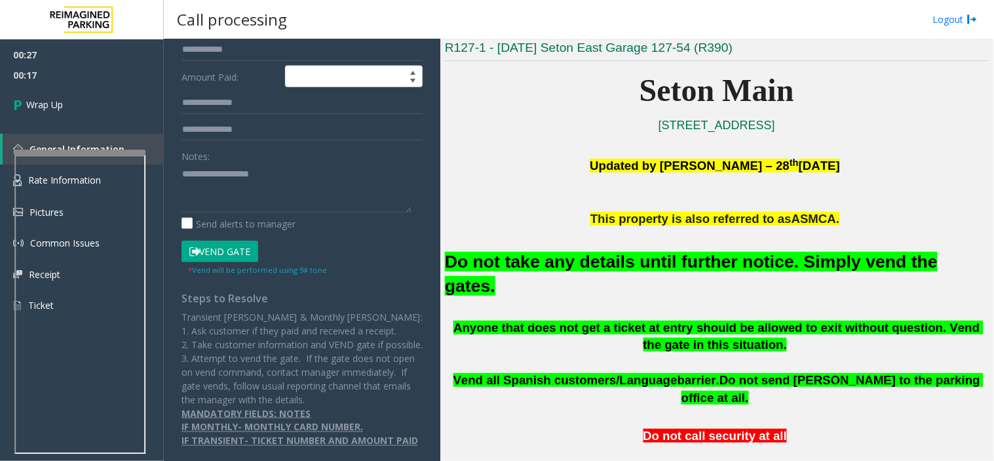
scroll to position [282, 0]
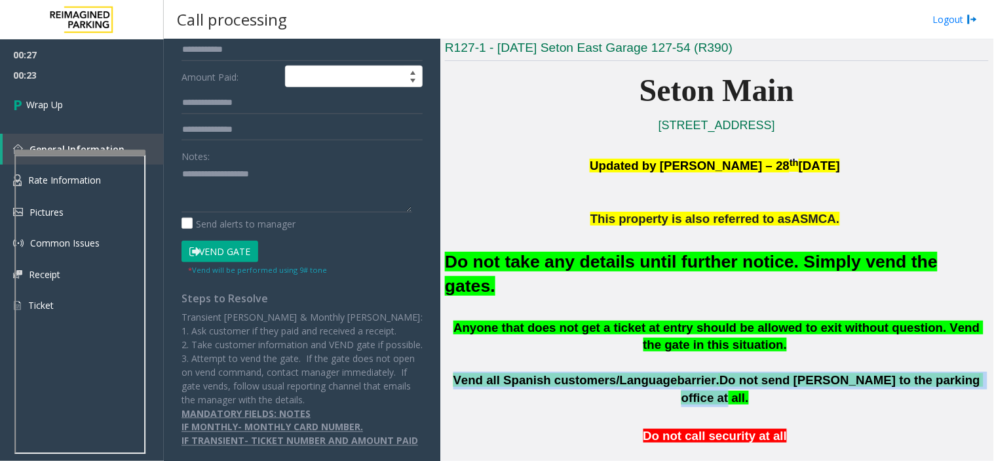
drag, startPoint x: 471, startPoint y: 357, endPoint x: 947, endPoint y: 351, distance: 476.5
click at [947, 372] on p "Vend all [DEMOGRAPHIC_DATA] customers/Language barrier. Do not send parkers to …" at bounding box center [717, 389] width 544 height 35
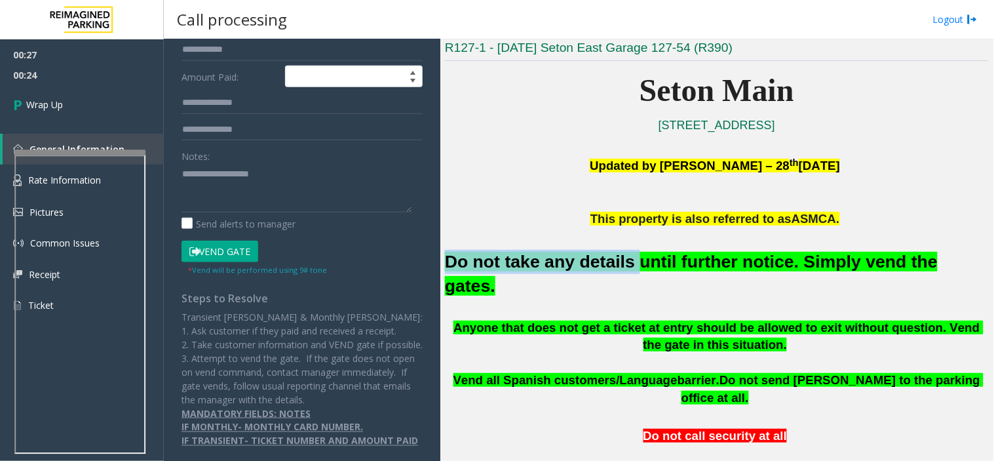
drag, startPoint x: 446, startPoint y: 259, endPoint x: 617, endPoint y: 270, distance: 171.4
click at [617, 270] on font "Do not take any details until further notice. Simply vend the gates." at bounding box center [691, 274] width 493 height 44
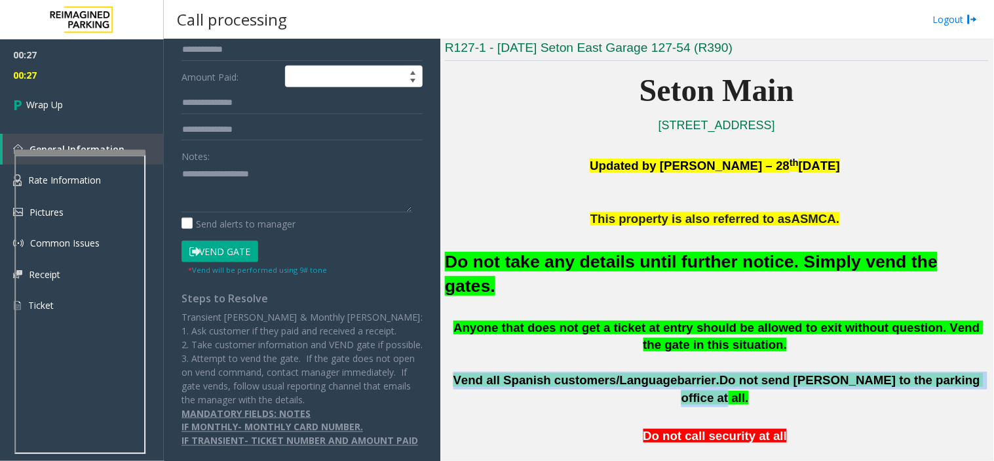
drag, startPoint x: 473, startPoint y: 357, endPoint x: 946, endPoint y: 349, distance: 473.3
click at [946, 373] on span "Vend all [DEMOGRAPHIC_DATA] customers/Language barrier. Do not send parkers to …" at bounding box center [719, 388] width 531 height 31
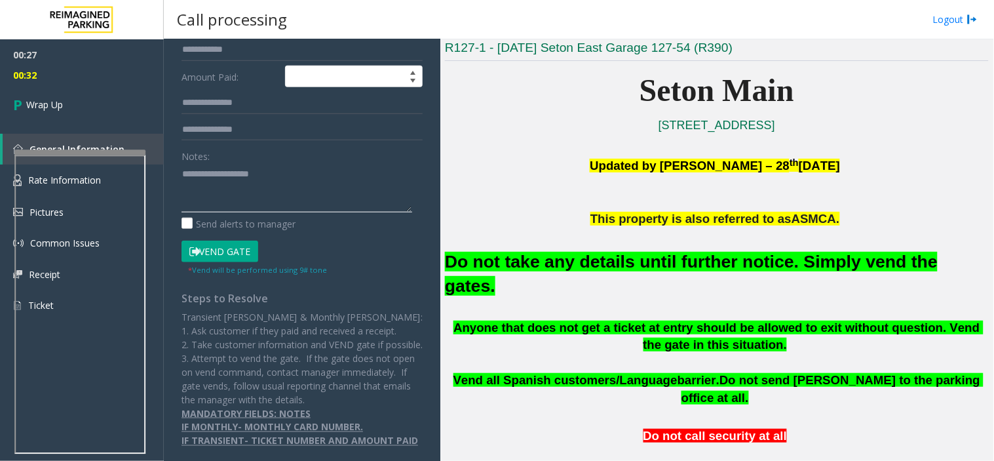
paste textarea "**********"
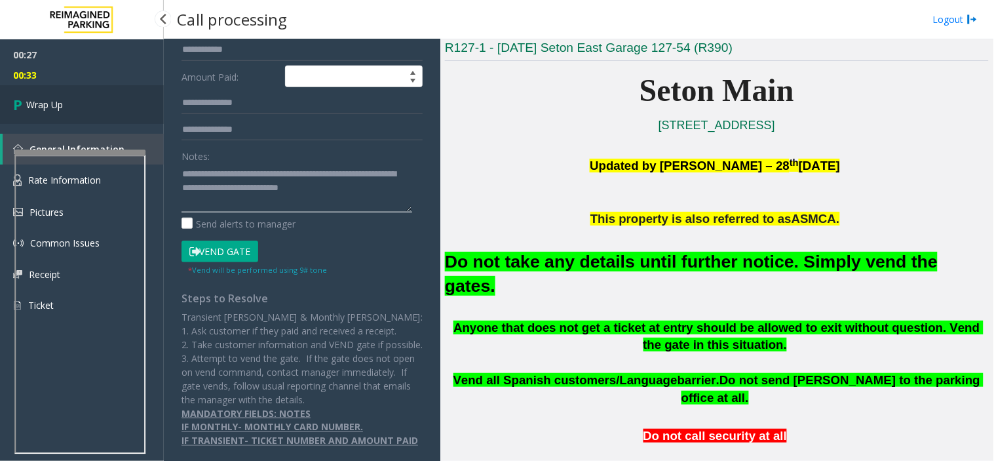
type textarea "**********"
click at [57, 94] on link "Wrap Up" at bounding box center [82, 104] width 164 height 39
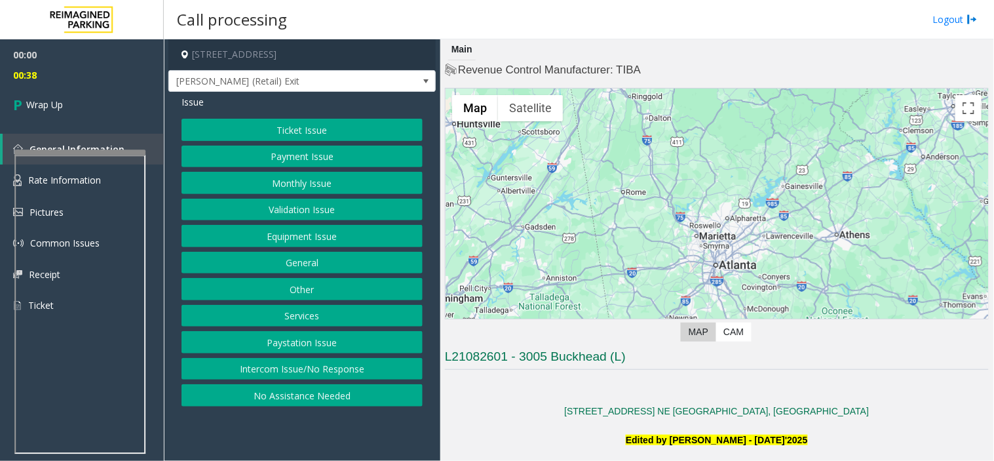
click at [309, 360] on button "Intercom Issue/No Response" at bounding box center [302, 369] width 241 height 22
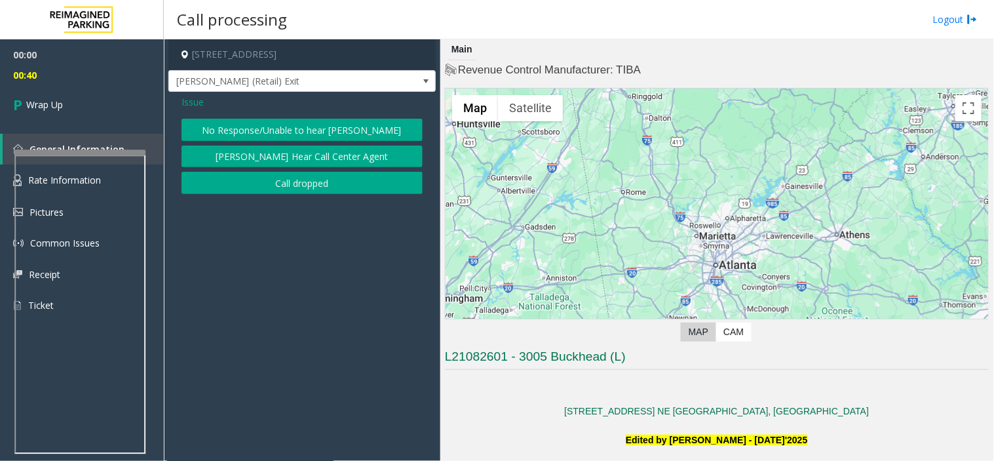
click at [303, 189] on button "Call dropped" at bounding box center [302, 183] width 241 height 22
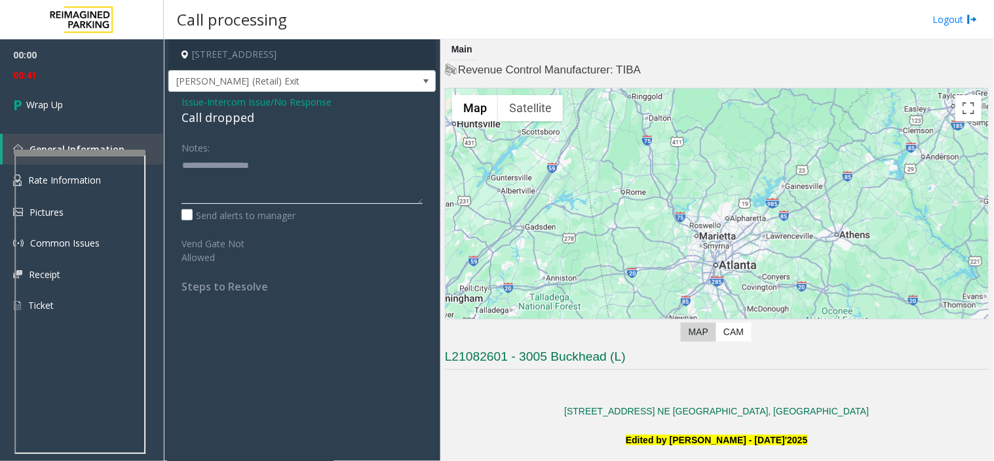
click at [276, 172] on textarea at bounding box center [302, 179] width 241 height 49
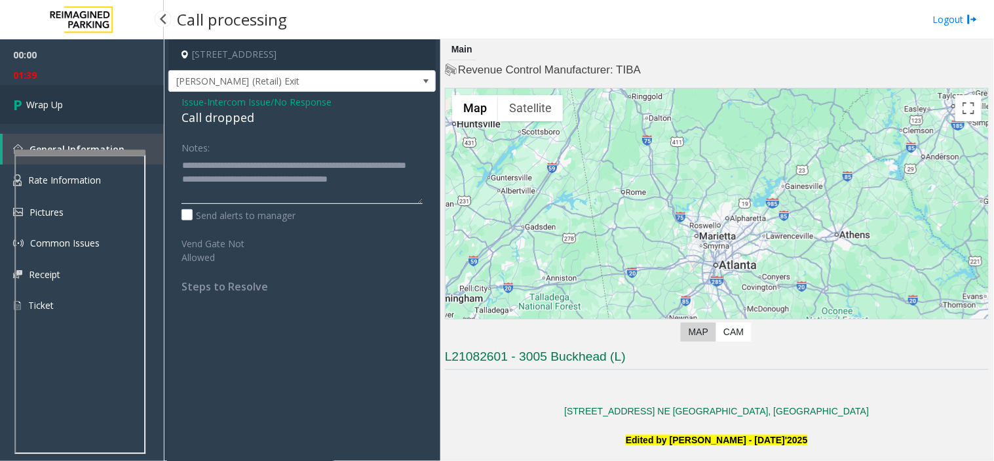
type textarea "**********"
click at [87, 111] on link "Wrap Up" at bounding box center [82, 104] width 164 height 39
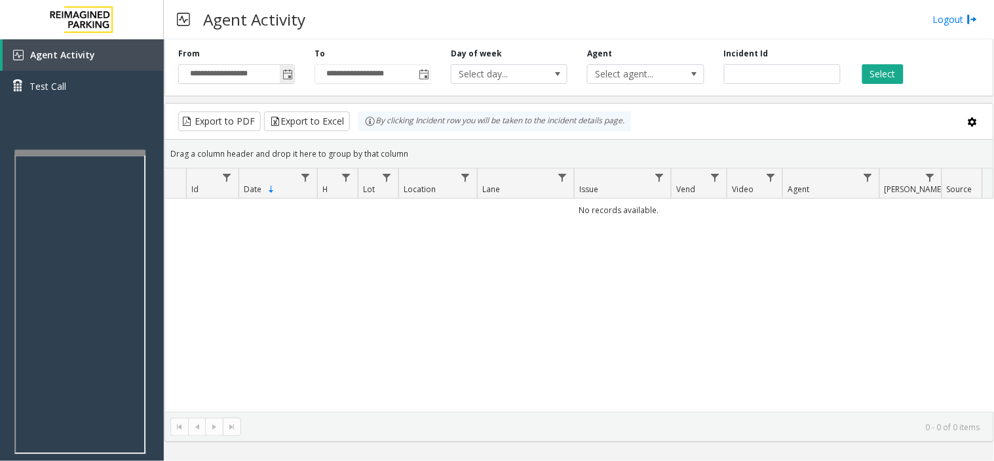
click at [295, 77] on span "**********" at bounding box center [236, 74] width 117 height 20
click at [287, 79] on span "Toggle popup" at bounding box center [287, 74] width 10 height 10
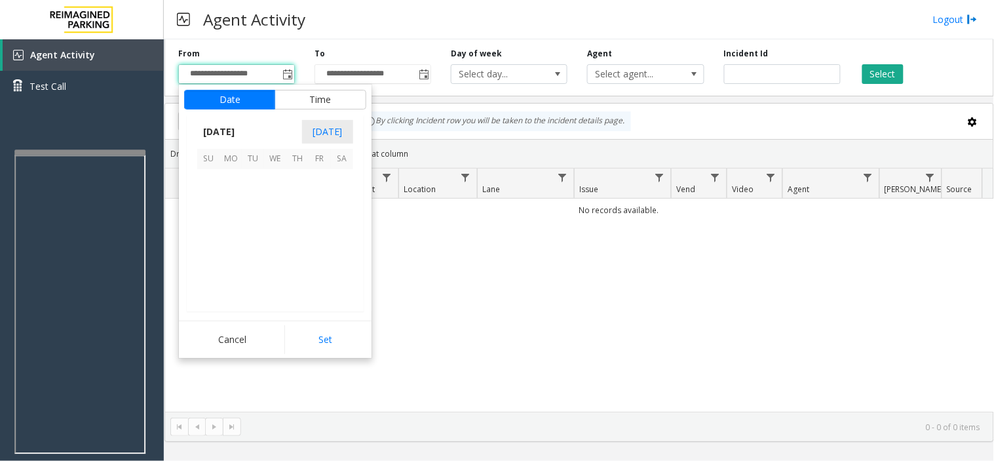
scroll to position [235337, 0]
click at [204, 201] on span "5" at bounding box center [208, 203] width 22 height 22
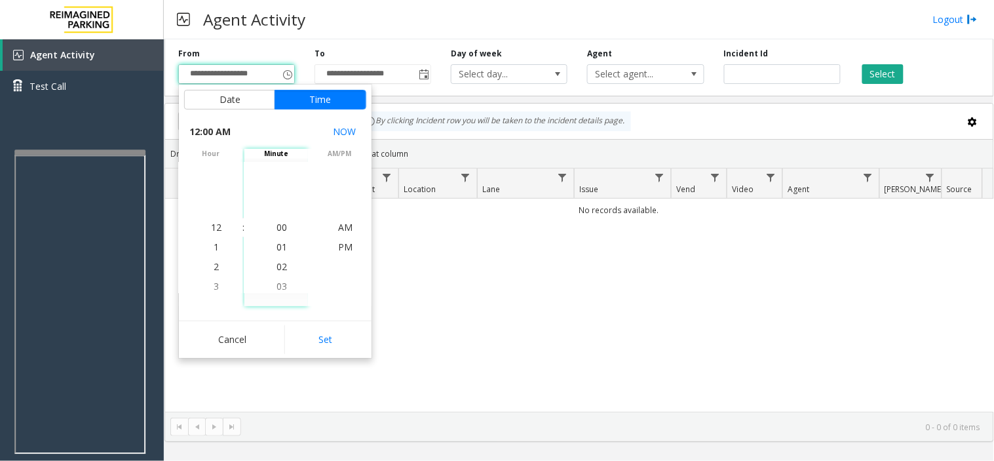
click at [290, 335] on button "Set" at bounding box center [325, 339] width 83 height 29
type input "**********"
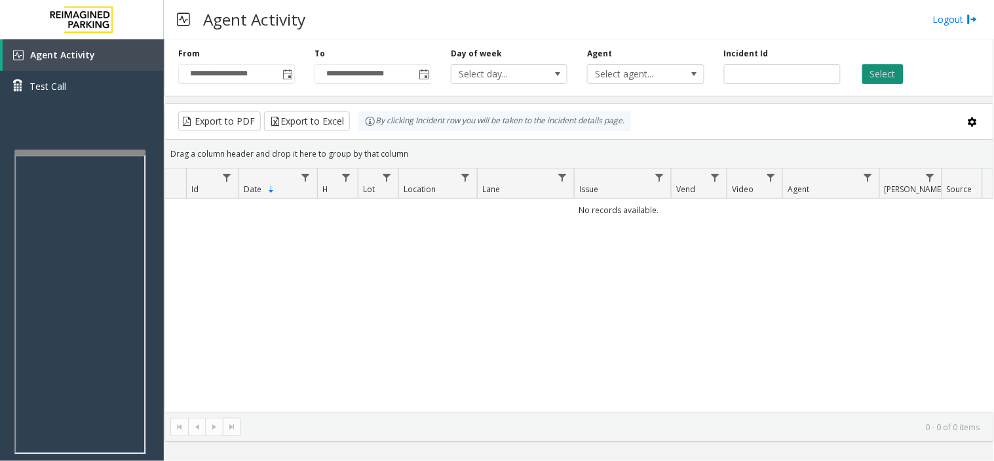
click at [890, 77] on button "Select" at bounding box center [883, 74] width 41 height 20
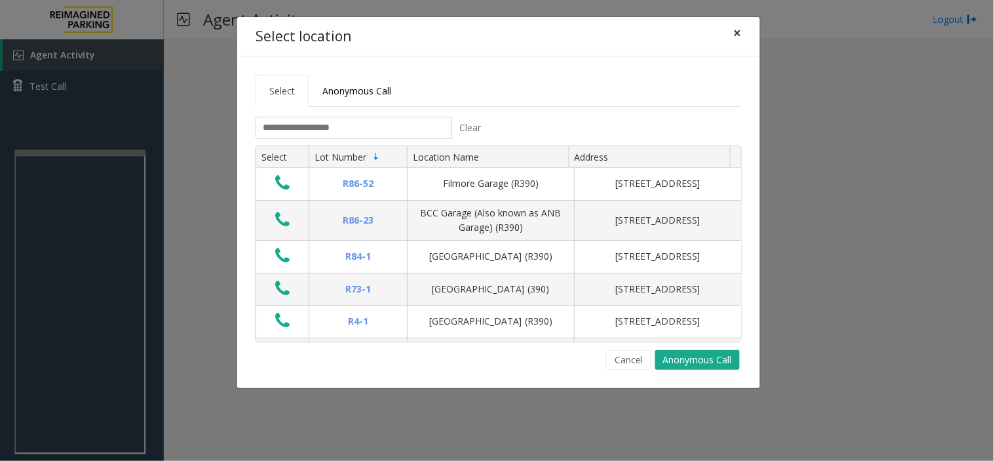
click at [735, 31] on span "×" at bounding box center [738, 33] width 8 height 18
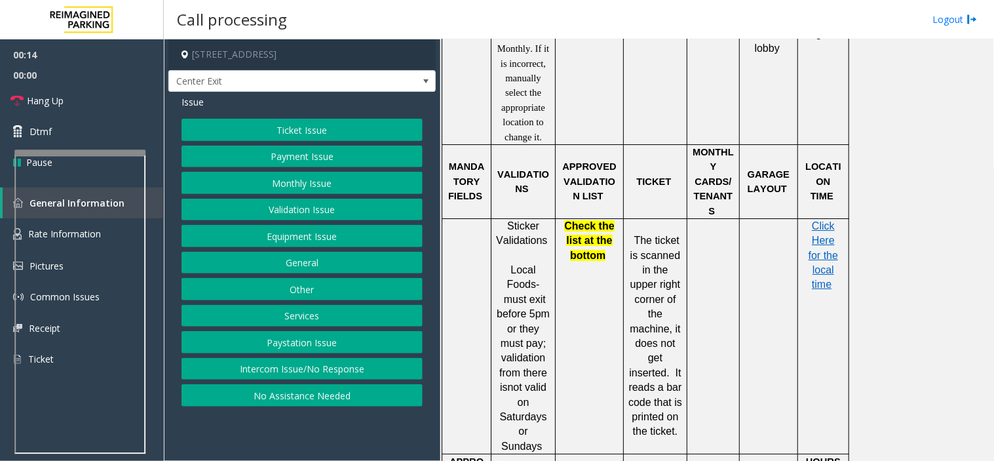
scroll to position [1092, 0]
click at [397, 128] on button "Ticket Issue" at bounding box center [302, 130] width 241 height 22
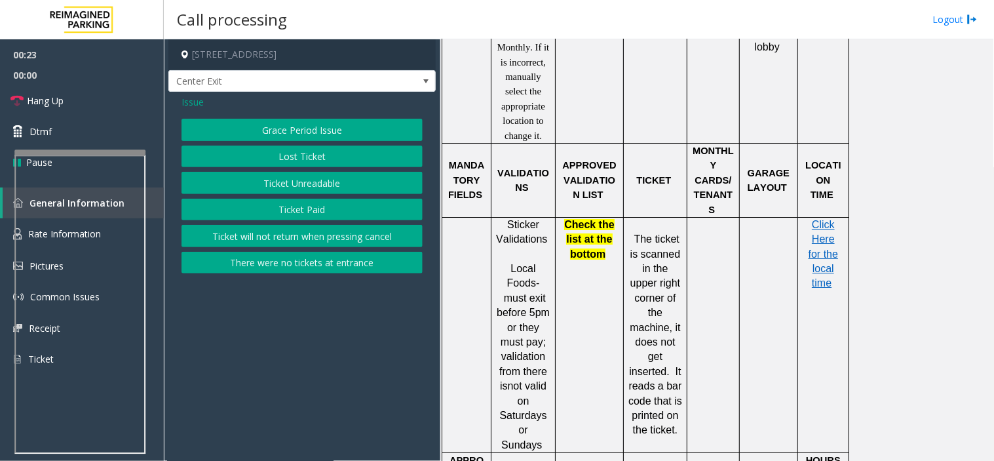
click at [325, 184] on button "Ticket Unreadable" at bounding box center [302, 183] width 241 height 22
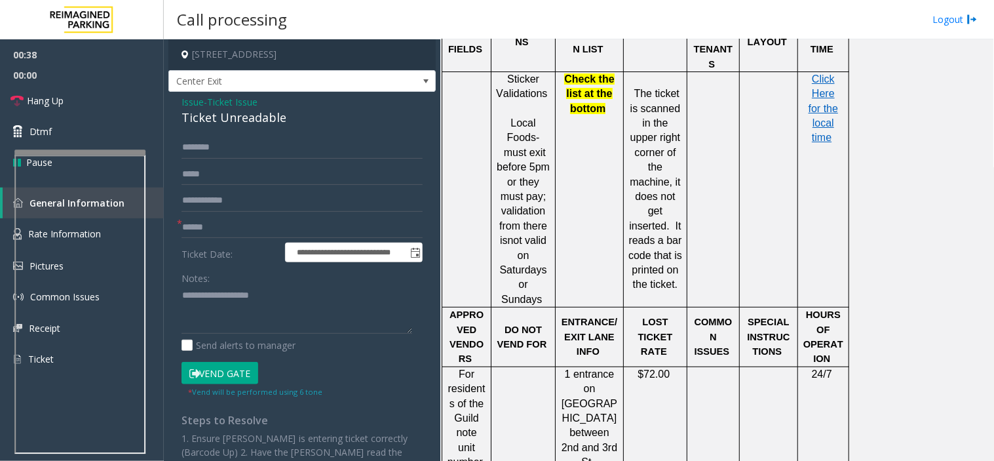
scroll to position [1165, 0]
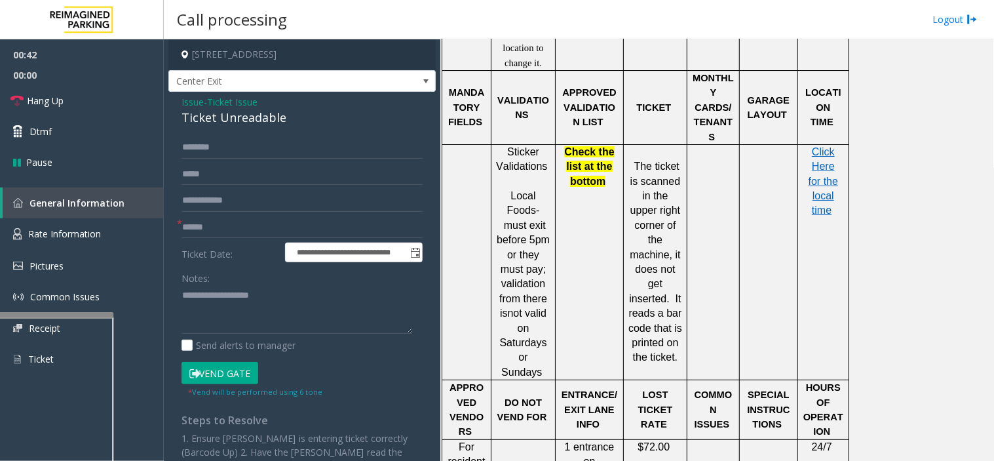
click at [39, 313] on div at bounding box center [47, 314] width 131 height 5
click at [39, 229] on span "Rate Information" at bounding box center [64, 233] width 73 height 12
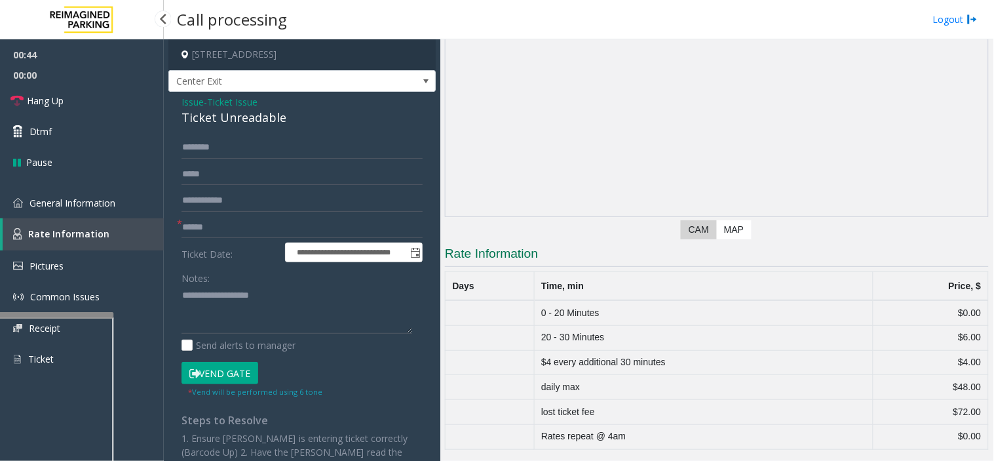
scroll to position [85, 0]
click at [54, 200] on span "General Information" at bounding box center [72, 203] width 86 height 12
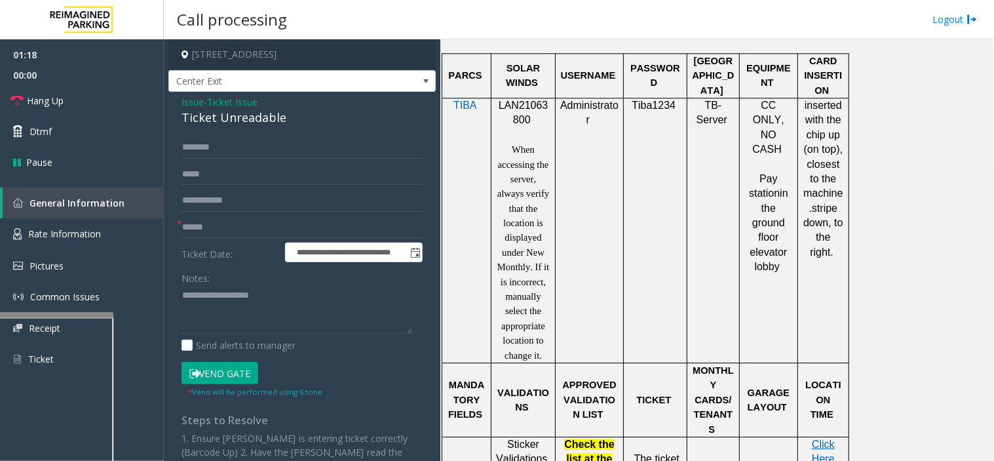
scroll to position [874, 0]
click at [72, 237] on span "Rate Information" at bounding box center [64, 233] width 73 height 12
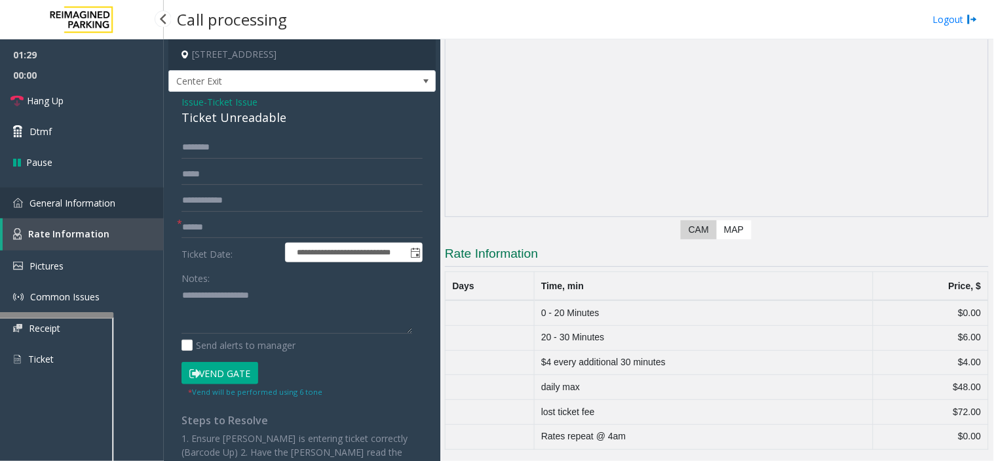
click at [98, 204] on span "General Information" at bounding box center [72, 203] width 86 height 12
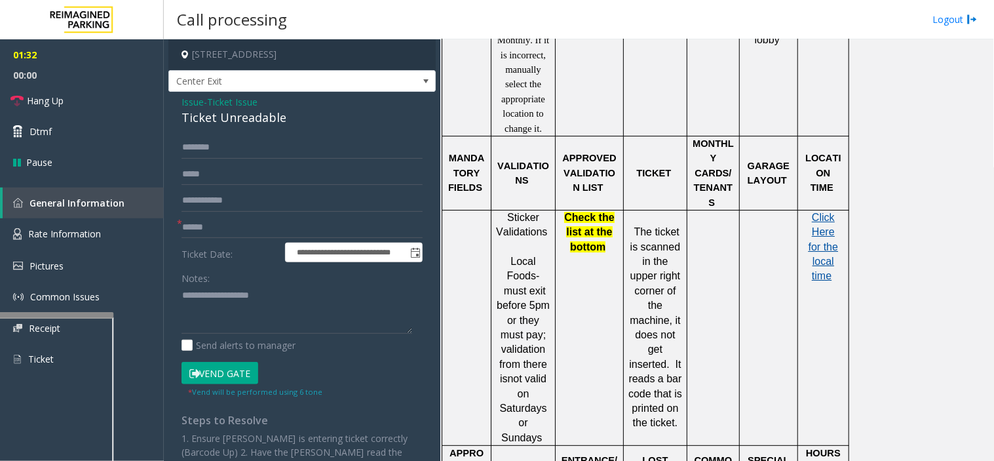
scroll to position [1092, 0]
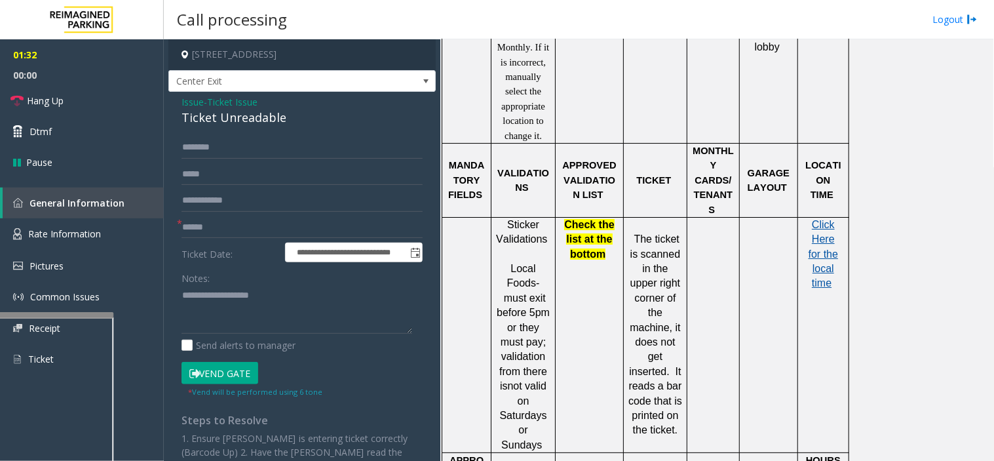
click at [817, 246] on span "Click Here for the local time" at bounding box center [823, 254] width 29 height 70
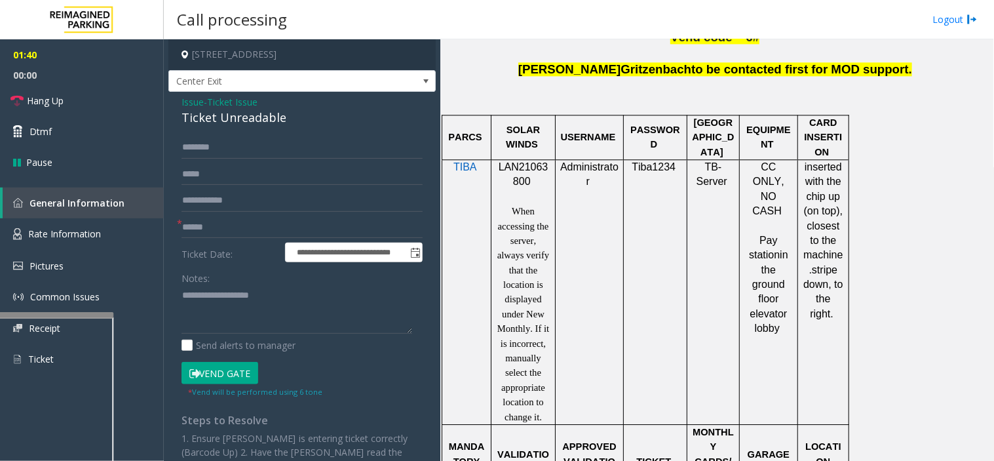
scroll to position [801, 0]
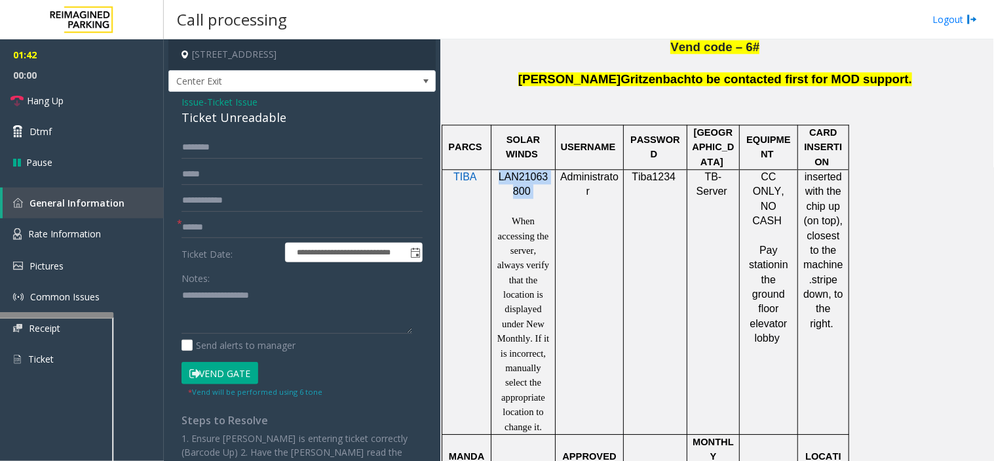
drag, startPoint x: 495, startPoint y: 179, endPoint x: 546, endPoint y: 187, distance: 51.8
click at [546, 187] on div "LAN21063800 When accessing the server, always verify that the location is displ…" at bounding box center [524, 302] width 64 height 264
copy p "LAN21063800"
click at [311, 231] on input "text" at bounding box center [302, 227] width 241 height 22
type input "*******"
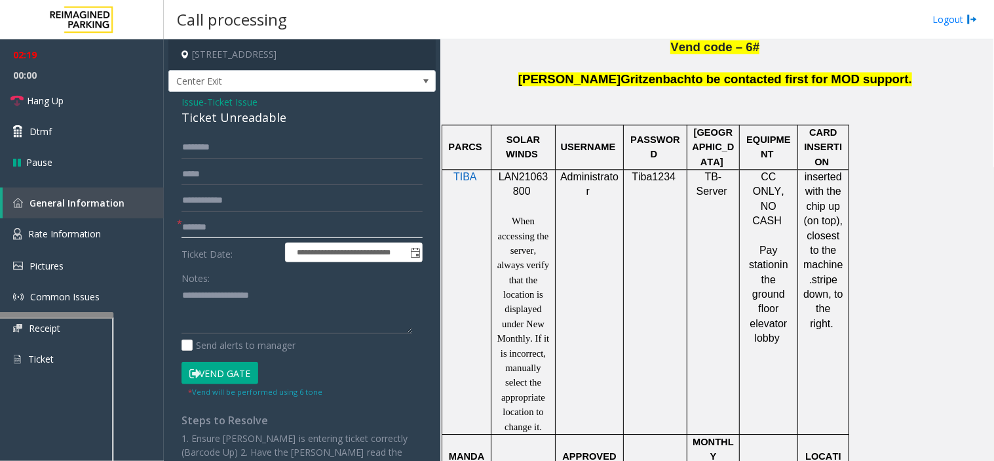
drag, startPoint x: 184, startPoint y: 225, endPoint x: 245, endPoint y: 221, distance: 61.8
click at [250, 221] on input "*******" at bounding box center [302, 227] width 241 height 22
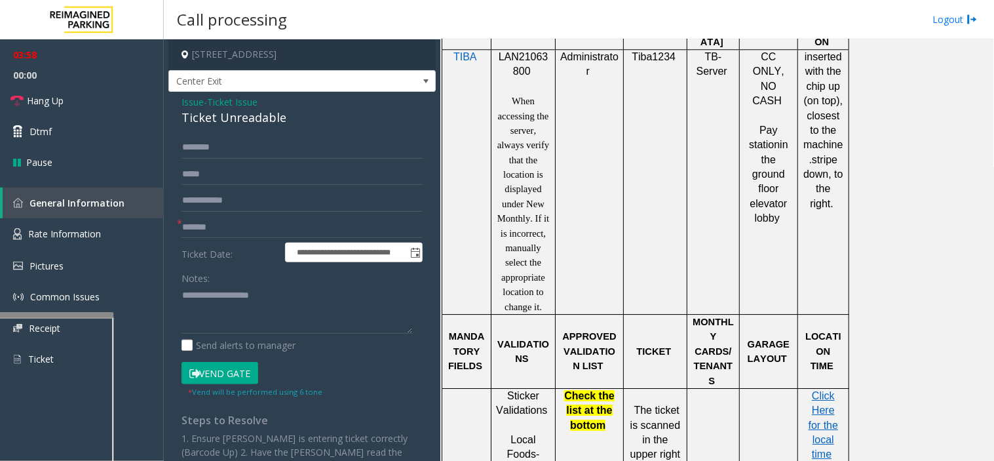
scroll to position [1165, 0]
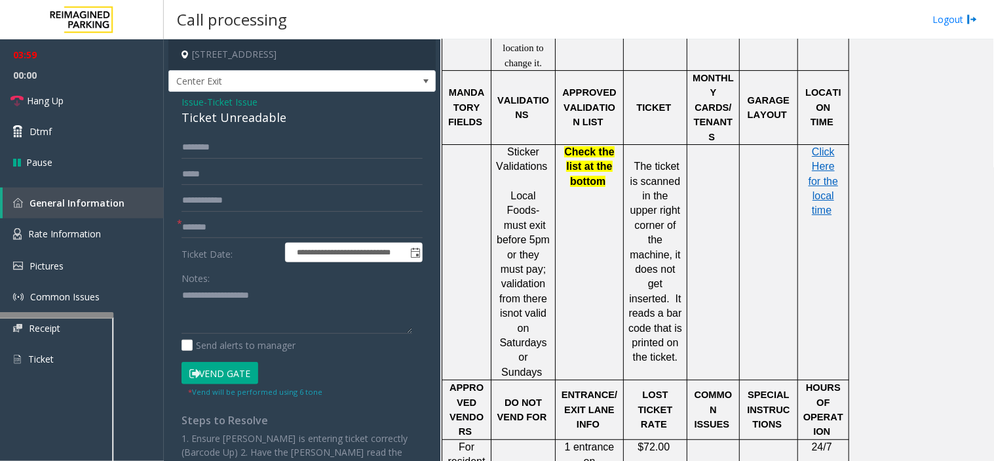
click at [842, 160] on p "Click Here for the local time" at bounding box center [823, 181] width 41 height 73
click at [836, 160] on span "Click Here for the local time" at bounding box center [823, 181] width 29 height 70
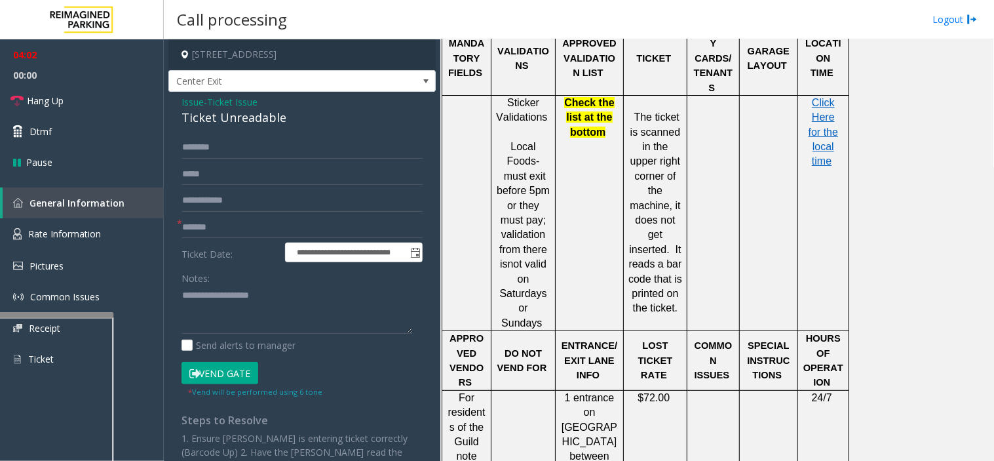
scroll to position [1237, 0]
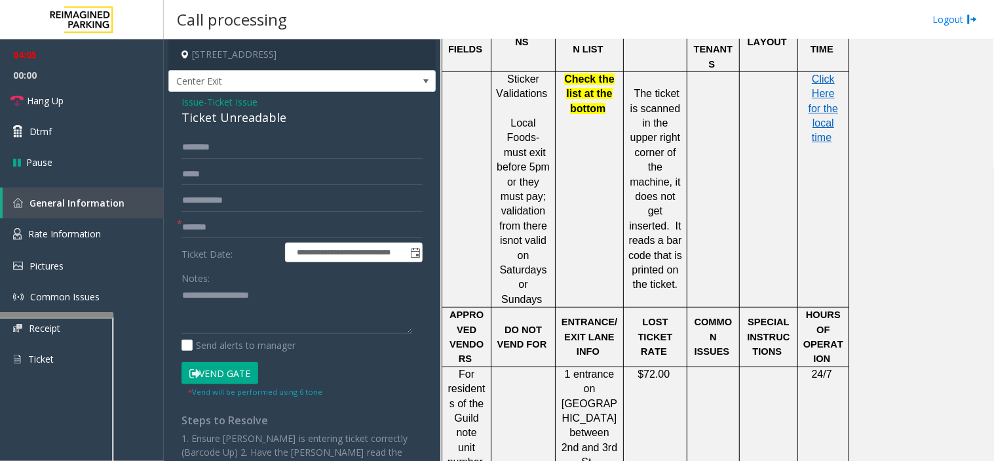
click at [208, 376] on button "Vend Gate" at bounding box center [220, 373] width 77 height 22
click at [191, 146] on input "text" at bounding box center [302, 147] width 241 height 22
click at [60, 101] on span "Hang Up" at bounding box center [45, 101] width 37 height 14
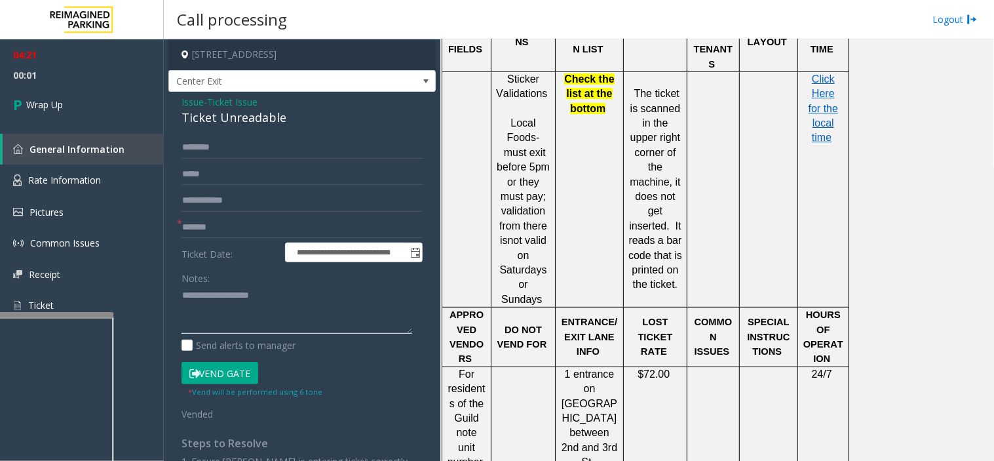
click at [197, 292] on textarea at bounding box center [297, 309] width 231 height 49
click at [295, 300] on textarea at bounding box center [297, 309] width 231 height 49
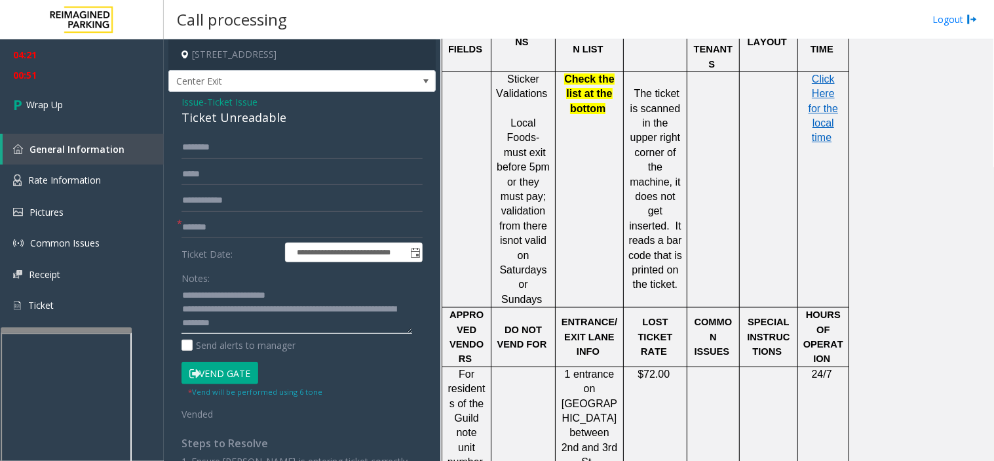
click at [83, 328] on div at bounding box center [66, 330] width 131 height 5
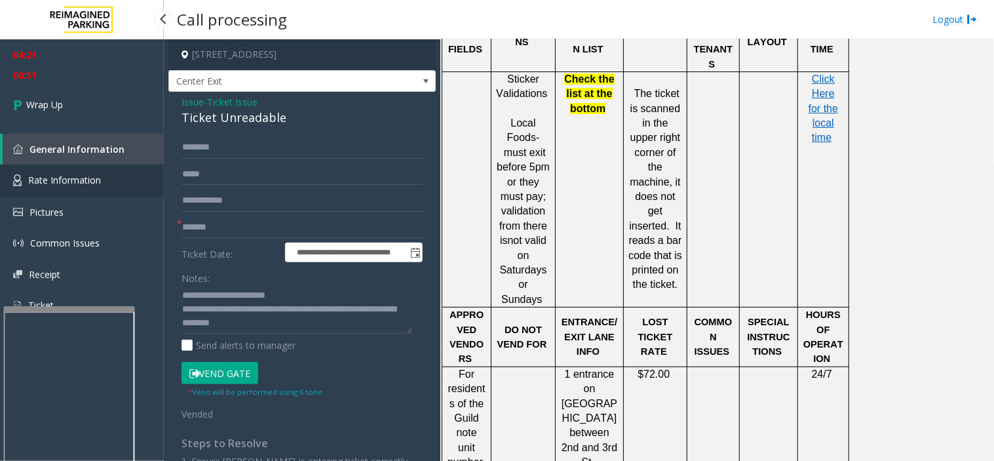
click at [68, 182] on span "Rate Information" at bounding box center [64, 180] width 73 height 12
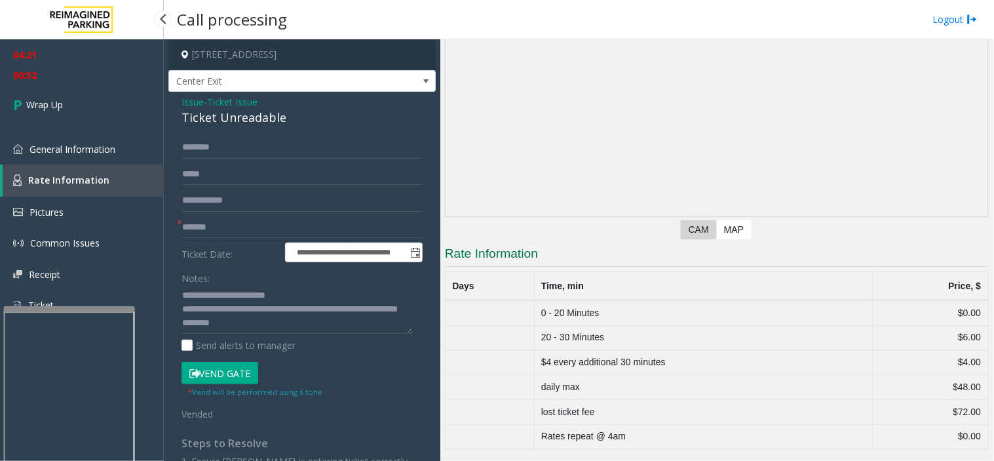
scroll to position [85, 0]
click at [210, 321] on textarea at bounding box center [297, 309] width 231 height 49
type textarea "**********"
click at [229, 370] on button "Vend Gate" at bounding box center [220, 373] width 77 height 22
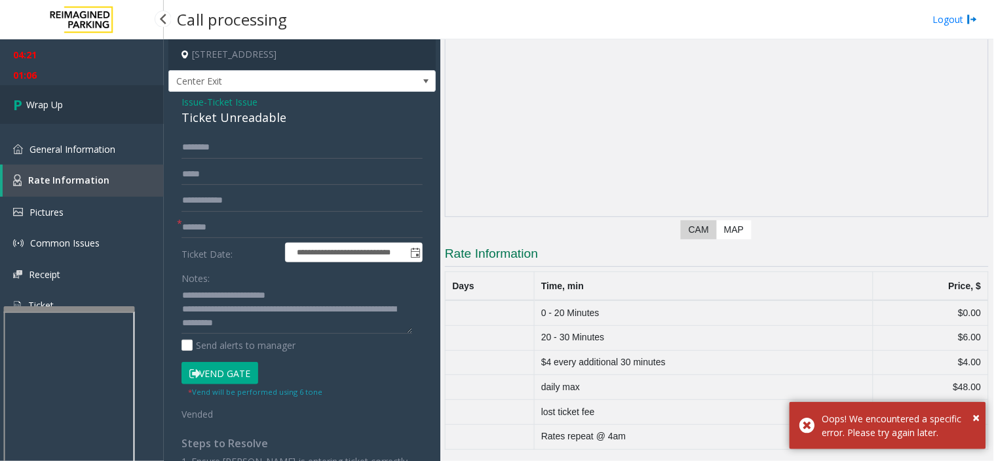
click at [100, 111] on link "Wrap Up" at bounding box center [82, 104] width 164 height 39
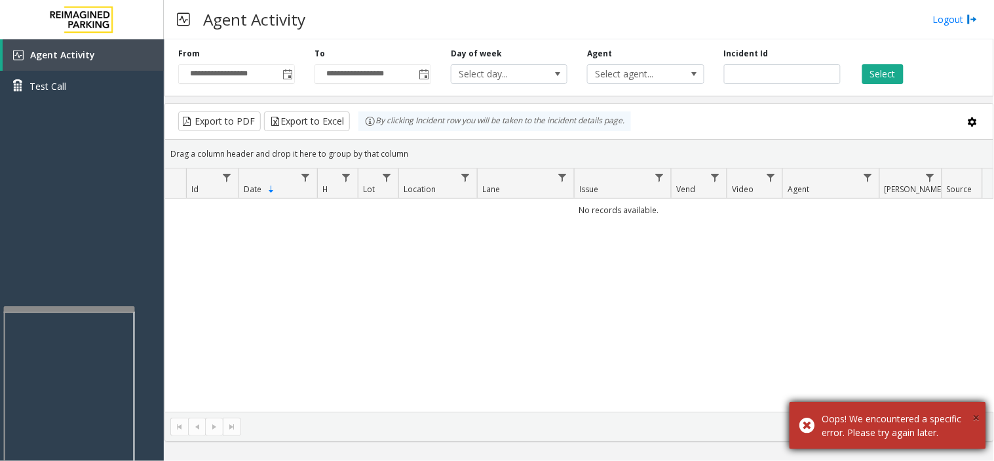
click at [977, 412] on span "×" at bounding box center [976, 417] width 7 height 18
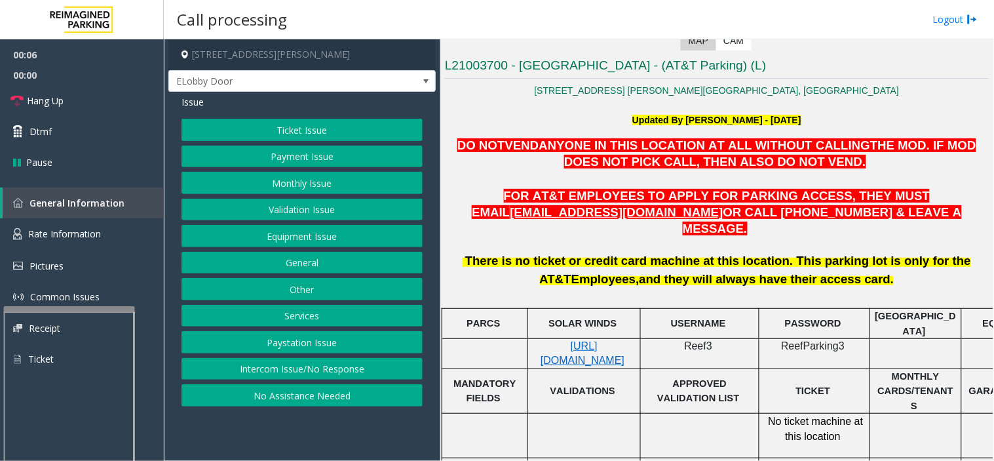
scroll to position [437, 0]
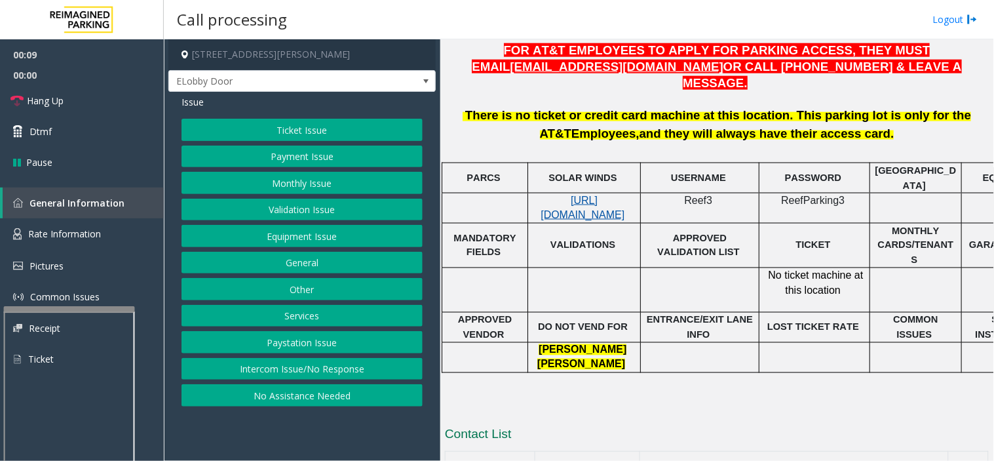
click at [581, 195] on span "https://attatl-web.sp.tibaparking.net/" at bounding box center [583, 208] width 84 height 26
click at [333, 182] on button "Monthly Issue" at bounding box center [302, 183] width 241 height 22
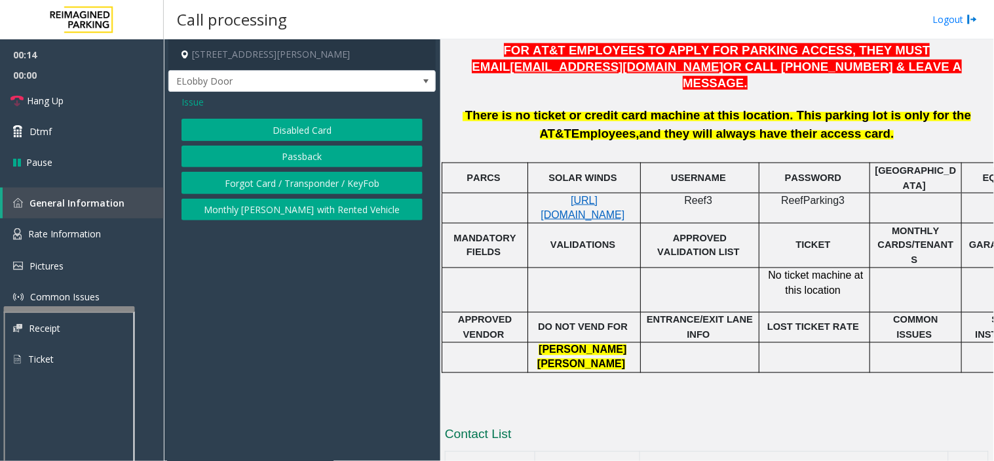
click at [318, 125] on button "Disabled Card" at bounding box center [302, 130] width 241 height 22
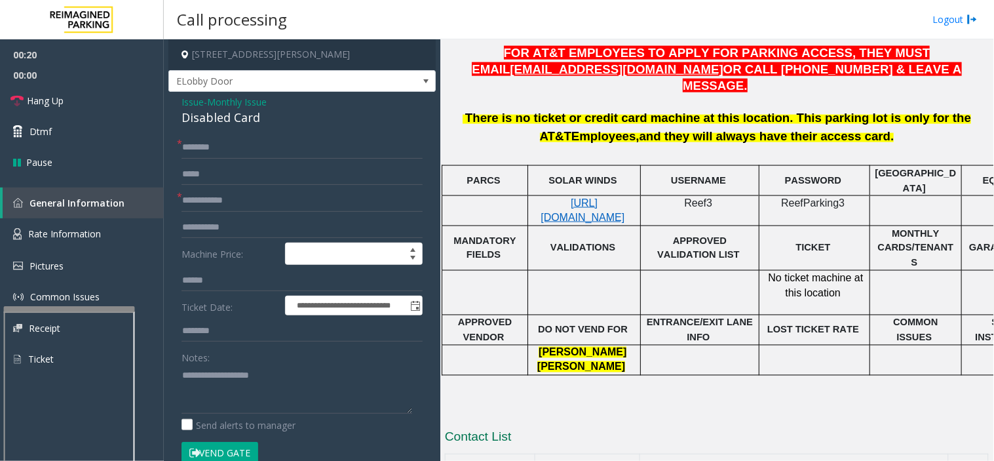
scroll to position [433, 0]
drag, startPoint x: 686, startPoint y: 184, endPoint x: 722, endPoint y: 185, distance: 36.1
click at [722, 197] on p "Reef3" at bounding box center [700, 204] width 109 height 14
copy p "Reef3"
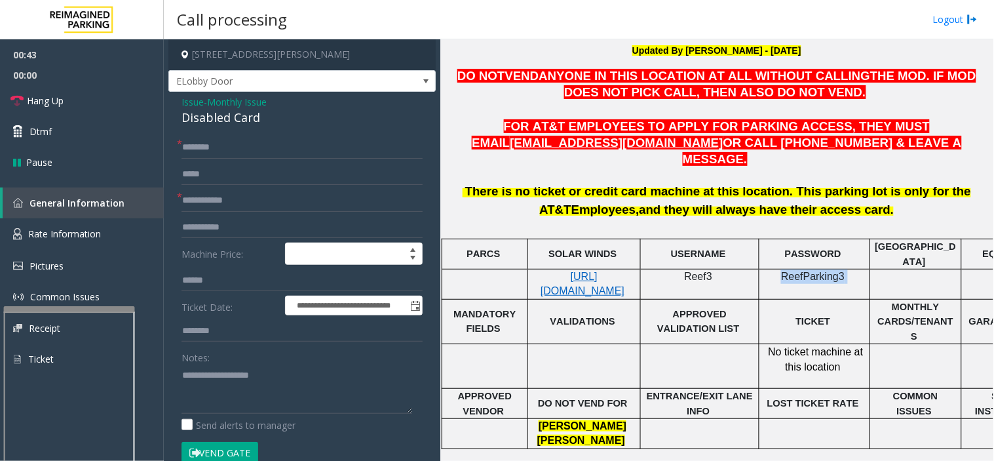
drag, startPoint x: 785, startPoint y: 256, endPoint x: 846, endPoint y: 259, distance: 61.0
click at [846, 269] on p "ReefParking3" at bounding box center [814, 283] width 101 height 29
copy p "ReefParking3"
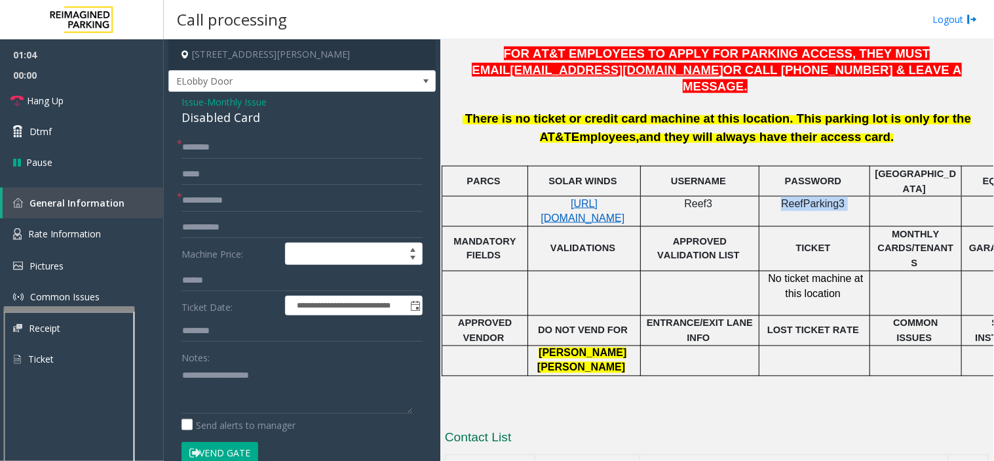
scroll to position [506, 0]
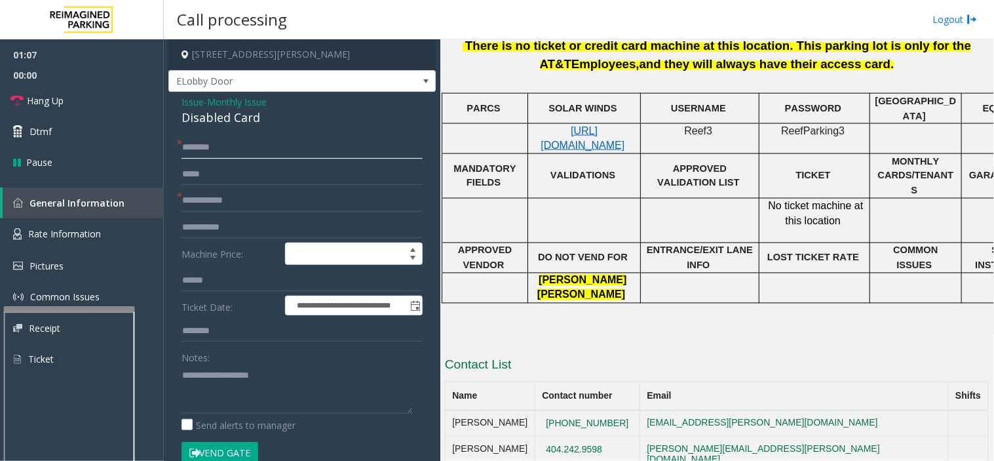
click at [308, 154] on input "text" at bounding box center [302, 147] width 241 height 22
type input "******"
click at [206, 207] on input "text" at bounding box center [302, 200] width 241 height 22
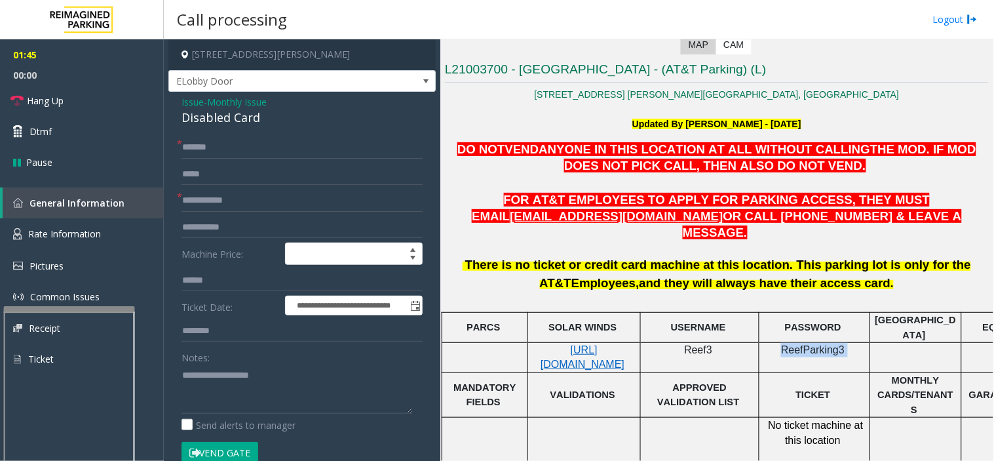
drag, startPoint x: 778, startPoint y: 332, endPoint x: 847, endPoint y: 330, distance: 68.8
click at [847, 343] on p "ReefParking3" at bounding box center [814, 357] width 101 height 29
copy p "ReefParking3"
click at [260, 212] on input "text" at bounding box center [302, 200] width 241 height 22
type input "**********"
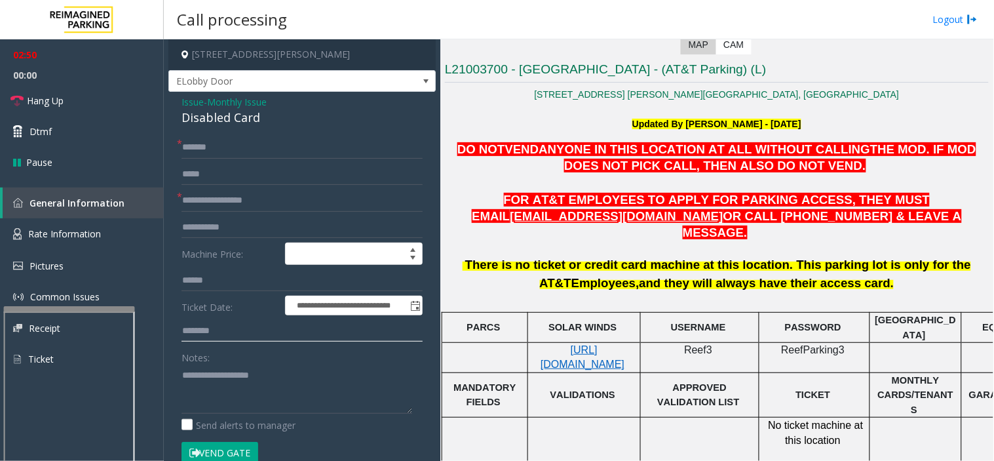
click at [208, 342] on input "text" at bounding box center [302, 331] width 241 height 22
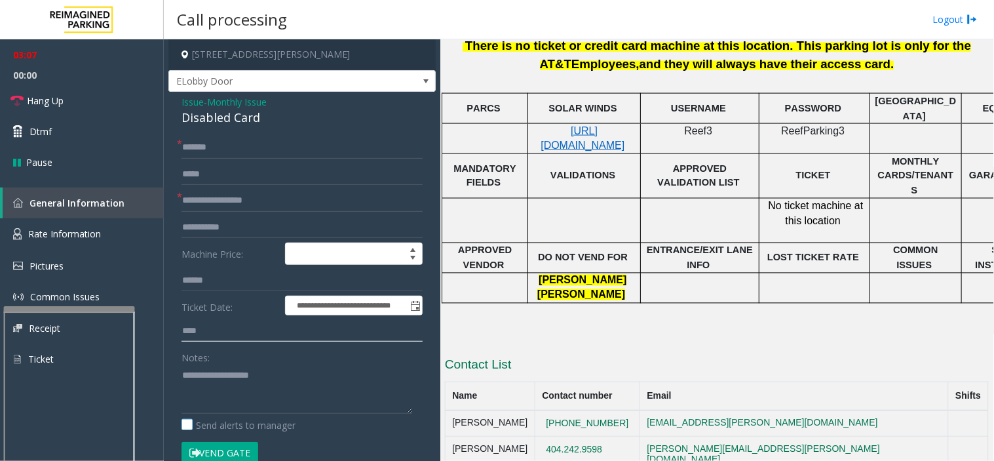
scroll to position [73, 0]
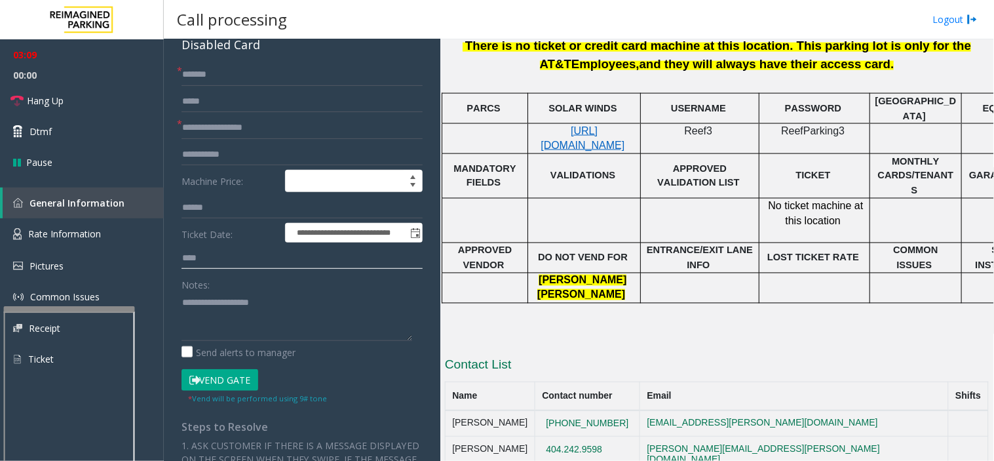
type input "****"
click at [210, 391] on button "Vend Gate" at bounding box center [220, 380] width 77 height 22
click at [217, 388] on button "Vend Gate" at bounding box center [220, 380] width 77 height 22
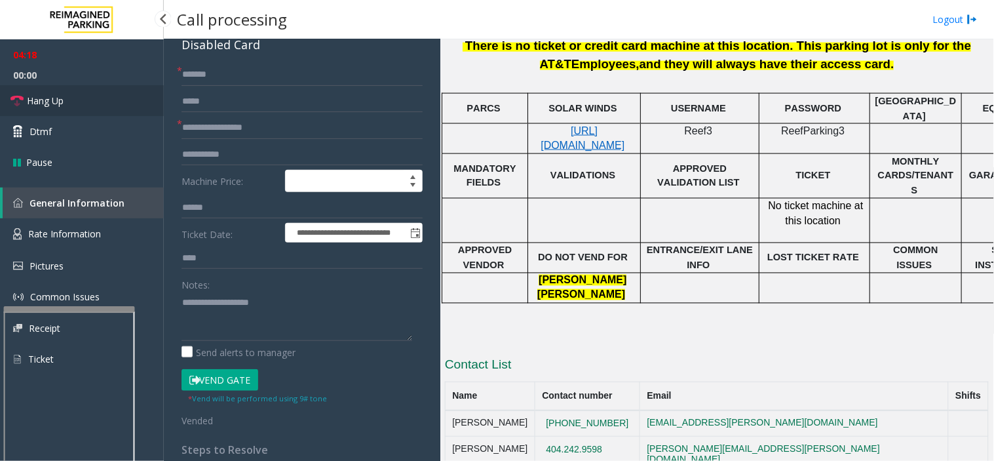
click at [44, 95] on span "Hang Up" at bounding box center [45, 101] width 37 height 14
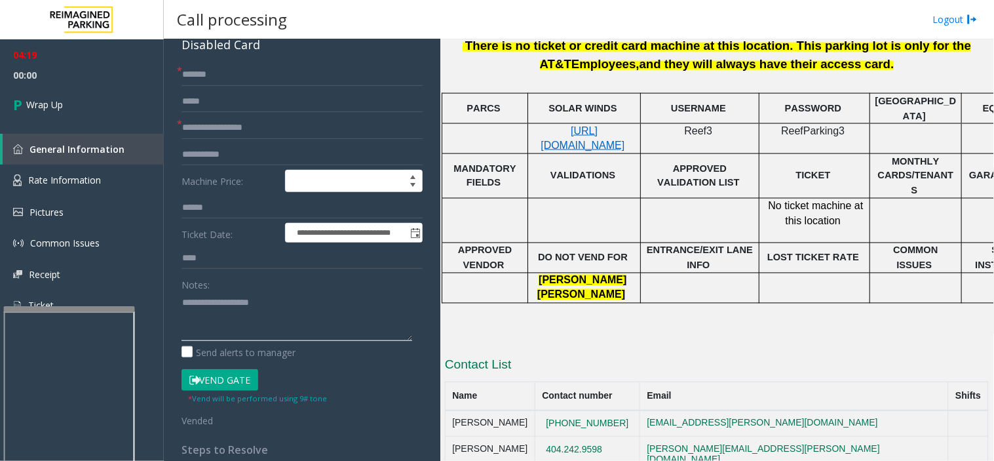
click at [193, 315] on textarea at bounding box center [297, 316] width 231 height 49
paste textarea "**********"
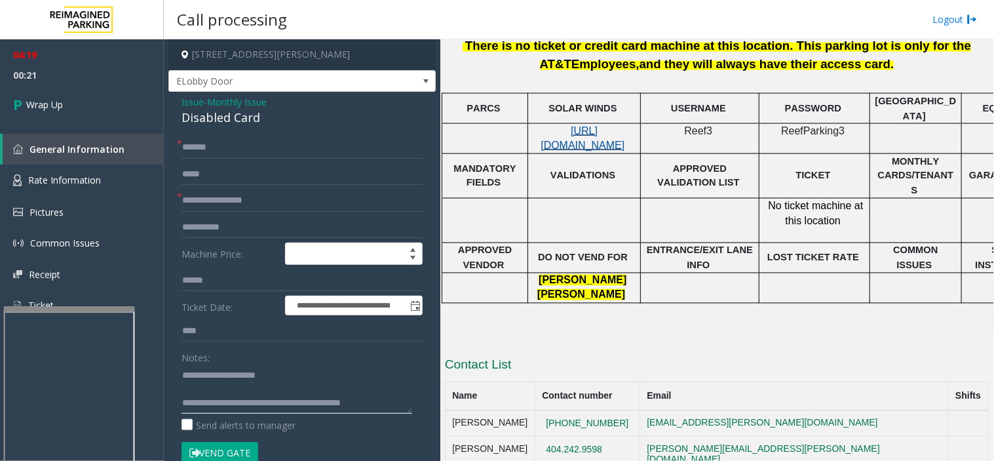
type textarea "**********"
click at [549, 126] on span "https://attatl-web.sp.tibaparking.net/" at bounding box center [583, 138] width 84 height 26
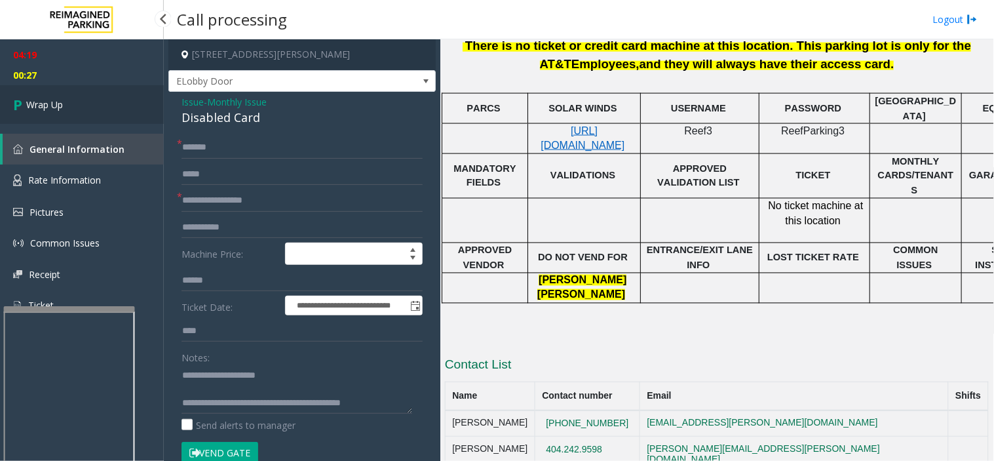
click at [106, 112] on link "Wrap Up" at bounding box center [82, 104] width 164 height 39
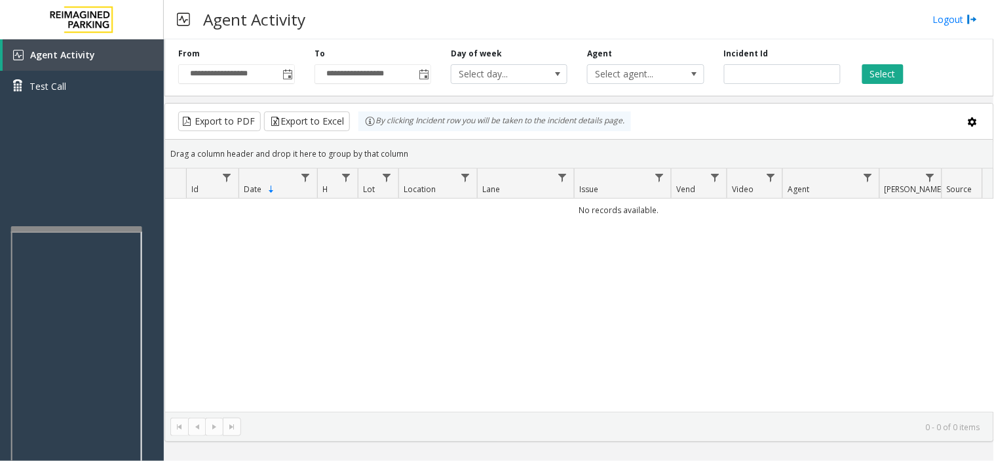
click at [95, 226] on div at bounding box center [76, 228] width 131 height 5
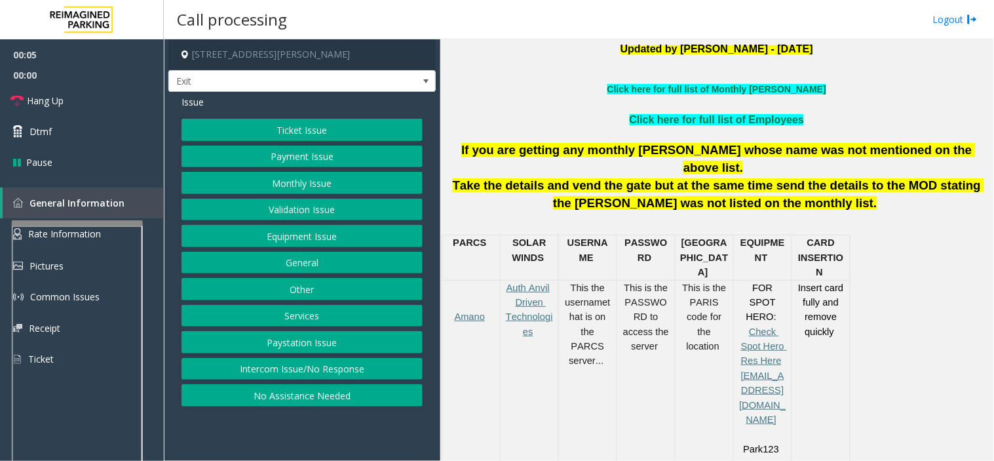
scroll to position [437, 0]
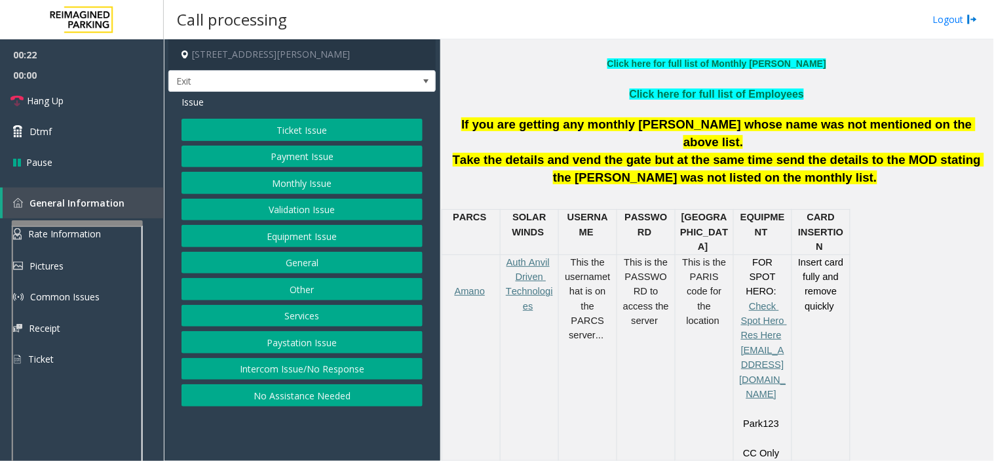
click at [360, 155] on button "Payment Issue" at bounding box center [302, 157] width 241 height 22
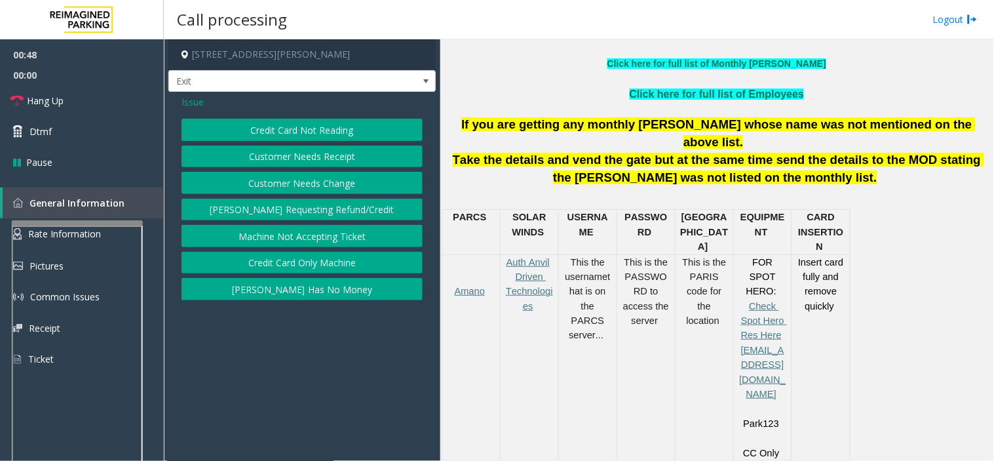
click at [273, 125] on button "Credit Card Not Reading" at bounding box center [302, 130] width 241 height 22
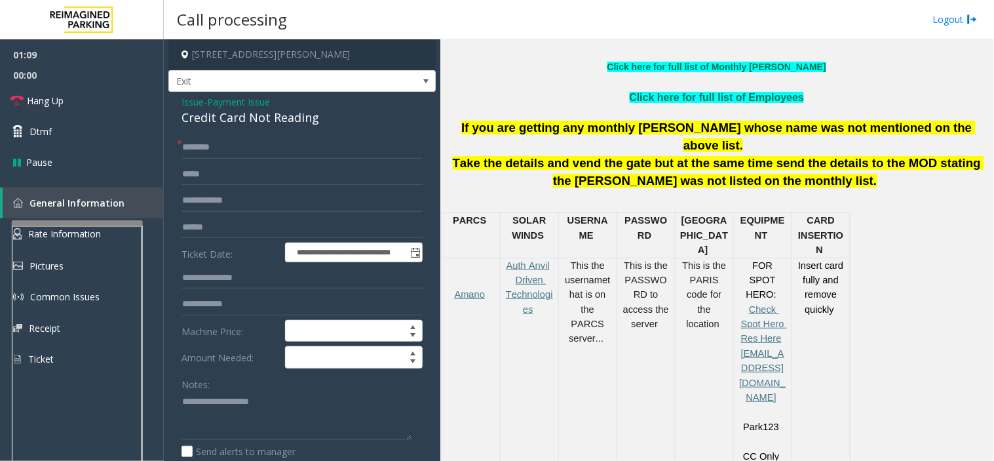
scroll to position [444, 0]
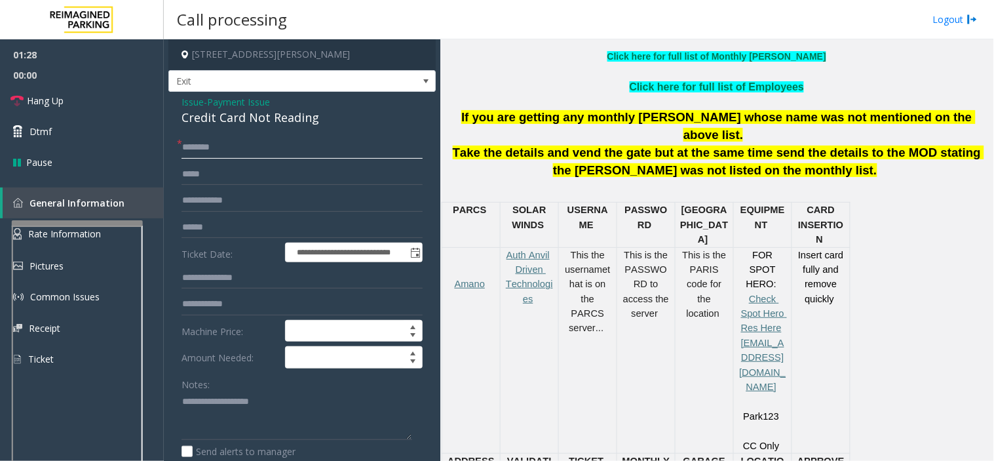
click at [205, 146] on input "text" at bounding box center [302, 147] width 241 height 22
click at [206, 230] on input "text" at bounding box center [302, 227] width 241 height 22
click at [208, 147] on input "*****" at bounding box center [302, 147] width 241 height 22
type input "*****"
click at [206, 223] on input "text" at bounding box center [302, 227] width 241 height 22
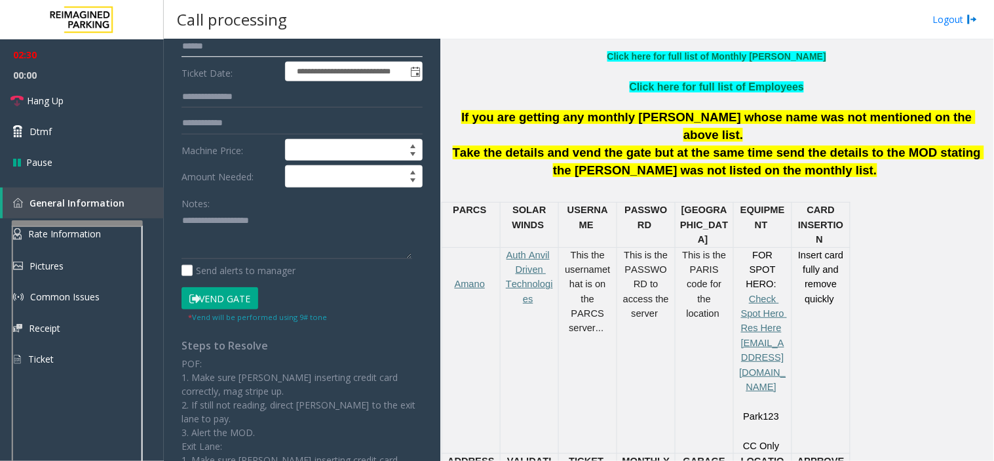
scroll to position [218, 0]
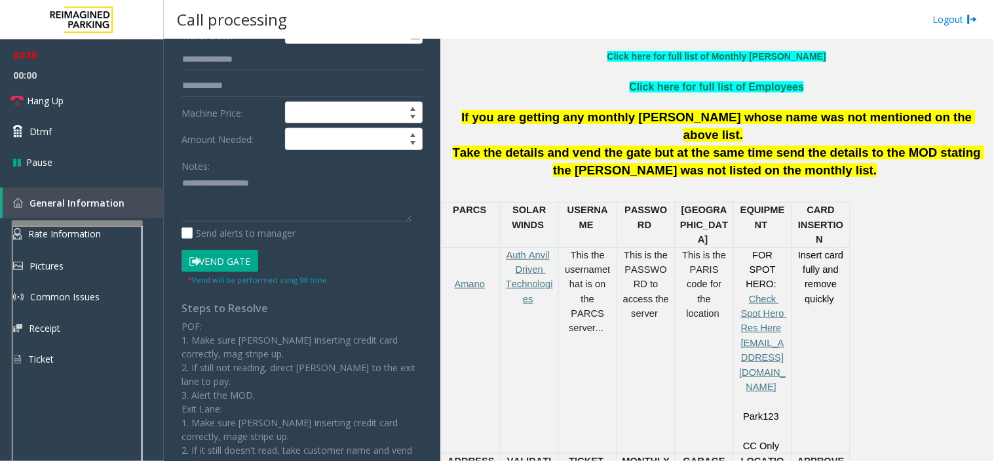
type input "******"
click at [198, 266] on button "Vend Gate" at bounding box center [220, 261] width 77 height 22
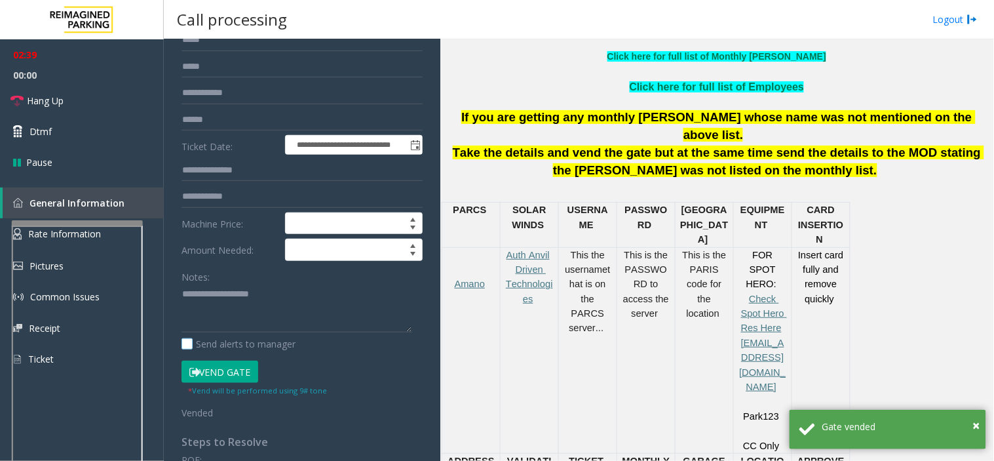
scroll to position [146, 0]
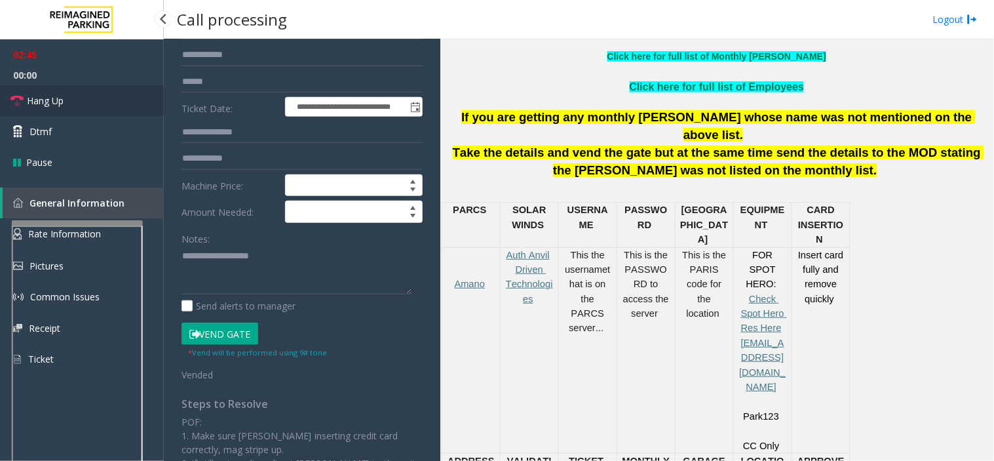
click at [119, 105] on link "Hang Up" at bounding box center [82, 100] width 164 height 31
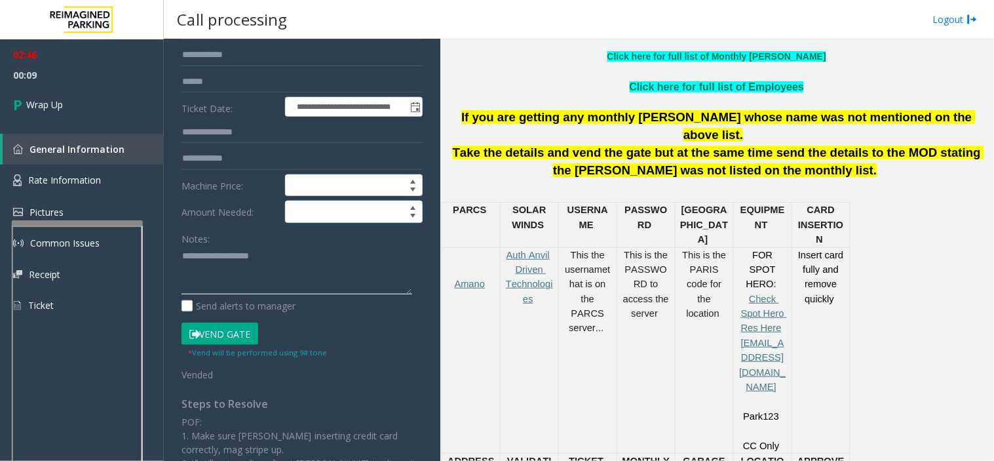
paste textarea "**********"
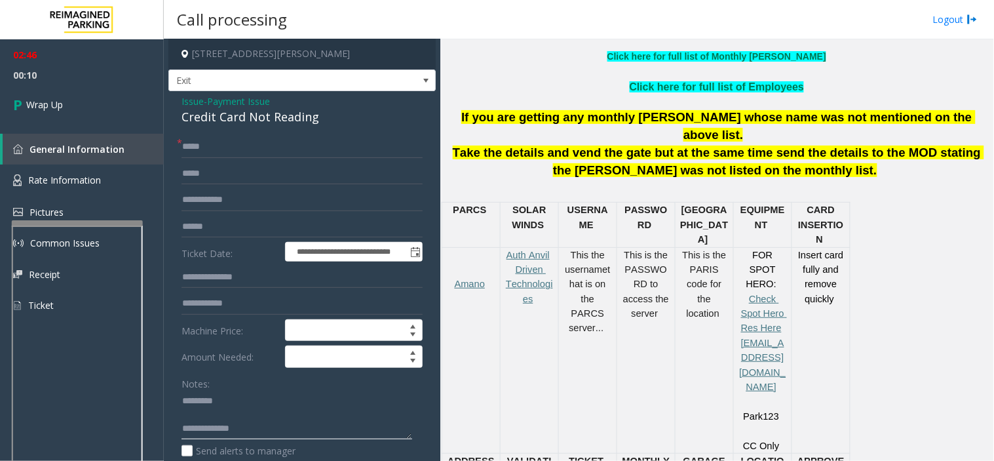
scroll to position [0, 0]
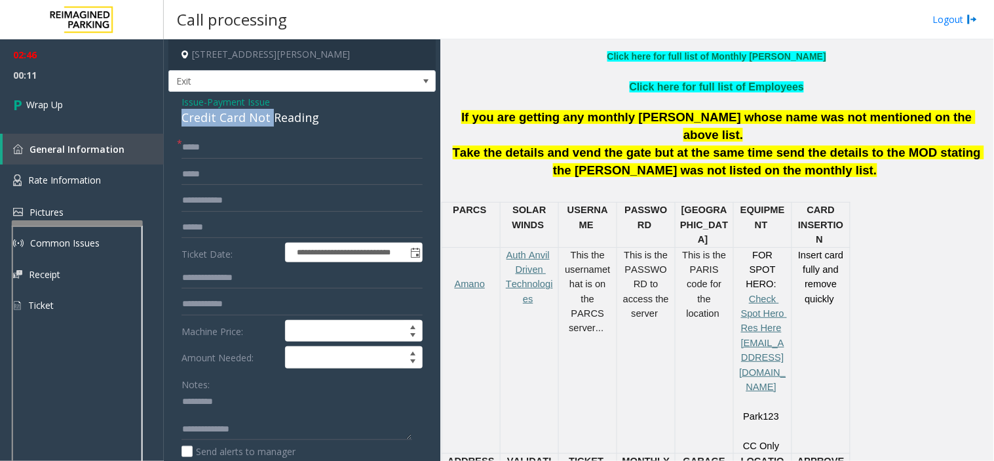
drag, startPoint x: 256, startPoint y: 101, endPoint x: 258, endPoint y: 113, distance: 12.7
click at [267, 115] on div "Credit Card Not Reading" at bounding box center [302, 118] width 241 height 18
click at [295, 391] on div "Notes:" at bounding box center [302, 407] width 241 height 68
drag, startPoint x: 287, startPoint y: 117, endPoint x: 291, endPoint y: 125, distance: 9.4
click at [305, 148] on div "**********" at bounding box center [301, 436] width 267 height 688
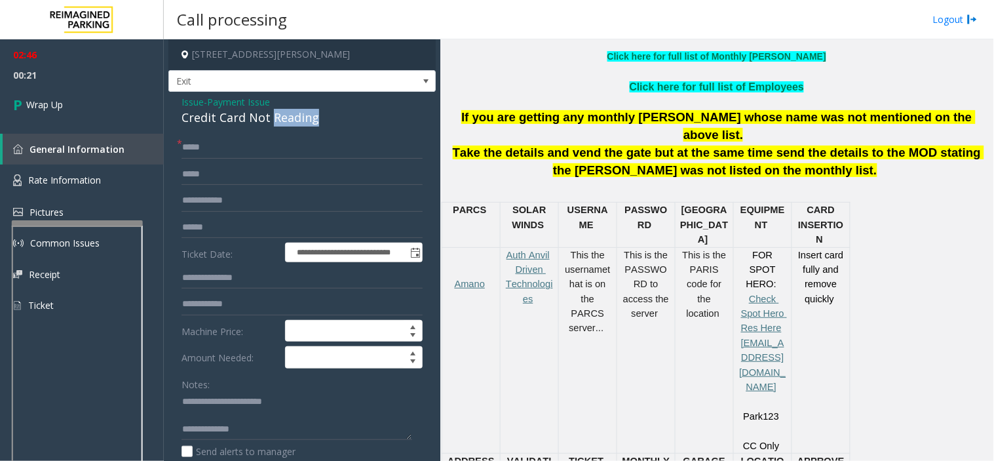
drag, startPoint x: 269, startPoint y: 118, endPoint x: 309, endPoint y: 125, distance: 40.6
click at [313, 123] on div "Credit Card Not Reading" at bounding box center [302, 118] width 241 height 18
copy div "Reading"
click at [290, 407] on textarea at bounding box center [297, 415] width 231 height 49
paste textarea "*******"
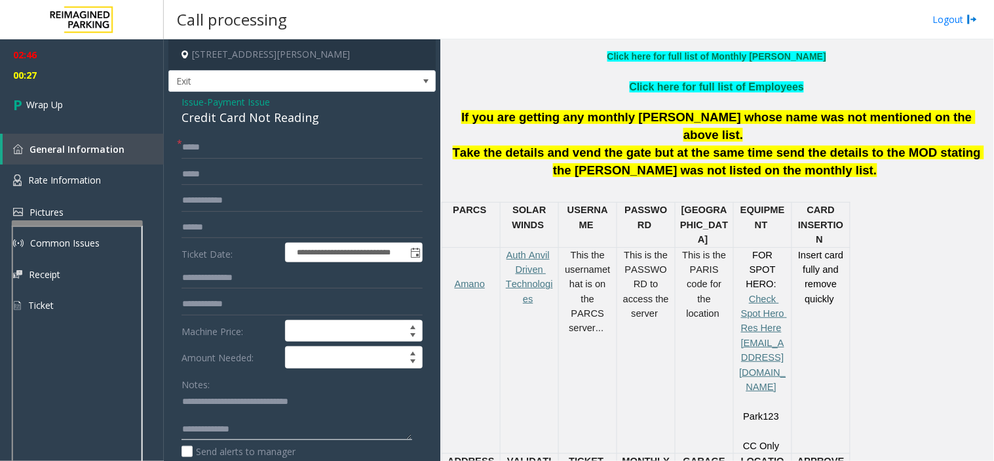
click at [286, 425] on textarea at bounding box center [297, 415] width 231 height 49
type textarea "**********"
click at [109, 107] on link "Wrap Up" at bounding box center [82, 104] width 164 height 39
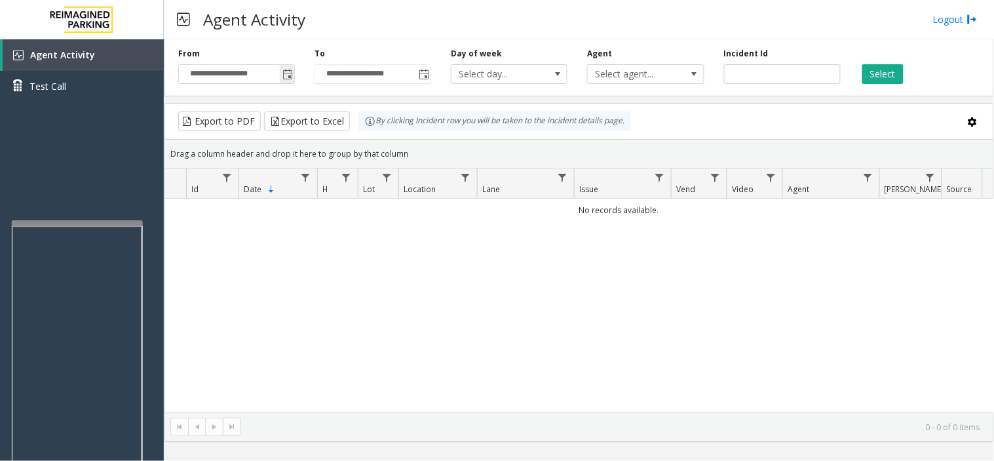
click at [283, 66] on span "Toggle popup" at bounding box center [287, 74] width 14 height 21
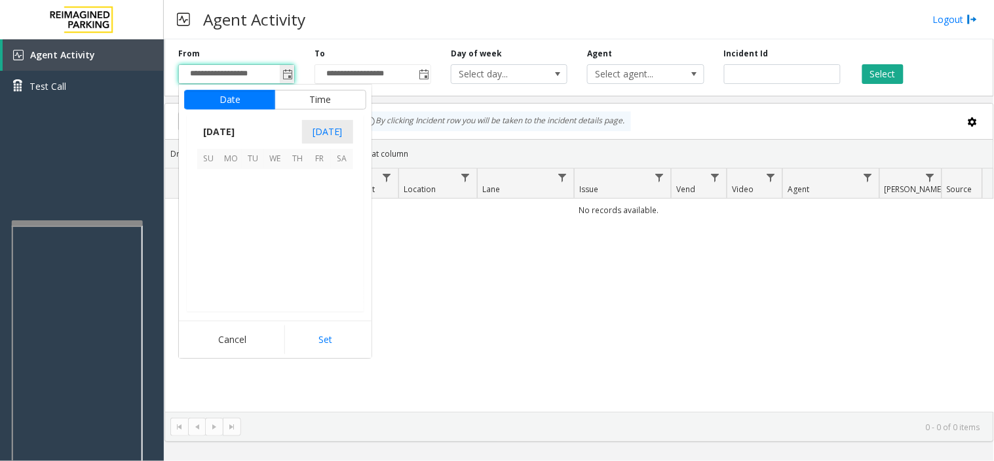
scroll to position [235337, 0]
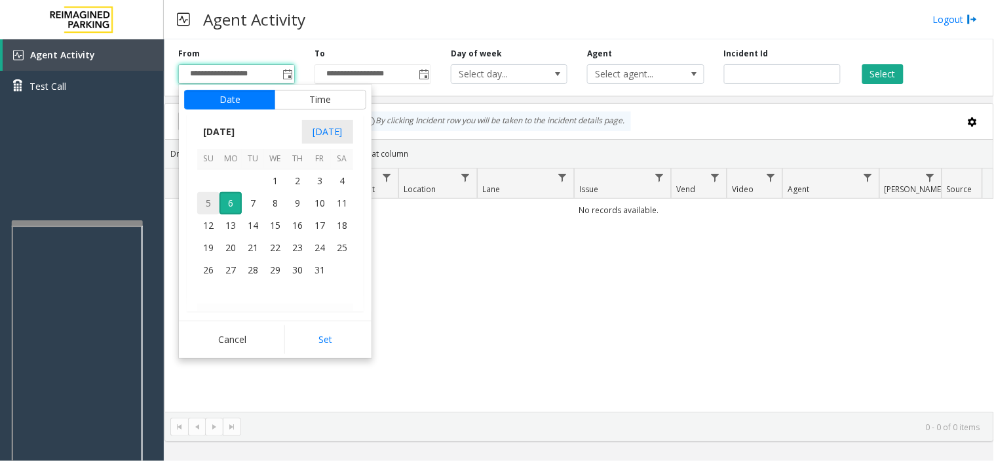
click at [214, 193] on span "5" at bounding box center [208, 203] width 22 height 22
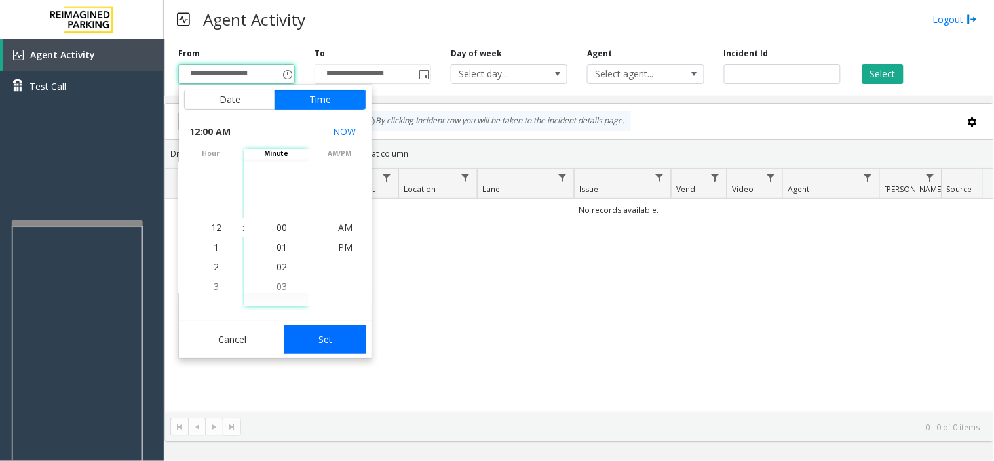
click at [317, 339] on button "Set" at bounding box center [325, 339] width 83 height 29
type input "**********"
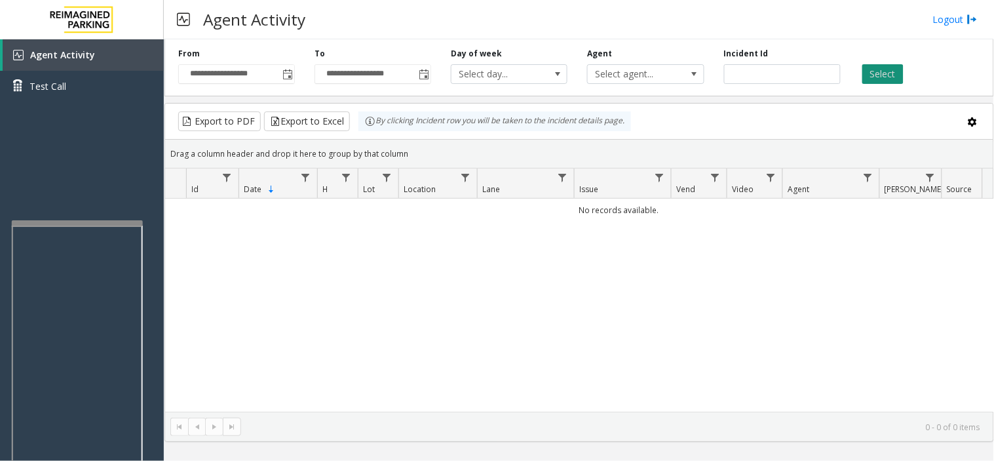
click at [869, 73] on button "Select" at bounding box center [883, 74] width 41 height 20
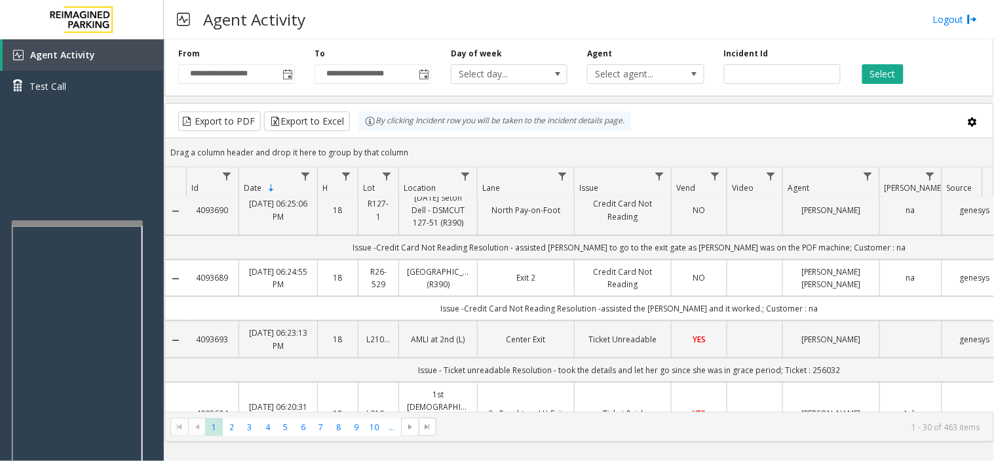
scroll to position [1529, 0]
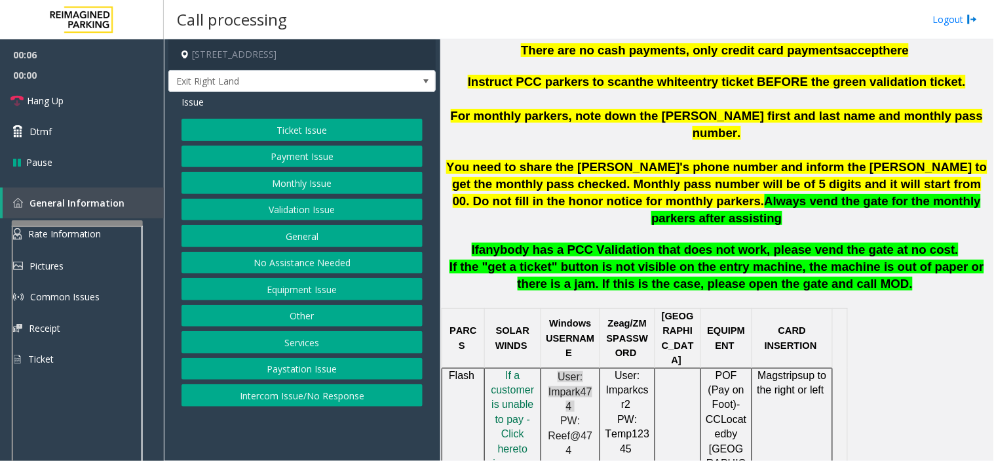
scroll to position [509, 0]
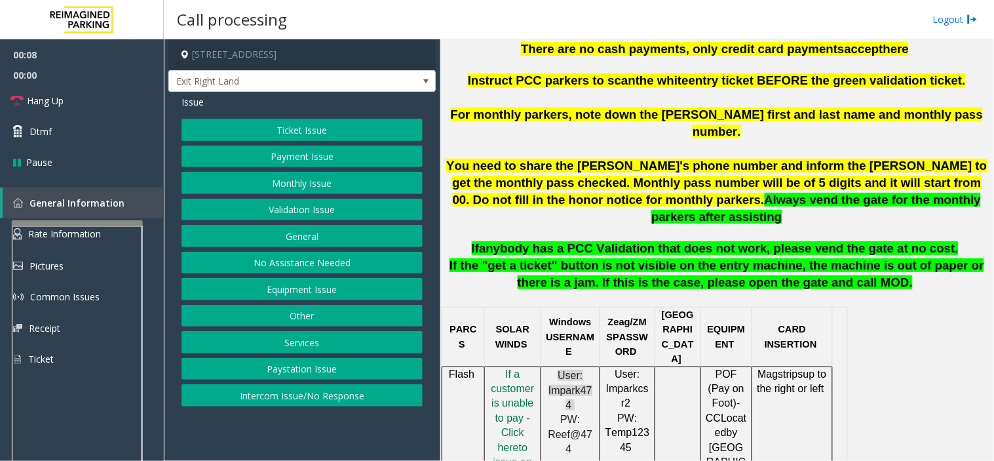
click at [670, 371] on td at bounding box center [678, 461] width 46 height 191
click at [109, 102] on link "Hang Up" at bounding box center [82, 100] width 164 height 31
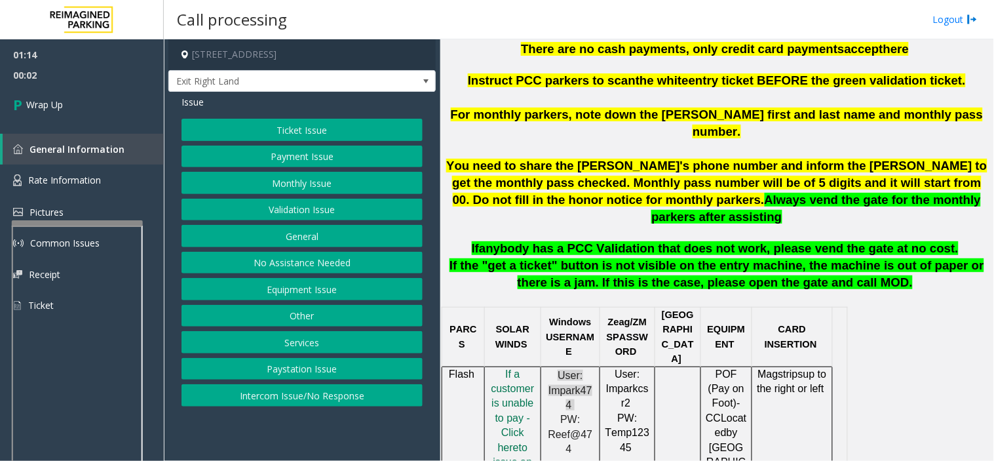
click at [306, 311] on button "Other" at bounding box center [302, 316] width 241 height 22
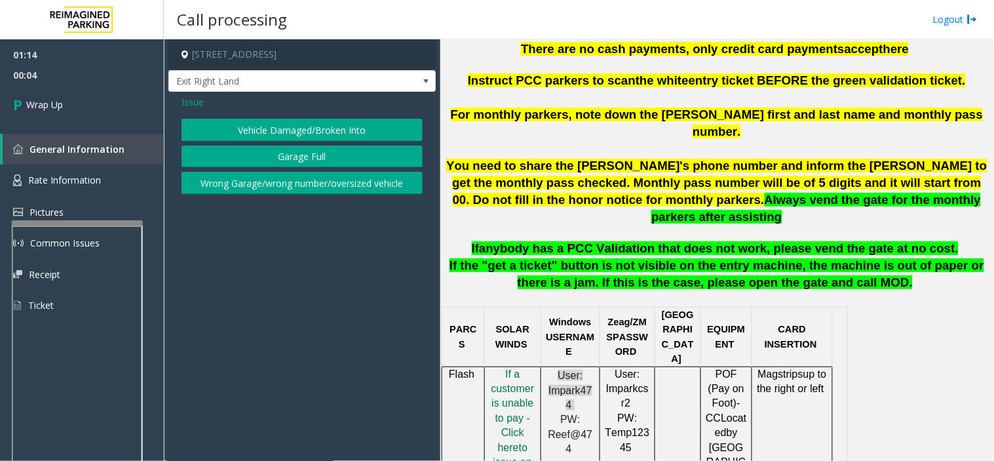
click at [200, 98] on span "Issue" at bounding box center [193, 102] width 22 height 14
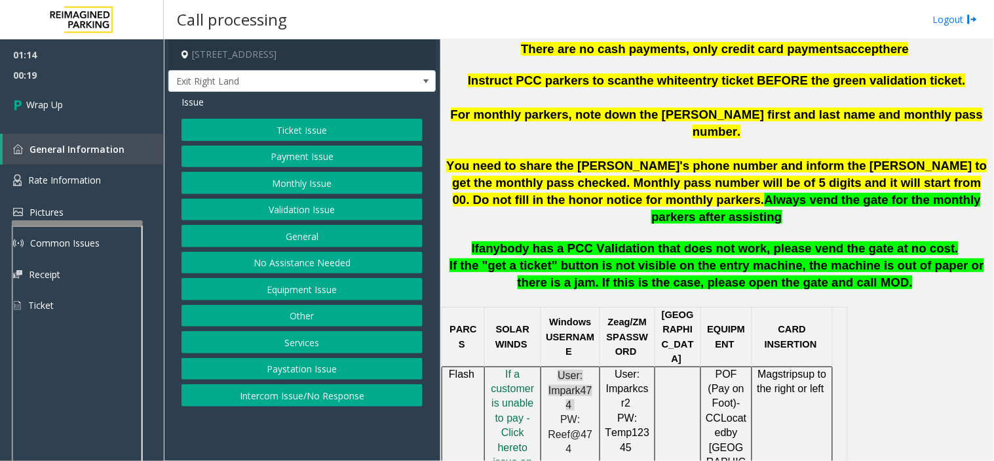
click at [278, 258] on button "No Assistance Needed" at bounding box center [302, 263] width 241 height 22
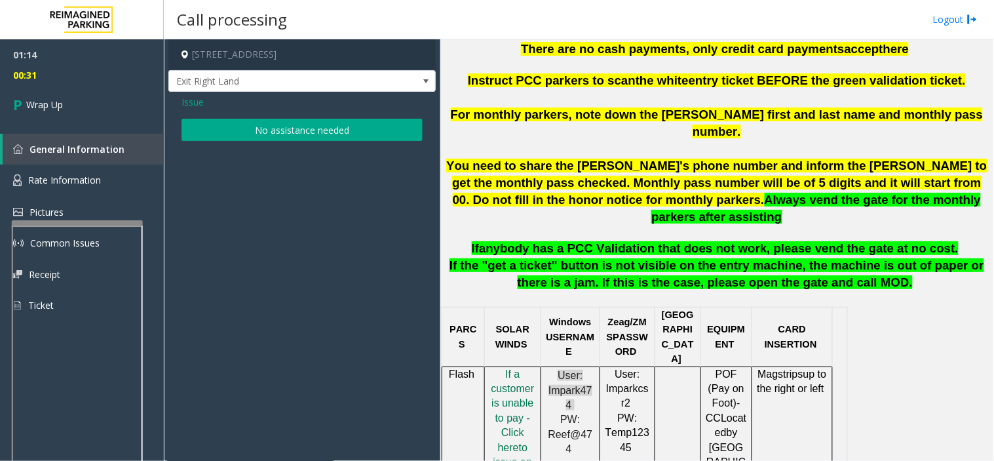
click at [254, 125] on button "No assistance needed" at bounding box center [302, 130] width 241 height 22
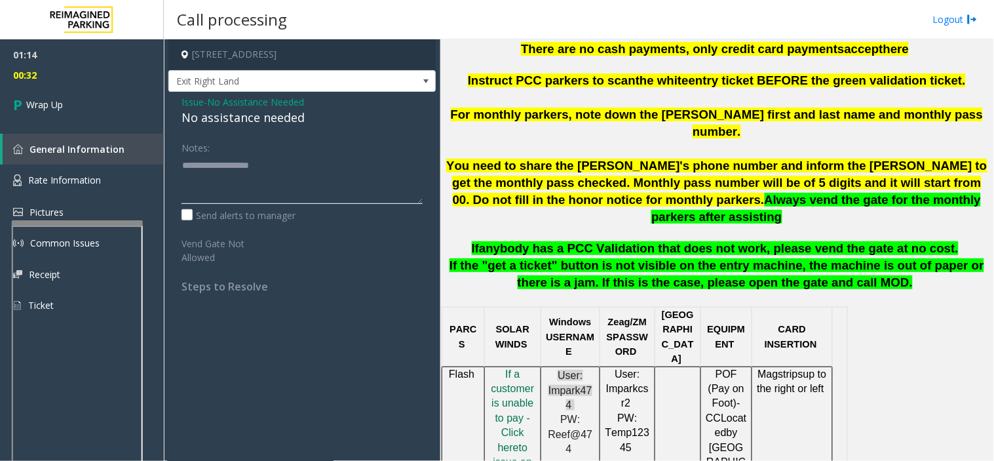
click at [213, 164] on textarea at bounding box center [302, 179] width 241 height 49
type textarea "*"
type textarea "**********"
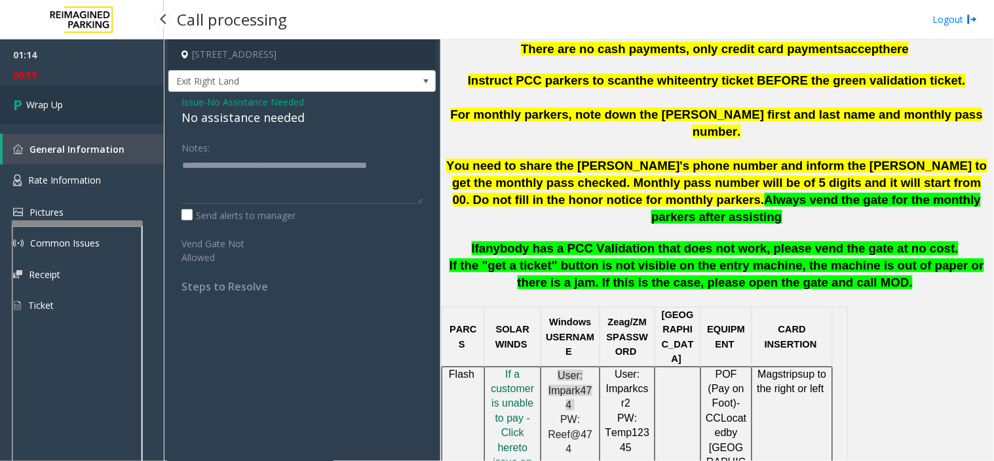
click at [110, 95] on link "Wrap Up" at bounding box center [82, 104] width 164 height 39
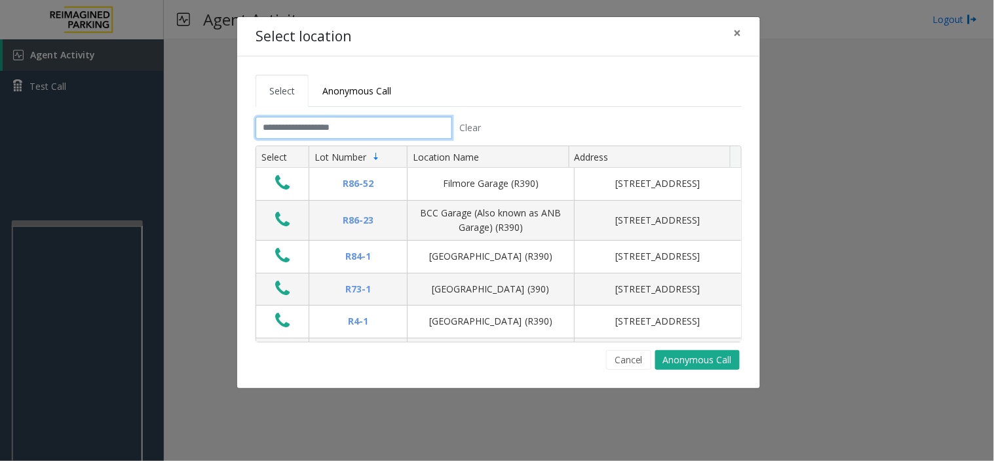
click at [324, 128] on input "text" at bounding box center [354, 128] width 197 height 22
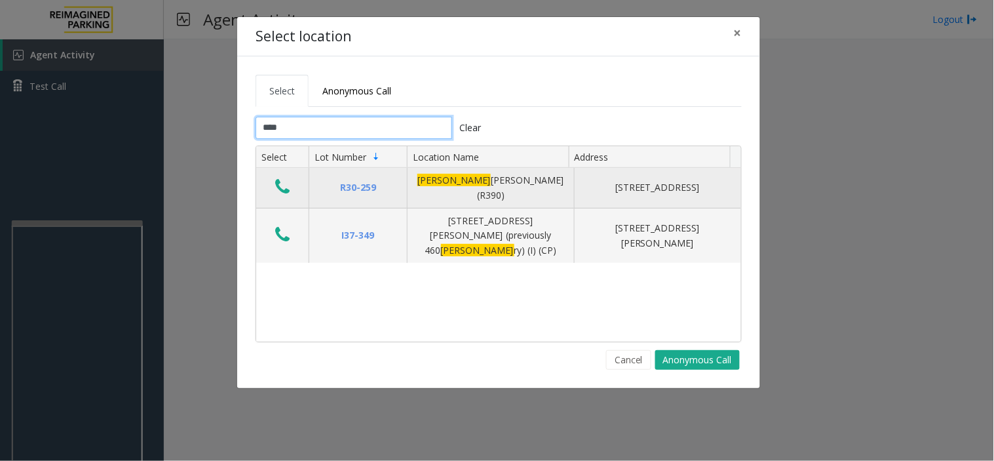
type input "****"
click at [282, 178] on icon "Data table" at bounding box center [282, 187] width 14 height 18
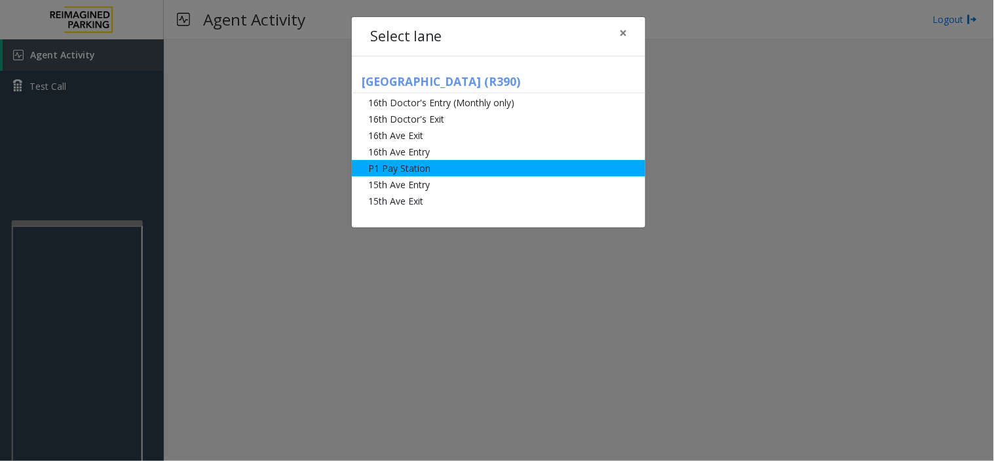
click at [397, 172] on li "P1 Pay Station" at bounding box center [499, 168] width 294 height 16
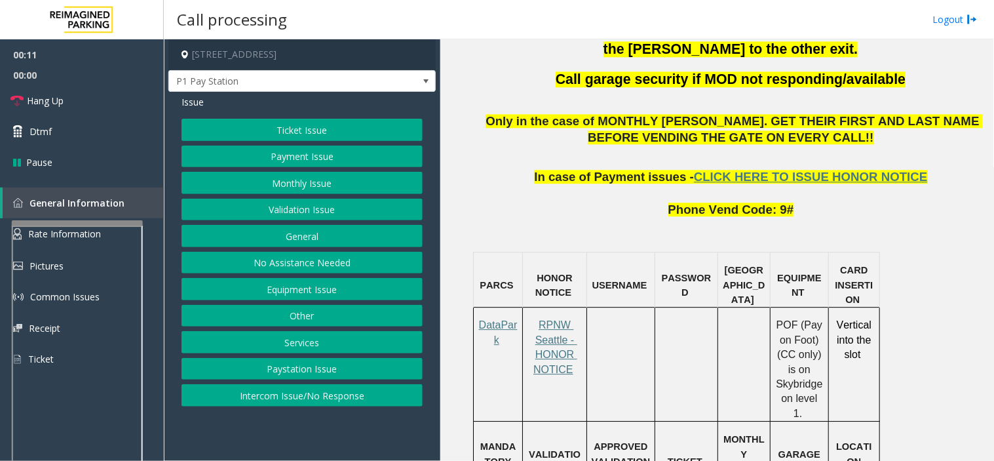
scroll to position [874, 0]
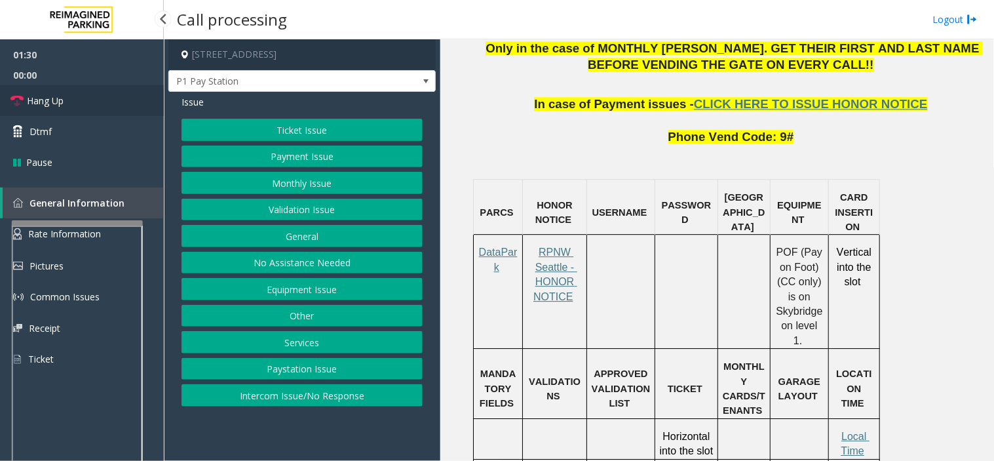
click at [111, 100] on link "Hang Up" at bounding box center [82, 100] width 164 height 31
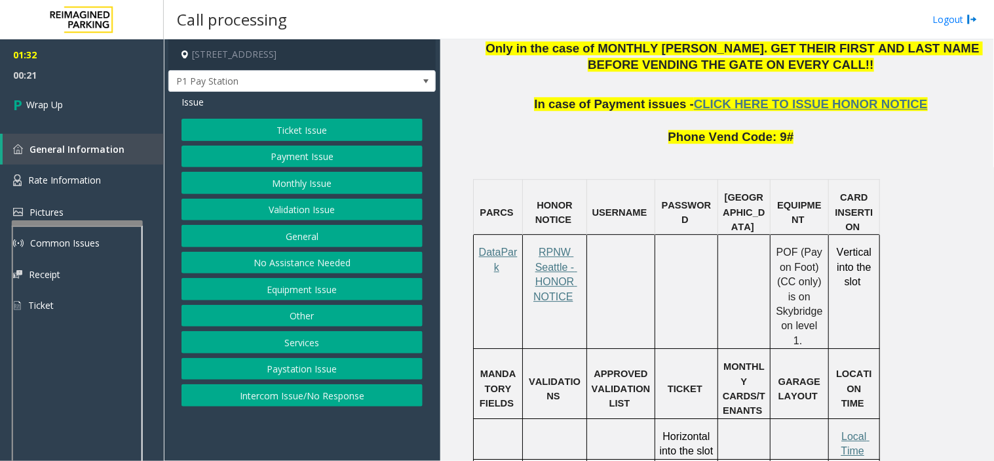
click at [293, 153] on button "Payment Issue" at bounding box center [302, 157] width 241 height 22
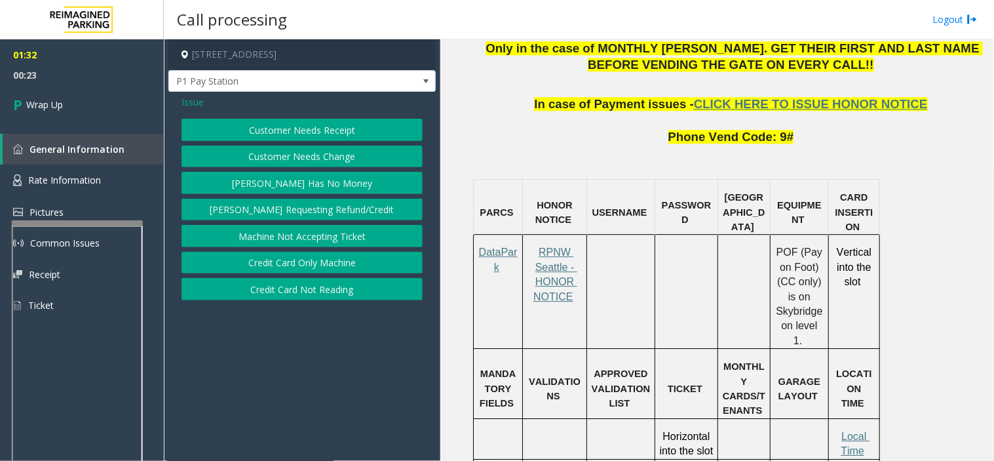
click at [316, 264] on button "Credit Card Only Machine" at bounding box center [302, 263] width 241 height 22
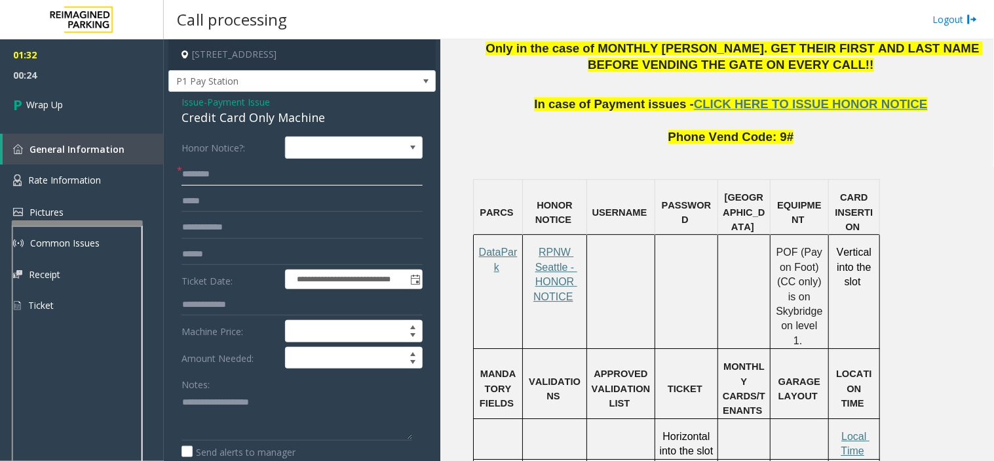
click at [237, 176] on input "text" at bounding box center [302, 174] width 241 height 22
type input "***"
click at [189, 414] on textarea at bounding box center [297, 415] width 231 height 49
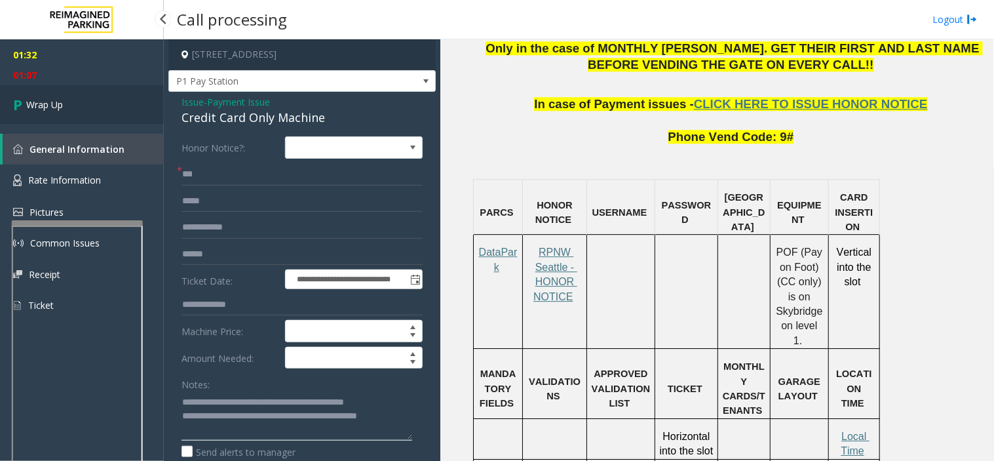
type textarea "**********"
click at [123, 100] on link "Wrap Up" at bounding box center [82, 104] width 164 height 39
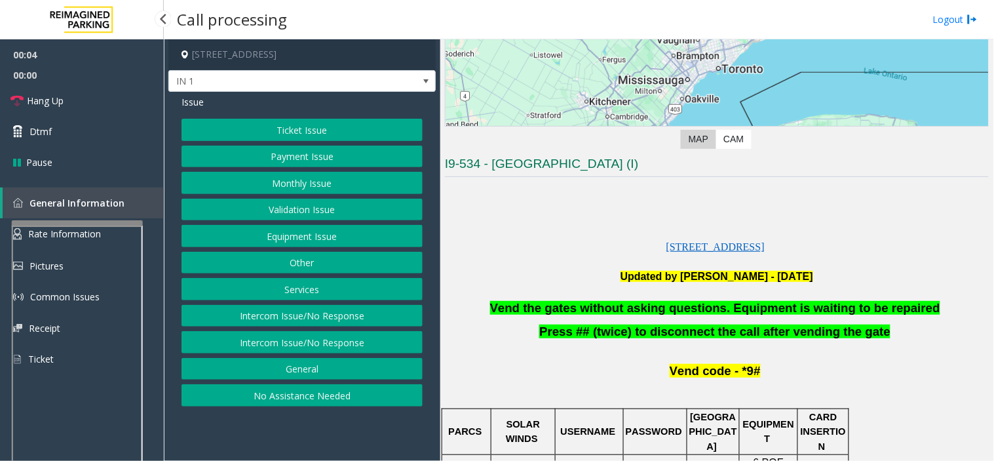
scroll to position [218, 0]
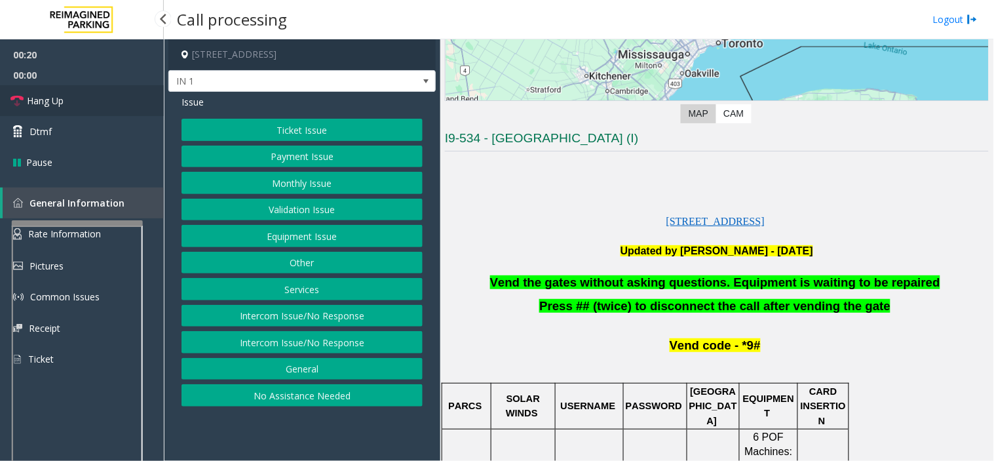
click at [64, 97] on link "Hang Up" at bounding box center [82, 100] width 164 height 31
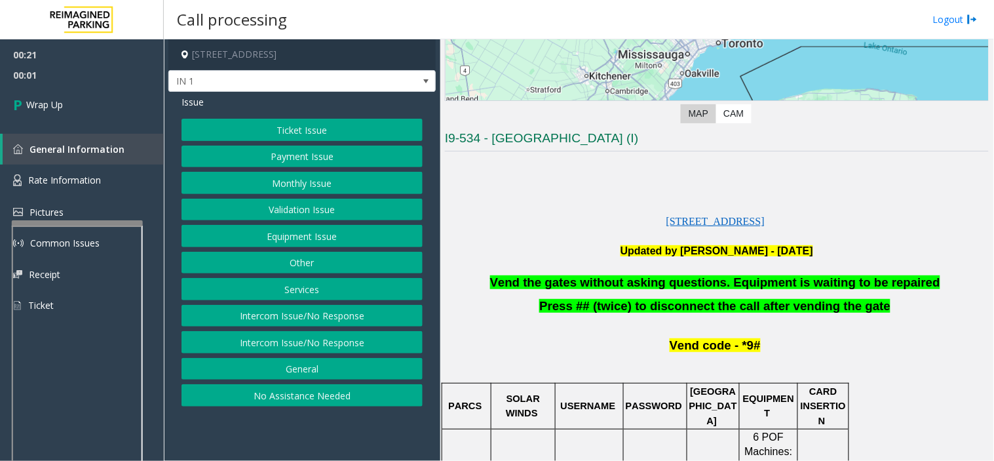
click at [267, 398] on button "No Assistance Needed" at bounding box center [302, 395] width 241 height 22
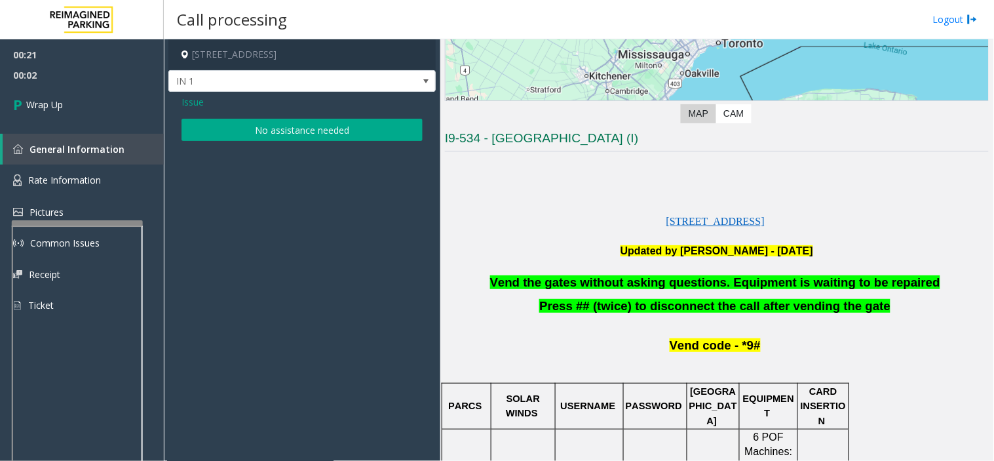
click at [250, 127] on button "No assistance needed" at bounding box center [302, 130] width 241 height 22
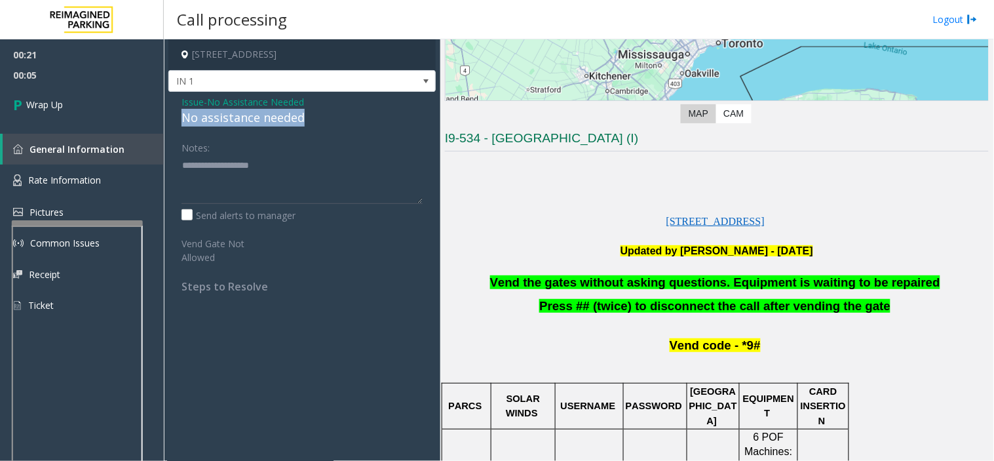
drag, startPoint x: 171, startPoint y: 113, endPoint x: 312, endPoint y: 121, distance: 141.1
click at [312, 121] on div "Issue - No Assistance Needed No assistance needed Notes: Send alerts to manager…" at bounding box center [301, 199] width 267 height 214
copy div "No assistance needed"
paste textarea "**********"
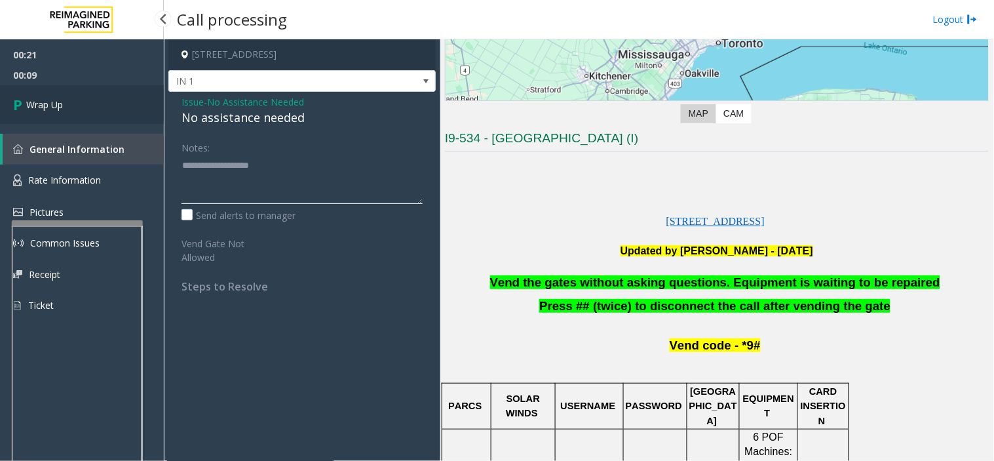
type textarea "**********"
click at [48, 106] on span "Wrap Up" at bounding box center [44, 105] width 37 height 14
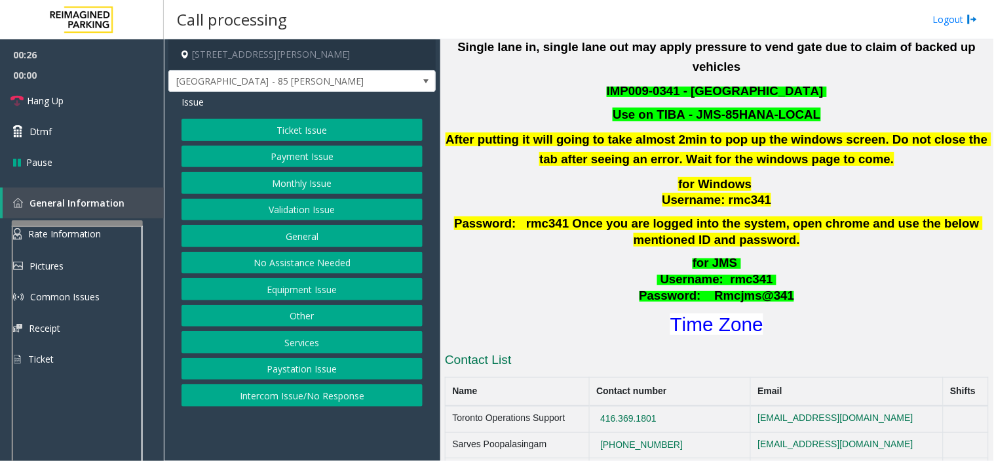
scroll to position [390, 0]
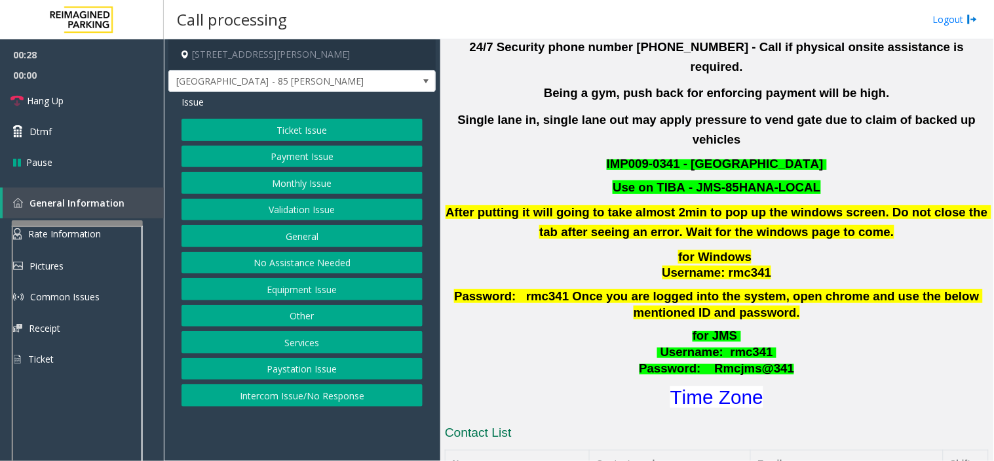
drag, startPoint x: 693, startPoint y: 147, endPoint x: 821, endPoint y: 151, distance: 128.5
click at [821, 180] on p "Use on TIBA - JMS-85HANA-LOCAL" at bounding box center [717, 188] width 547 height 16
copy font "JMS-85HANA-LOCAL"
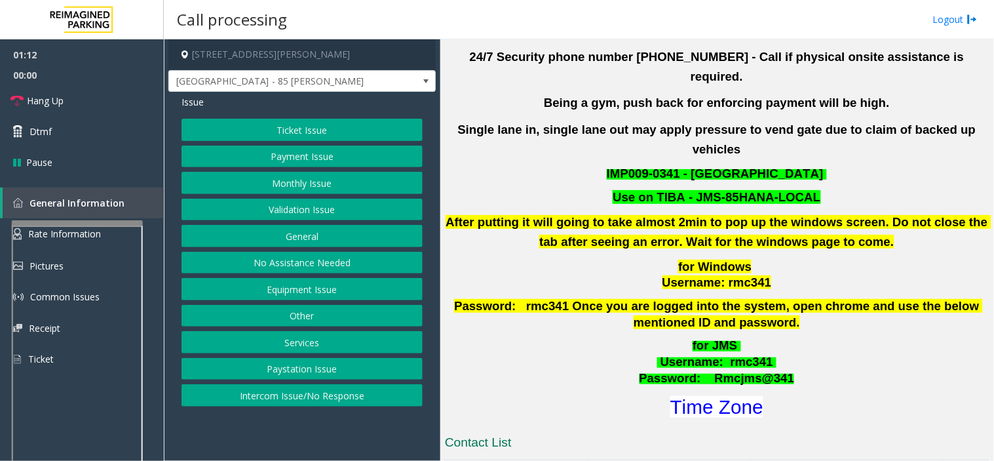
scroll to position [463, 0]
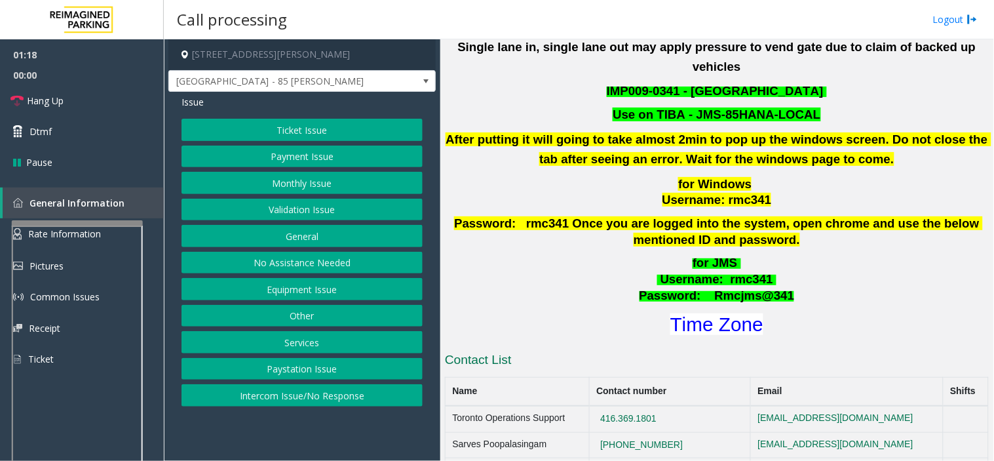
drag, startPoint x: 345, startPoint y: 186, endPoint x: 353, endPoint y: 203, distance: 18.5
click at [351, 201] on div "Ticket Issue Payment Issue Monthly Issue Validation Issue General No Assistance…" at bounding box center [302, 263] width 241 height 288
click at [354, 204] on button "Validation Issue" at bounding box center [302, 210] width 241 height 22
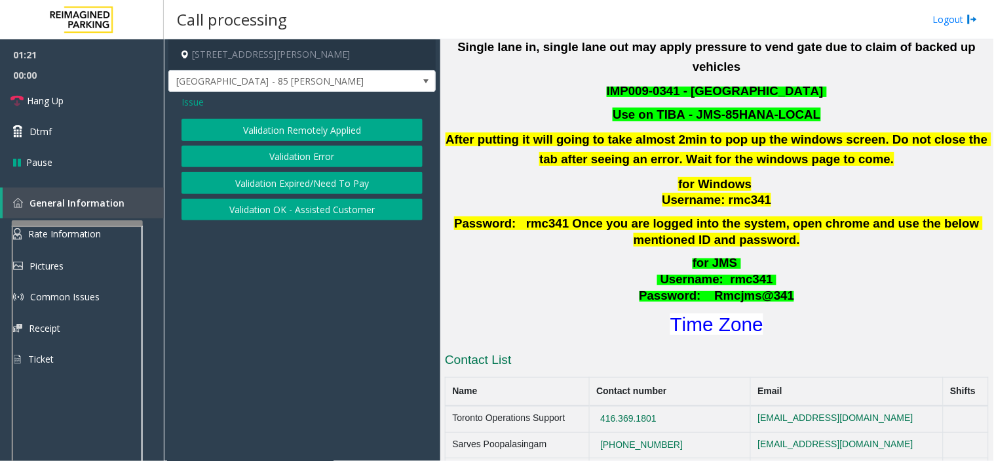
click at [379, 146] on button "Validation Error" at bounding box center [302, 157] width 241 height 22
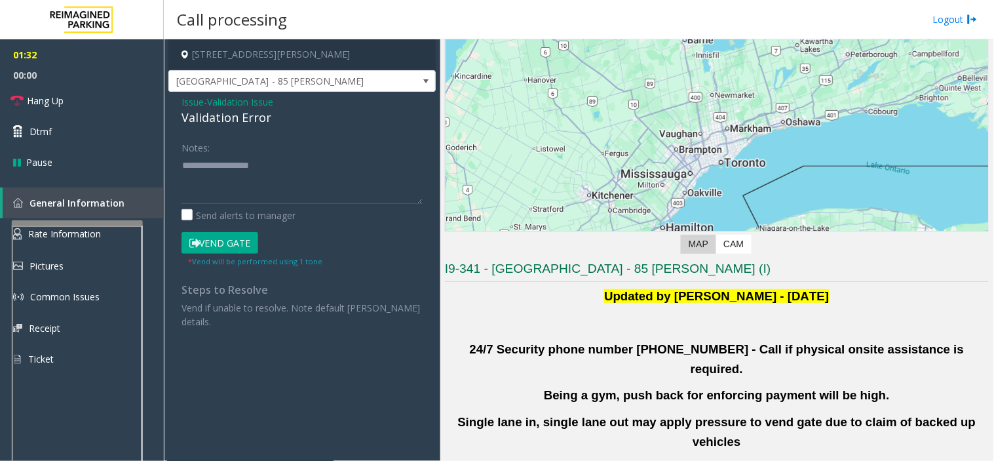
scroll to position [0, 0]
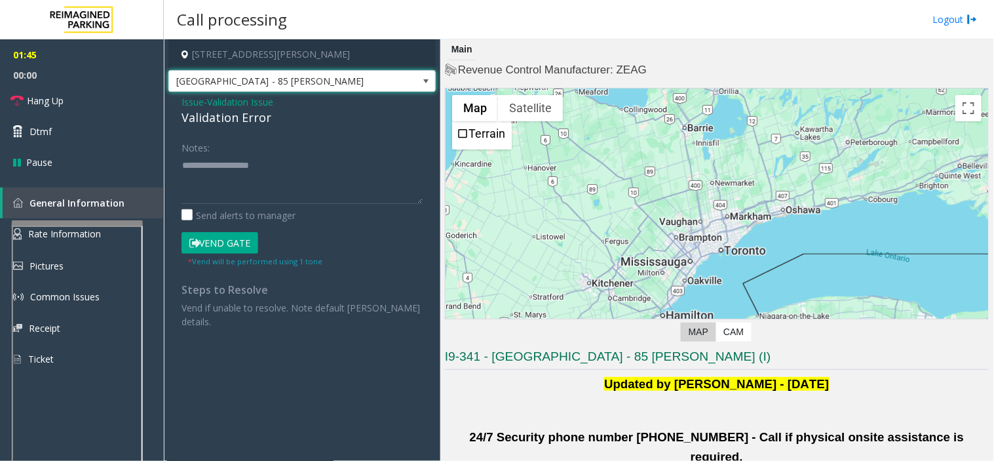
click at [384, 81] on span "[GEOGRAPHIC_DATA] - 85 [PERSON_NAME]" at bounding box center [301, 81] width 267 height 22
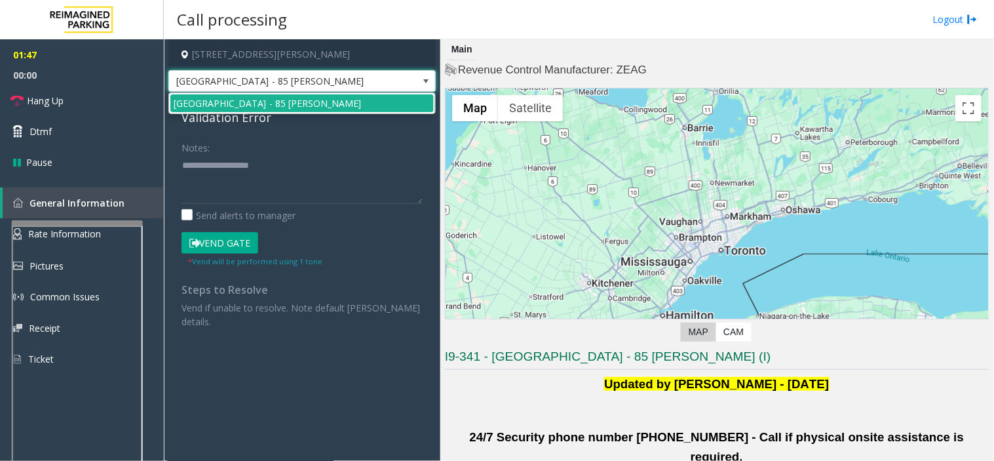
click at [212, 134] on div "Issue - Validation Issue Validation Error Notes: Send alerts to manager Vend Ga…" at bounding box center [301, 217] width 267 height 250
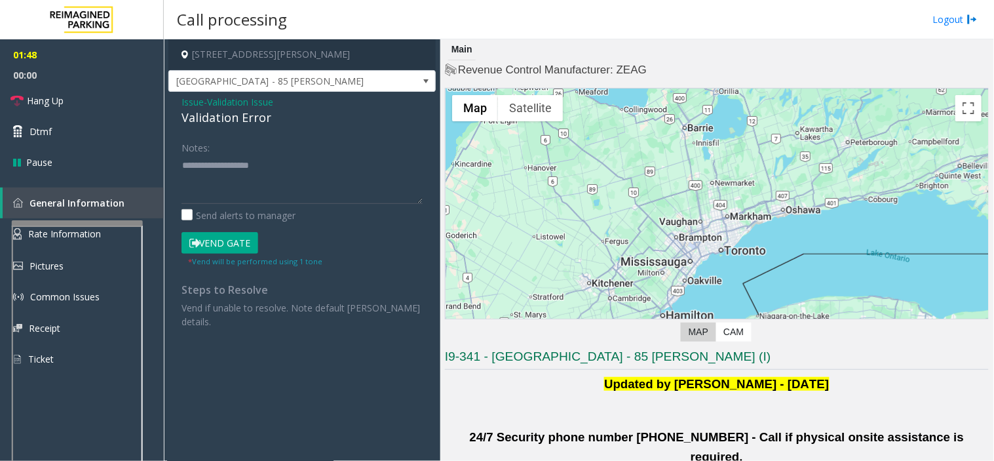
click at [227, 102] on span "Validation Issue" at bounding box center [240, 102] width 66 height 14
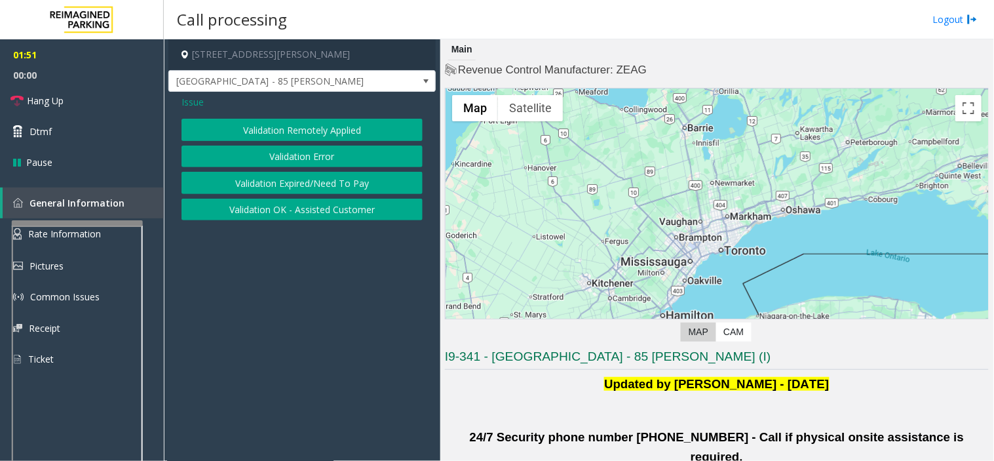
click at [253, 155] on button "Validation Error" at bounding box center [302, 157] width 241 height 22
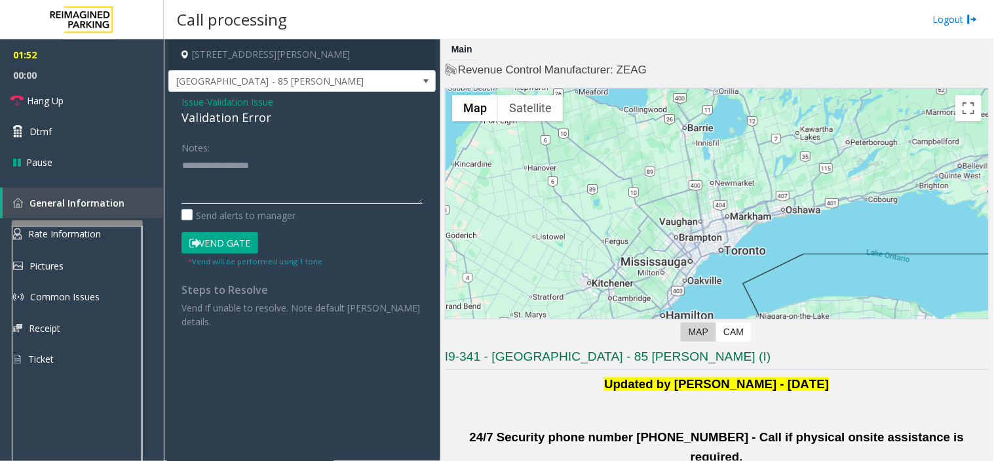
click at [239, 159] on textarea at bounding box center [302, 179] width 241 height 49
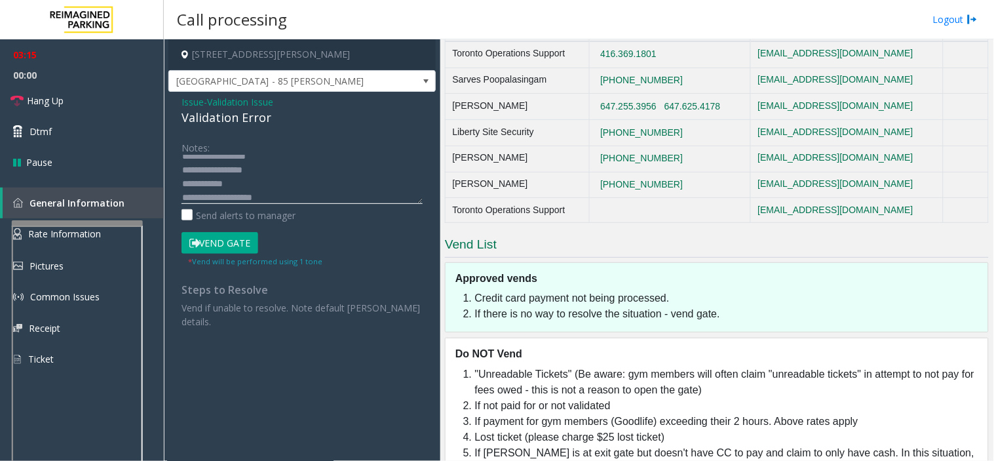
scroll to position [23, 0]
click at [220, 245] on button "Vend Gate" at bounding box center [220, 243] width 77 height 22
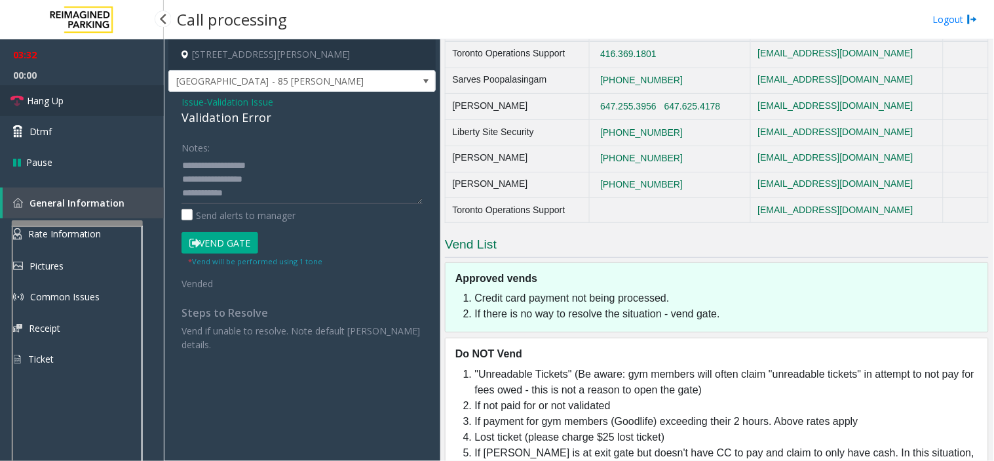
click at [72, 95] on link "Hang Up" at bounding box center [82, 100] width 164 height 31
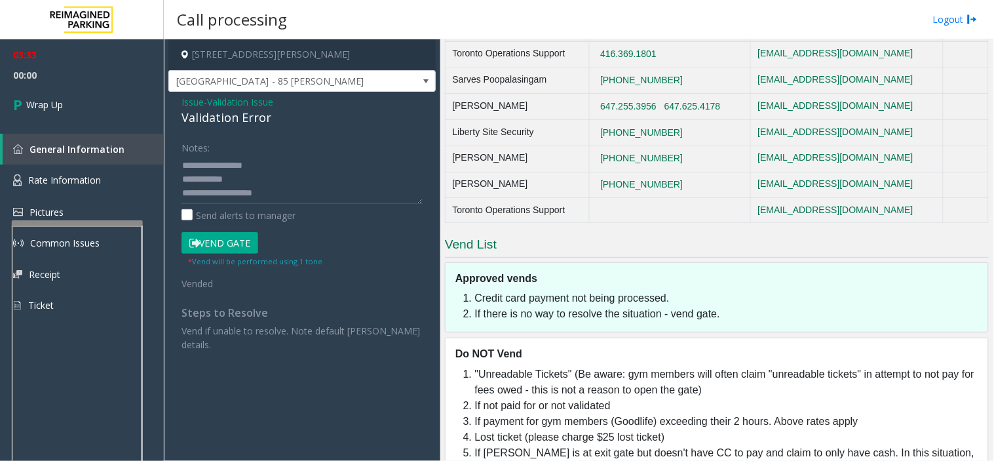
scroll to position [28, 0]
click at [286, 184] on textarea at bounding box center [302, 179] width 241 height 49
click at [369, 178] on textarea at bounding box center [302, 179] width 241 height 49
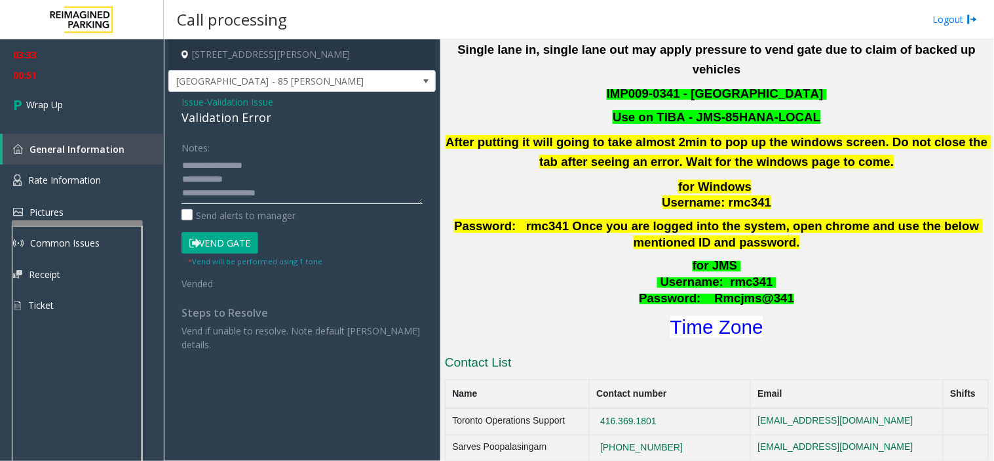
scroll to position [390, 0]
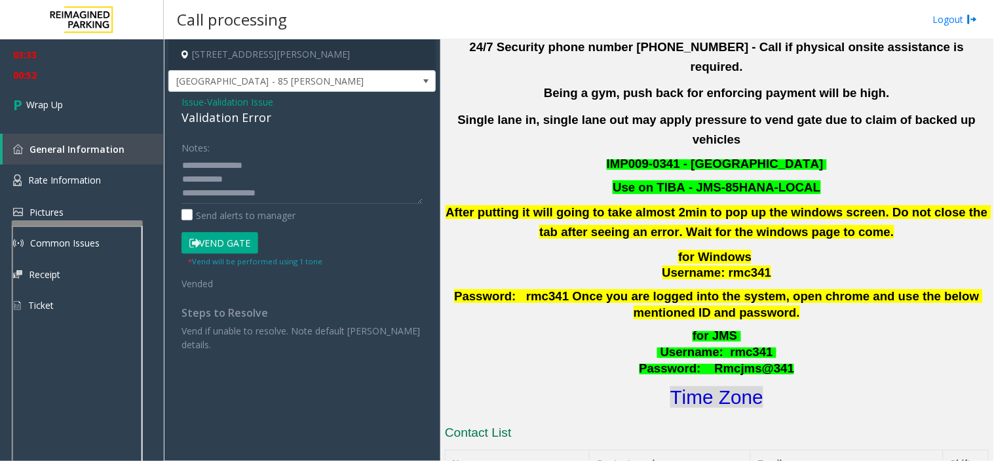
click at [736, 386] on font "Time Zone" at bounding box center [716, 397] width 93 height 22
click at [357, 165] on textarea at bounding box center [302, 179] width 241 height 49
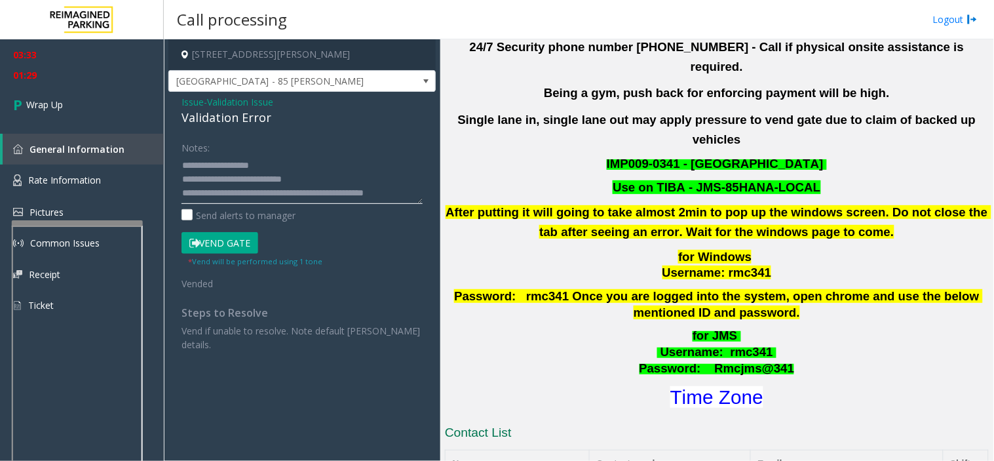
scroll to position [50, 0]
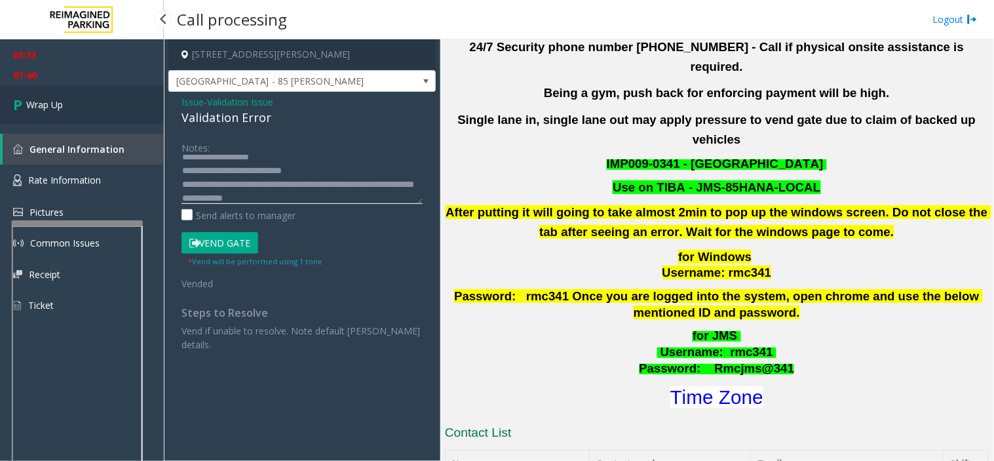
type textarea "**********"
click at [96, 96] on link "Wrap Up" at bounding box center [82, 104] width 164 height 39
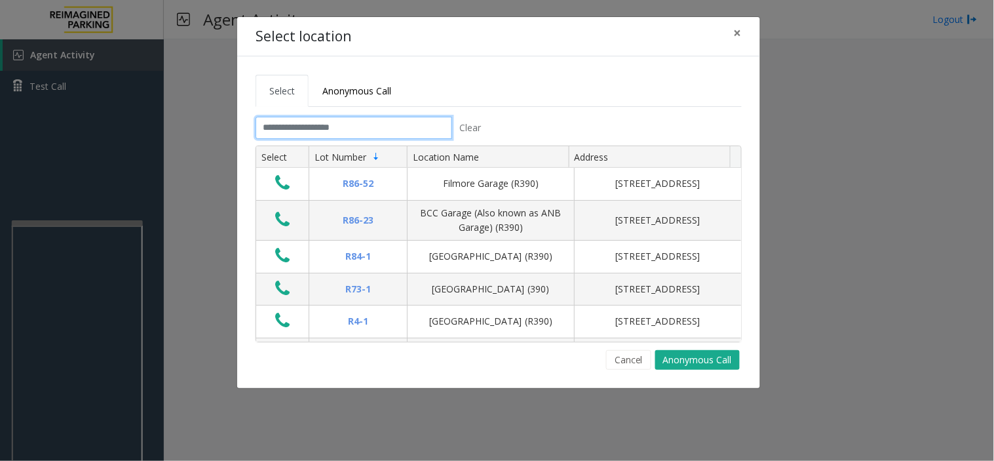
click at [294, 132] on input "text" at bounding box center [354, 128] width 197 height 22
click at [742, 34] on span "×" at bounding box center [738, 33] width 8 height 18
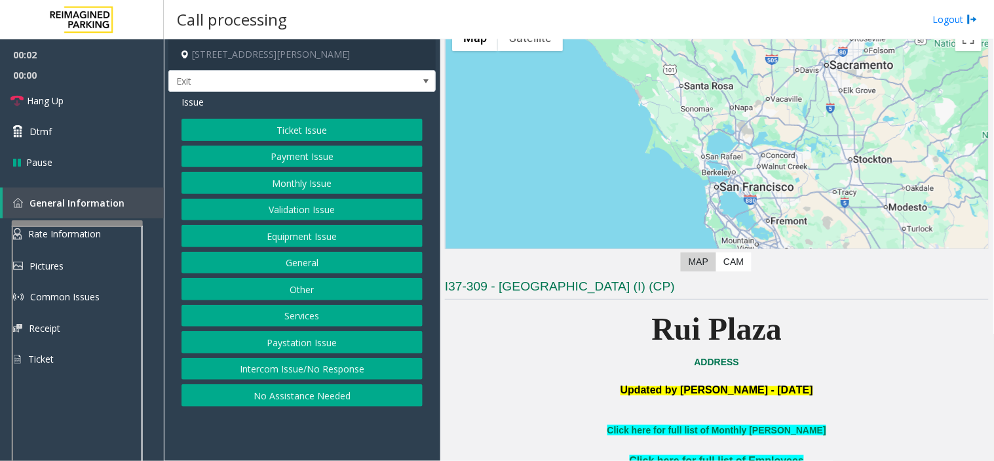
scroll to position [218, 0]
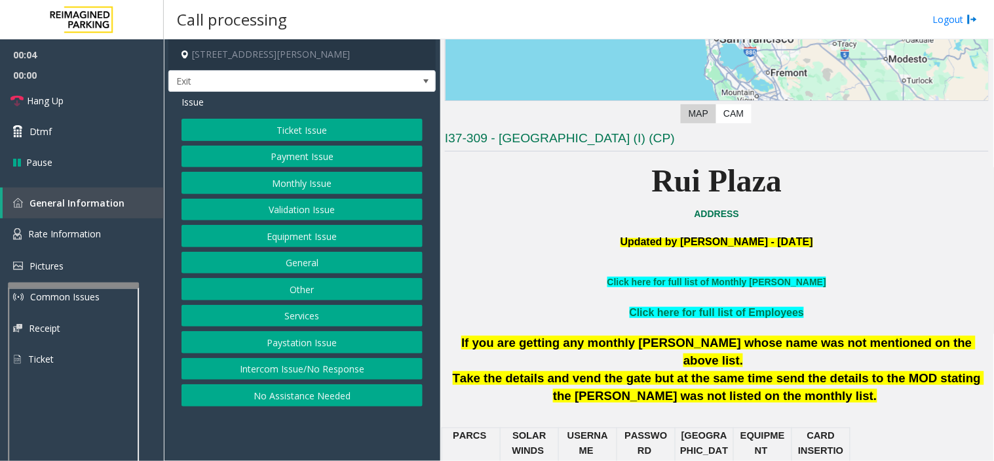
click at [70, 286] on div at bounding box center [73, 284] width 131 height 5
click at [54, 234] on span "Rate Information" at bounding box center [64, 233] width 73 height 12
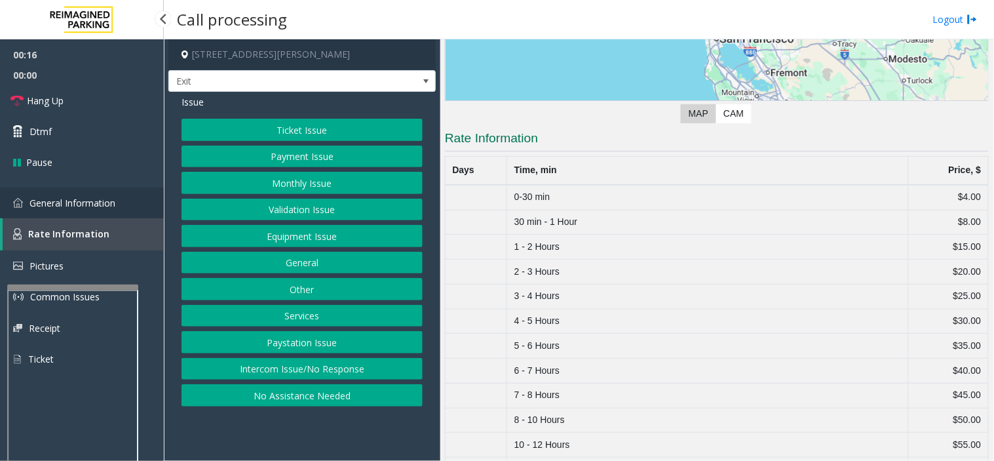
click at [76, 204] on span "General Information" at bounding box center [72, 203] width 86 height 12
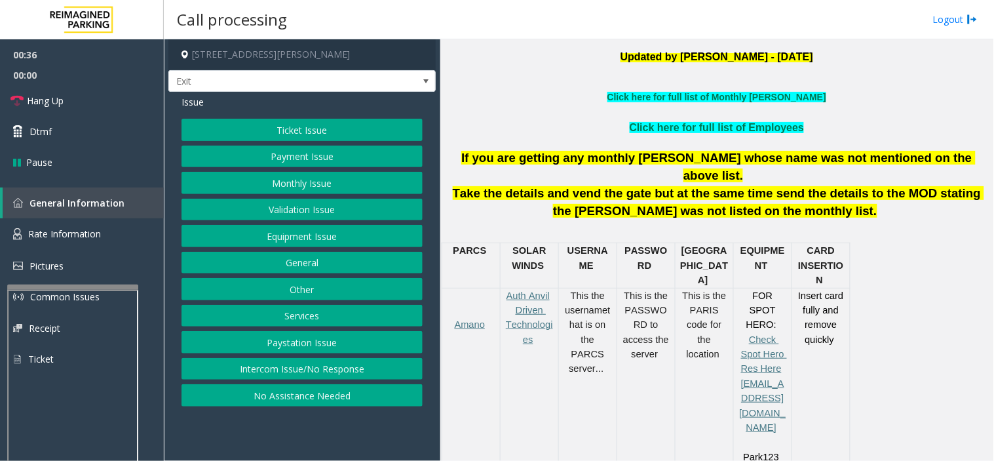
scroll to position [444, 0]
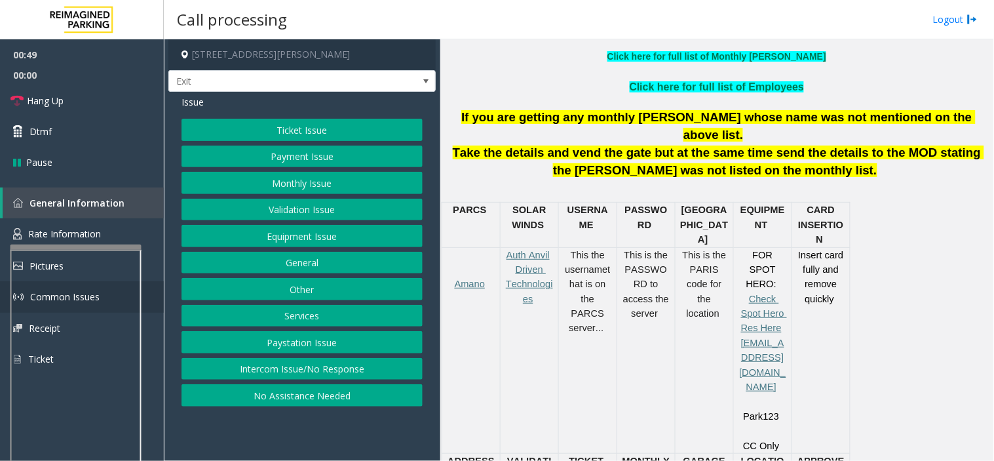
click at [62, 244] on div at bounding box center [75, 246] width 131 height 5
click at [122, 100] on link "Hang Up" at bounding box center [82, 100] width 164 height 31
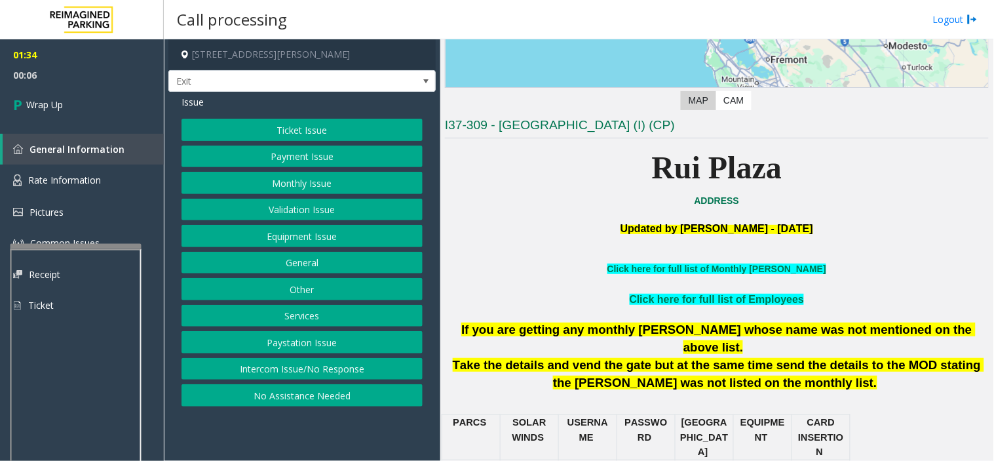
scroll to position [225, 0]
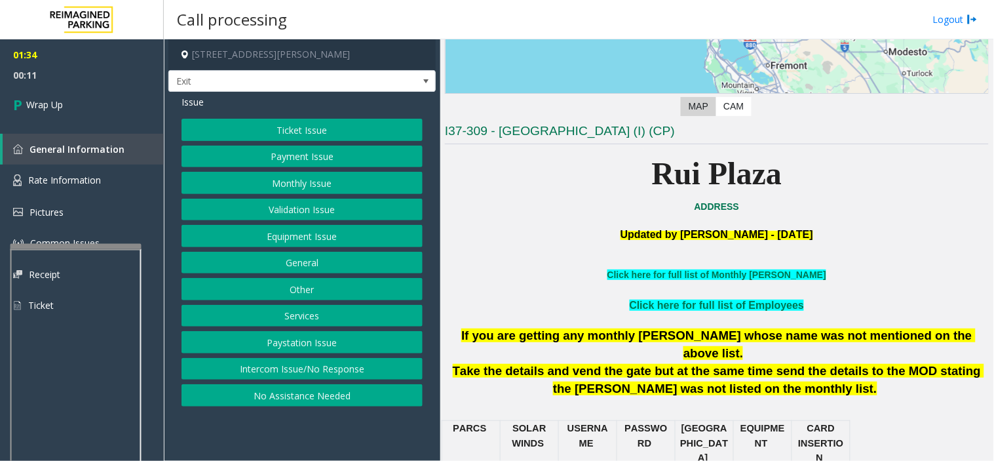
click at [288, 125] on button "Ticket Issue" at bounding box center [302, 130] width 241 height 22
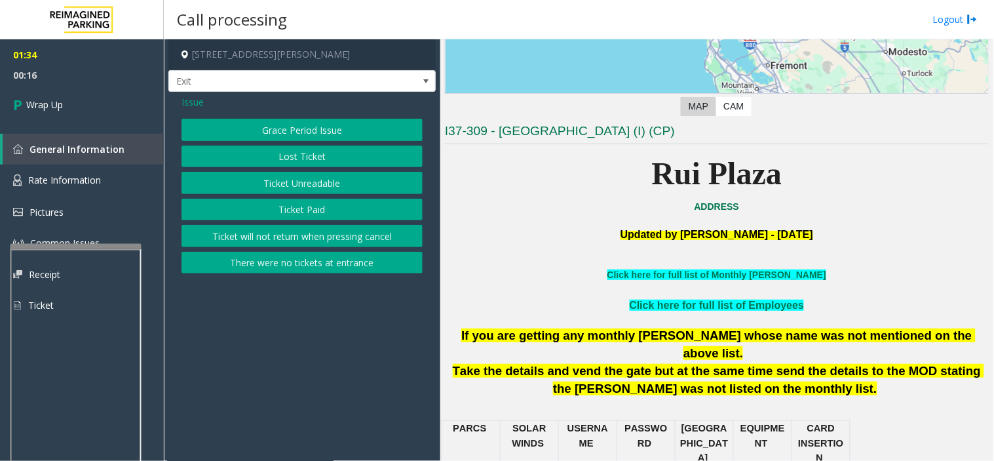
click at [194, 104] on span "Issue" at bounding box center [193, 102] width 22 height 14
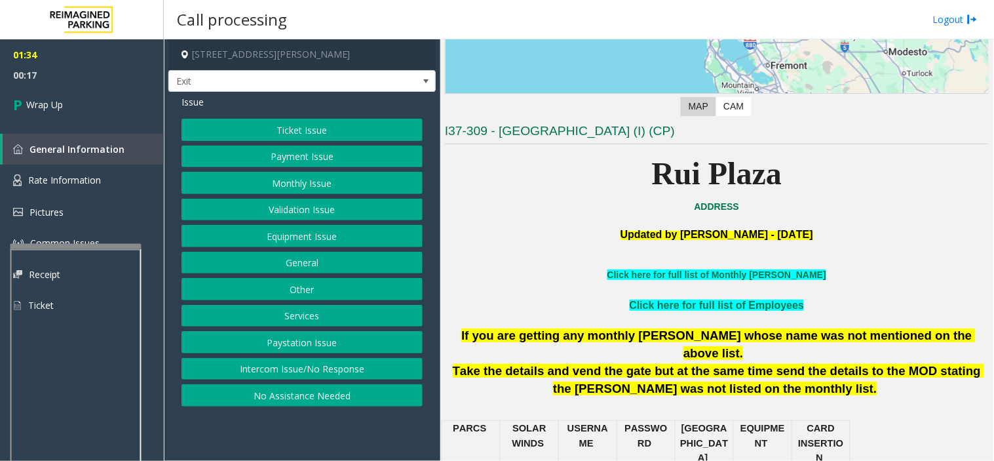
click at [260, 163] on button "Payment Issue" at bounding box center [302, 157] width 241 height 22
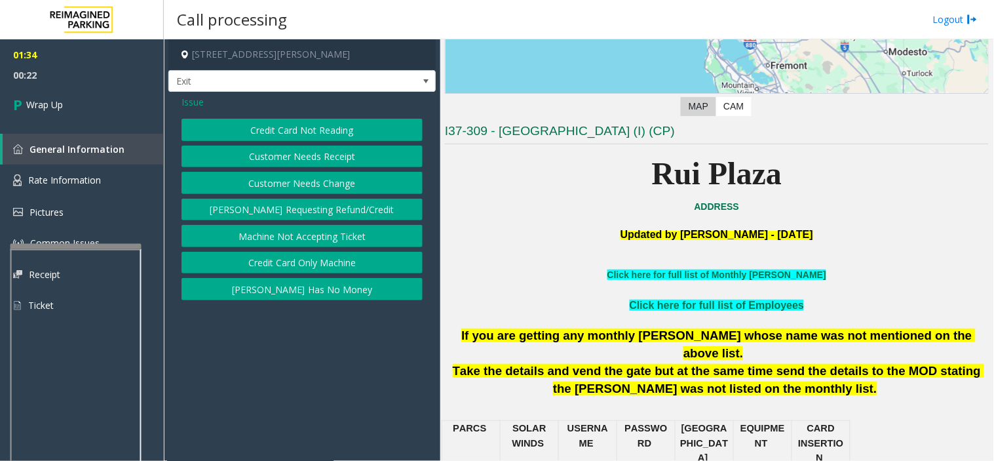
click at [191, 101] on span "Issue" at bounding box center [193, 102] width 22 height 14
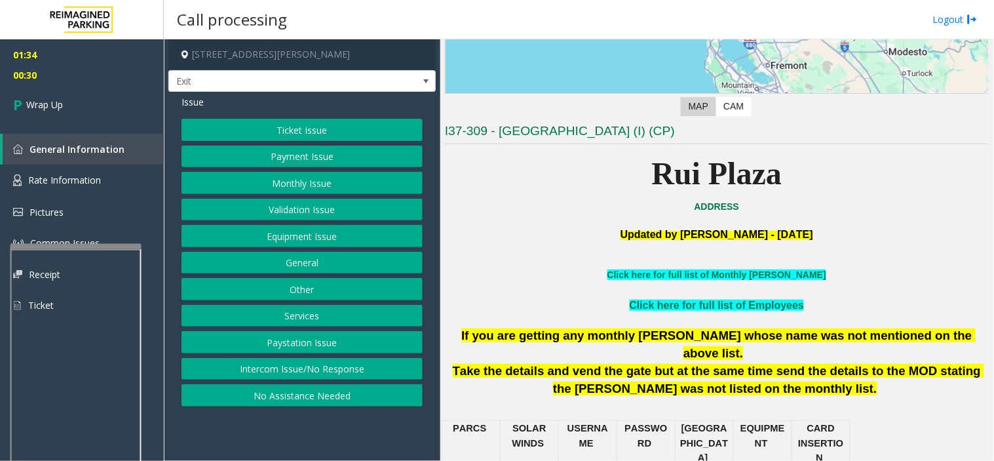
click at [290, 234] on button "Equipment Issue" at bounding box center [302, 236] width 241 height 22
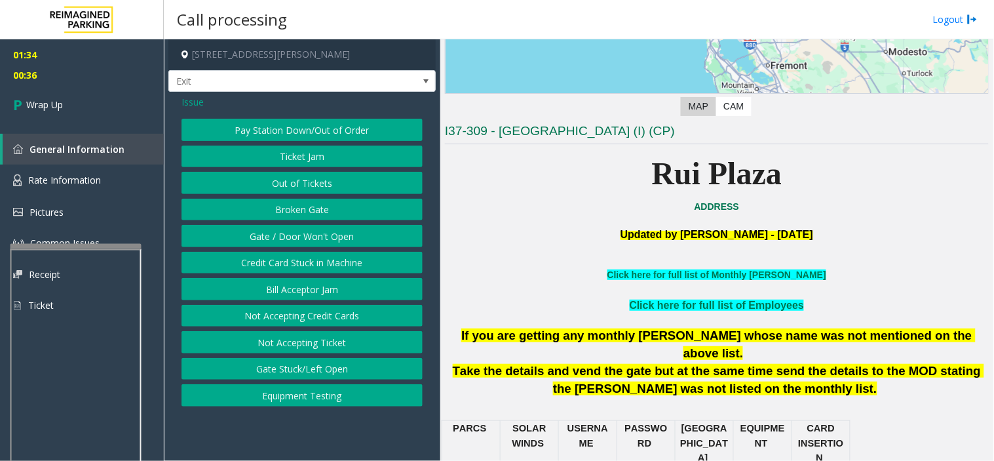
click at [188, 100] on span "Issue" at bounding box center [193, 102] width 22 height 14
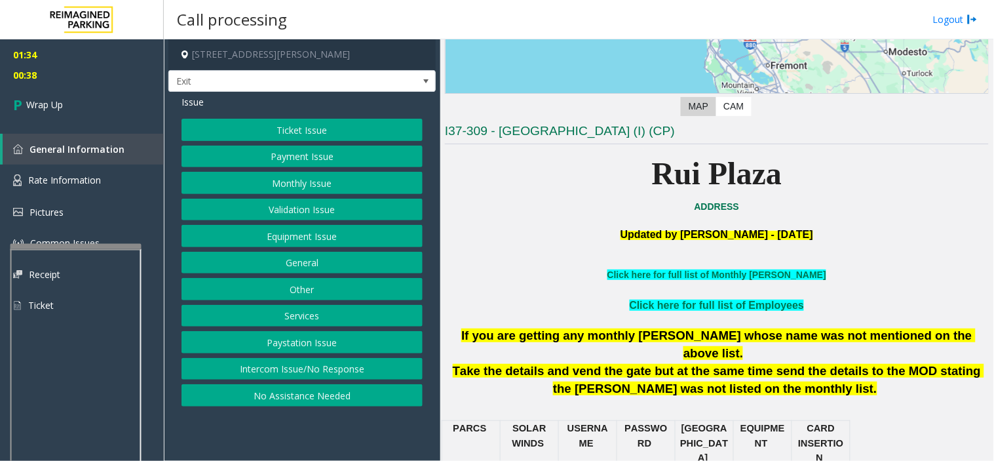
click at [286, 344] on button "Paystation Issue" at bounding box center [302, 342] width 241 height 22
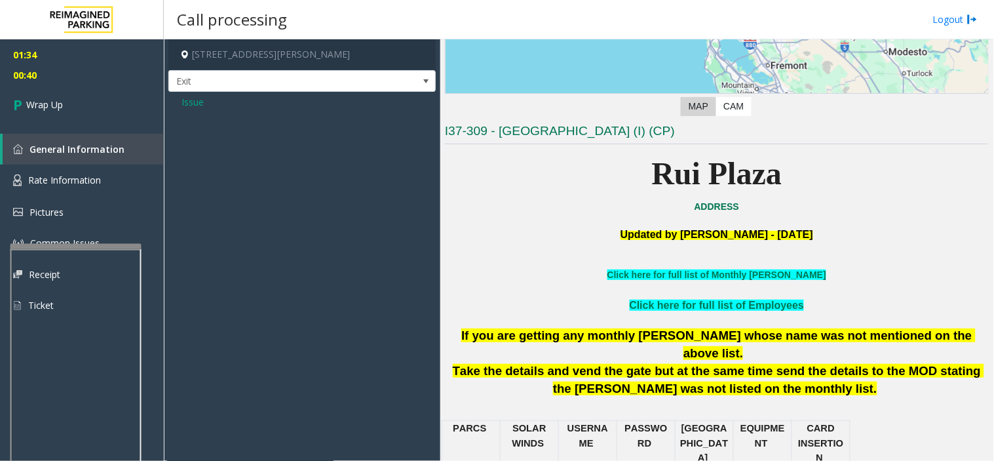
click at [228, 146] on app-call-processing-form "2500 Mason Street, San Francisco, CA Exit Issue" at bounding box center [302, 249] width 277 height 421
drag, startPoint x: 284, startPoint y: 212, endPoint x: 289, endPoint y: 218, distance: 8.0
click at [289, 218] on app-call-processing-form "2500 Mason Street, San Francisco, CA Exit Issue" at bounding box center [302, 249] width 277 height 421
click at [128, 105] on link "Wrap Up" at bounding box center [82, 104] width 164 height 39
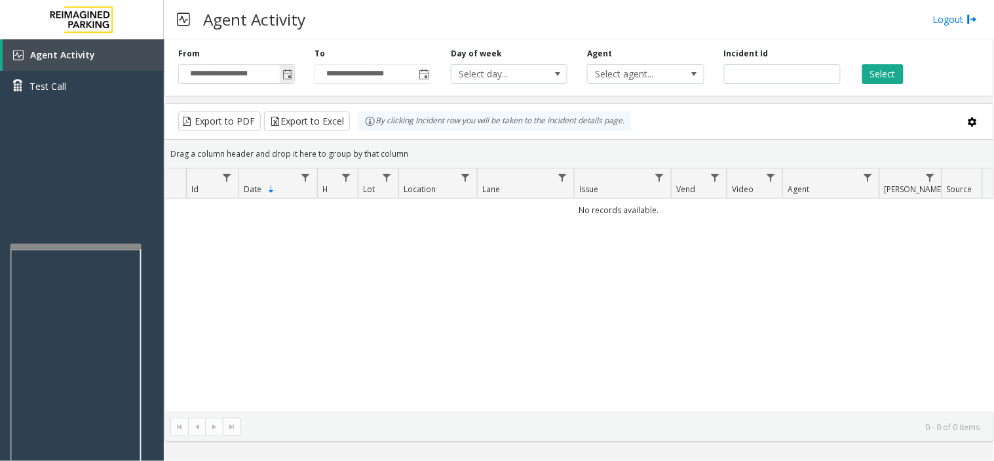
click at [282, 73] on span "Toggle popup" at bounding box center [287, 74] width 10 height 10
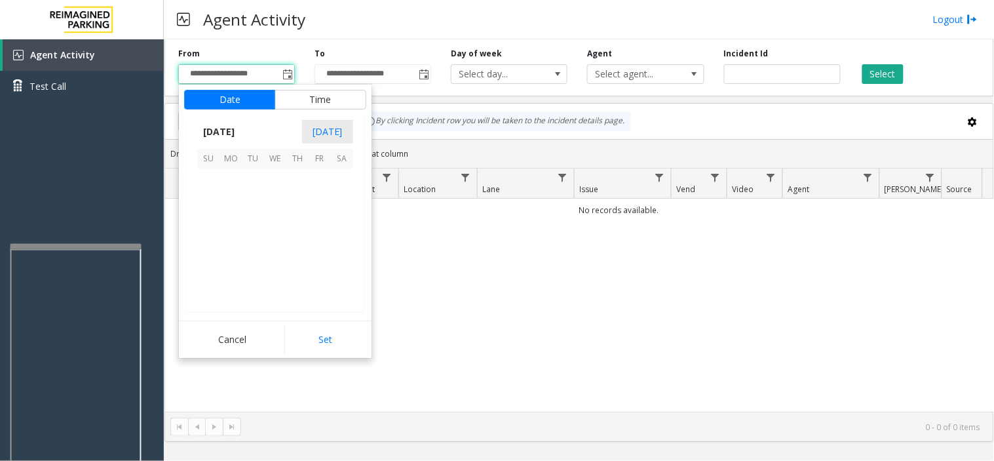
scroll to position [235337, 0]
click at [208, 208] on span "5" at bounding box center [208, 203] width 22 height 22
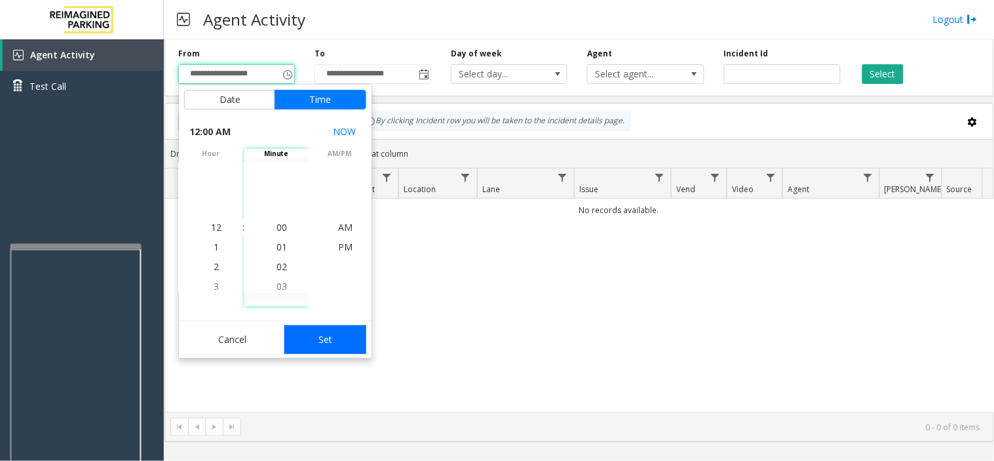
click at [307, 332] on button "Set" at bounding box center [325, 339] width 83 height 29
type input "**********"
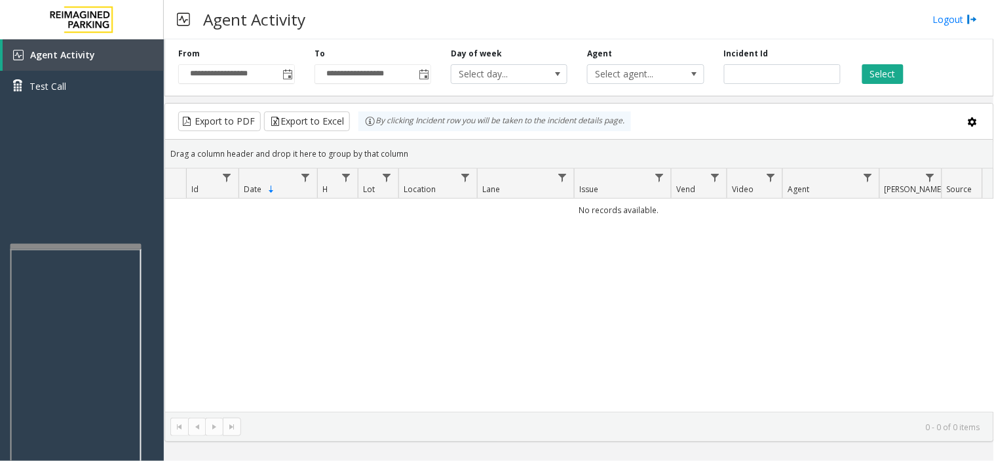
click at [860, 77] on div "Select" at bounding box center [919, 66] width 136 height 36
click at [894, 80] on button "Select" at bounding box center [883, 74] width 41 height 20
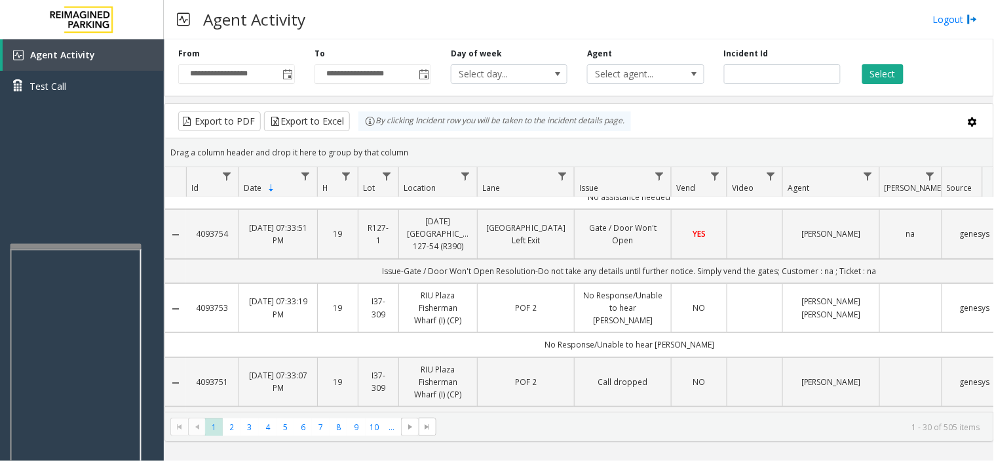
scroll to position [0, 0]
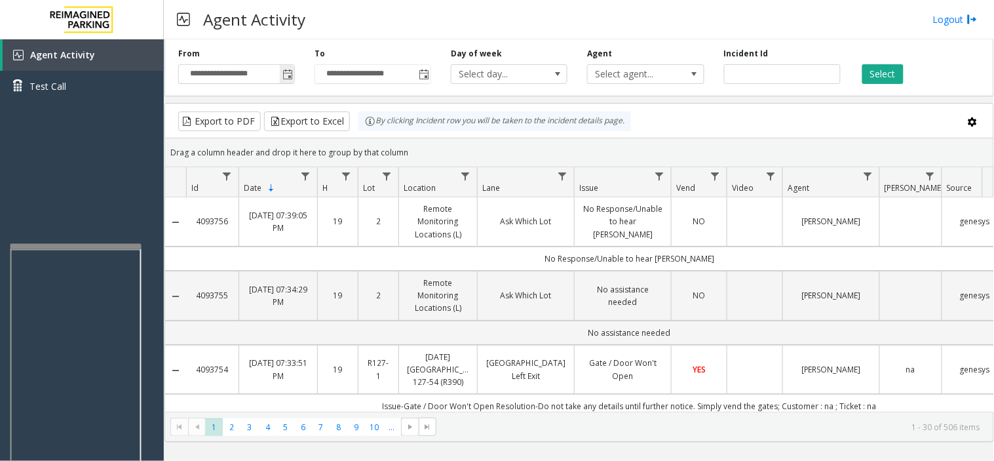
click at [863, 64] on button "Select" at bounding box center [883, 74] width 41 height 20
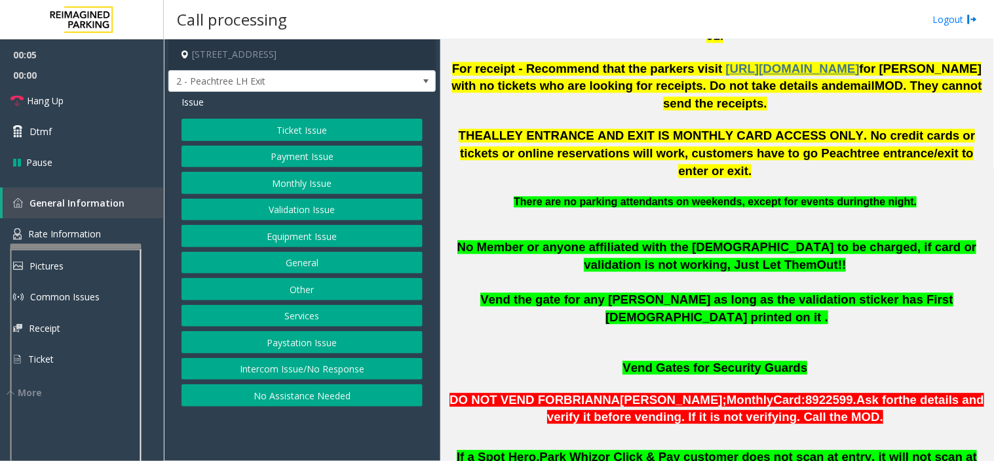
scroll to position [801, 0]
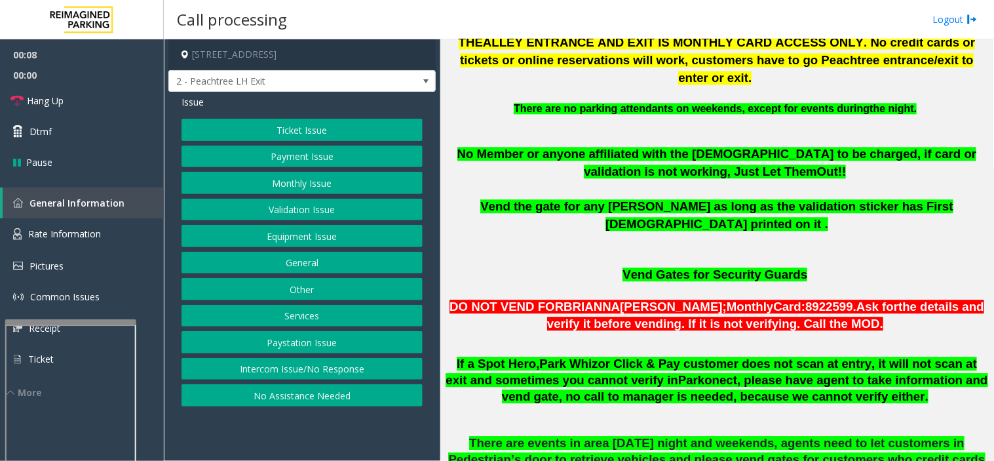
click at [111, 324] on div at bounding box center [70, 321] width 131 height 5
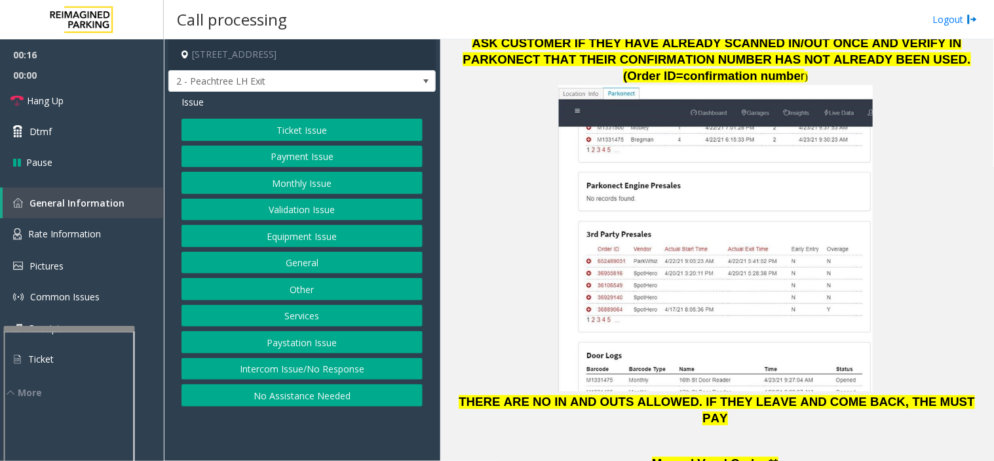
scroll to position [1820, 0]
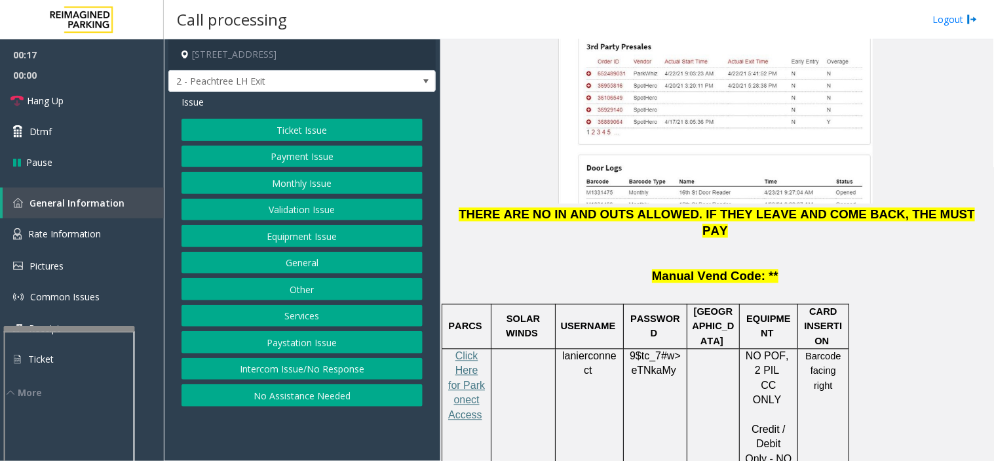
click at [452, 349] on p "Click Here for Parkonect Access" at bounding box center [466, 393] width 39 height 88
click at [456, 351] on span "Click Here for Parkonect Access" at bounding box center [466, 386] width 37 height 70
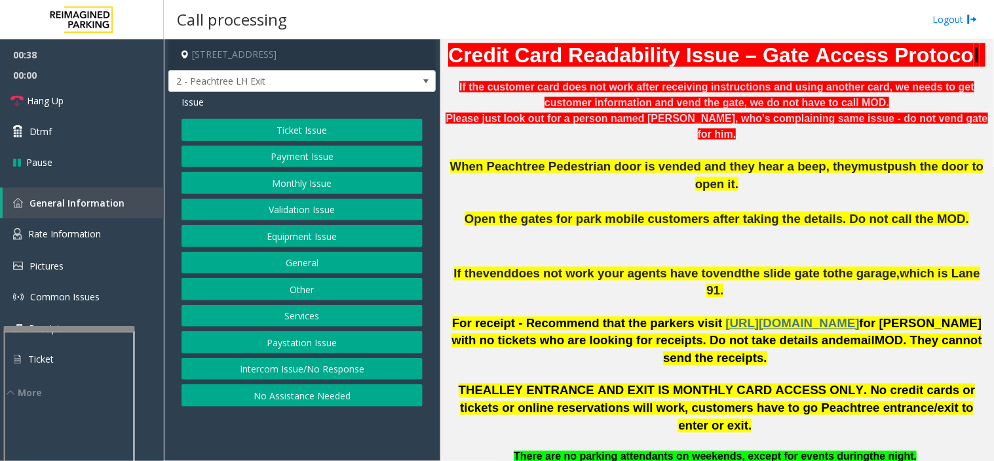
scroll to position [437, 0]
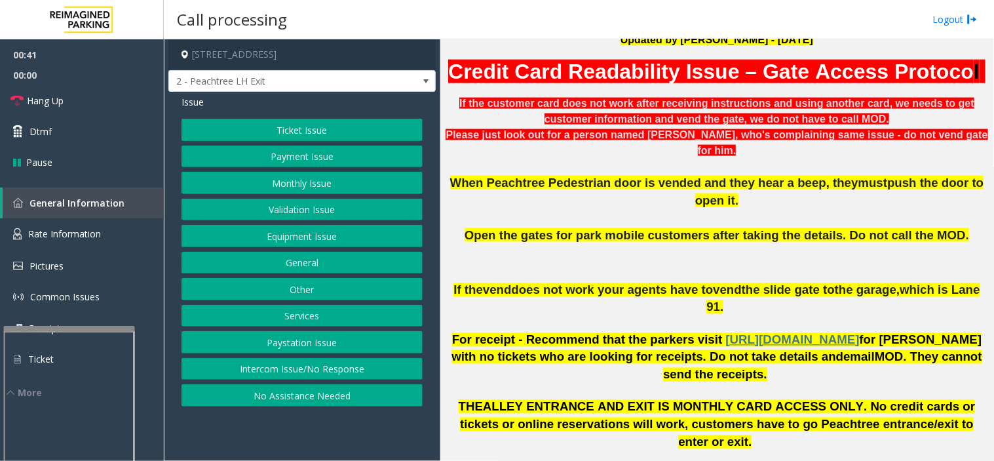
click at [308, 208] on button "Validation Issue" at bounding box center [302, 210] width 241 height 22
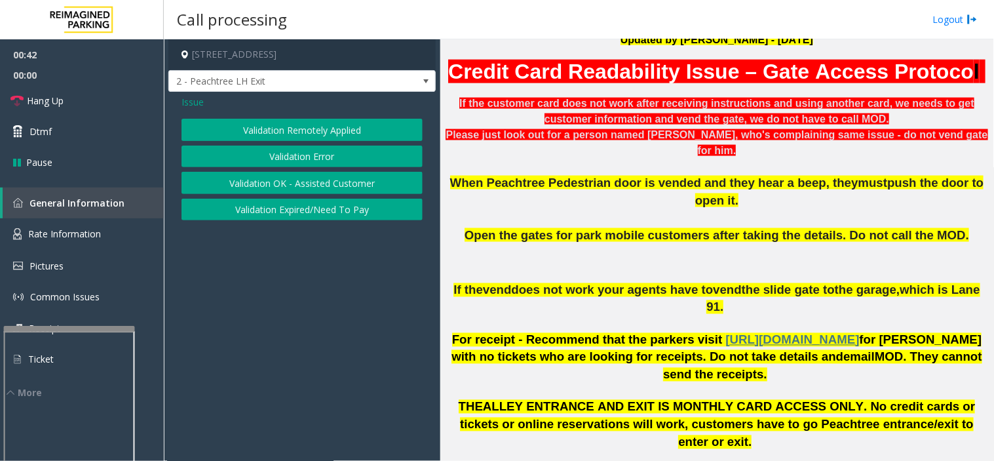
click at [309, 155] on button "Validation Error" at bounding box center [302, 157] width 241 height 22
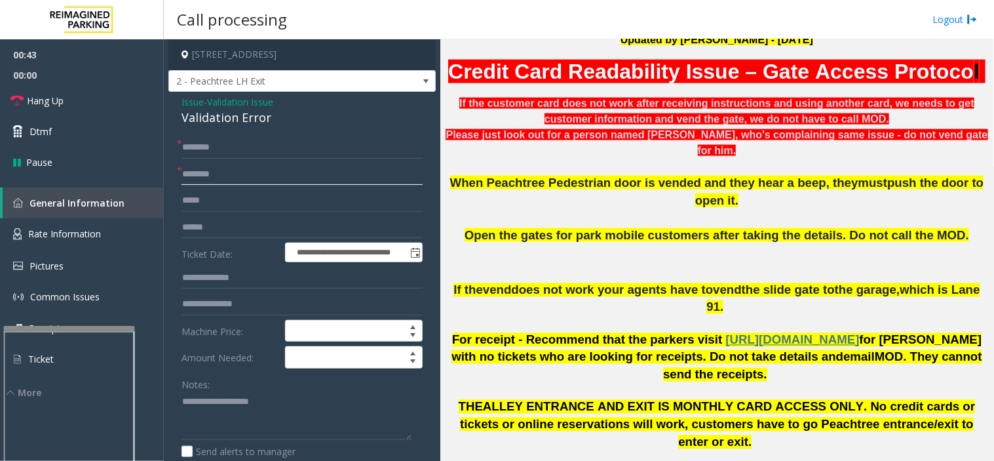
click at [250, 174] on input "text" at bounding box center [302, 174] width 241 height 22
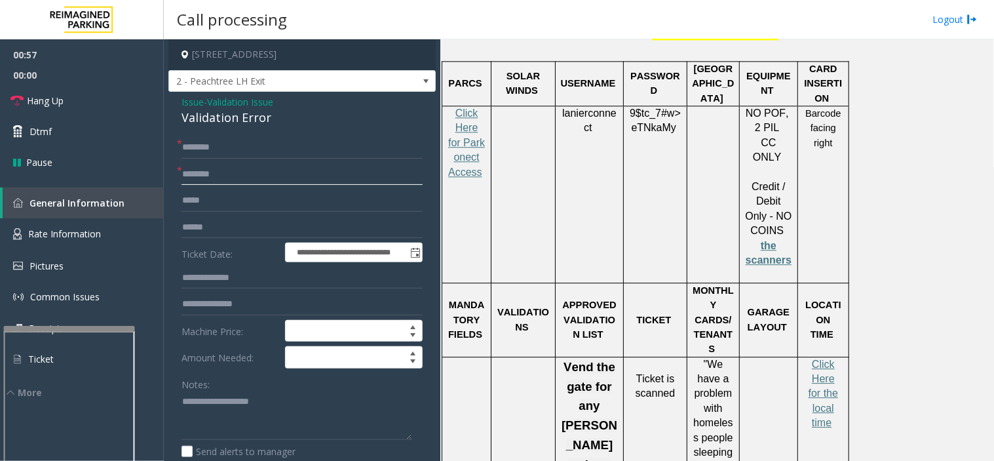
scroll to position [2039, 0]
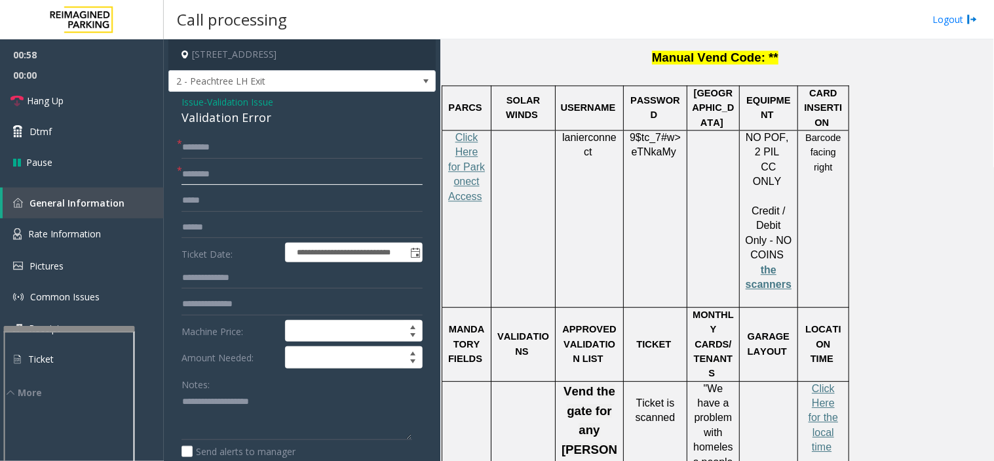
click at [206, 174] on input "text" at bounding box center [302, 174] width 241 height 22
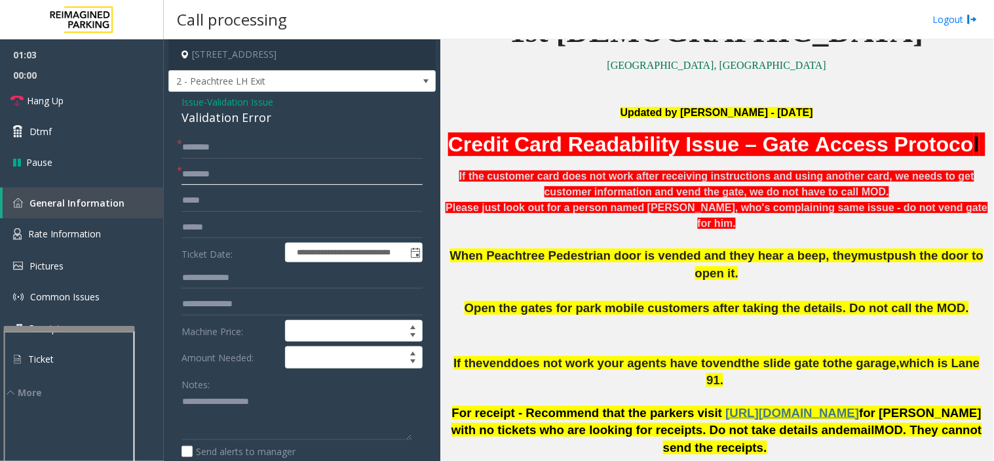
scroll to position [73, 0]
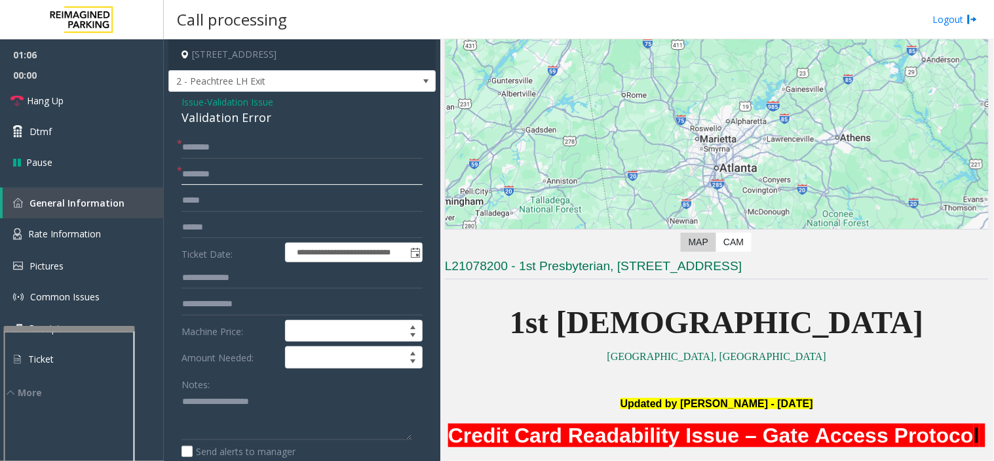
click at [225, 170] on input "text" at bounding box center [302, 174] width 241 height 22
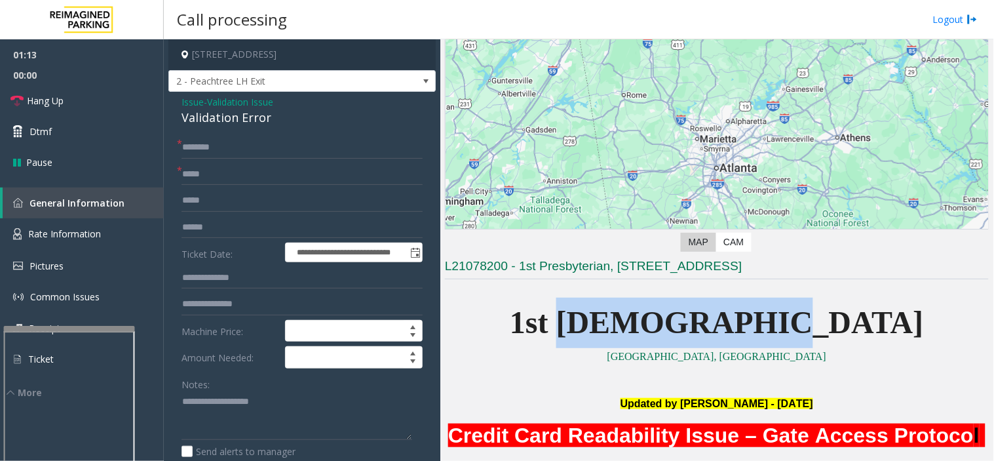
drag, startPoint x: 650, startPoint y: 317, endPoint x: 813, endPoint y: 305, distance: 163.6
click at [813, 305] on span "1st [DEMOGRAPHIC_DATA]" at bounding box center [717, 322] width 414 height 35
copy span "Presbyterian"
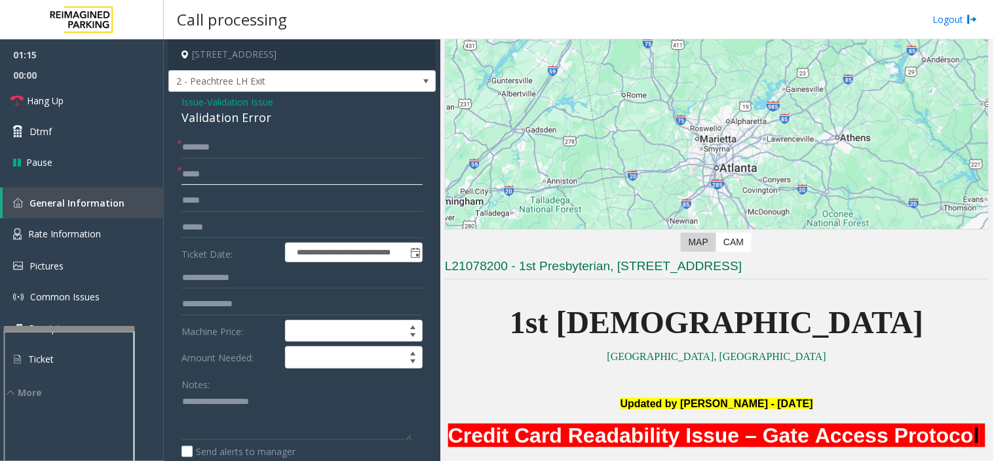
click at [374, 172] on input "*****" at bounding box center [302, 174] width 241 height 22
paste input "**********"
type input "**********"
click at [188, 145] on input "text" at bounding box center [302, 147] width 241 height 22
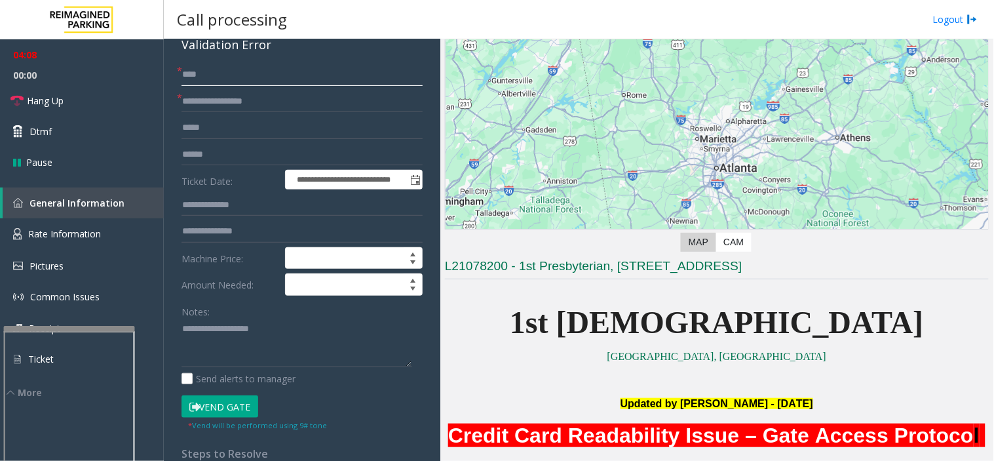
type input "****"
click at [229, 407] on button "Vend Gate" at bounding box center [220, 406] width 77 height 22
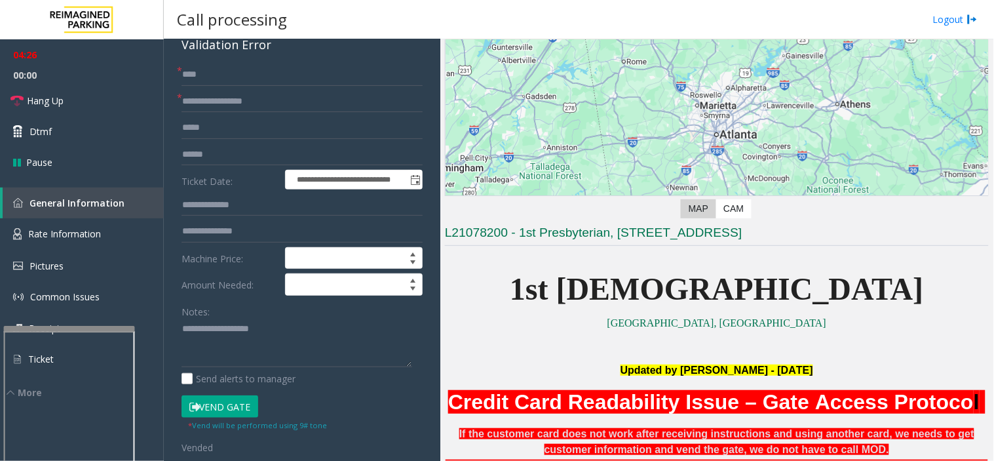
scroll to position [0, 0]
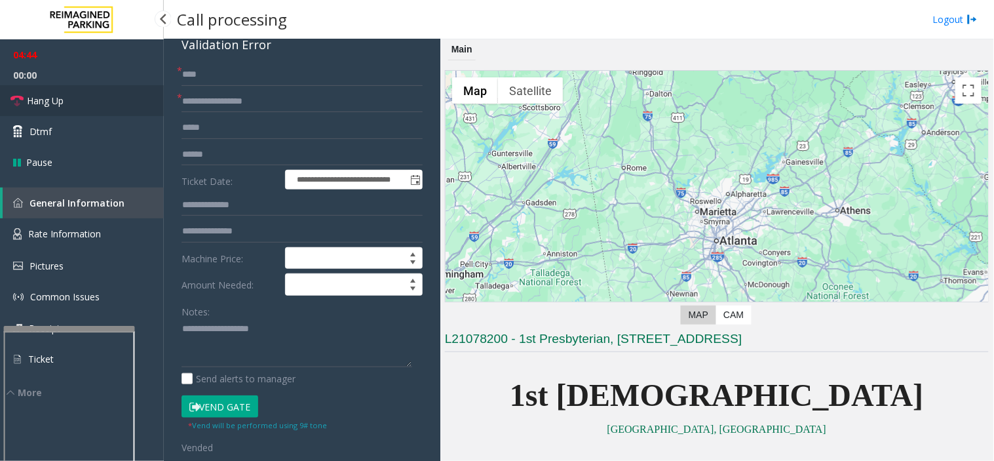
click at [90, 99] on link "Hang Up" at bounding box center [82, 100] width 164 height 31
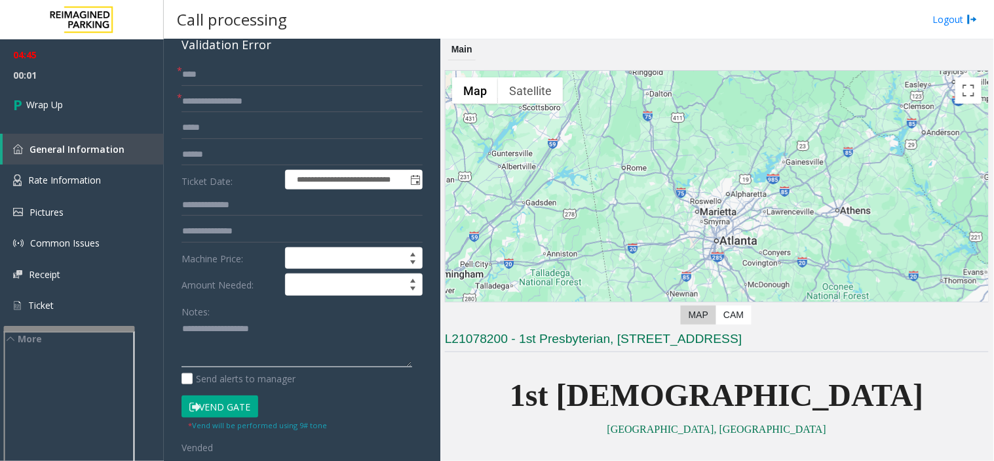
click at [230, 332] on textarea at bounding box center [297, 343] width 231 height 49
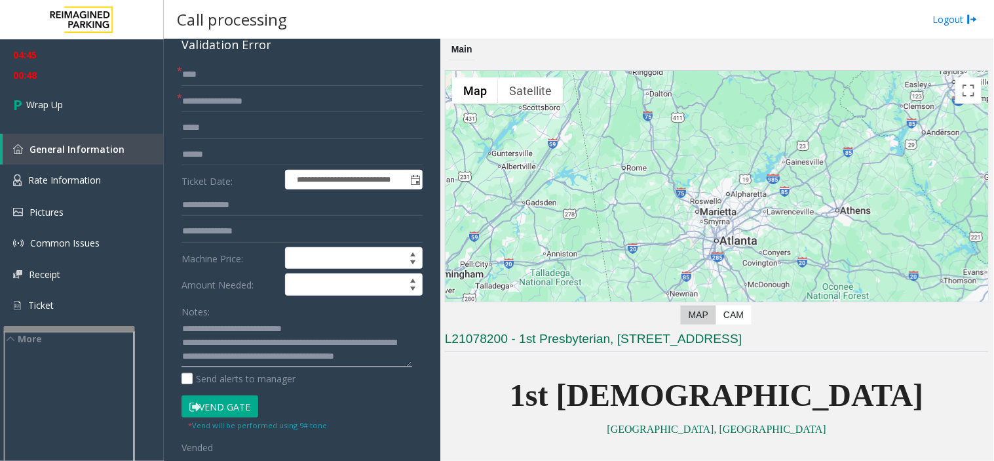
click at [311, 350] on textarea at bounding box center [297, 343] width 231 height 49
click at [309, 347] on textarea at bounding box center [297, 343] width 231 height 49
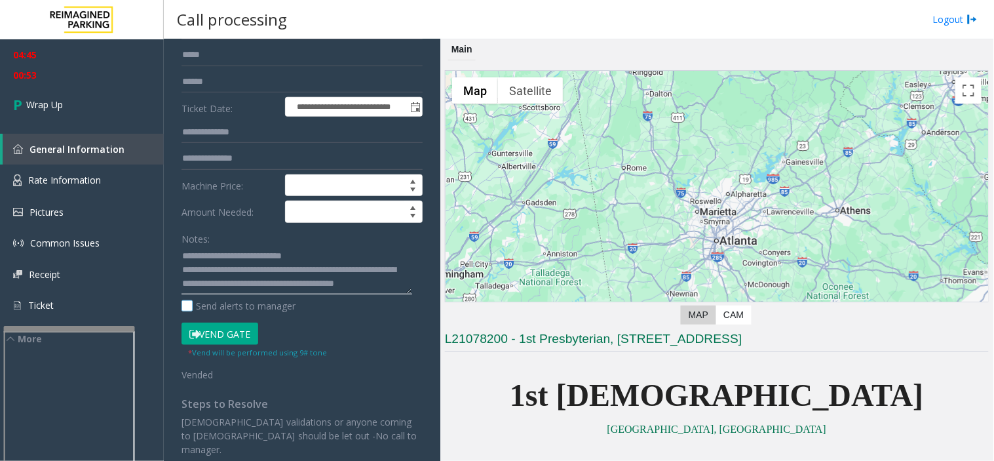
scroll to position [73, 0]
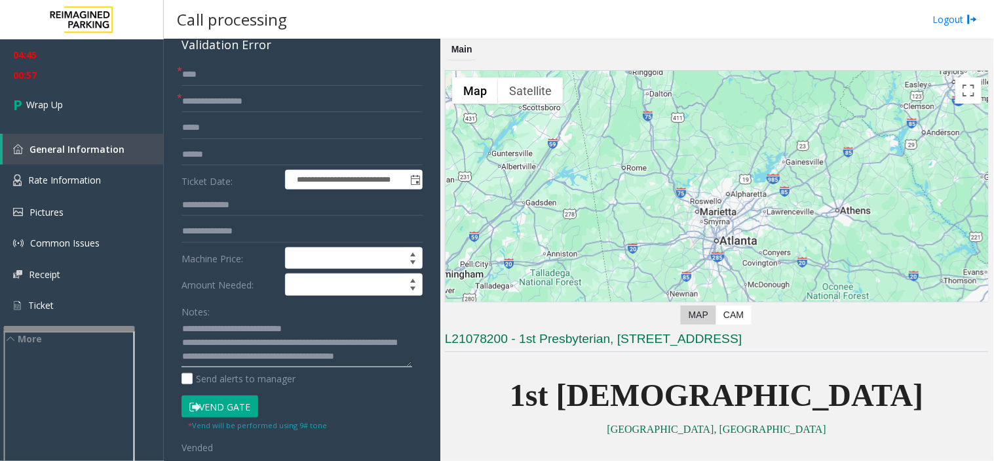
type textarea "**********"
click at [195, 159] on input "text" at bounding box center [302, 155] width 241 height 22
paste input "**********"
type input "**********"
drag, startPoint x: 210, startPoint y: 201, endPoint x: 190, endPoint y: 201, distance: 19.7
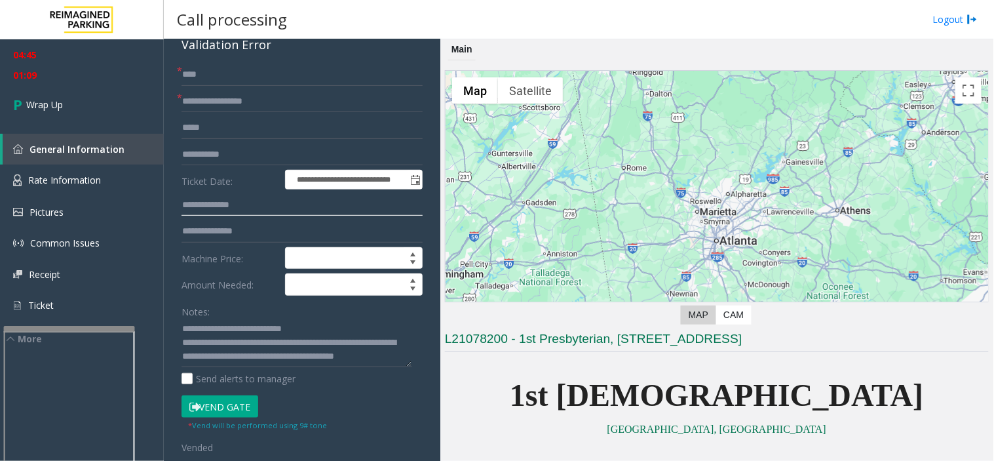
click at [190, 201] on input "text" at bounding box center [302, 205] width 241 height 22
type input "*****"
click at [81, 109] on link "Wrap Up" at bounding box center [82, 104] width 164 height 39
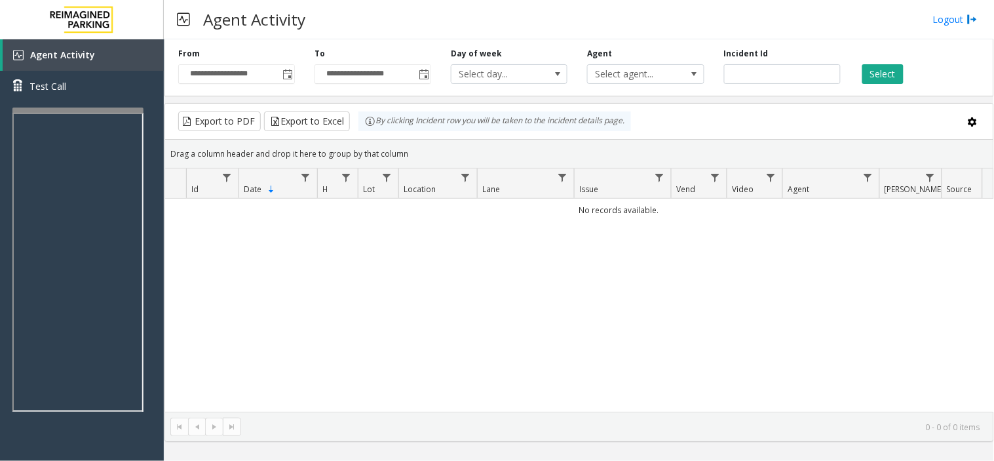
click at [96, 107] on div at bounding box center [77, 109] width 131 height 5
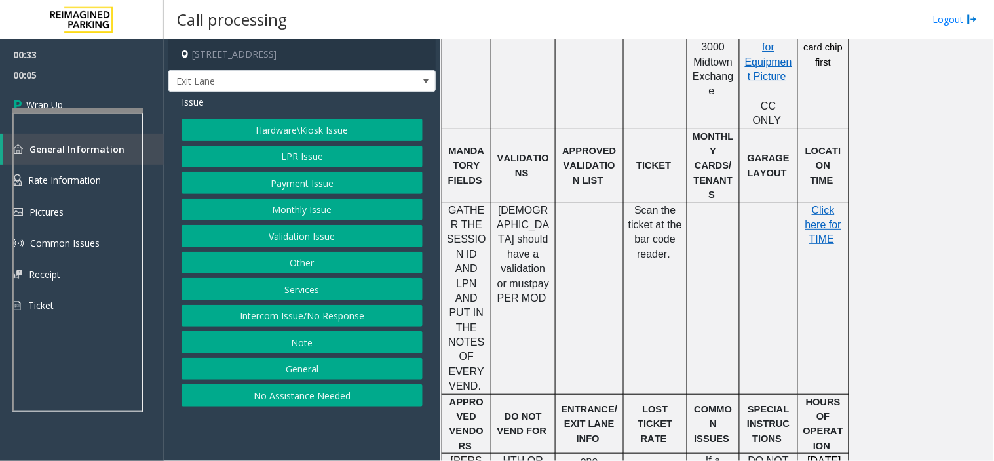
scroll to position [582, 0]
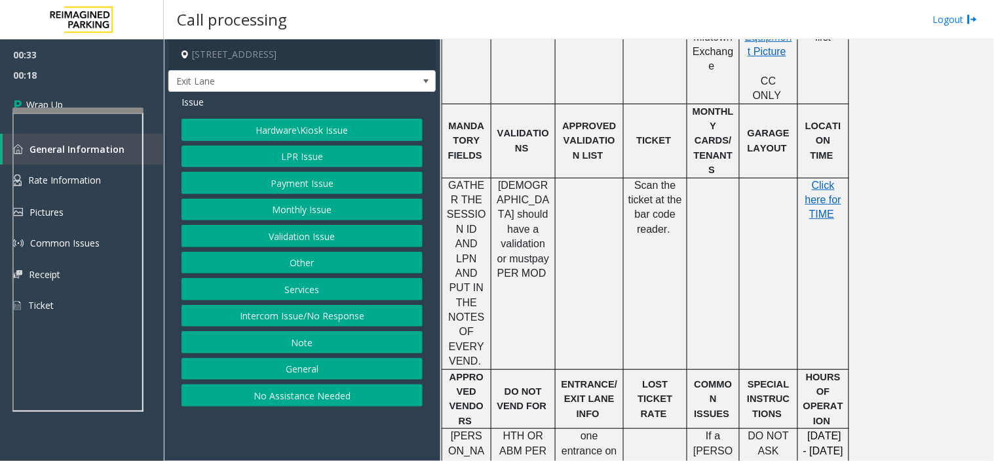
click at [258, 321] on button "Intercom Issue/No Response" at bounding box center [302, 316] width 241 height 22
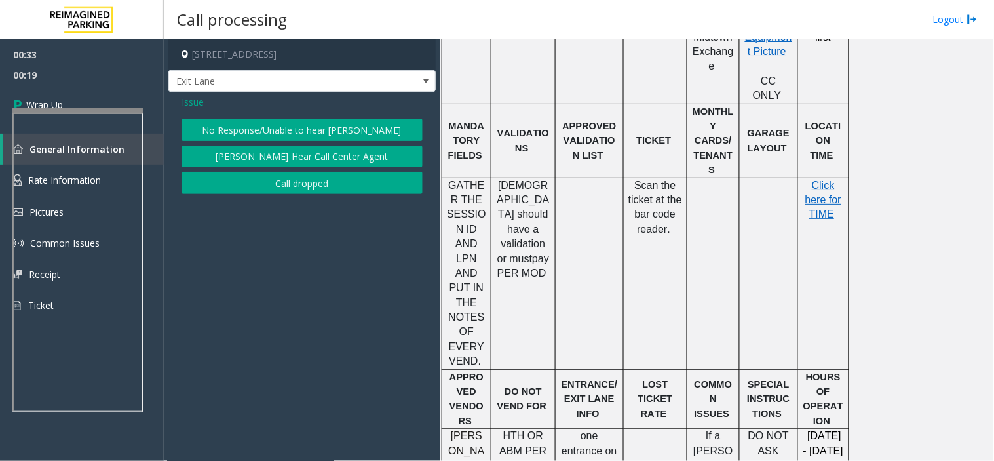
click at [277, 178] on button "Call dropped" at bounding box center [302, 183] width 241 height 22
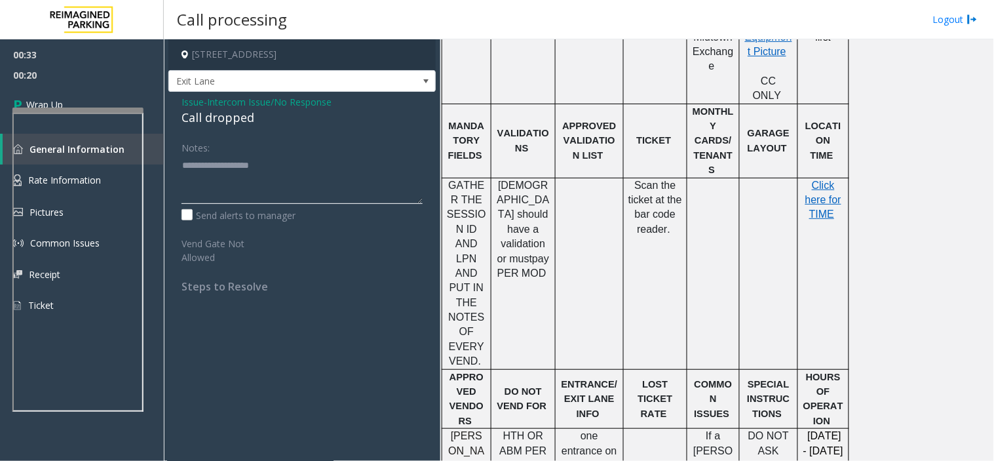
click at [239, 160] on textarea at bounding box center [302, 179] width 241 height 49
drag, startPoint x: 184, startPoint y: 113, endPoint x: 252, endPoint y: 121, distance: 68.5
click at [252, 121] on div "Call dropped" at bounding box center [302, 118] width 241 height 18
copy div "Call dropped"
paste textarea "**********"
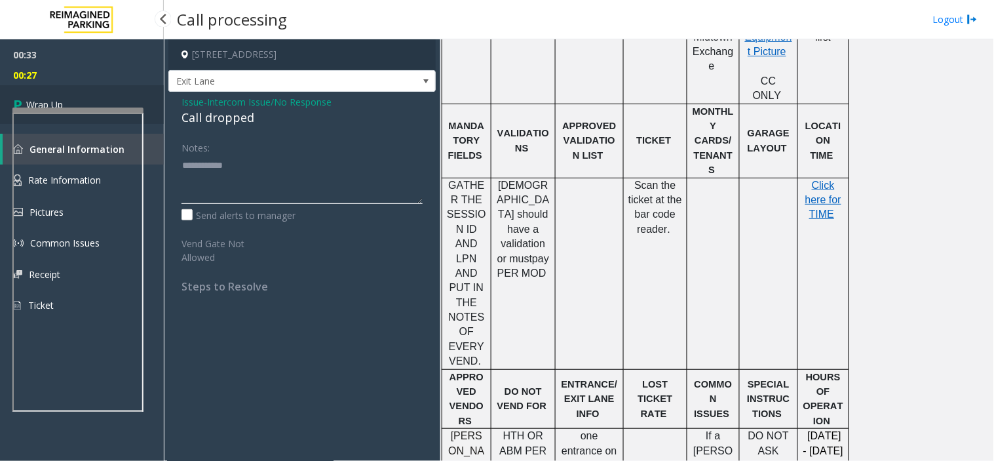
type textarea "**********"
click at [102, 93] on link "Wrap Up" at bounding box center [82, 104] width 164 height 39
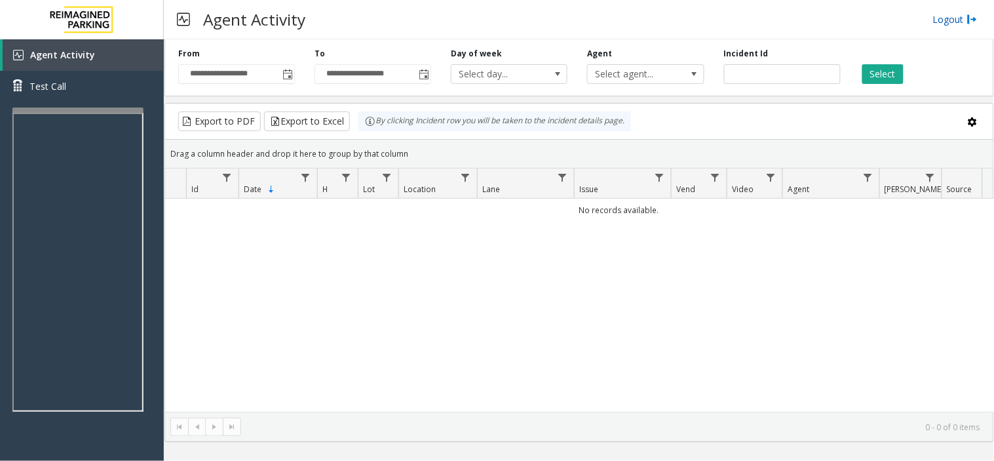
click at [954, 17] on link "Logout" at bounding box center [955, 19] width 45 height 14
